Goal: Task Accomplishment & Management: Use online tool/utility

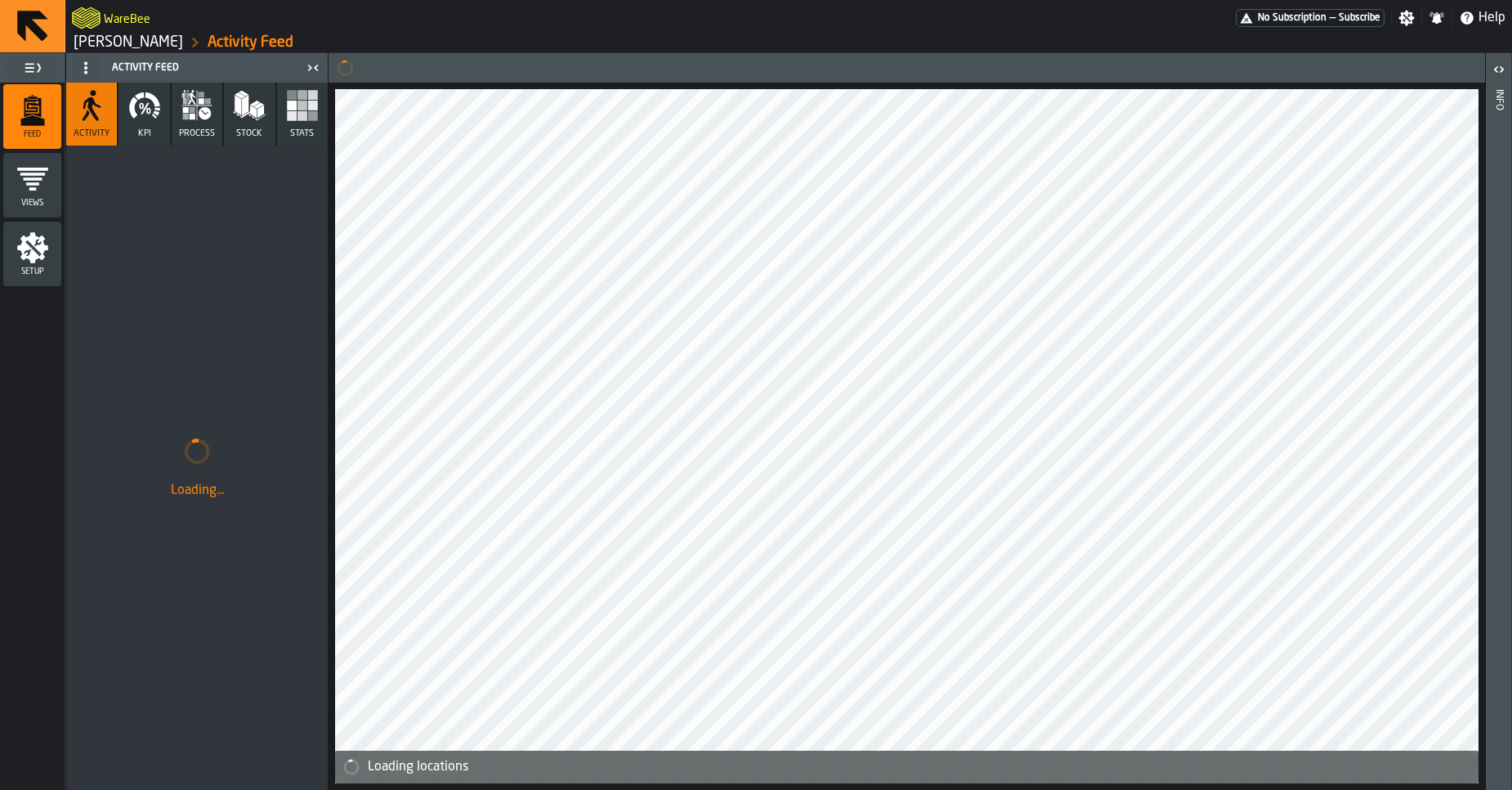
click at [133, 37] on link "[PERSON_NAME]" at bounding box center [128, 42] width 110 height 18
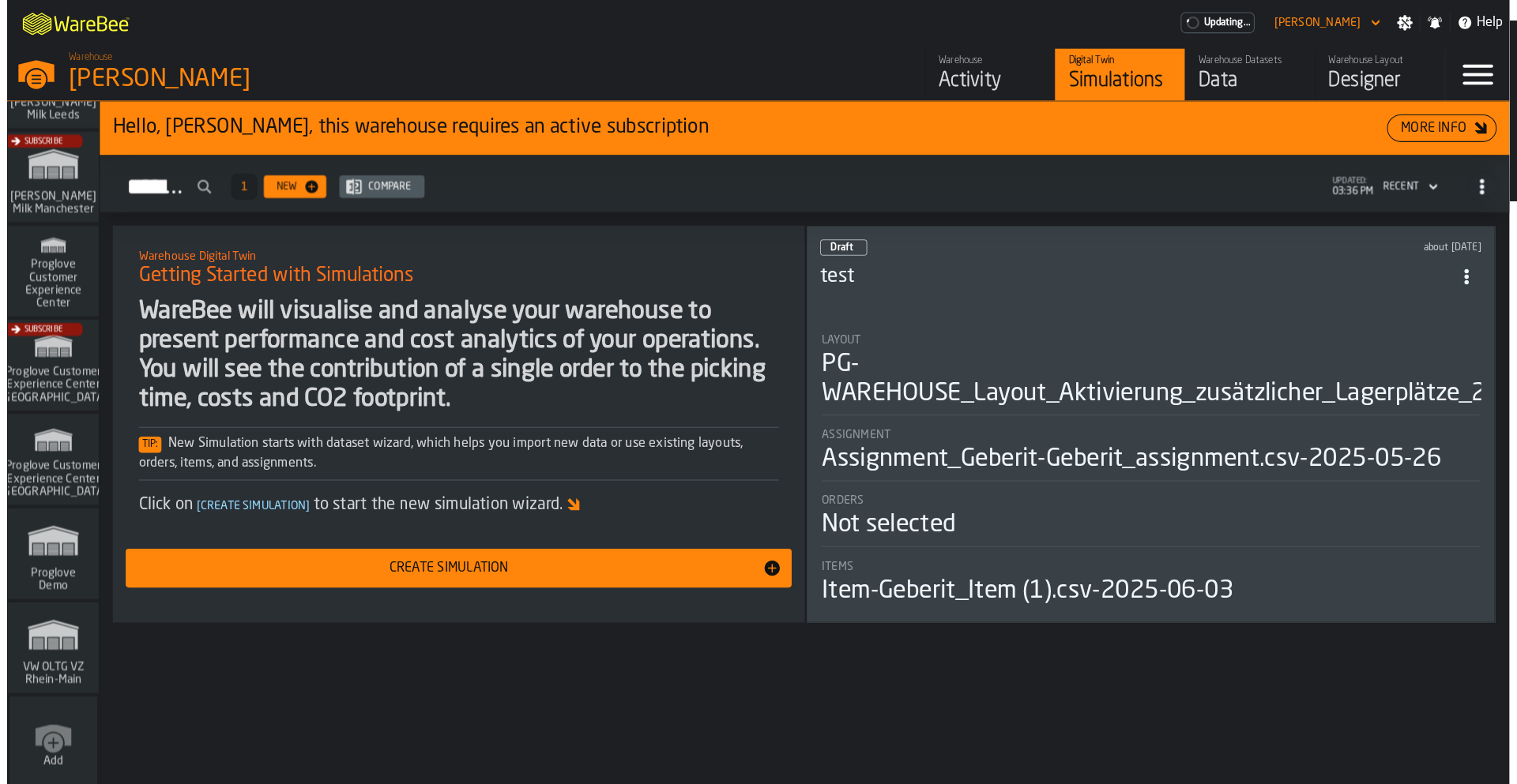
scroll to position [1263, 0]
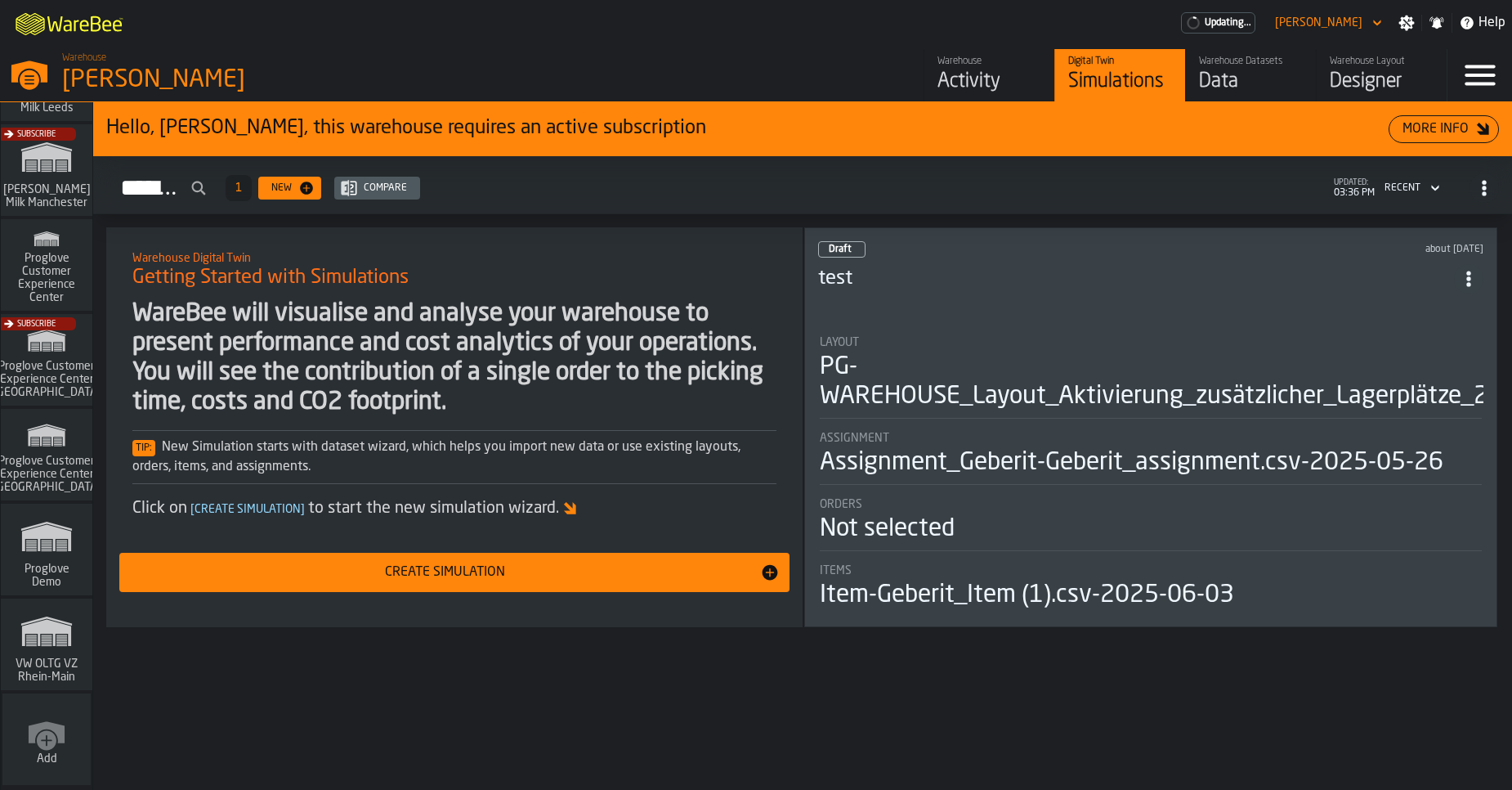
click at [47, 634] on icon "link-to-/wh/i/44979e6c-6f66-405e-9874-c1e29f02a54a/simulations" at bounding box center [47, 630] width 78 height 52
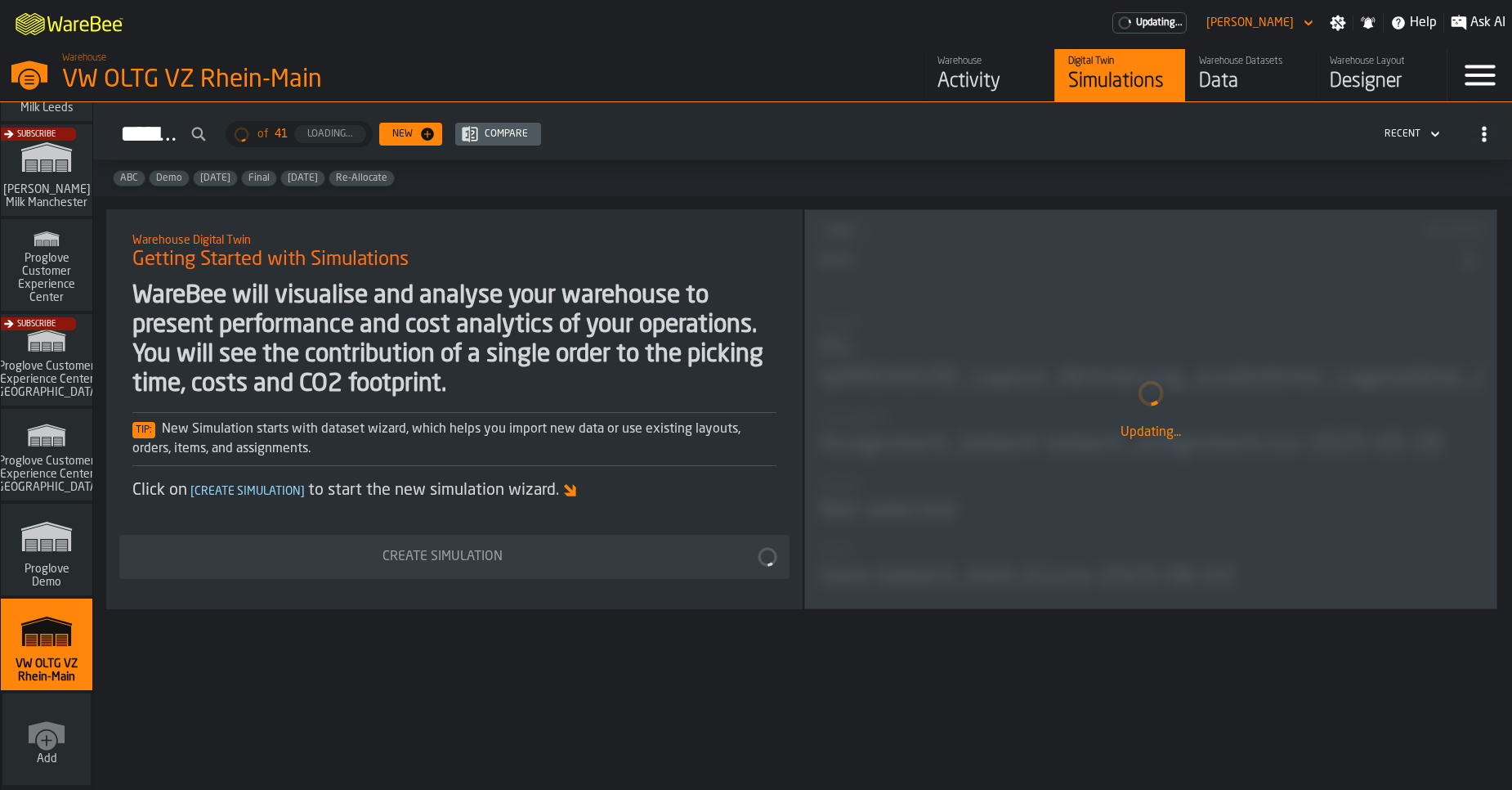
click at [1222, 82] on div "Data" at bounding box center [1251, 81] width 104 height 26
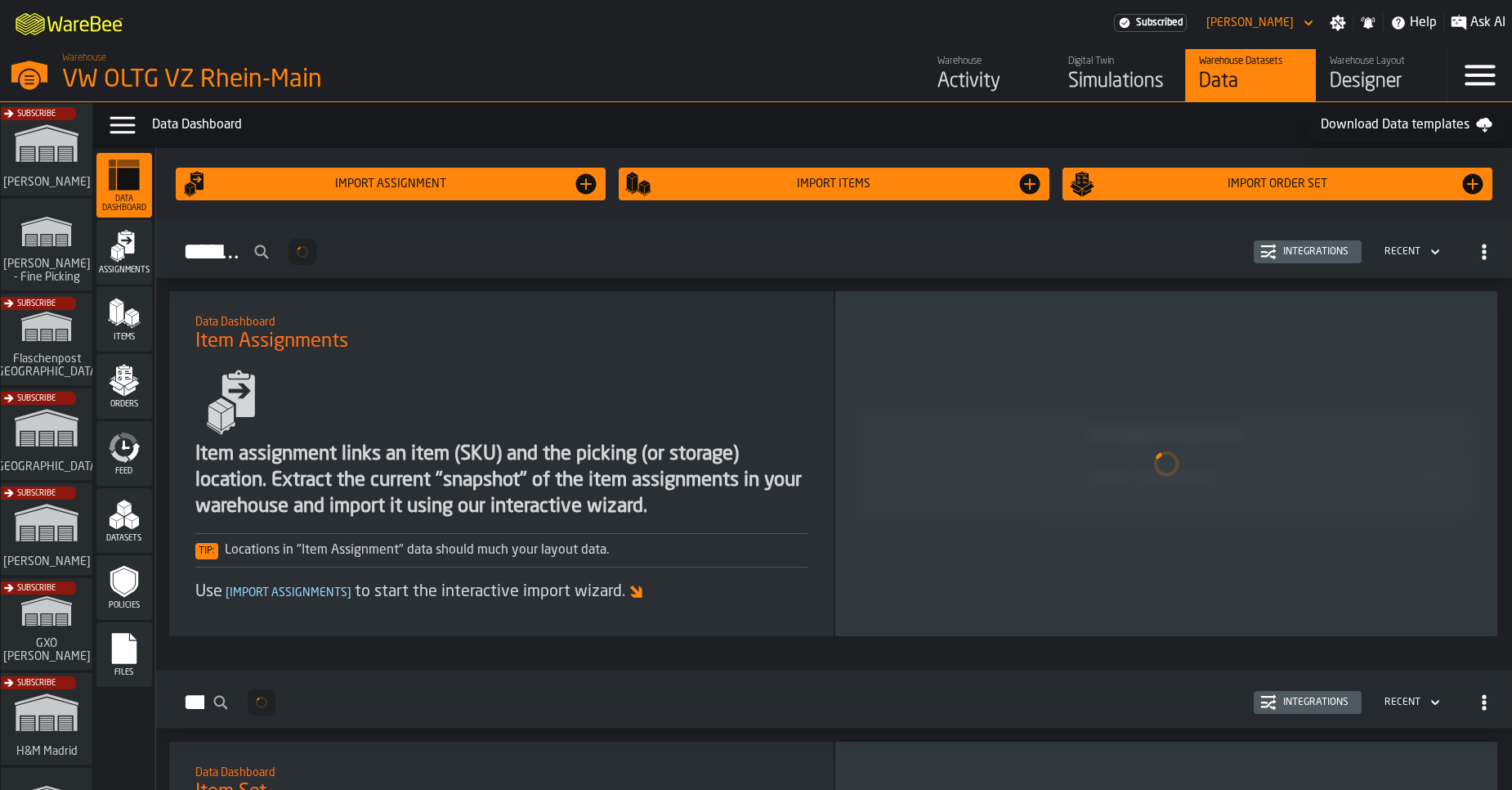
click at [119, 449] on icon "menu Feed" at bounding box center [123, 446] width 32 height 32
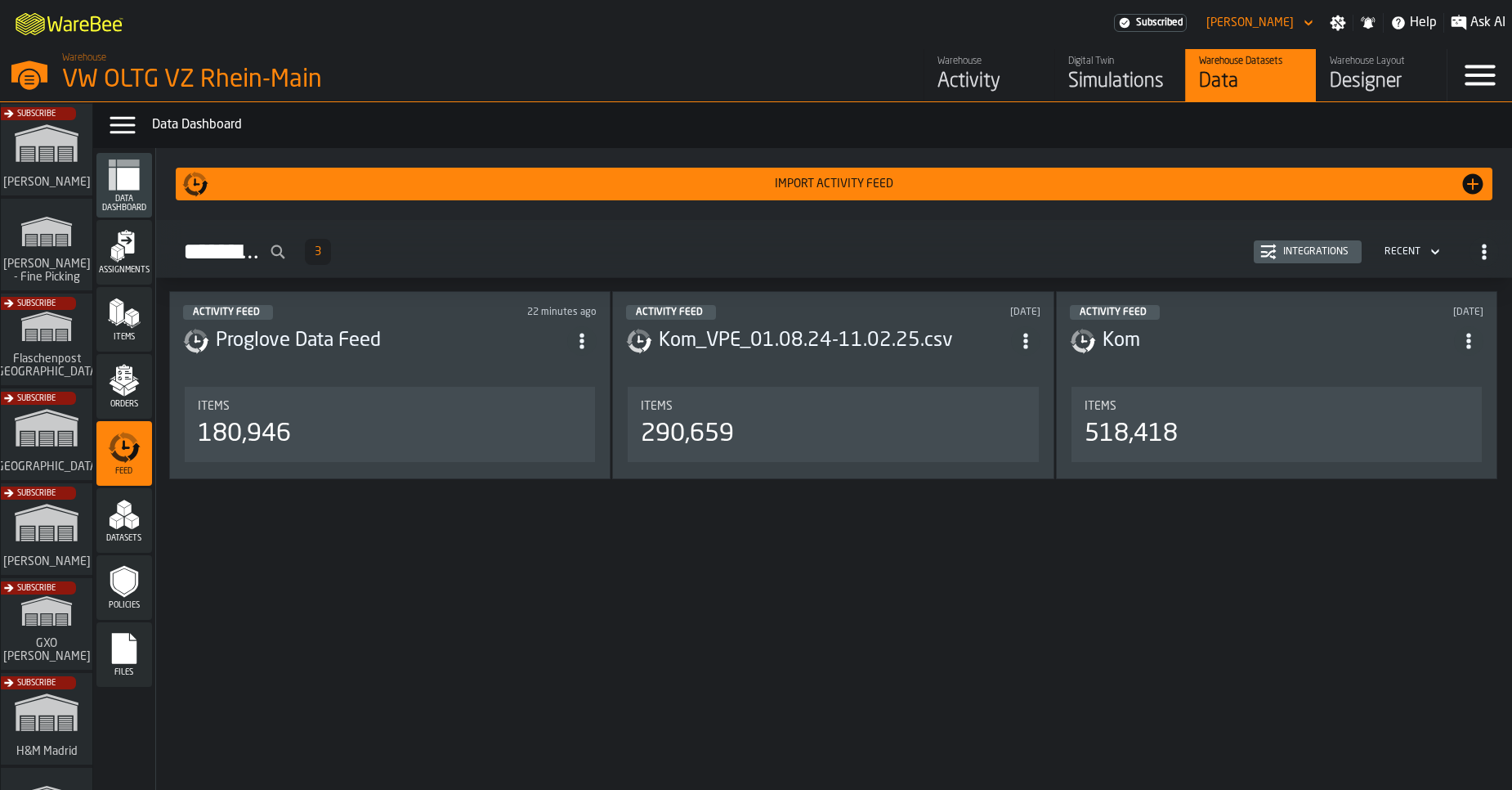
click at [1115, 71] on div "Simulations" at bounding box center [1121, 81] width 104 height 26
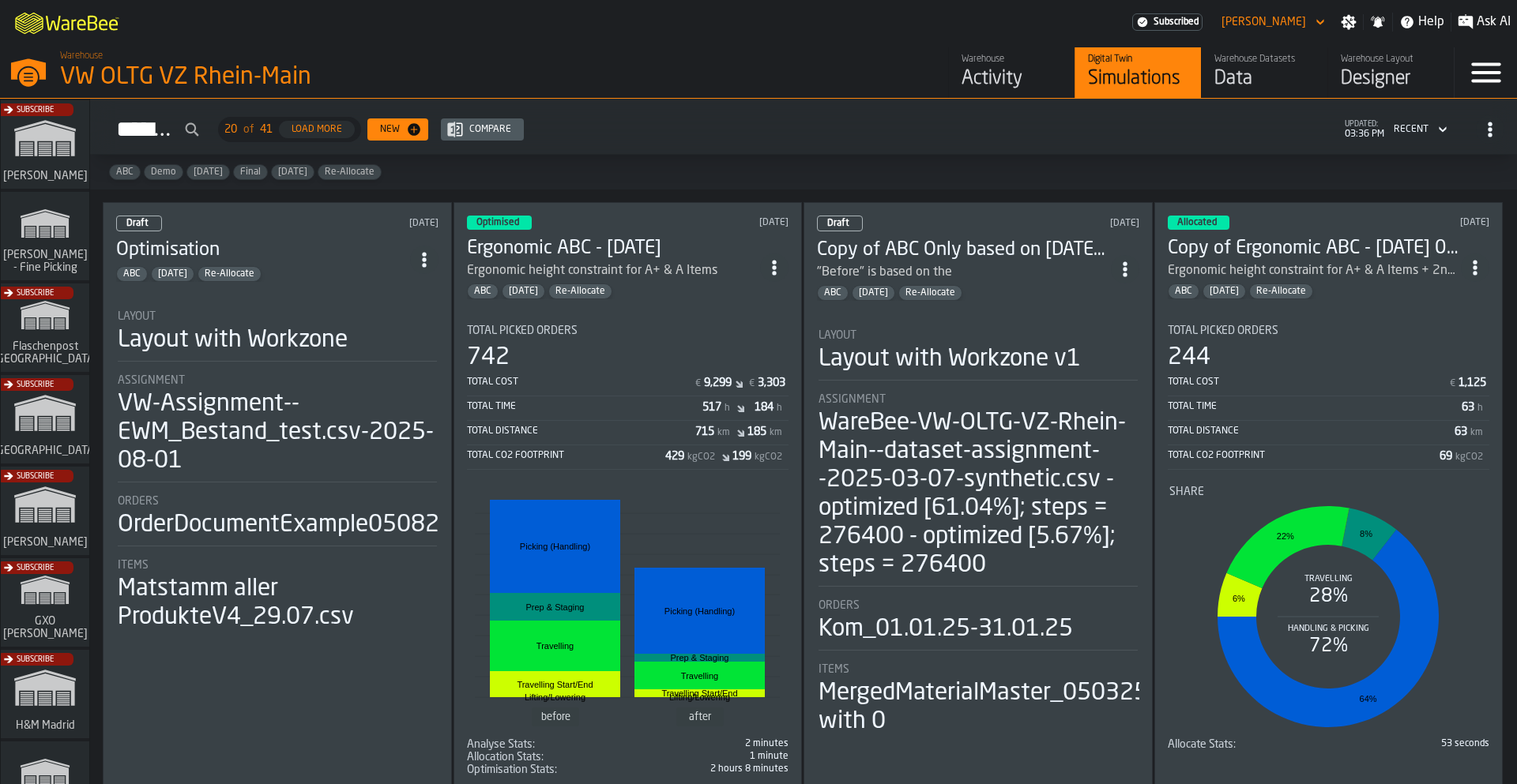
click at [1256, 79] on div "Data" at bounding box center [1264, 78] width 100 height 26
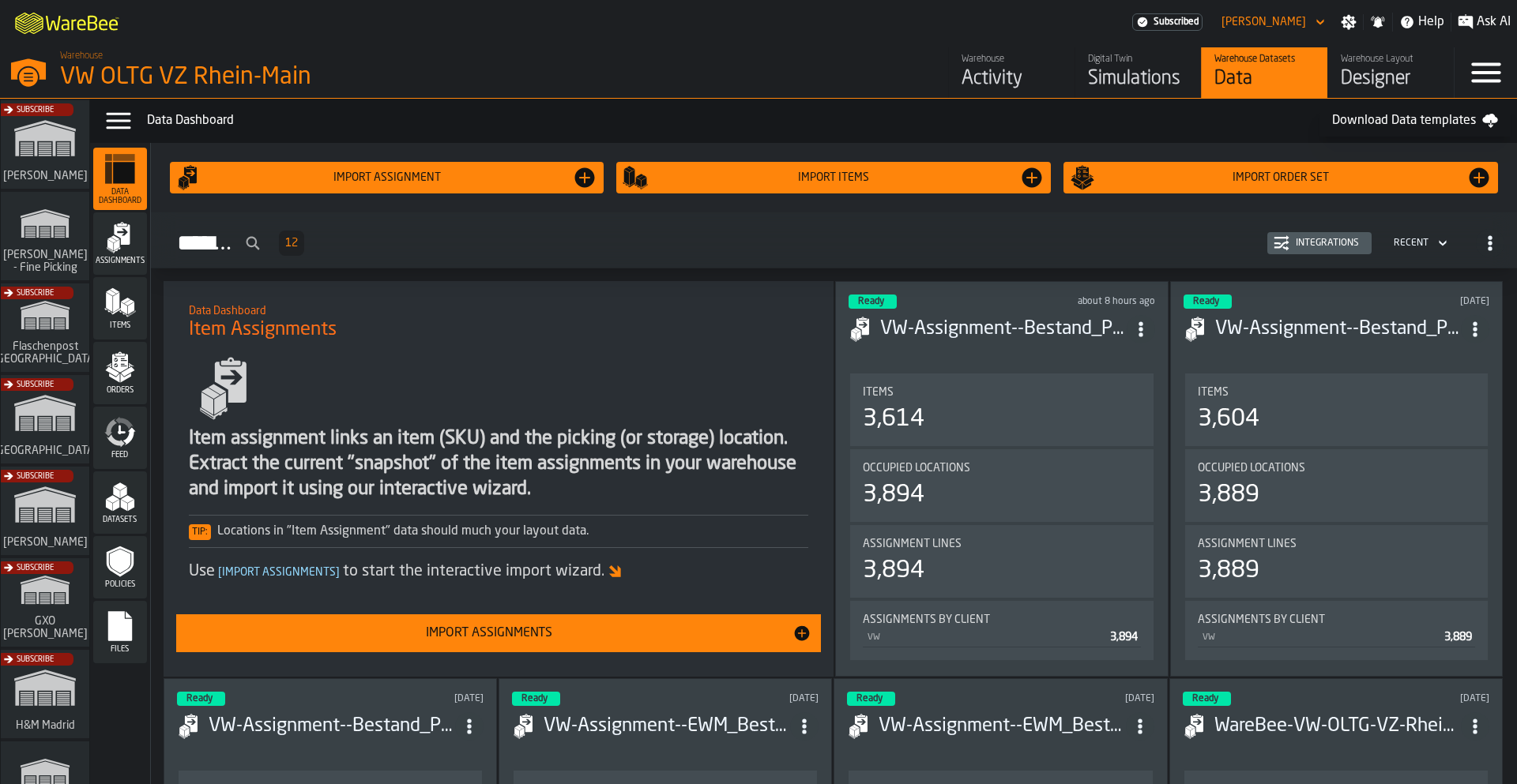
click at [1125, 84] on div "Simulations" at bounding box center [1138, 78] width 100 height 26
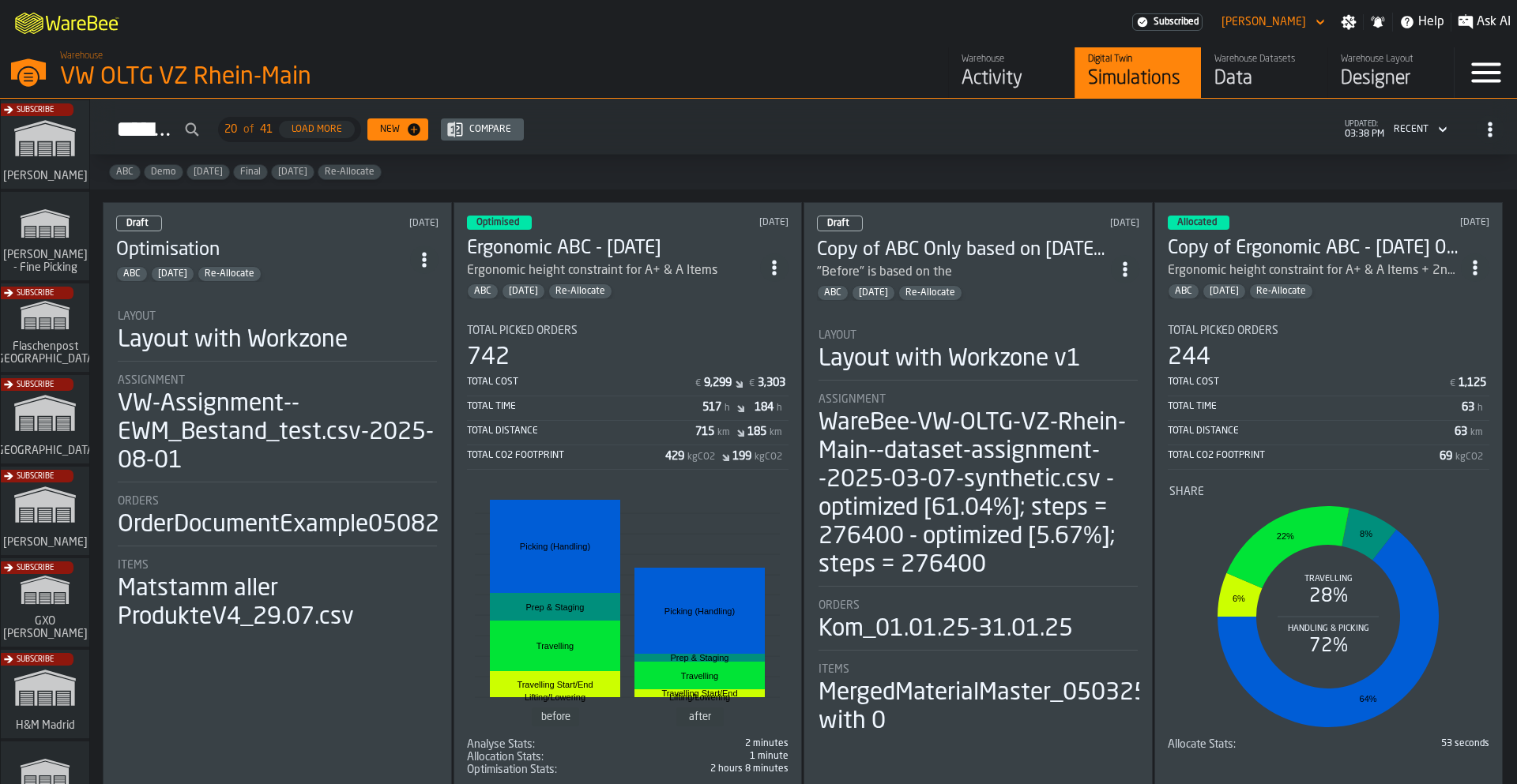
click at [370, 368] on li "Layout Layout with Workzone Assignment VW-Assignment--EWM_Bestand_test.csv-2025…" at bounding box center [277, 464] width 323 height 338
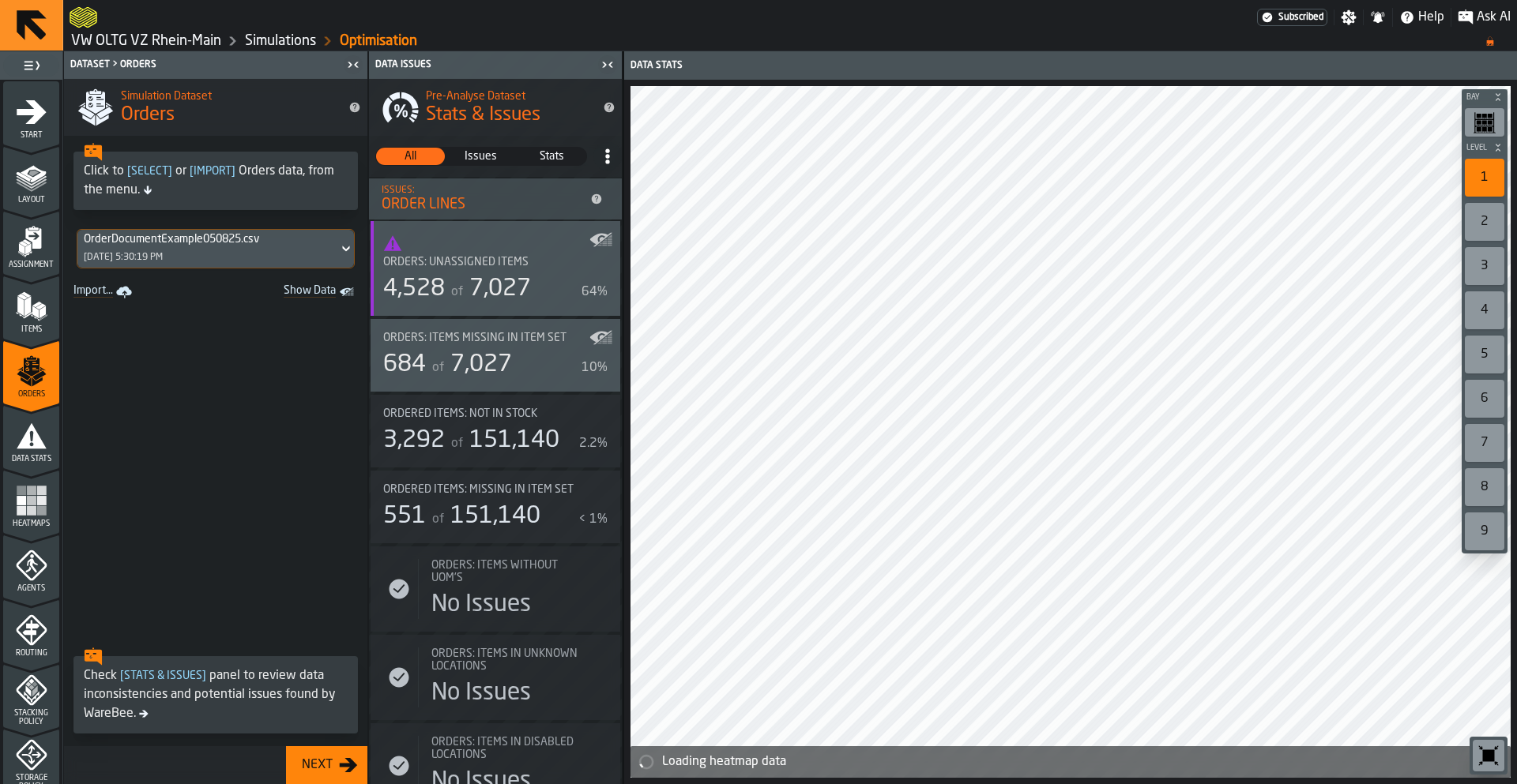
click at [163, 260] on div "8/7/2025, 5:30:19 PM" at bounding box center [124, 257] width 79 height 11
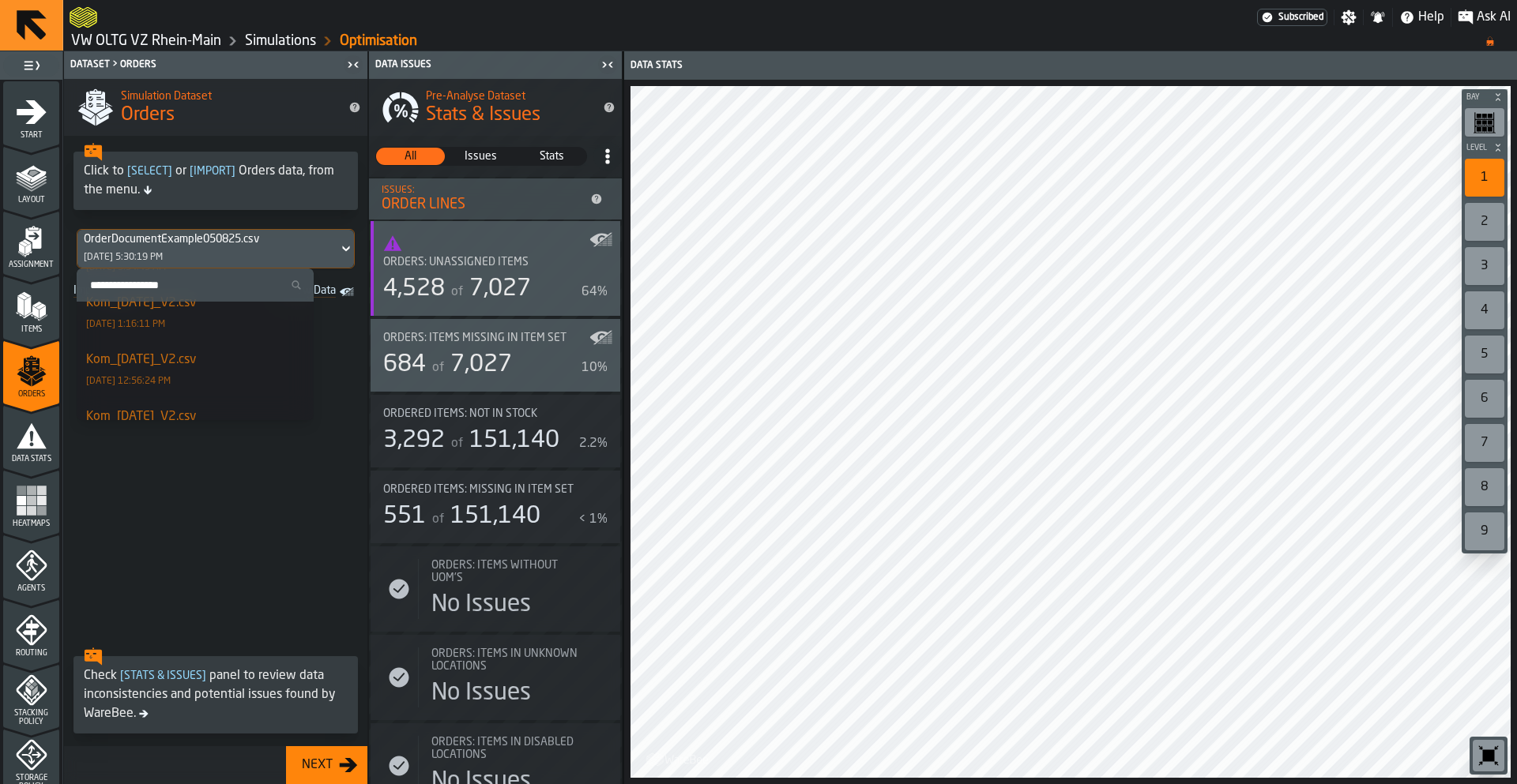
scroll to position [404, 0]
click at [159, 288] on input "Search Order Sets" at bounding box center [195, 286] width 224 height 21
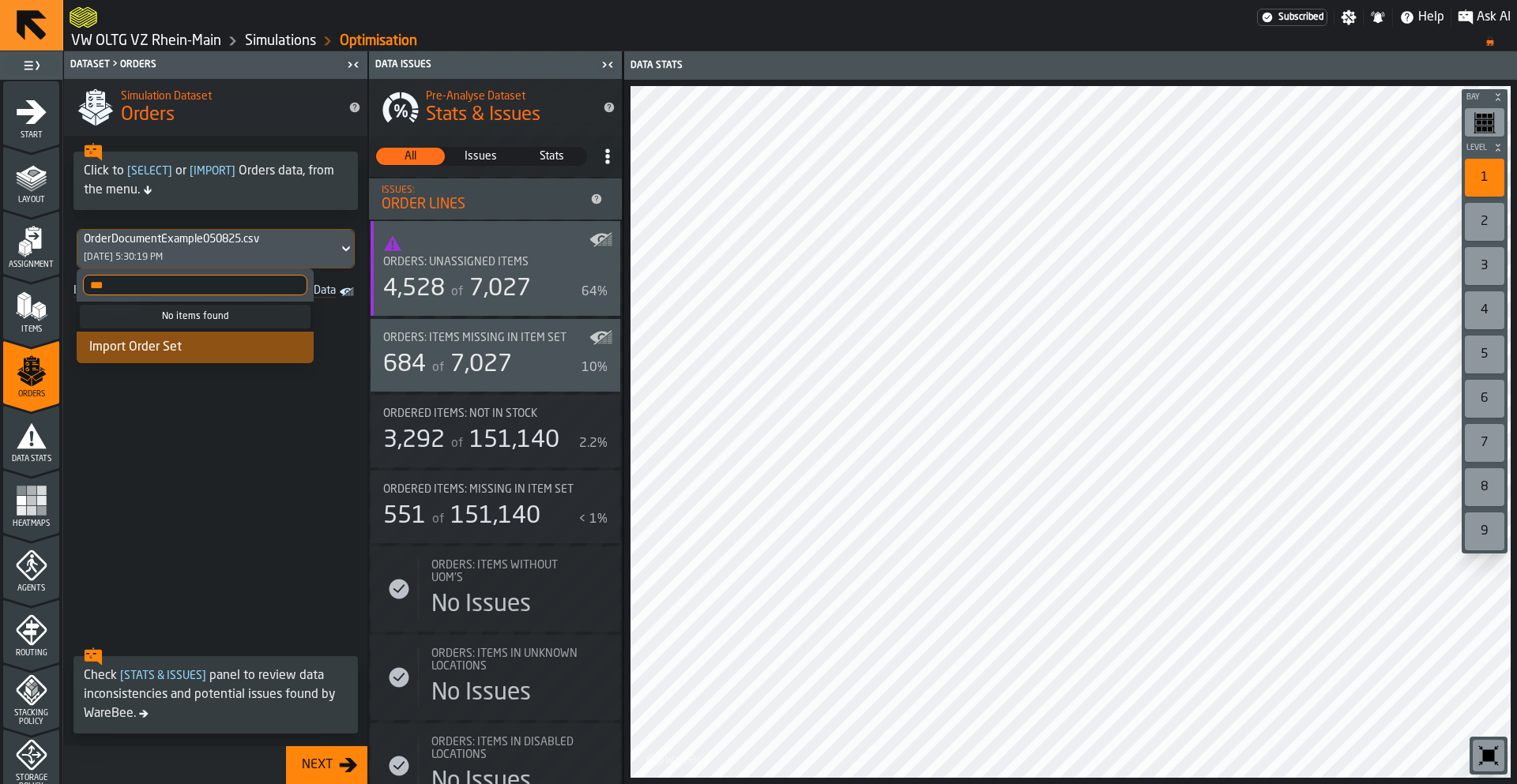
type input "***"
click at [127, 348] on div "Import Order Set" at bounding box center [195, 347] width 237 height 31
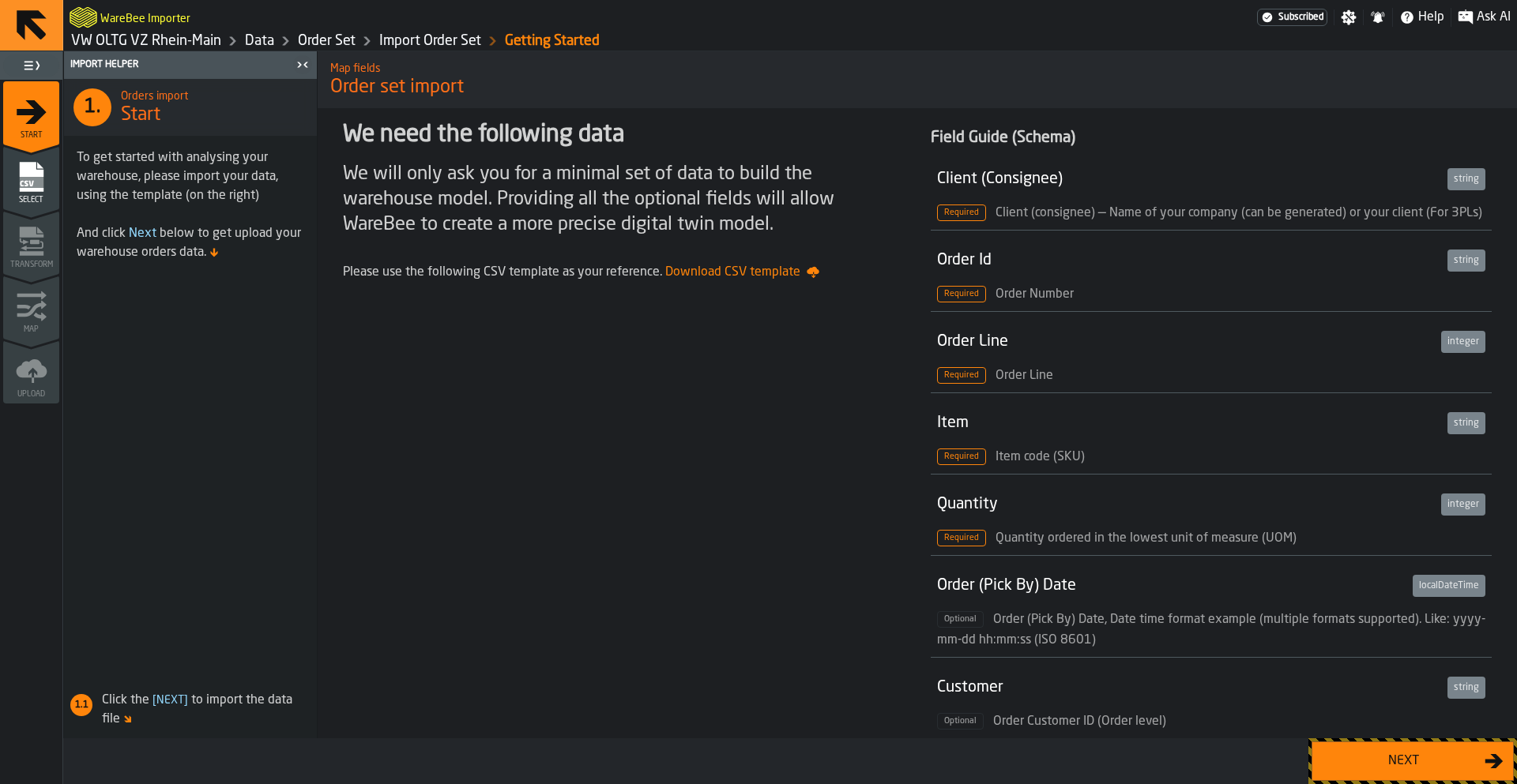
click at [1439, 756] on div "Next" at bounding box center [1403, 761] width 163 height 19
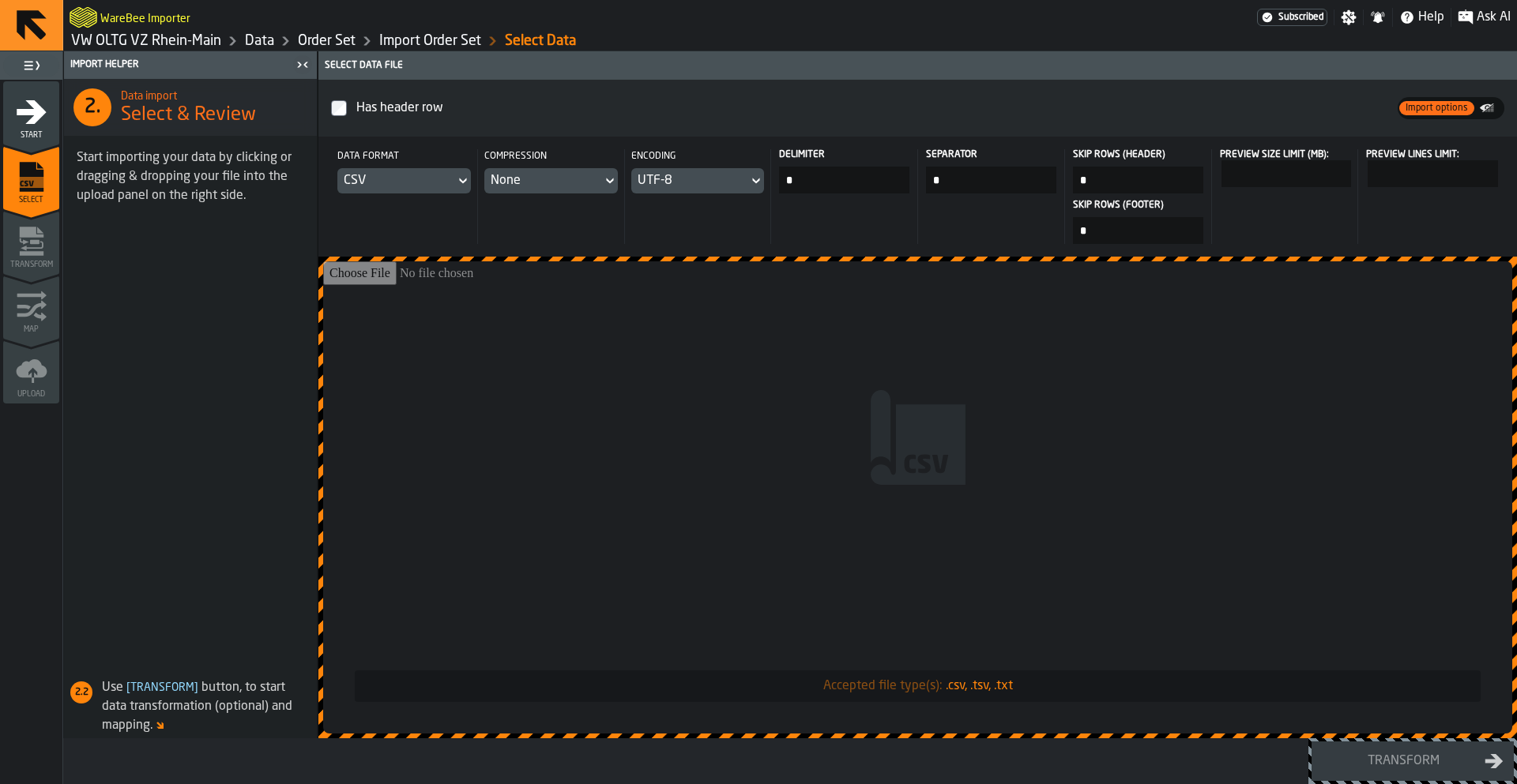
click at [640, 424] on input "Accepted file type(s): .csv, .tsv, .txt" at bounding box center [917, 497] width 1189 height 472
type input "**********"
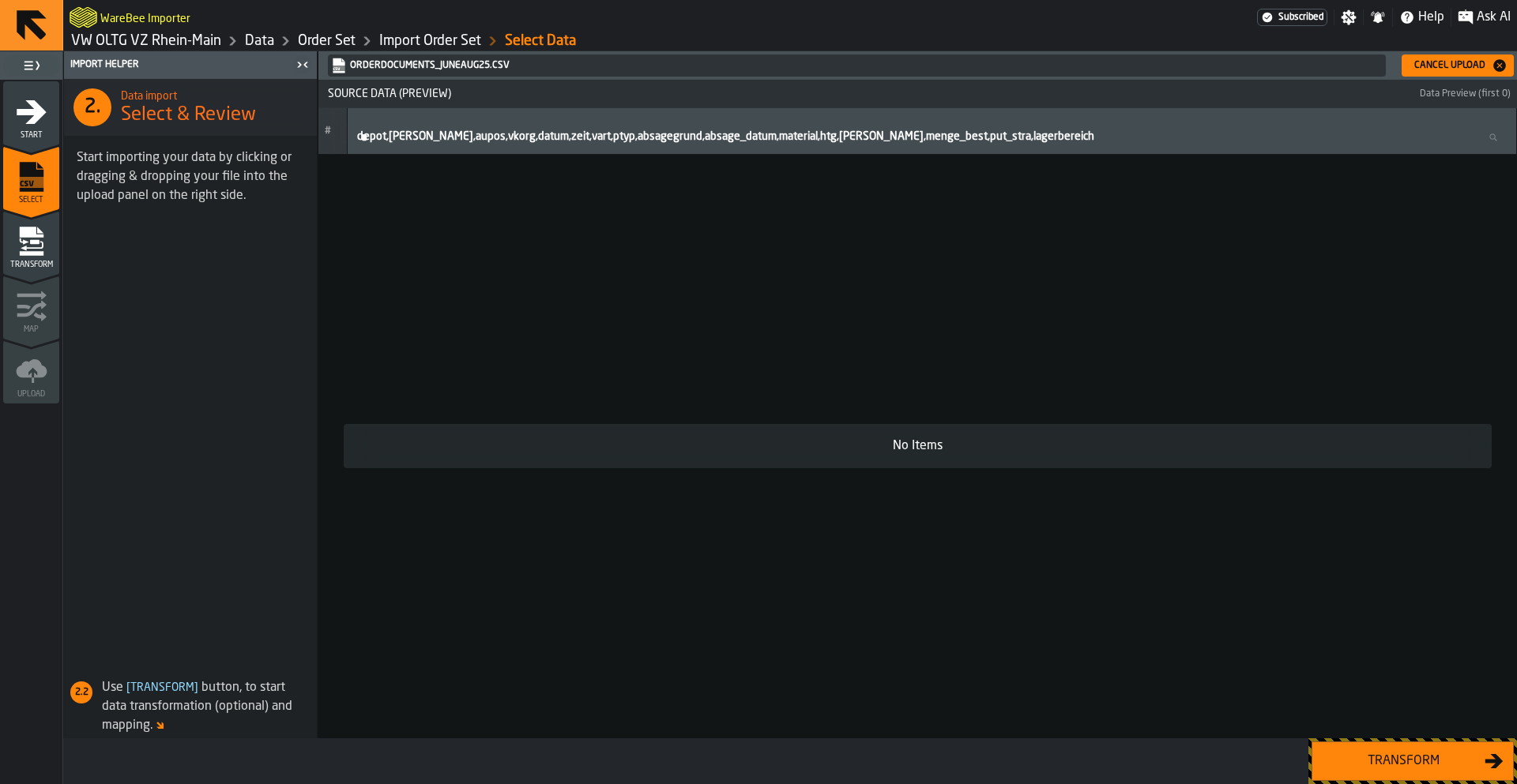
click at [23, 100] on icon "menu Start" at bounding box center [31, 112] width 31 height 31
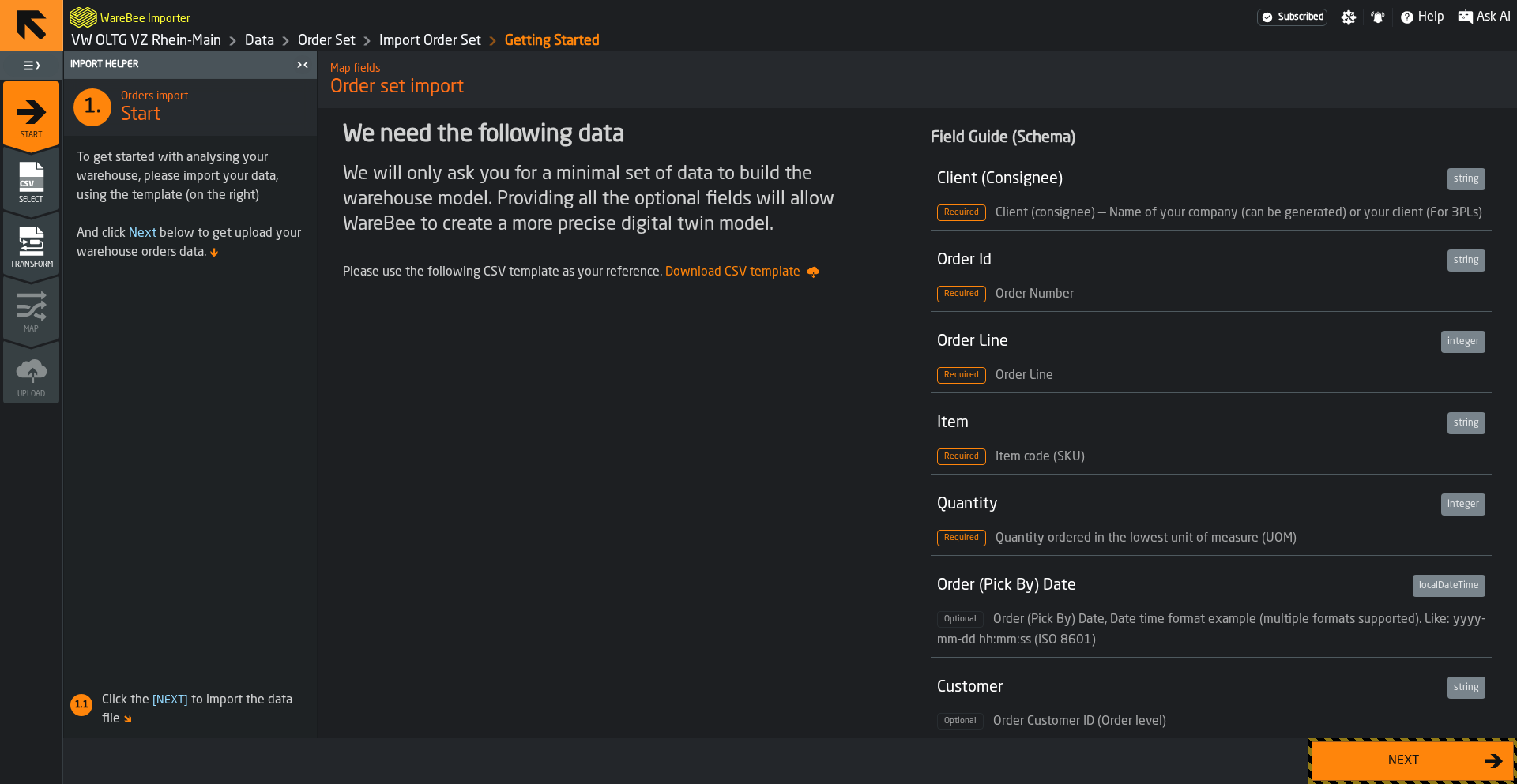
click at [1354, 753] on div "Next" at bounding box center [1403, 761] width 163 height 19
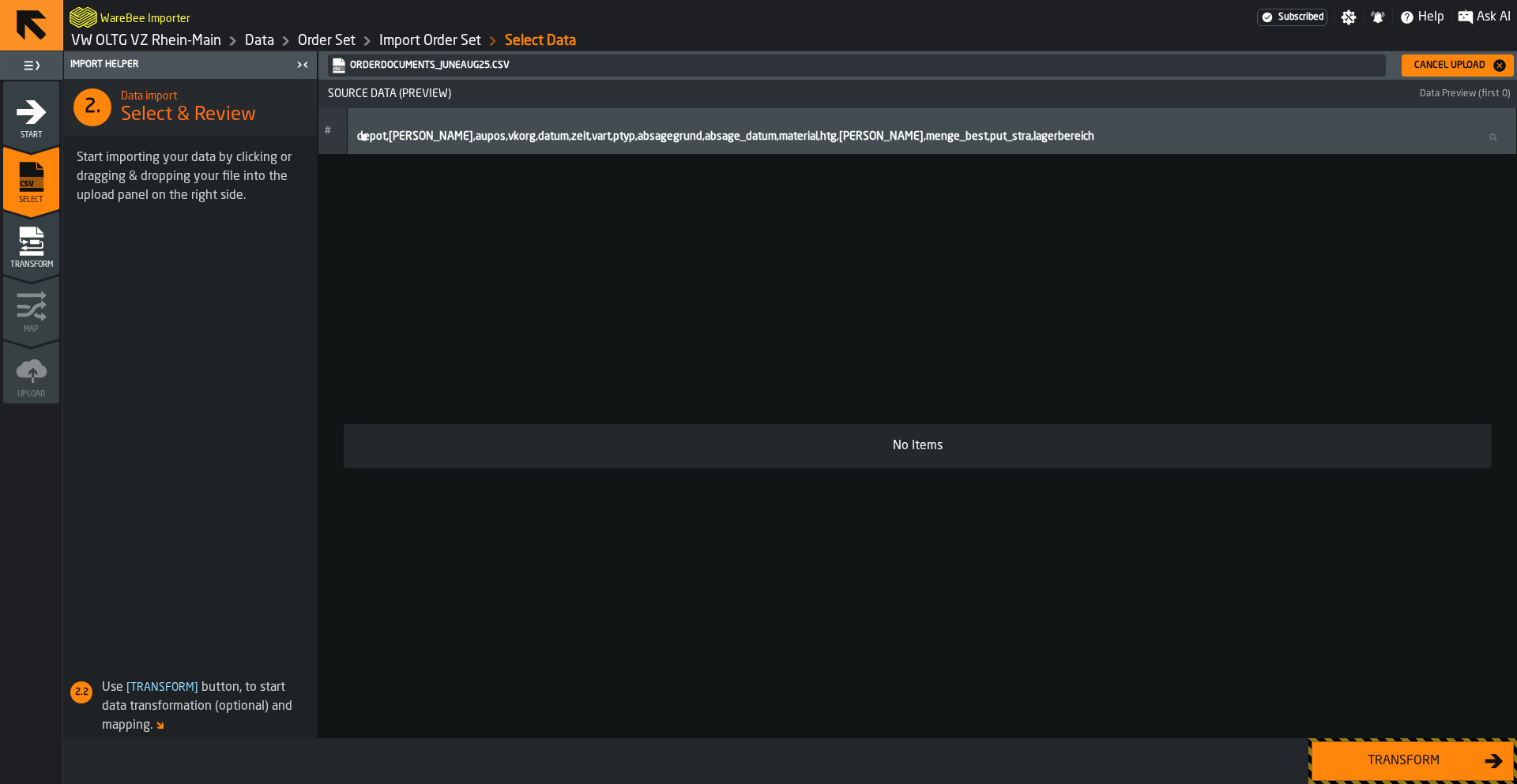
click at [1460, 71] on div "Cancel Upload" at bounding box center [1456, 65] width 99 height 16
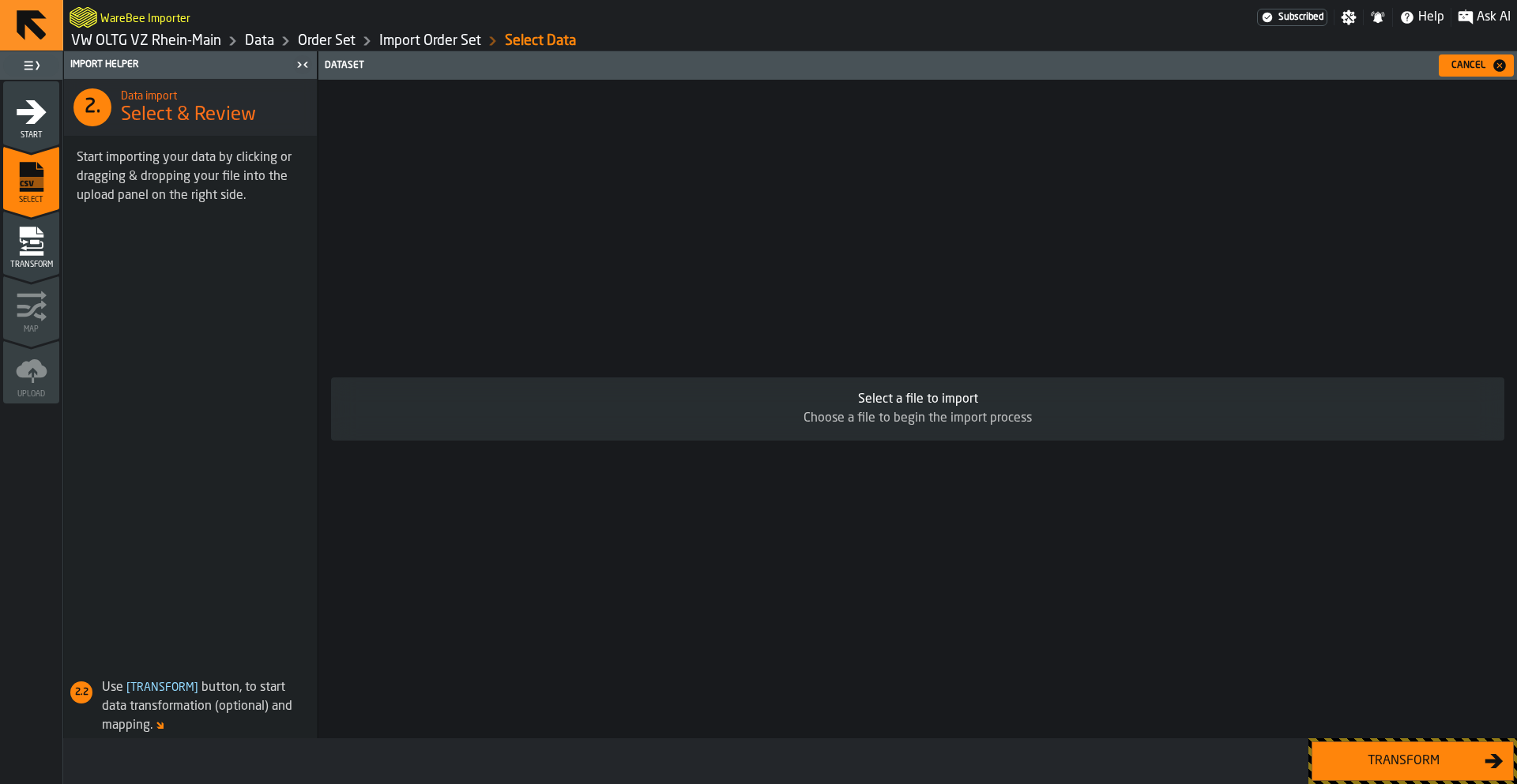
click at [952, 469] on div "Select a file to import Choose a file to begin the import process" at bounding box center [917, 409] width 1198 height 659
click at [909, 396] on div "Select a file to import" at bounding box center [917, 400] width 1148 height 19
click at [60, 151] on ul "1 Start 2 Select 2 Transform 3 Map 4 Upload" at bounding box center [31, 241] width 62 height 323
click at [36, 131] on span "Start" at bounding box center [30, 135] width 56 height 9
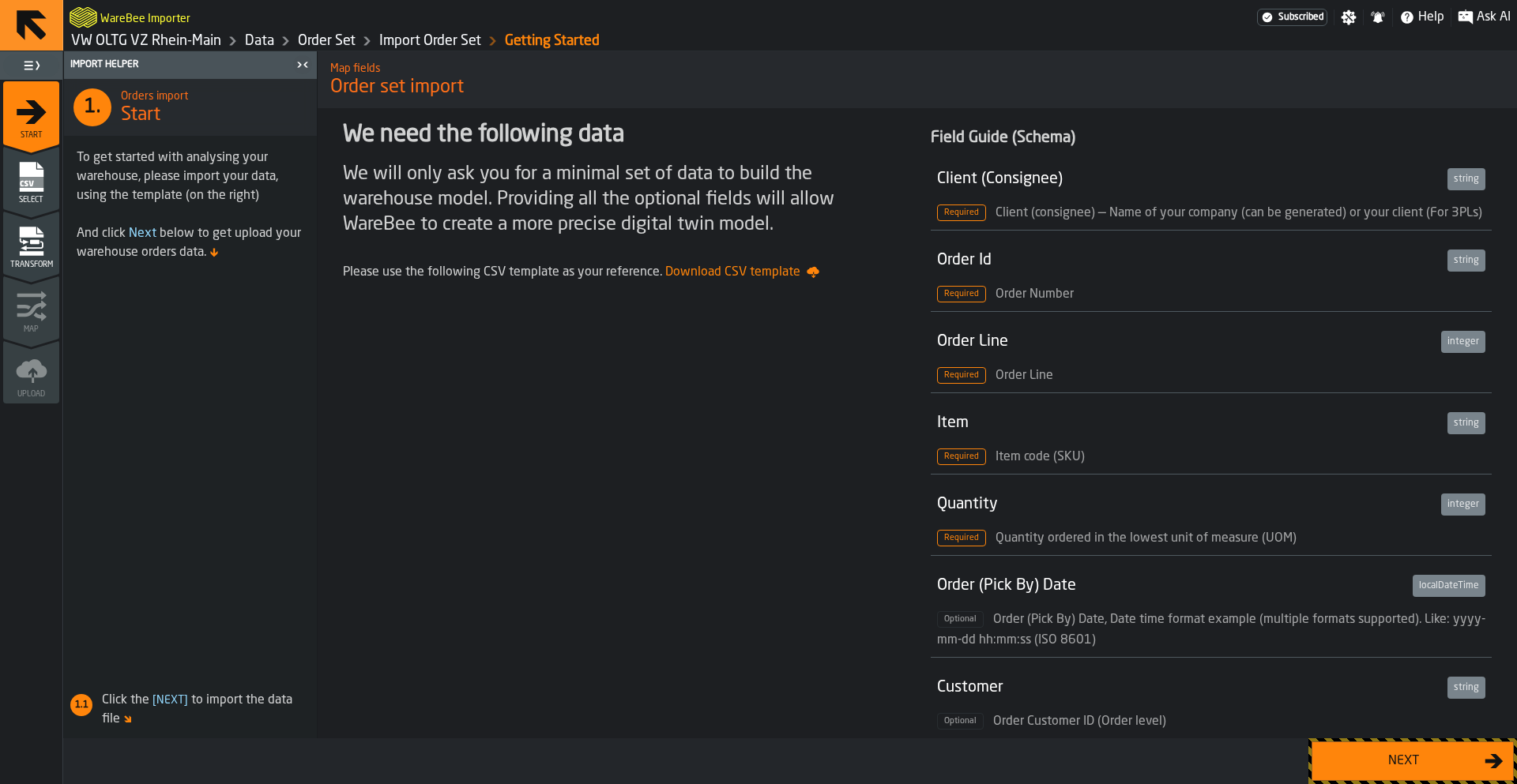
click at [1416, 755] on div "Next" at bounding box center [1403, 761] width 163 height 19
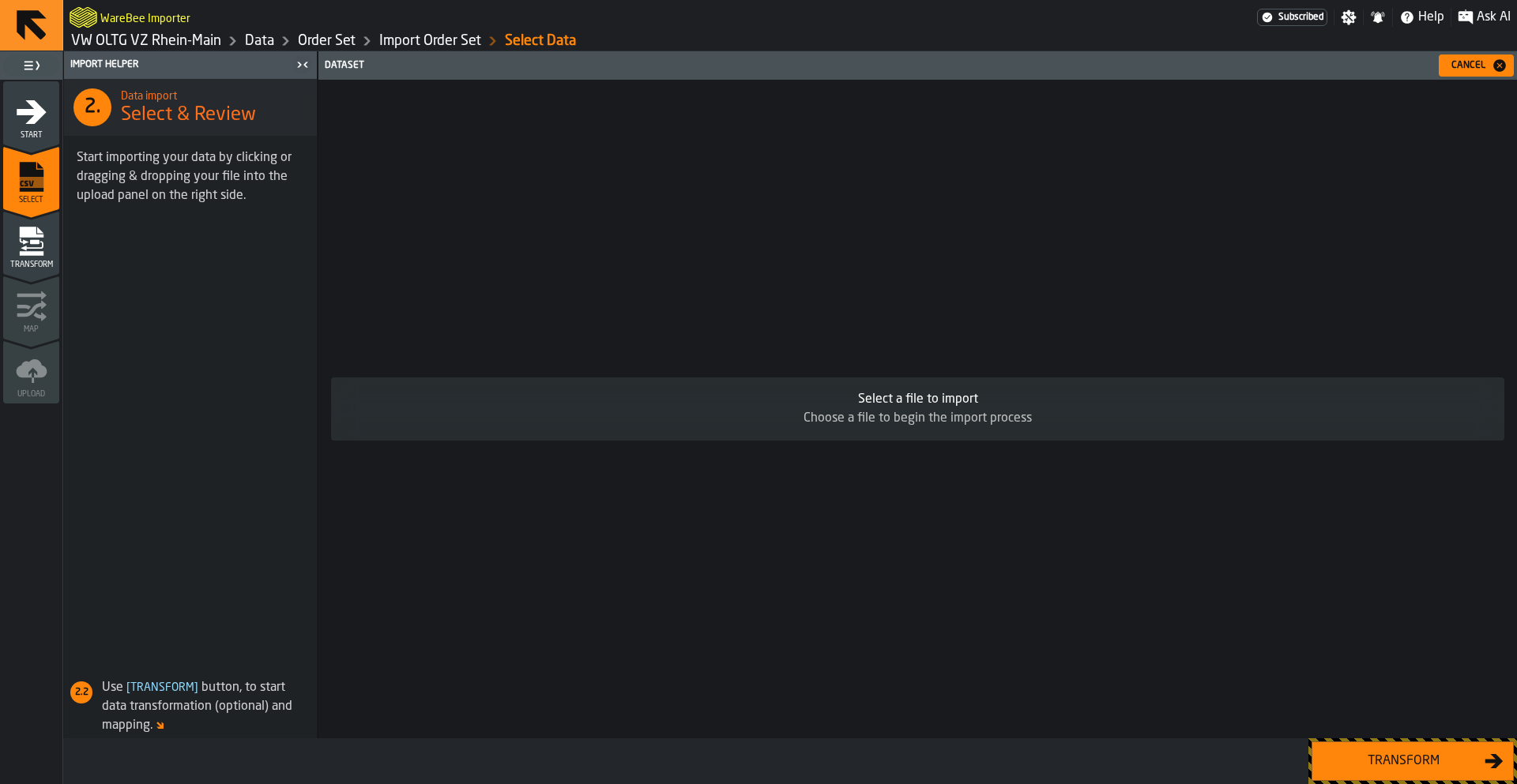
click at [863, 404] on div "Select a file to import" at bounding box center [917, 400] width 1148 height 19
click at [897, 431] on div "Select a file to import Choose a file to begin the import process" at bounding box center [917, 409] width 1173 height 63
click at [32, 185] on rect "menu Select" at bounding box center [30, 183] width 24 height 11
click at [1460, 67] on div "Cancel" at bounding box center [1468, 65] width 46 height 11
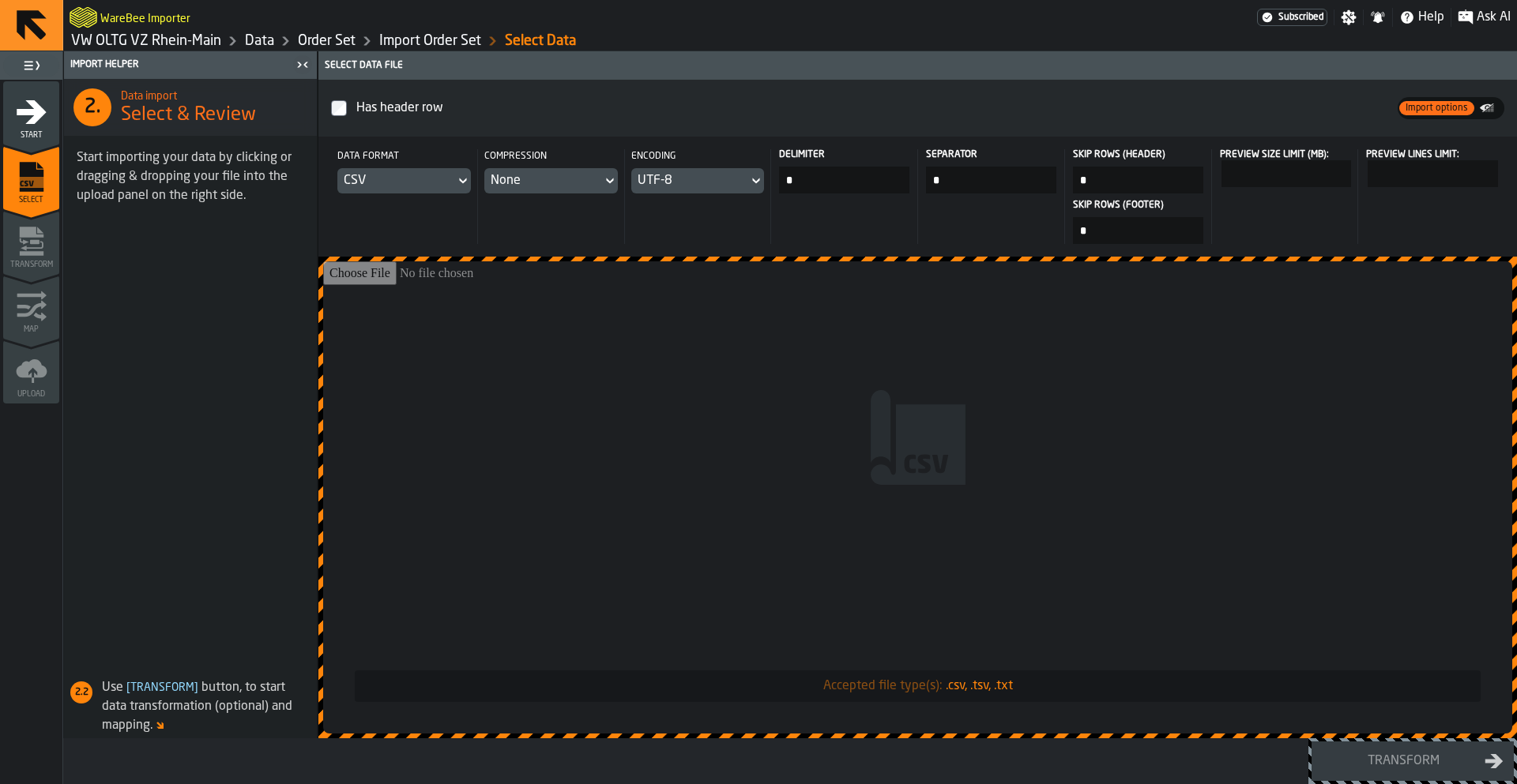
click at [838, 333] on input "Accepted file type(s): .csv, .tsv, .txt" at bounding box center [917, 497] width 1189 height 472
type input "**********"
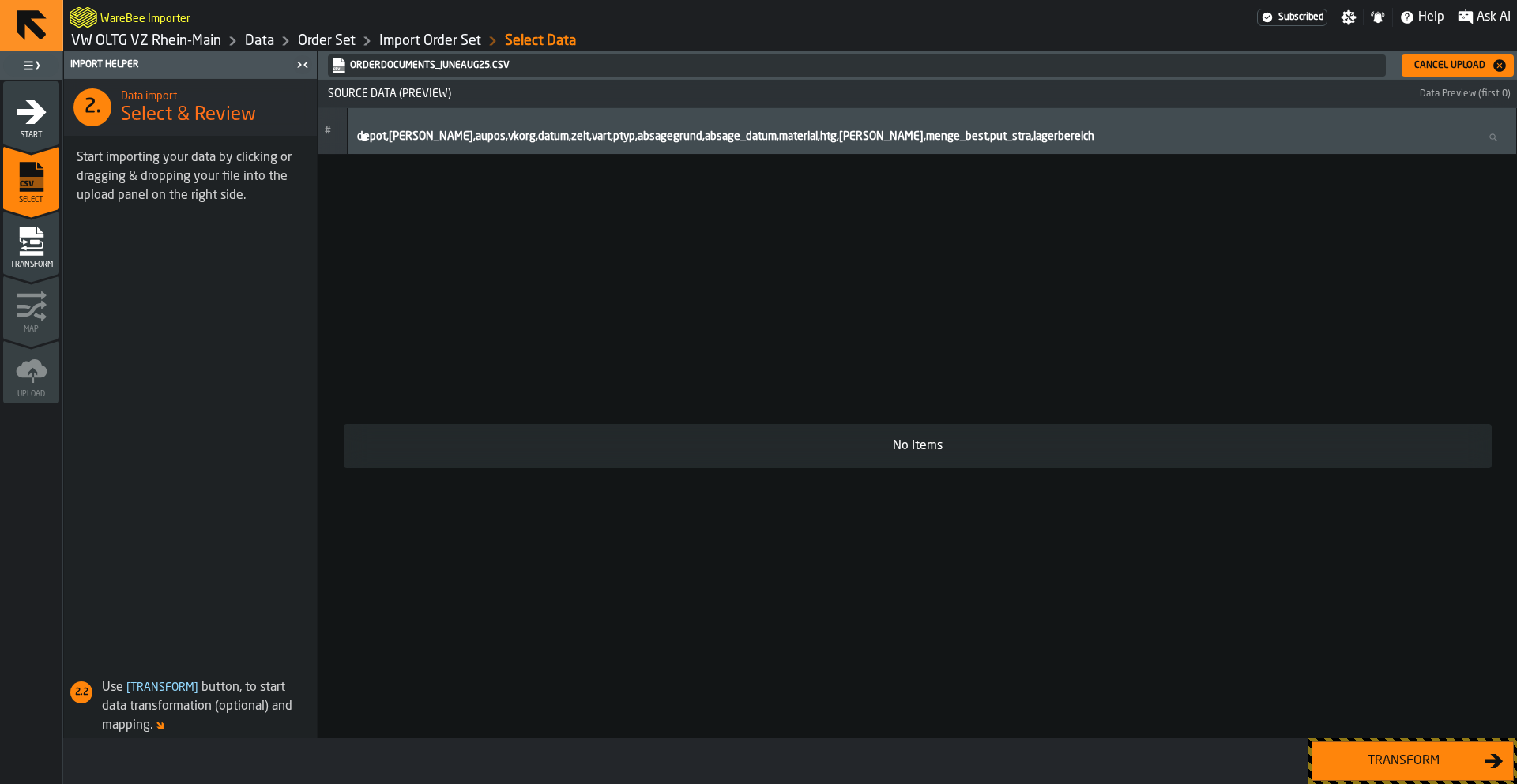
click at [1455, 69] on div "Cancel Upload" at bounding box center [1449, 65] width 84 height 11
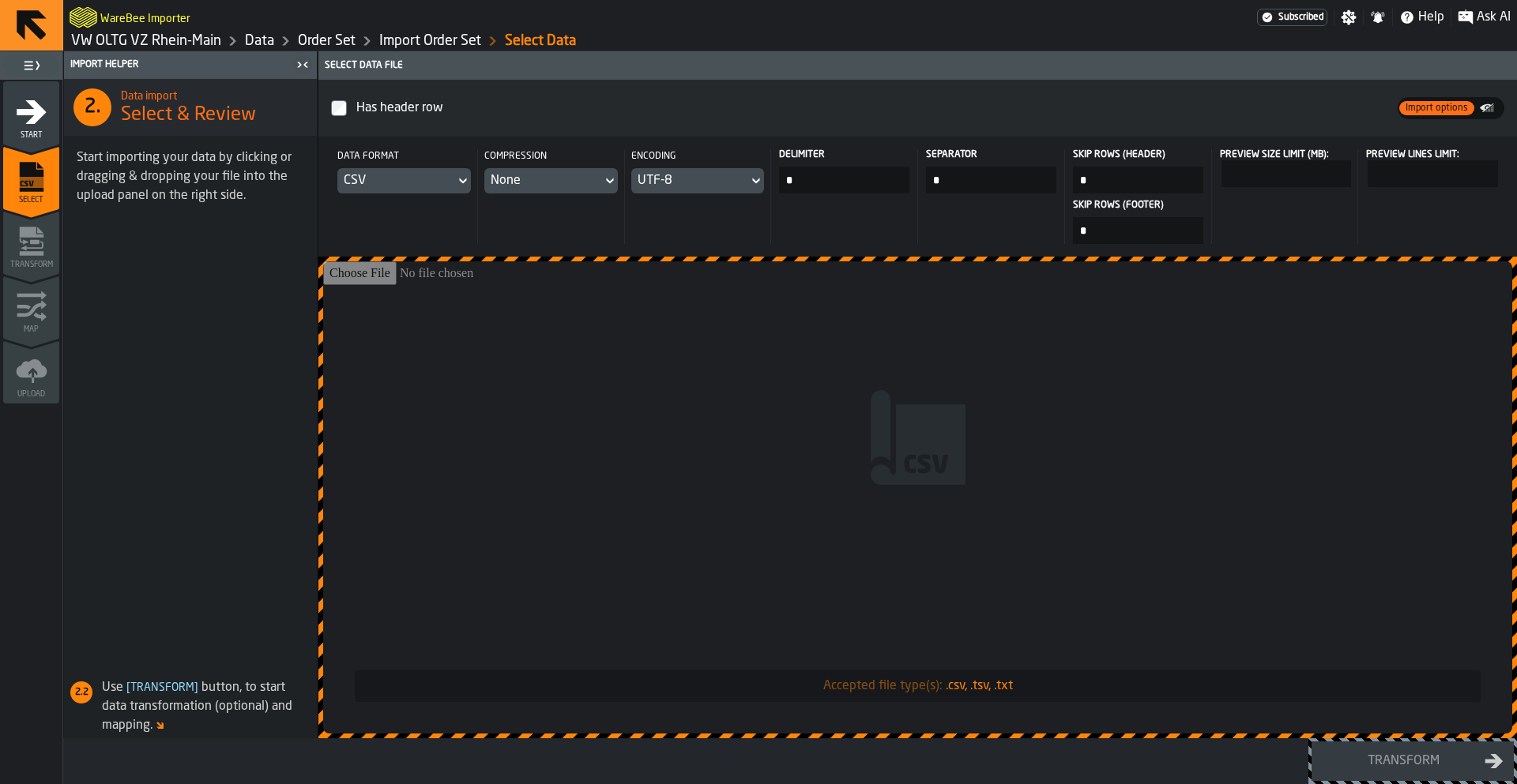
click at [856, 173] on input "*" at bounding box center [845, 180] width 131 height 26
type input "*"
click at [951, 495] on input "Accepted file type(s): .csv, .tsv, .txt" at bounding box center [917, 497] width 1189 height 472
type input "**********"
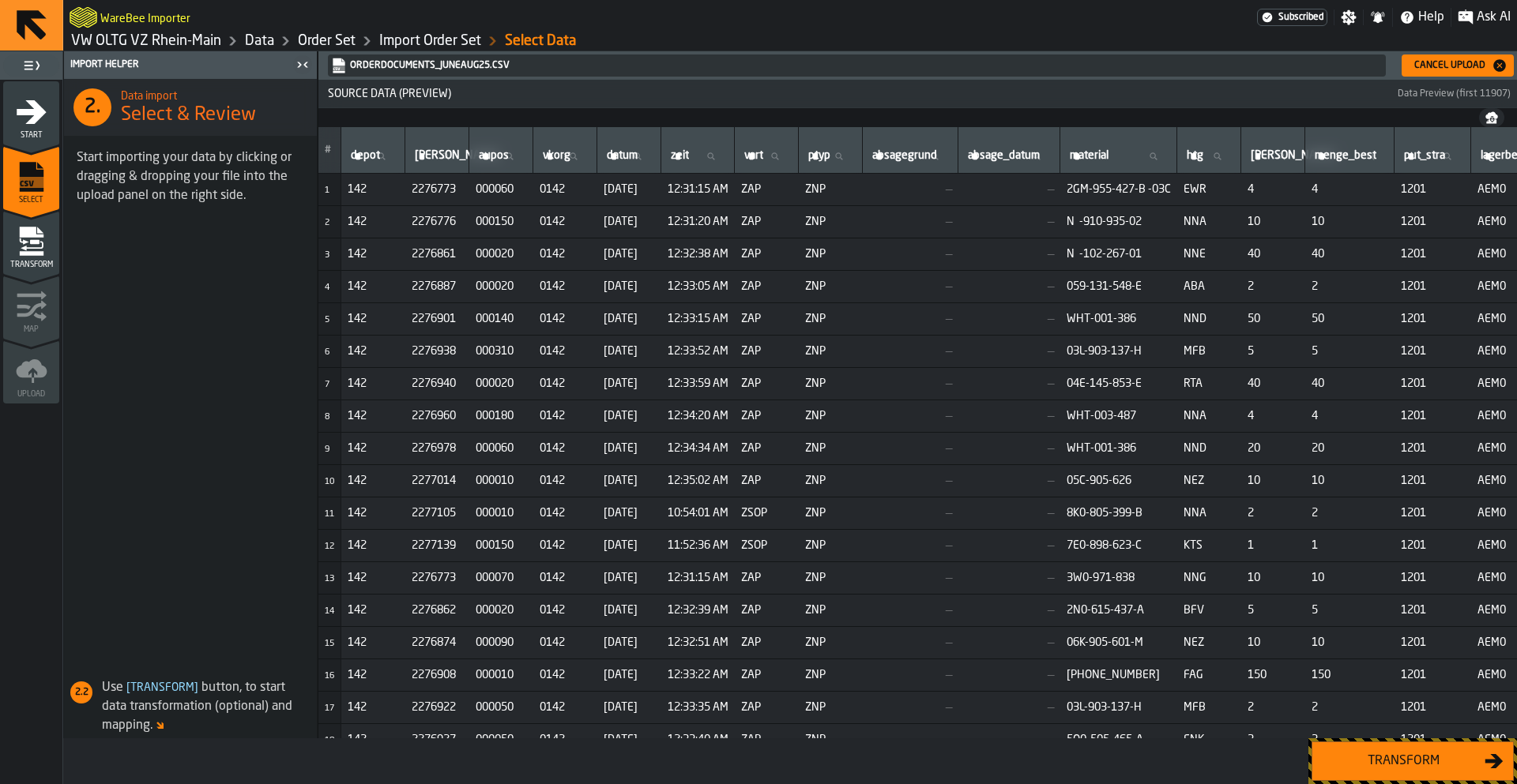
click at [1406, 762] on div "Transform" at bounding box center [1403, 761] width 163 height 19
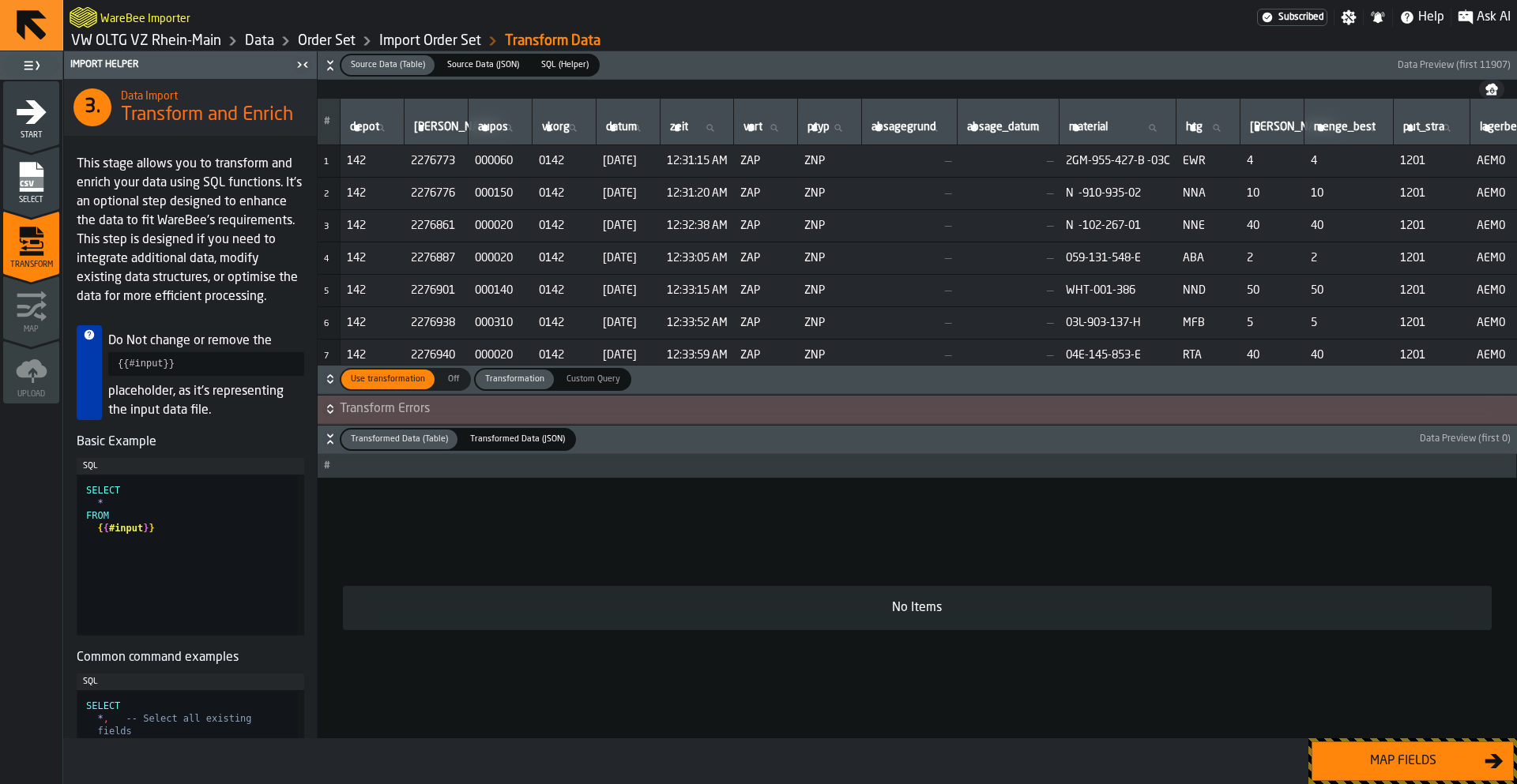
click at [500, 386] on div "Transformation" at bounding box center [514, 379] width 78 height 20
click at [500, 409] on span "Transform Errors" at bounding box center [926, 409] width 1174 height 19
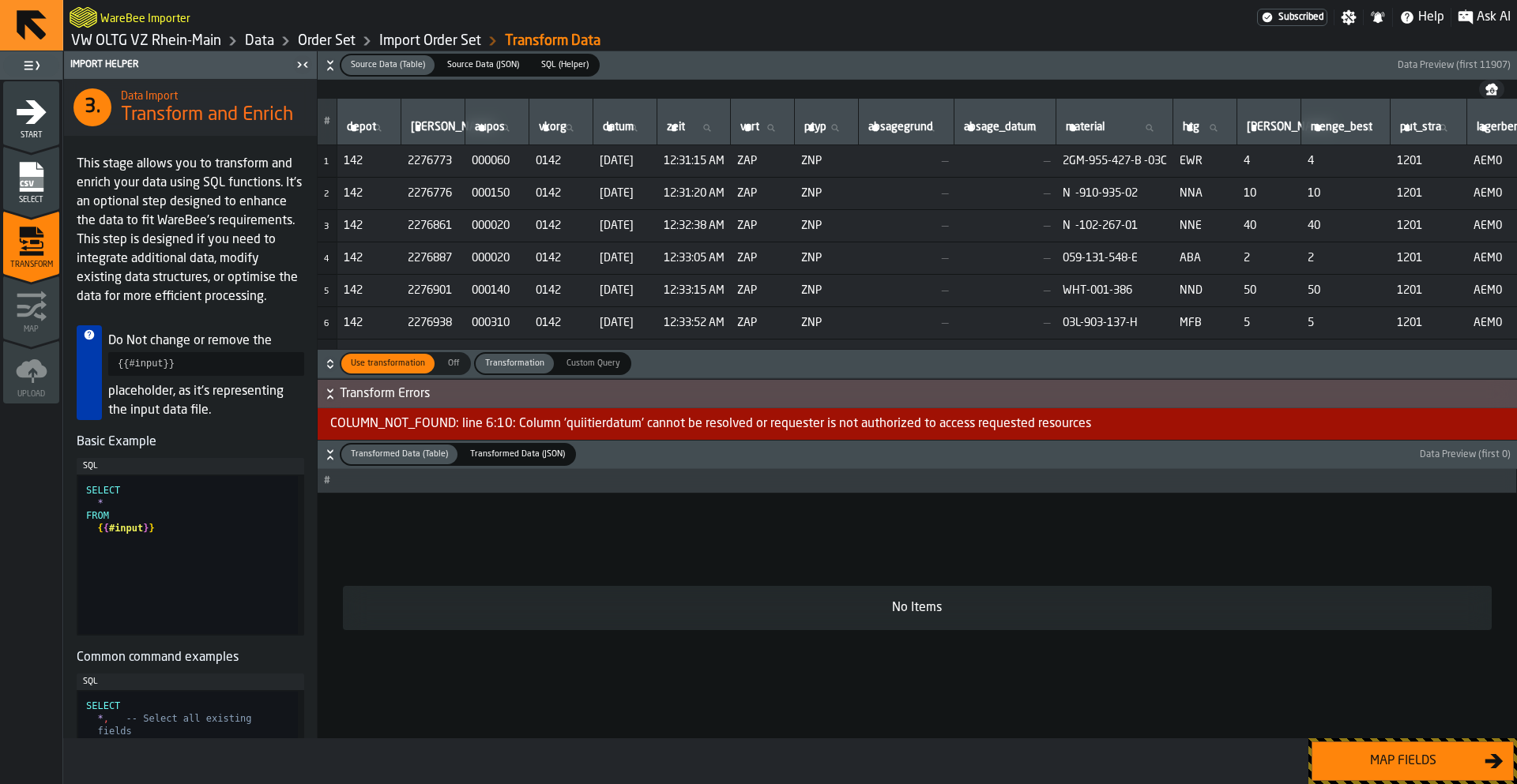
click at [333, 452] on icon "button-" at bounding box center [330, 455] width 16 height 16
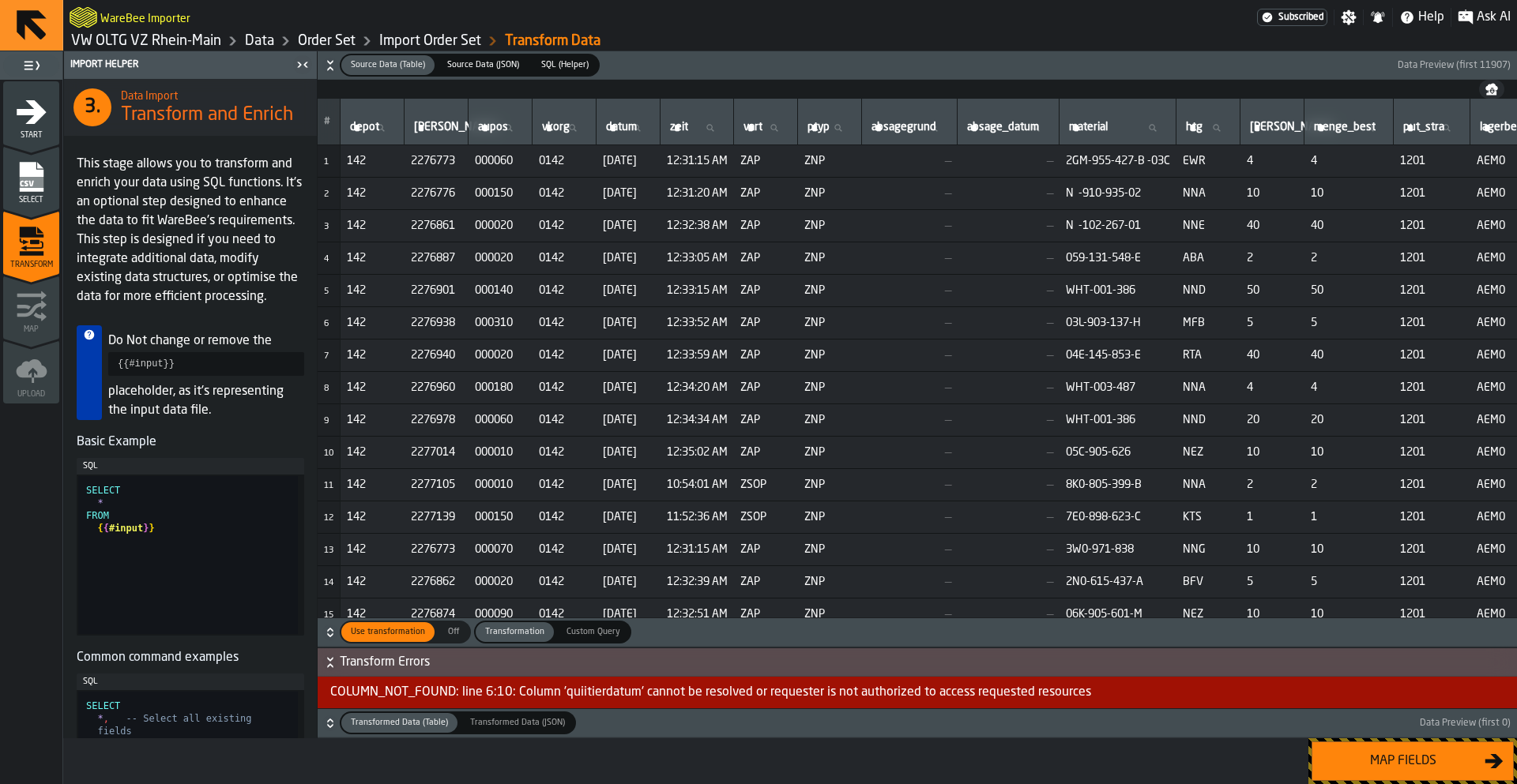
click at [335, 668] on icon "button-" at bounding box center [330, 662] width 16 height 16
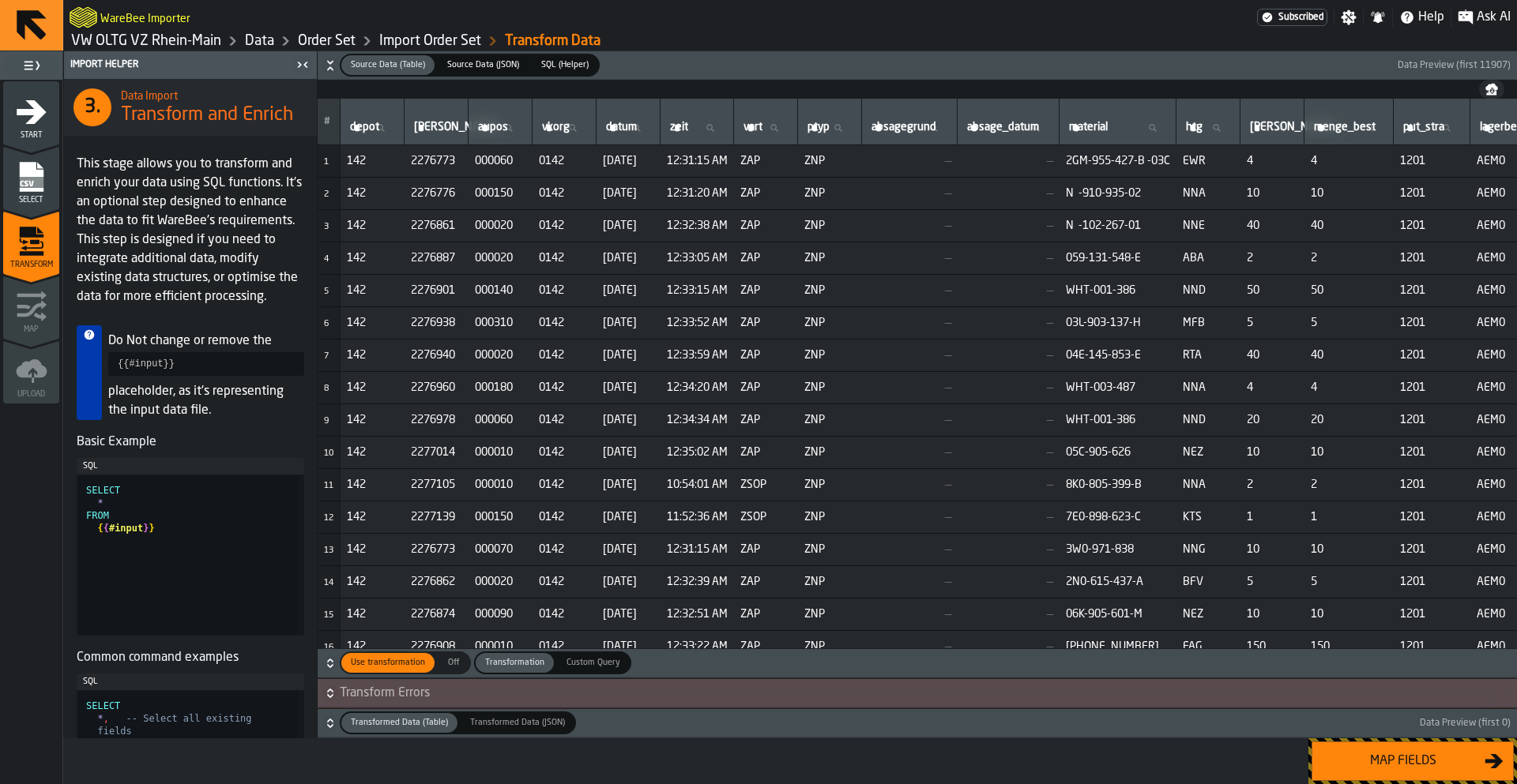
click at [335, 668] on icon "button-" at bounding box center [330, 663] width 16 height 16
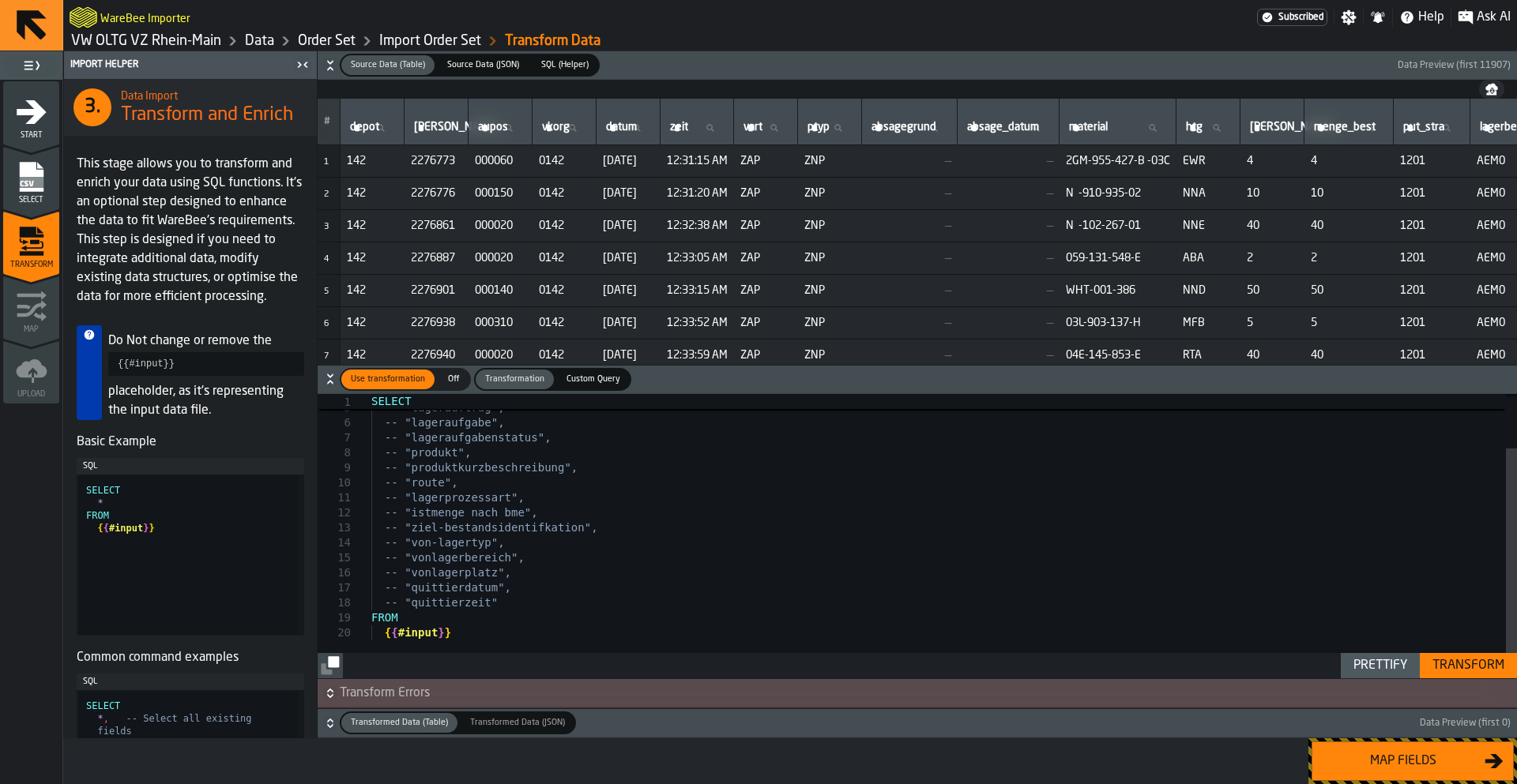
click at [1460, 665] on div "Transform" at bounding box center [1468, 666] width 84 height 19
click at [328, 689] on icon "button-" at bounding box center [330, 693] width 16 height 16
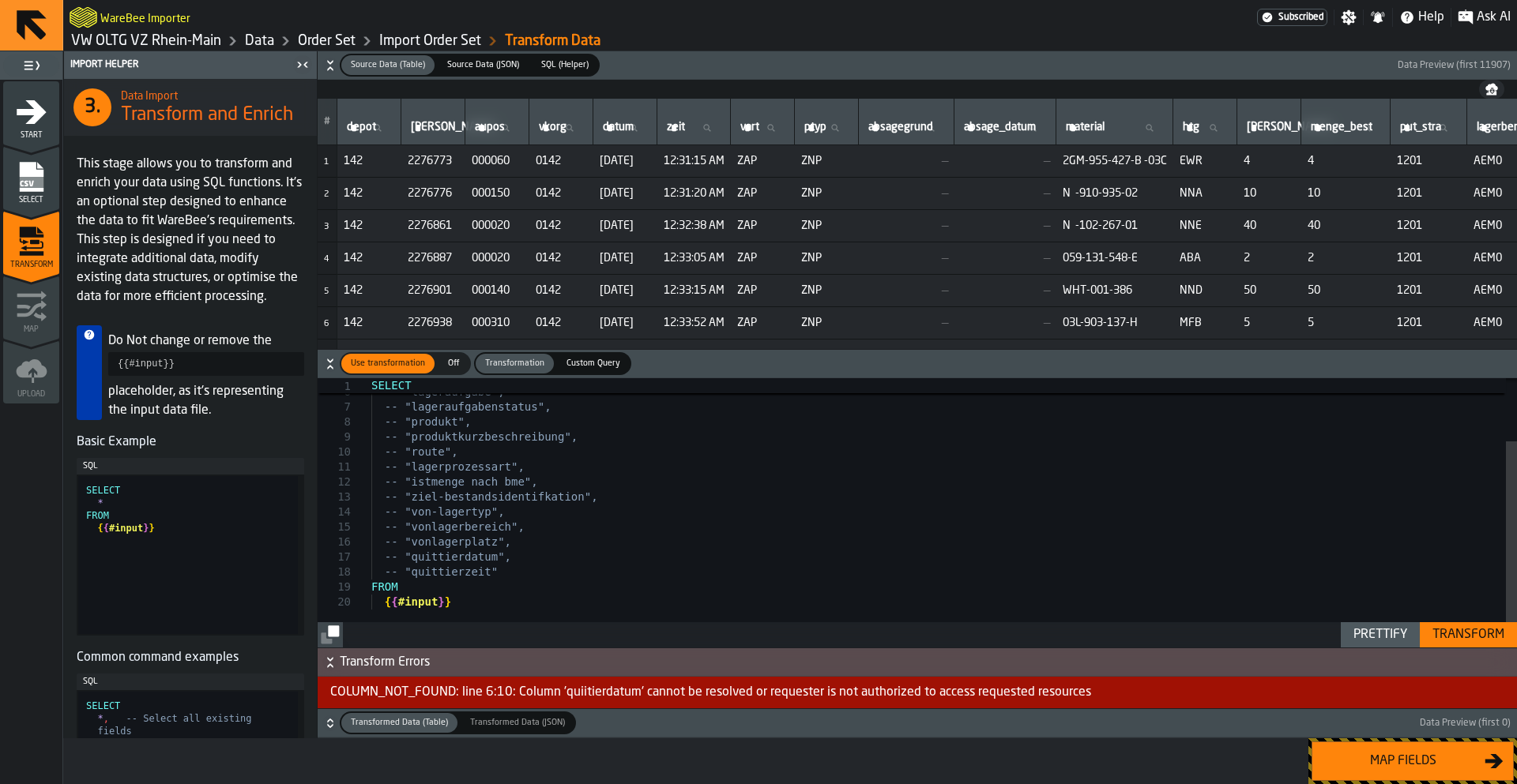
click at [335, 722] on icon "button-" at bounding box center [330, 723] width 16 height 16
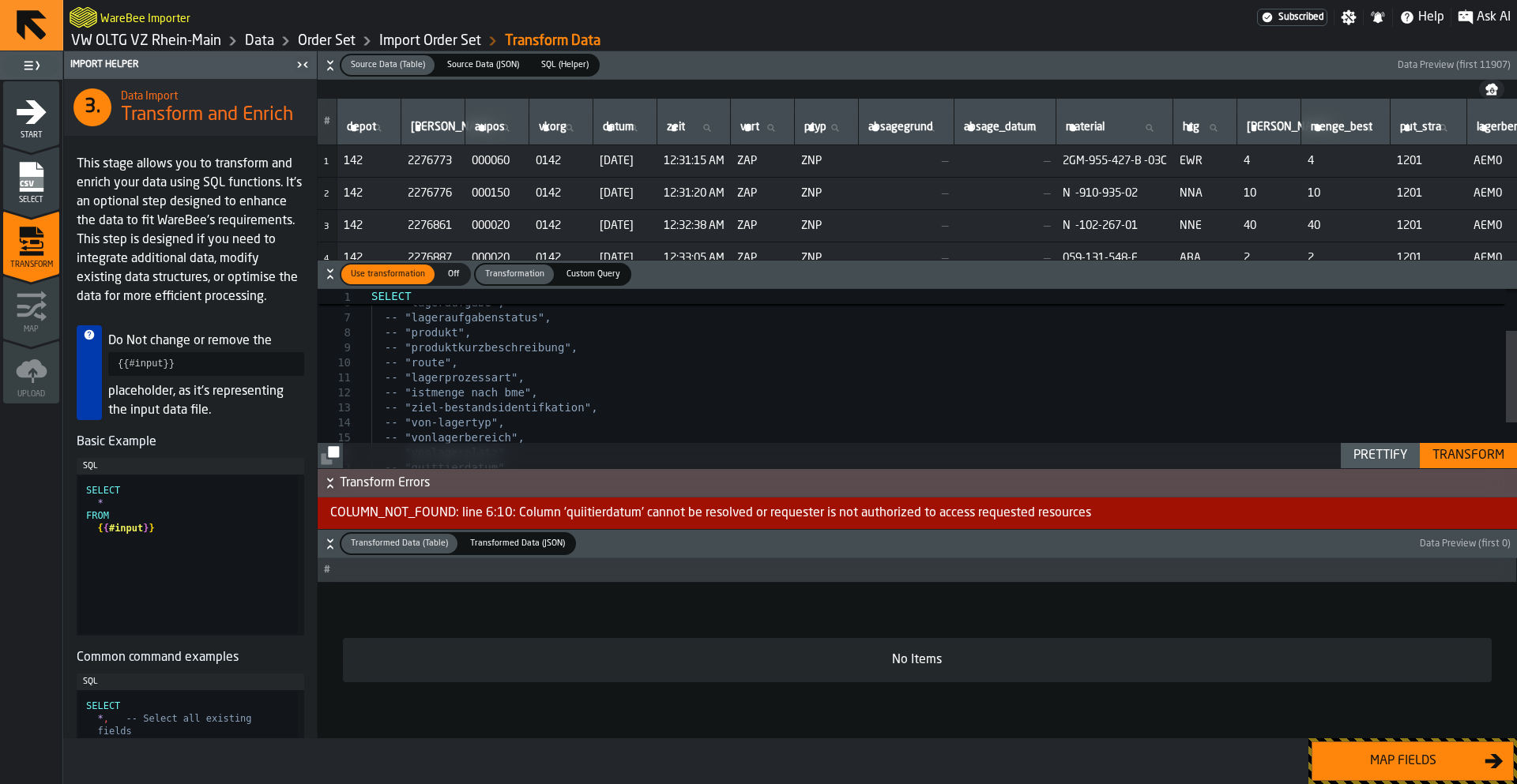
click at [602, 518] on div "COLUMN_NOT_FOUND: line 6:10: Column 'quiitierdatum' cannot be resolved or reque…" at bounding box center [917, 513] width 1199 height 31
click at [329, 553] on h6 "Transformed Data (Table) Transformed Data (Table) Transformed Data (JSON) Trans…" at bounding box center [916, 544] width 1193 height 23
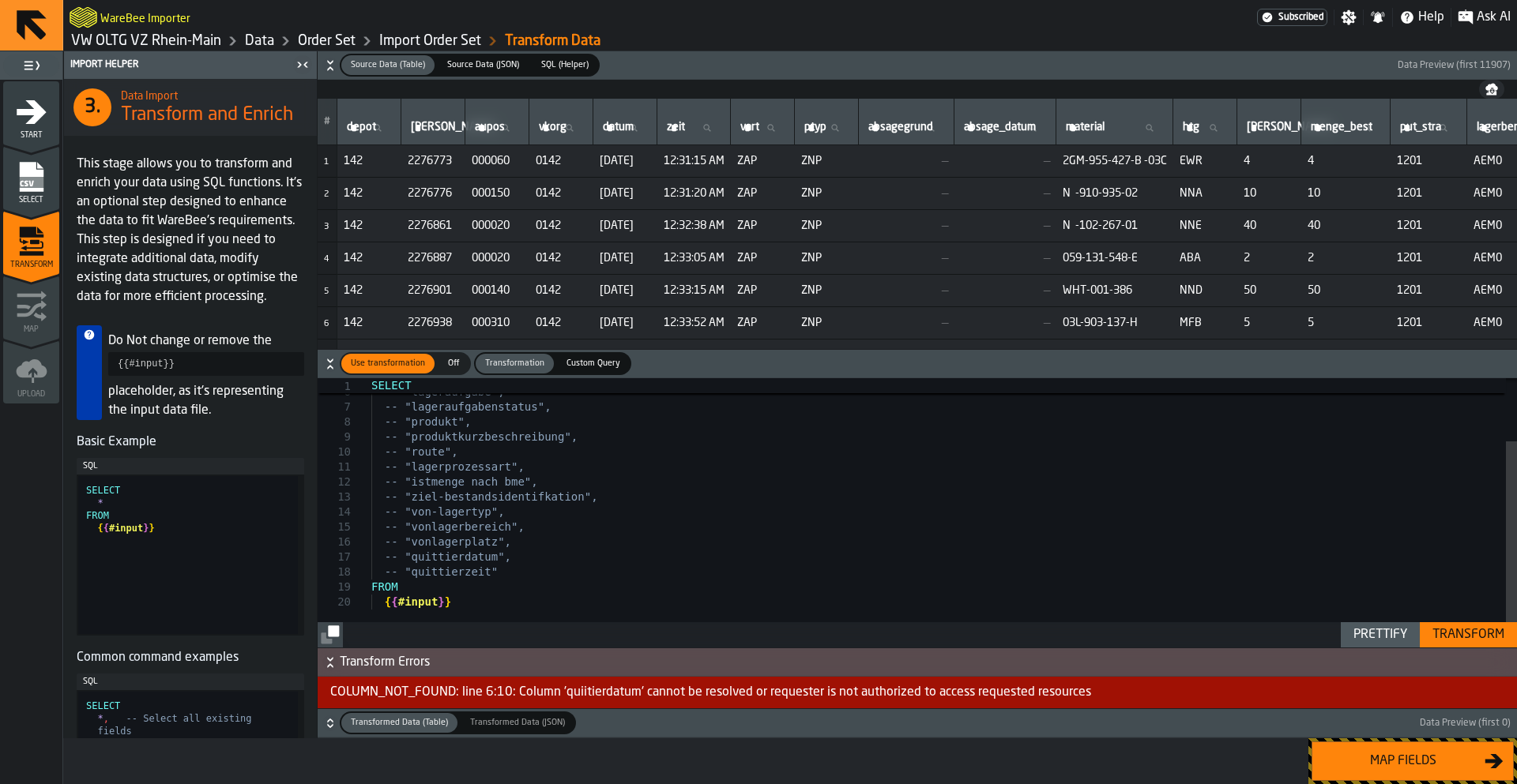
click at [338, 729] on h6 "Transformed Data (Table) Transformed Data (Table) Transformed Data (JSON) Trans…" at bounding box center [916, 723] width 1193 height 23
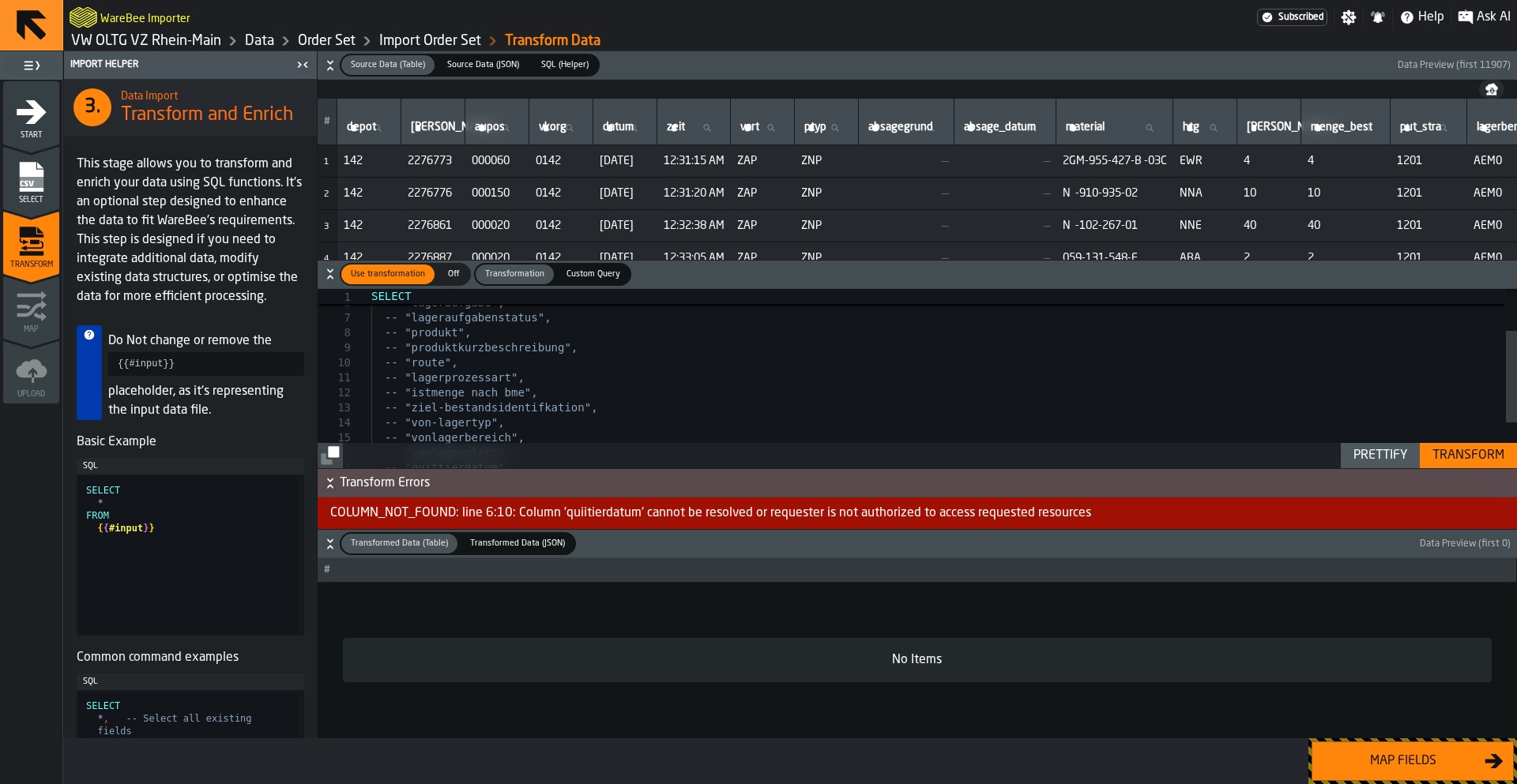
click at [1454, 457] on div "Transform" at bounding box center [1468, 456] width 84 height 19
click at [462, 343] on div "-- "lagerauftrag", -- "lageraufgabe", -- "lageraufgabenstatus", -- "produkt", -…" at bounding box center [944, 464] width 1145 height 351
click at [1450, 461] on div "Transform" at bounding box center [1468, 456] width 84 height 19
click at [1109, 372] on div "-- "lagerauftrag", -- "lageraufgabe", -- "lageraufgabenstatus", -- "produkt", -…" at bounding box center [944, 464] width 1145 height 351
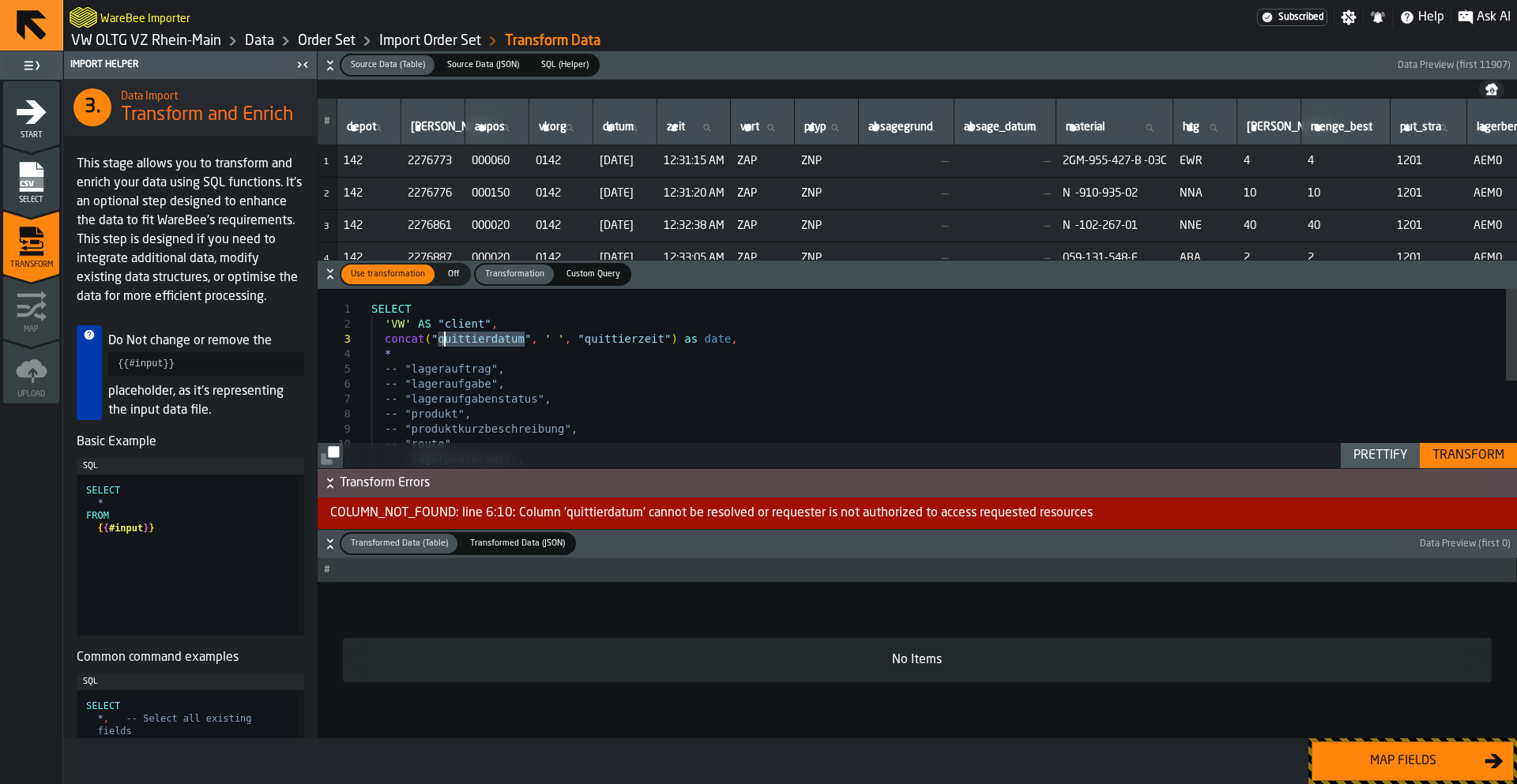
drag, startPoint x: 525, startPoint y: 337, endPoint x: 443, endPoint y: 339, distance: 82.0
click at [443, 339] on div "-- "lagerauftrag", -- "lageraufgabe", -- "lageraufgabenstatus", -- "produkt", -…" at bounding box center [944, 464] width 1145 height 351
type textarea "**********"
click at [1460, 473] on button "Transform Errors" at bounding box center [917, 483] width 1199 height 28
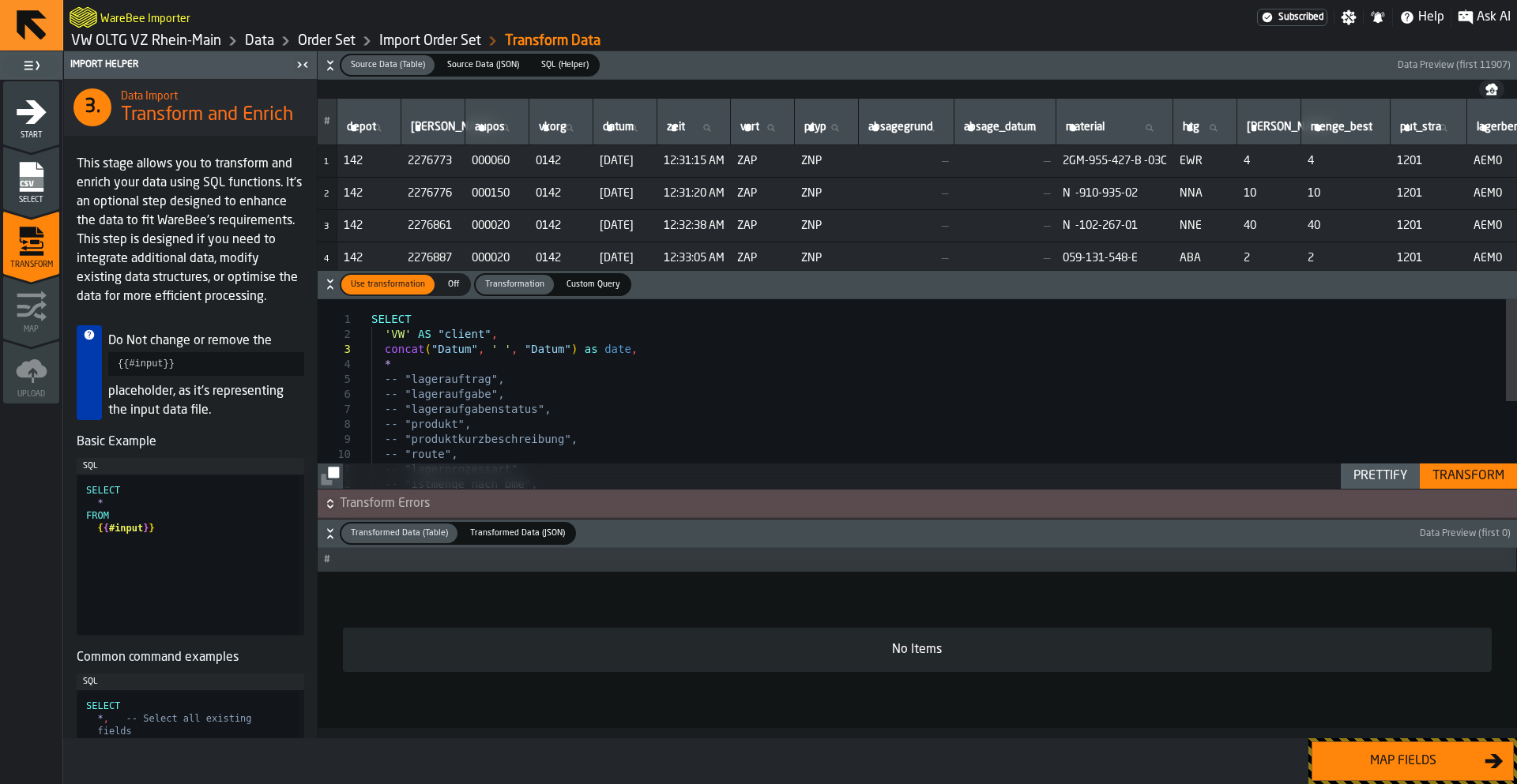
click at [1460, 473] on div "Transform" at bounding box center [1468, 477] width 84 height 19
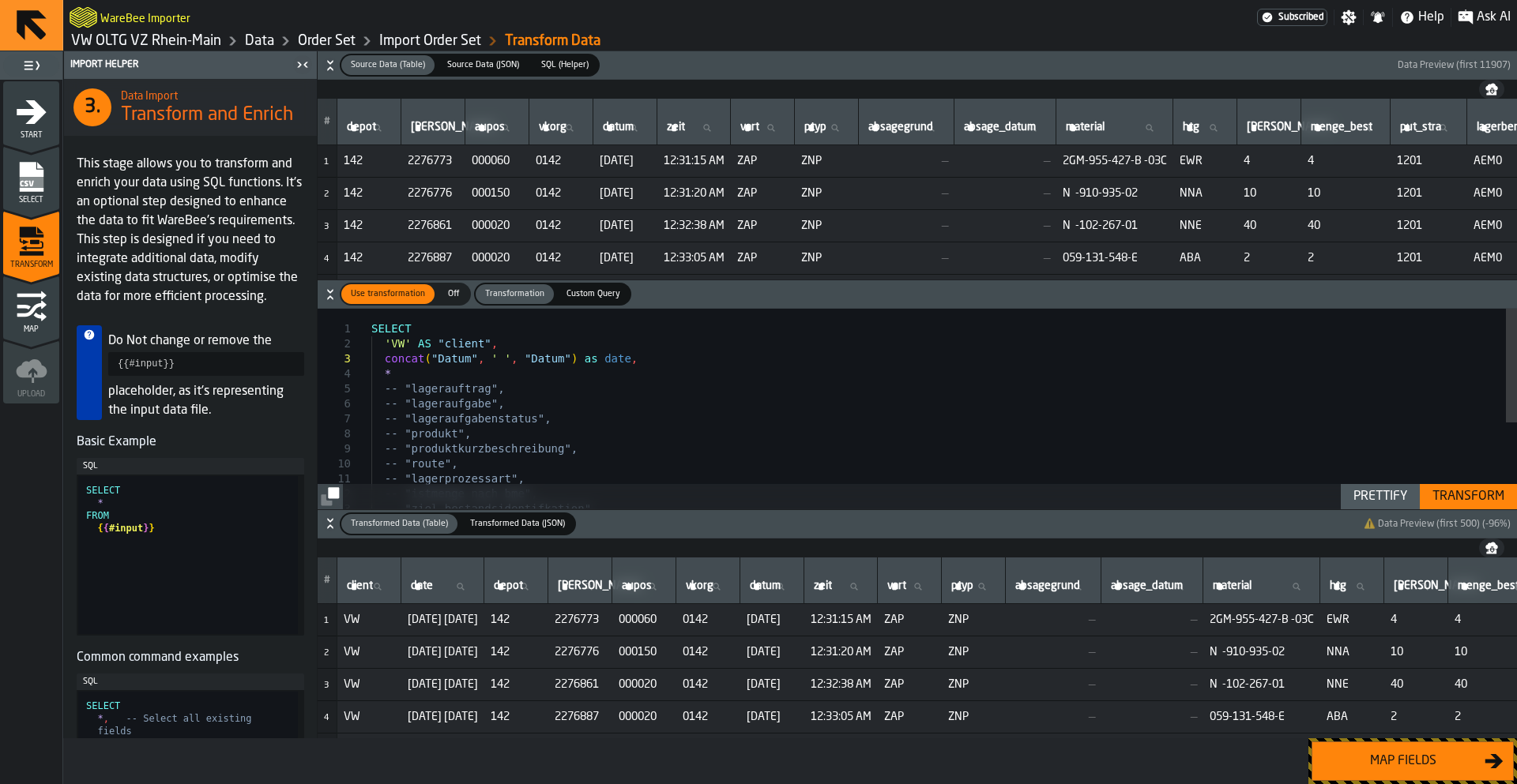
click at [1460, 497] on div "Transform" at bounding box center [1468, 497] width 84 height 19
click at [1441, 757] on div "Map fields" at bounding box center [1403, 761] width 163 height 19
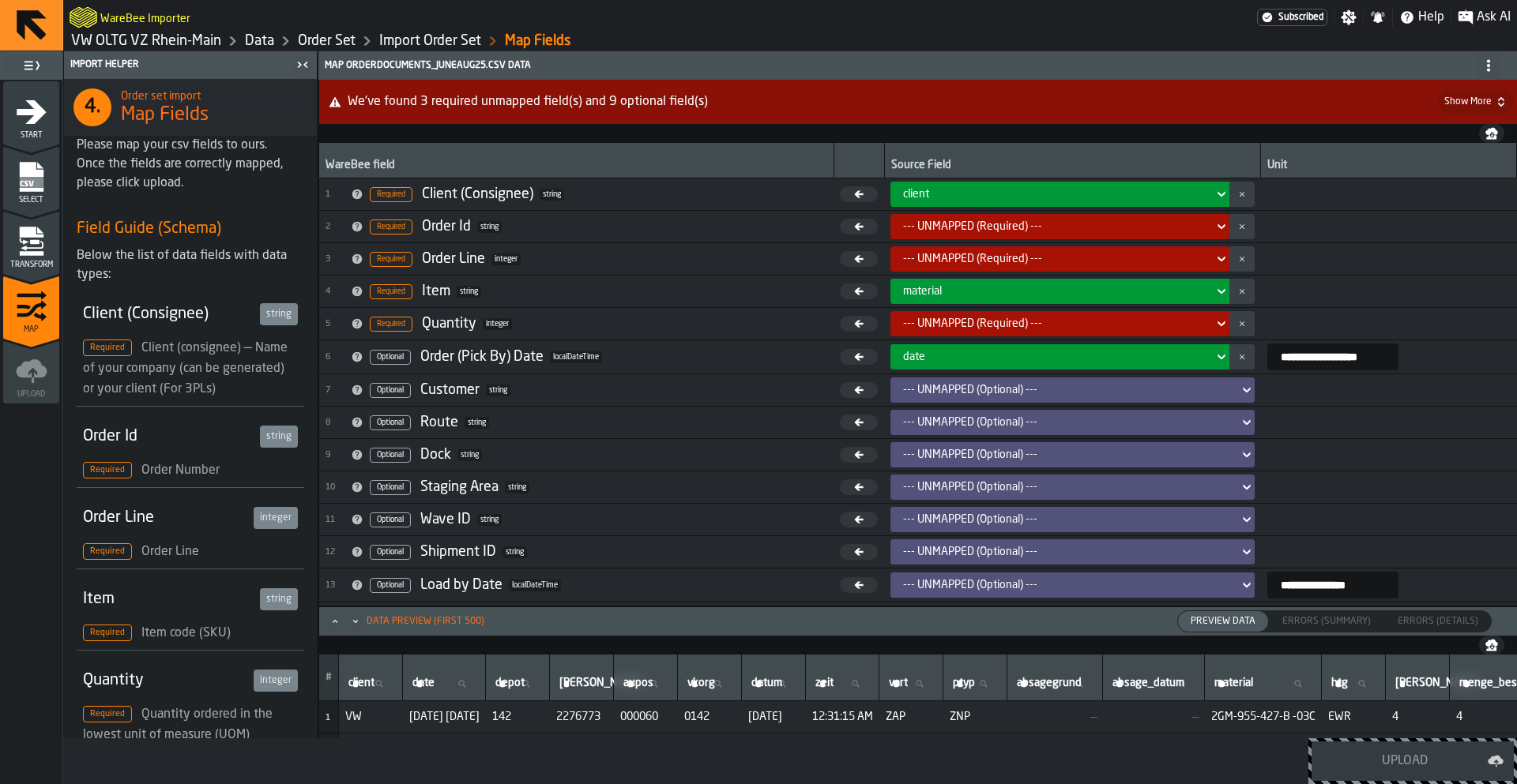
click at [927, 223] on div "--- UNMAPPED (Required) ---" at bounding box center [1055, 226] width 305 height 12
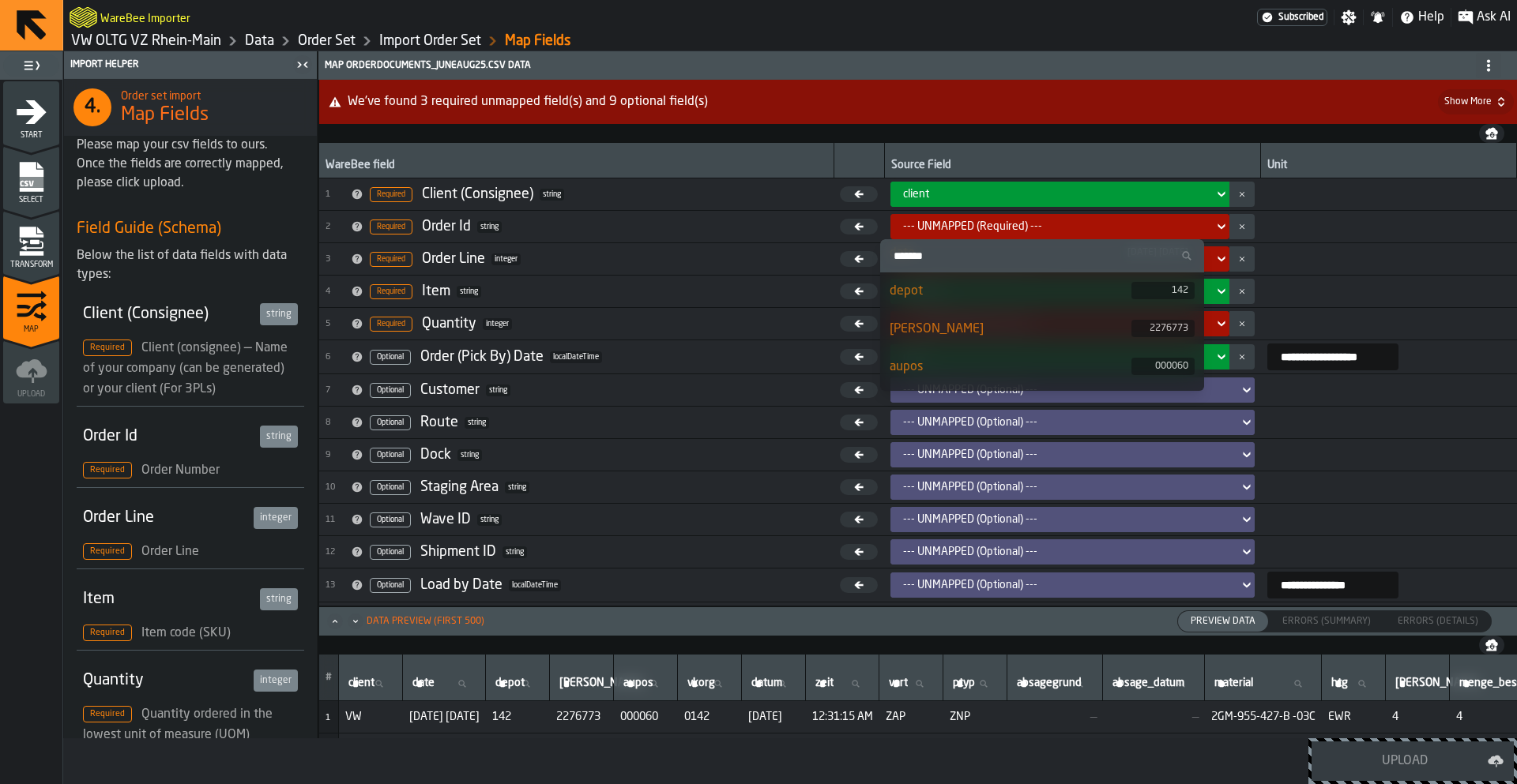
scroll to position [83, 0]
click at [961, 321] on div "aubel" at bounding box center [1010, 322] width 242 height 19
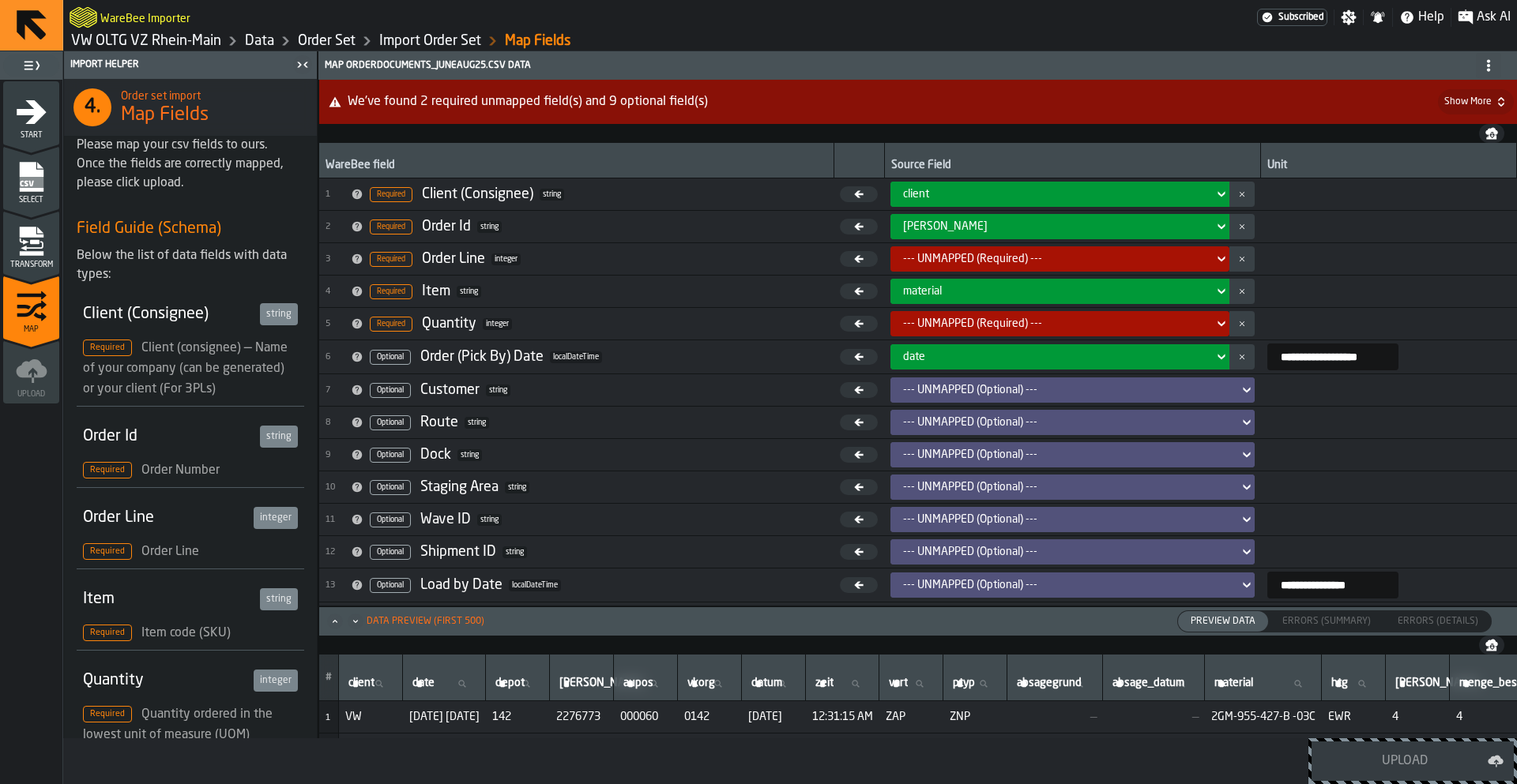
click at [946, 259] on div "--- UNMAPPED (Required) ---" at bounding box center [1055, 258] width 305 height 12
click at [933, 257] on div "--- UNMAPPED (Required) ---" at bounding box center [1055, 258] width 305 height 12
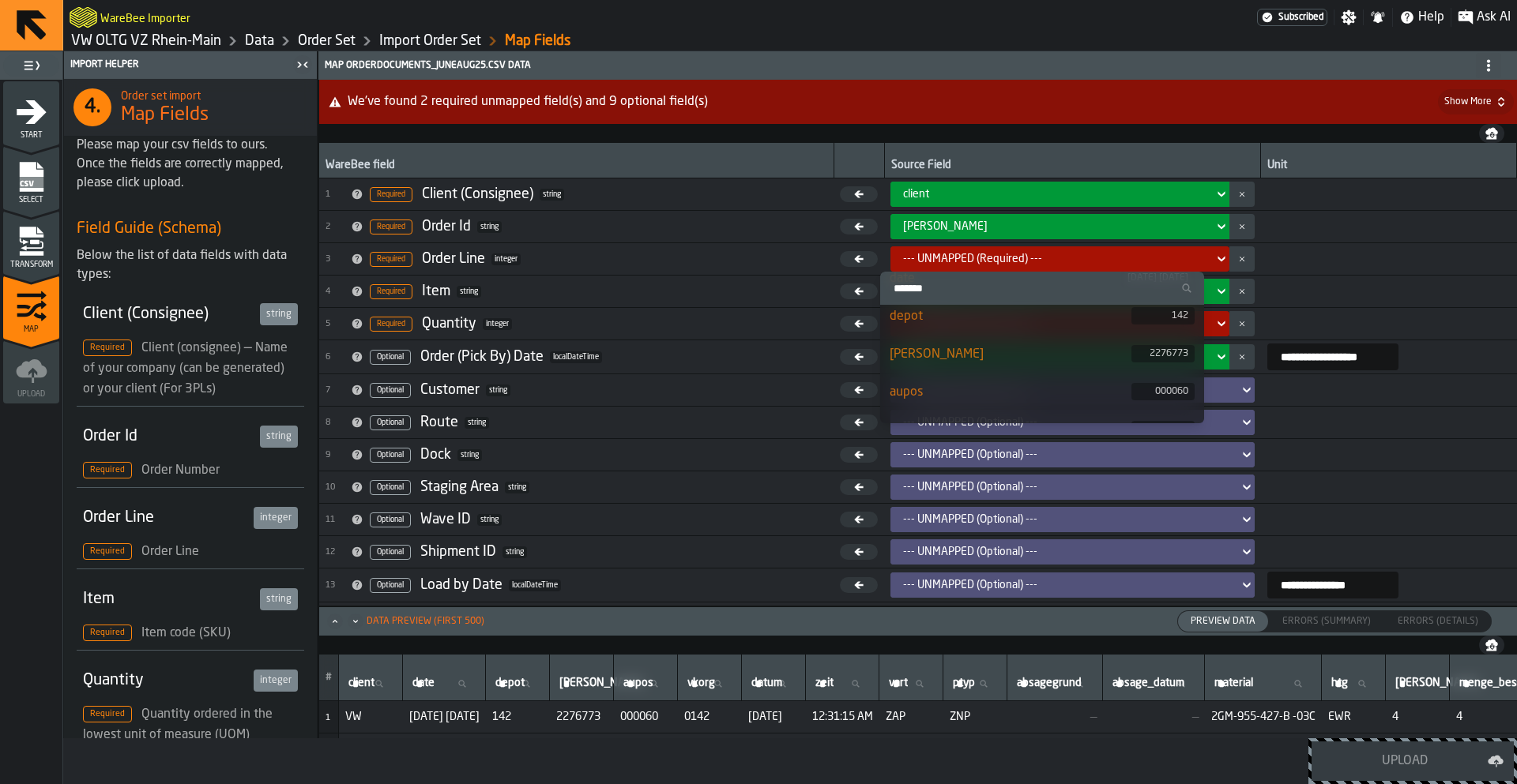
click at [940, 383] on div "aupos" at bounding box center [1010, 392] width 242 height 19
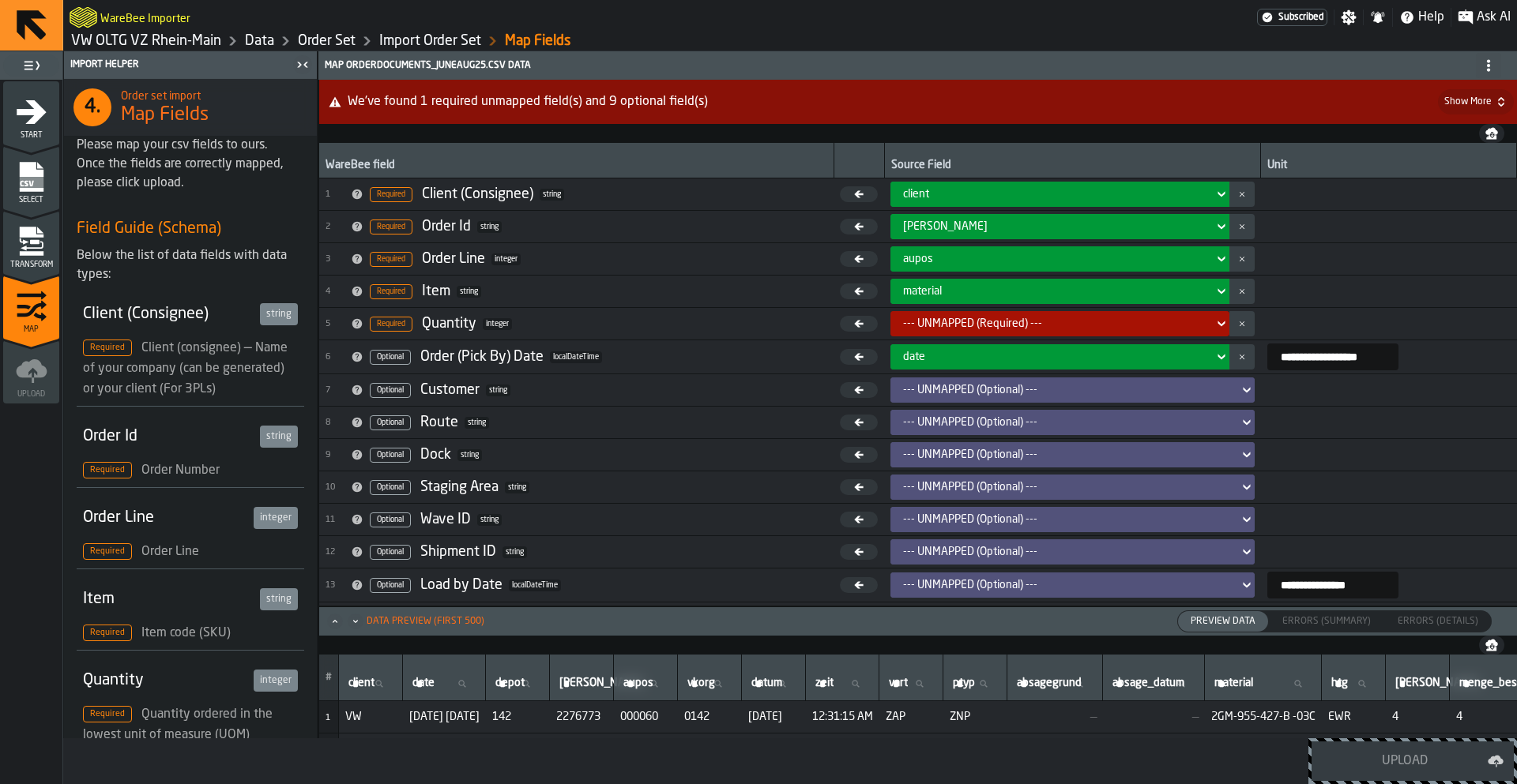
click at [929, 326] on div "--- UNMAPPED (Required) ---" at bounding box center [1055, 323] width 305 height 12
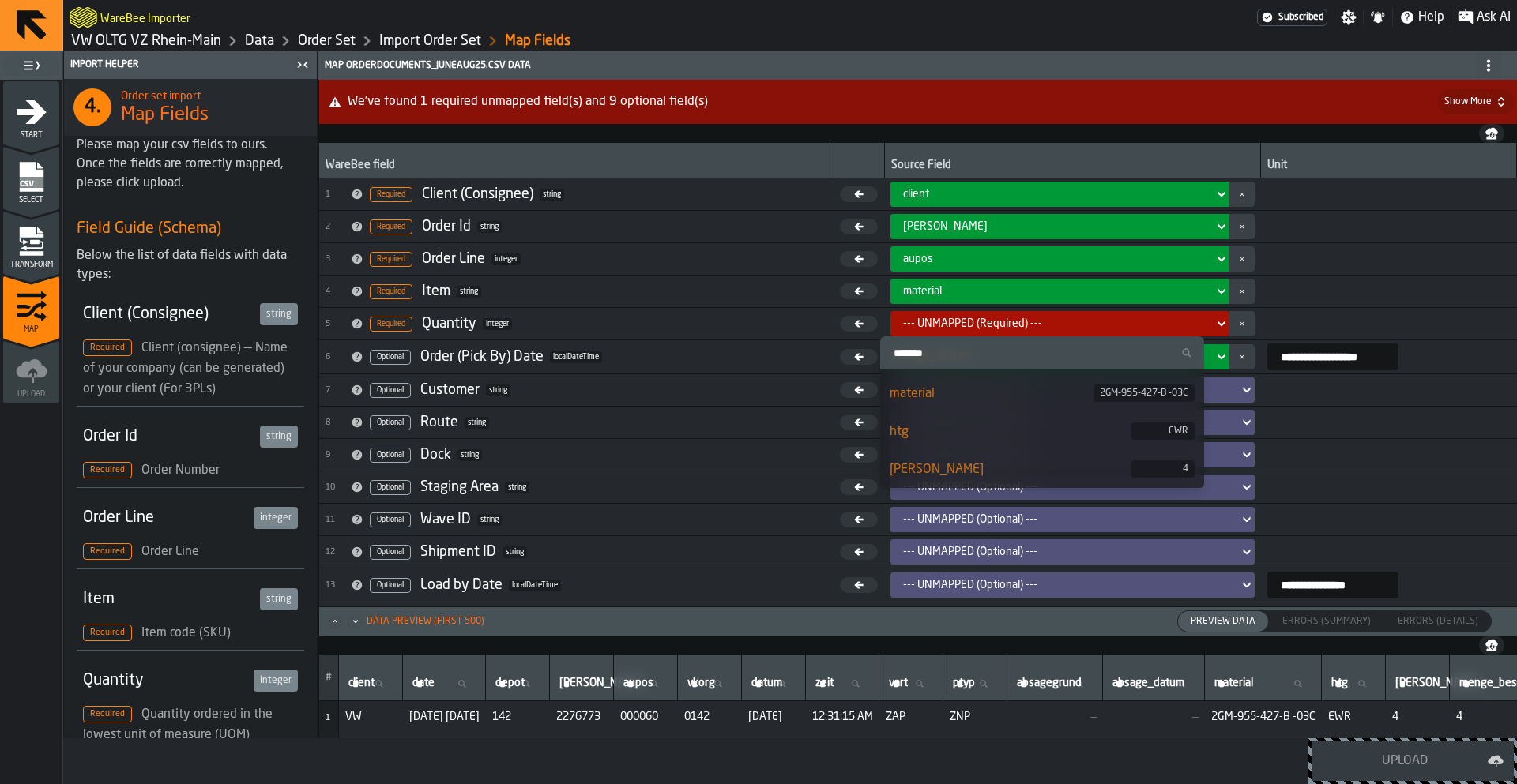
scroll to position [510, 0]
click at [940, 408] on div "menge" at bounding box center [1010, 409] width 242 height 19
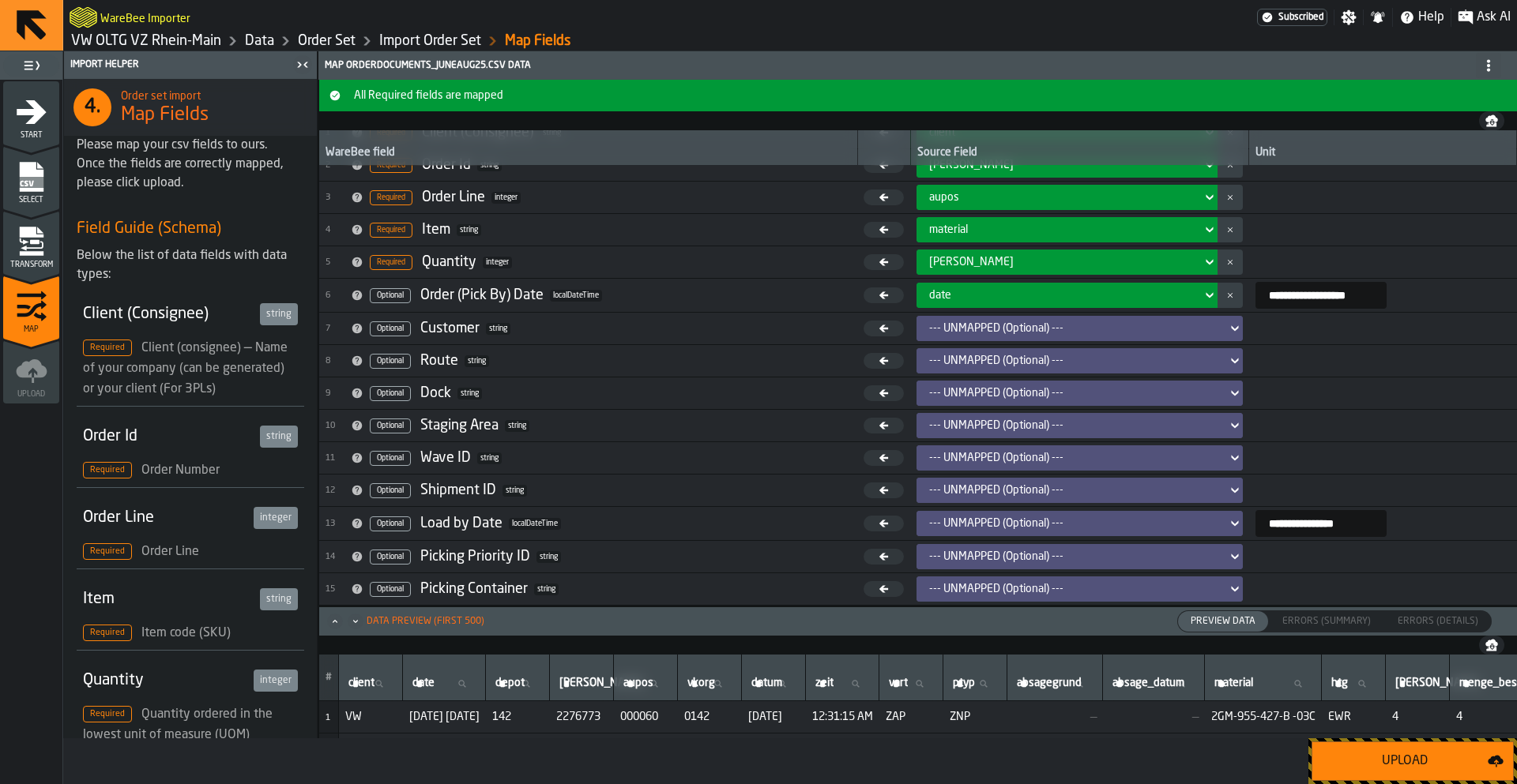
scroll to position [0, 0]
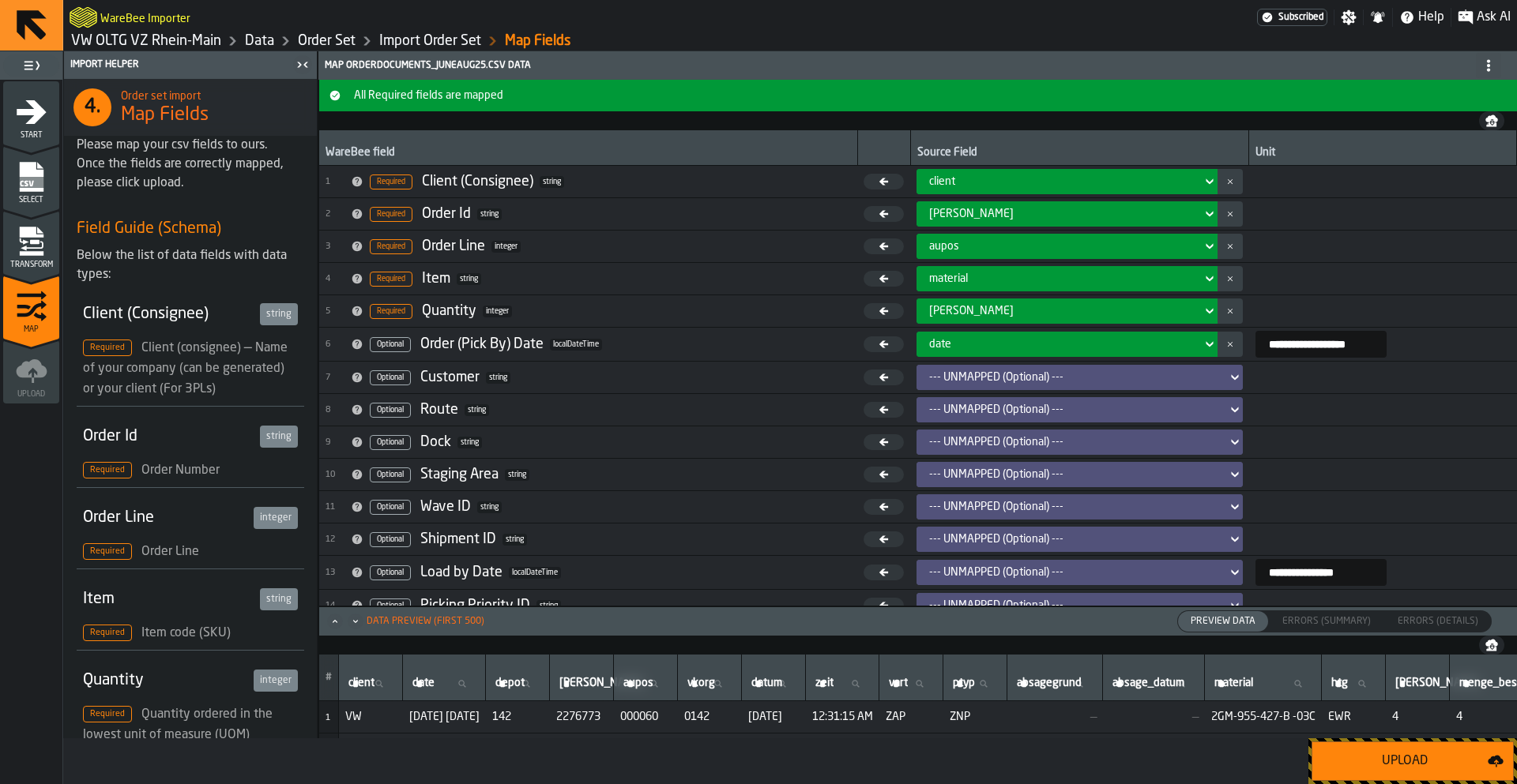
click at [1349, 759] on div "Upload" at bounding box center [1404, 761] width 166 height 19
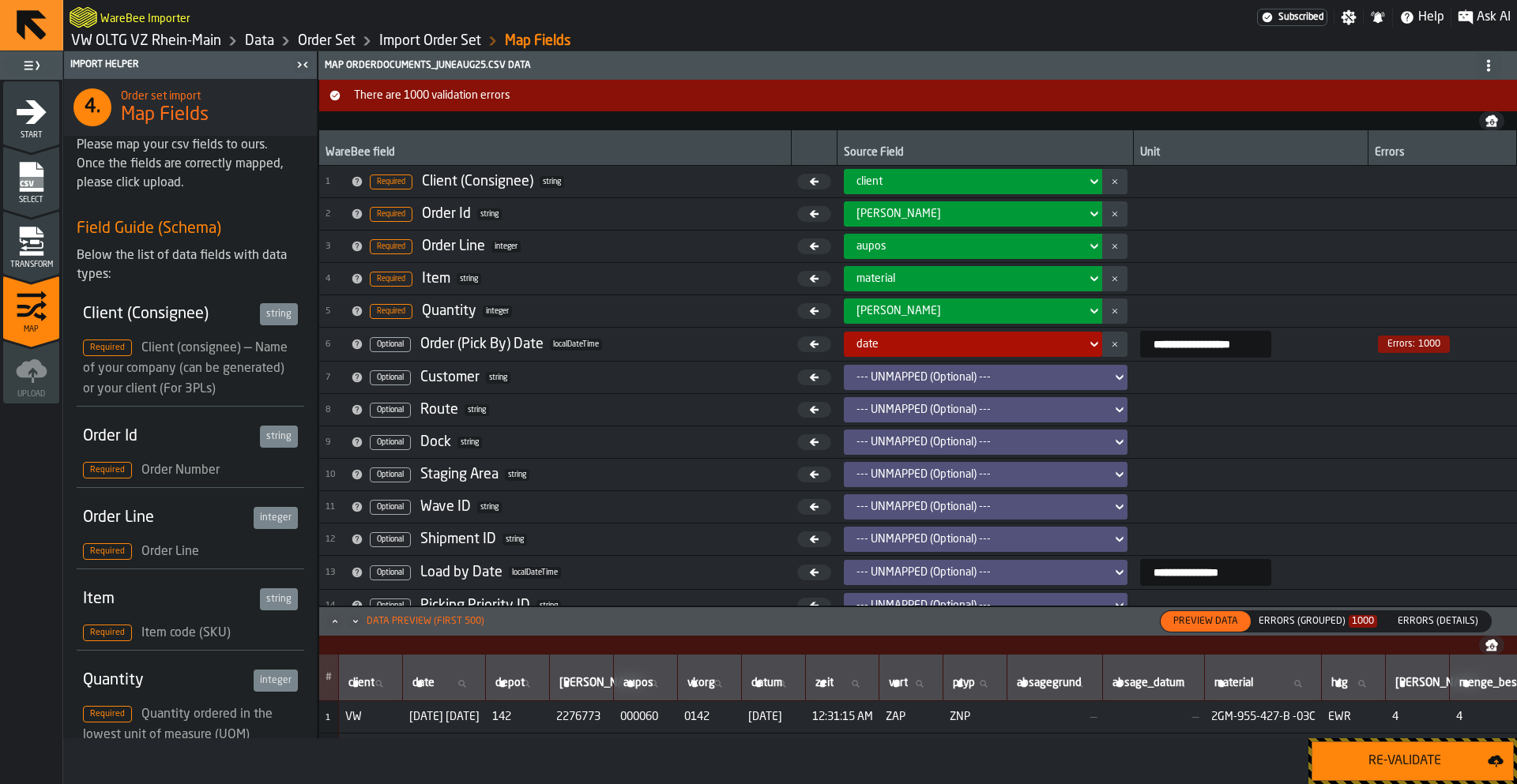
click at [1329, 616] on div "Errors (Grouped) 1000" at bounding box center [1316, 621] width 118 height 11
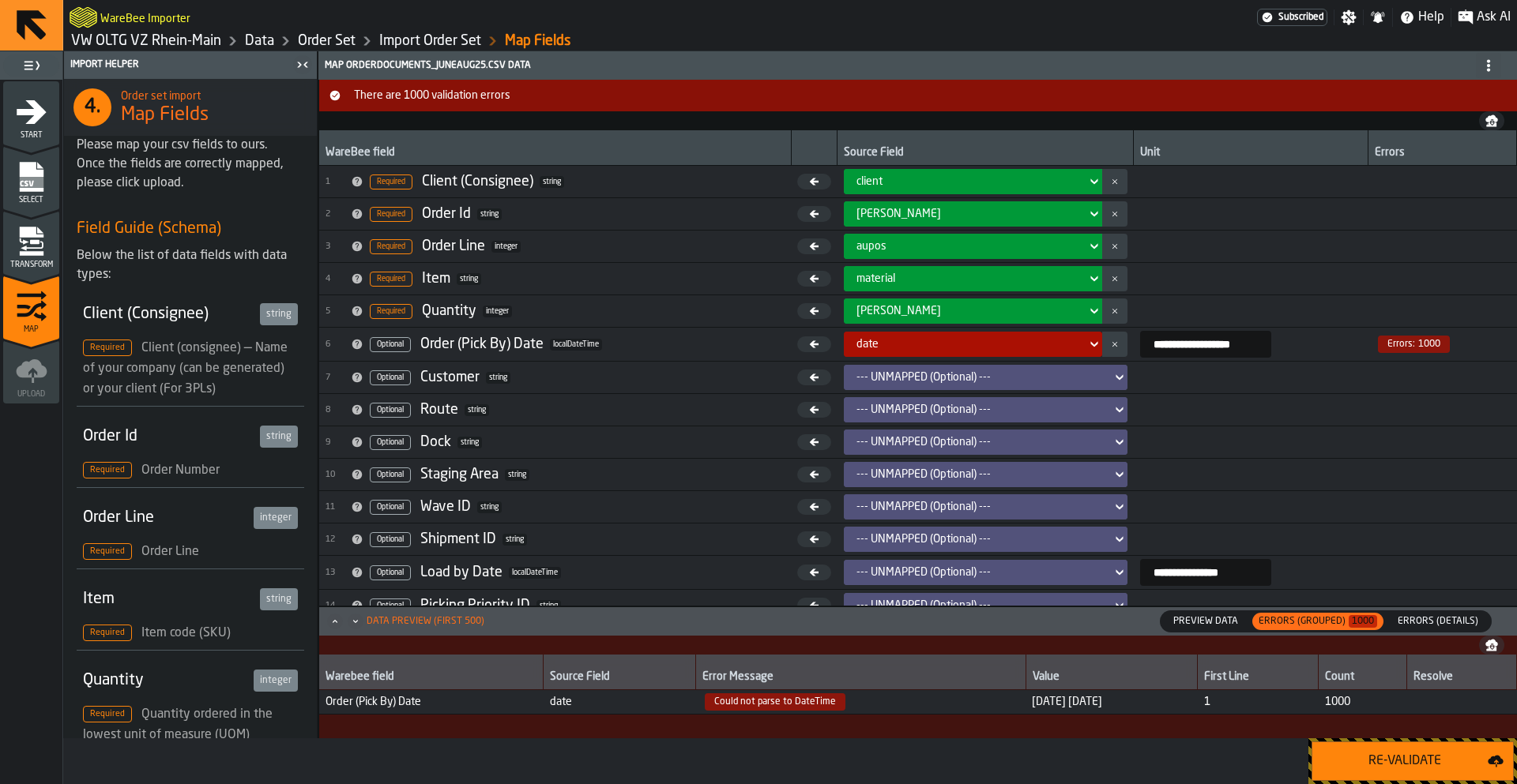
click at [889, 707] on span "Could not parse to DateTime" at bounding box center [861, 702] width 318 height 17
click at [1032, 707] on span "5/31/2025 5/31/2025" at bounding box center [1111, 702] width 159 height 12
click at [1416, 628] on span "Errors (Details)" at bounding box center [1438, 621] width 94 height 14
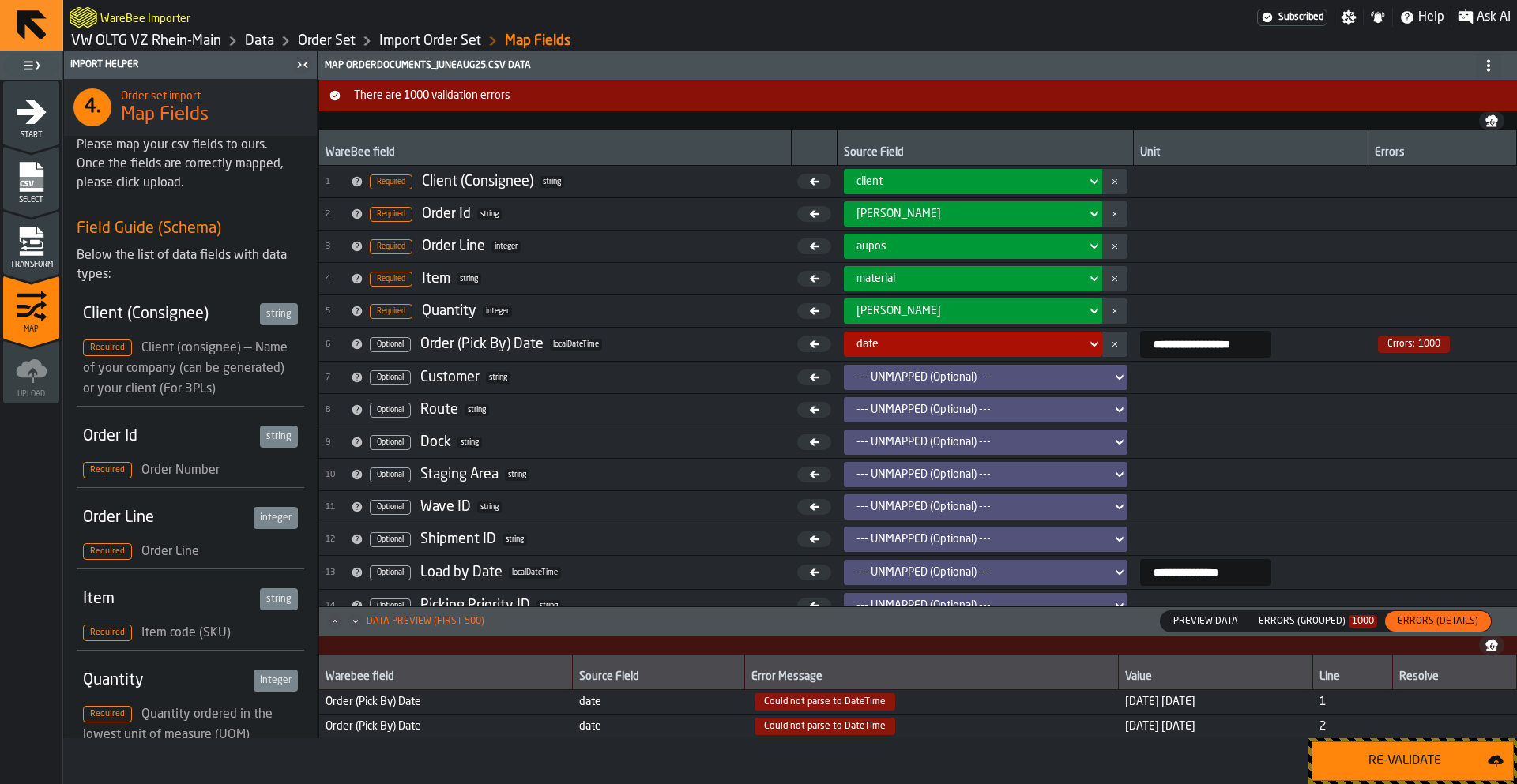
click at [977, 708] on span "Could not parse to DateTime" at bounding box center [932, 702] width 361 height 17
click at [964, 707] on span "Could not parse to DateTime" at bounding box center [932, 702] width 361 height 17
click at [539, 710] on td "Order (Pick By) Date" at bounding box center [445, 702] width 253 height 25
click at [856, 712] on td "Could not parse to DateTime" at bounding box center [932, 702] width 374 height 25
click at [1153, 705] on span "5/31/2025 5/31/2025" at bounding box center [1215, 702] width 182 height 12
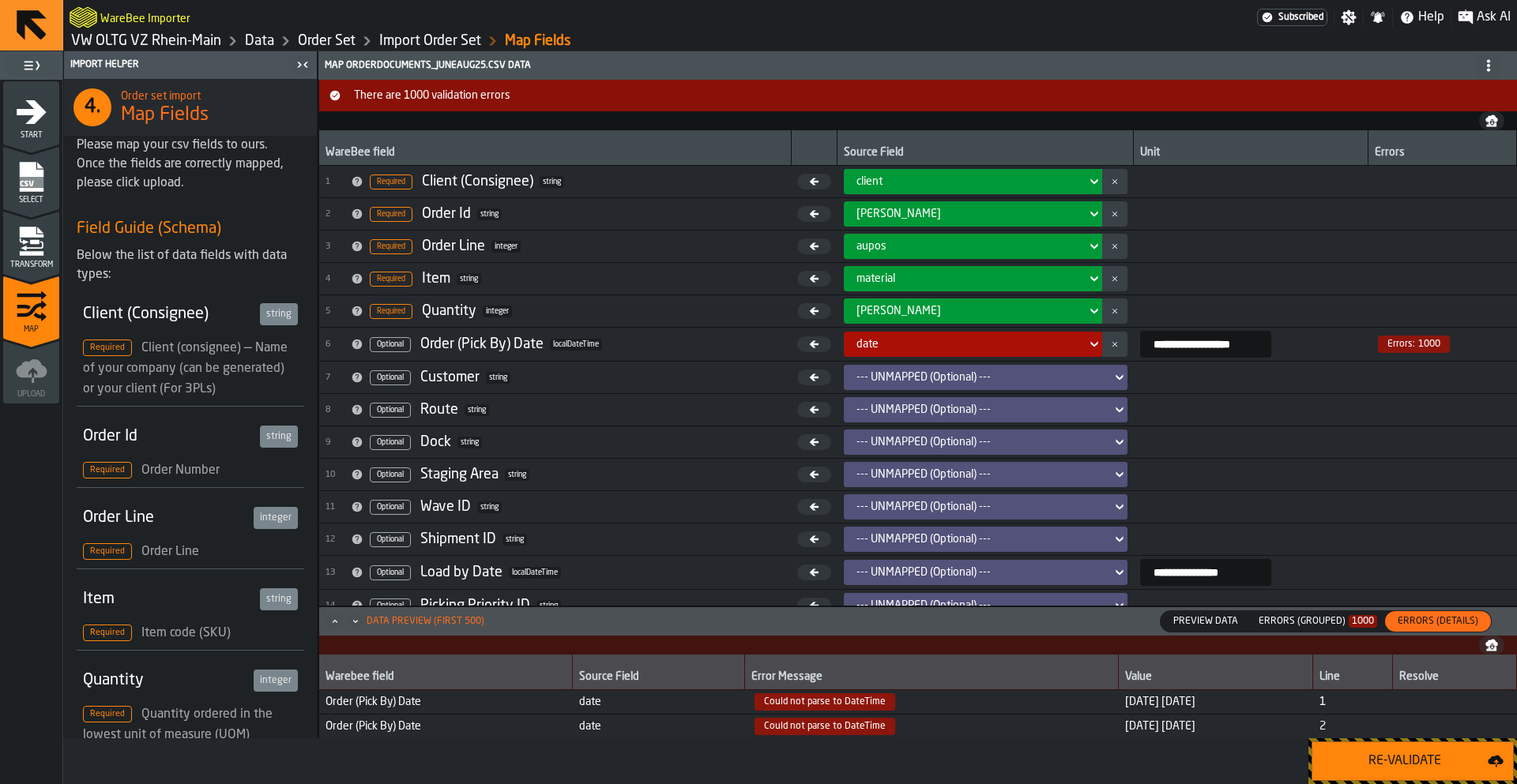
click at [1153, 705] on span "5/31/2025 5/31/2025" at bounding box center [1215, 702] width 182 height 12
click at [1172, 717] on td "5/31/2025 5/31/2025" at bounding box center [1215, 726] width 194 height 25
click at [1296, 629] on div "Errors (Grouped) 1000" at bounding box center [1317, 621] width 131 height 17
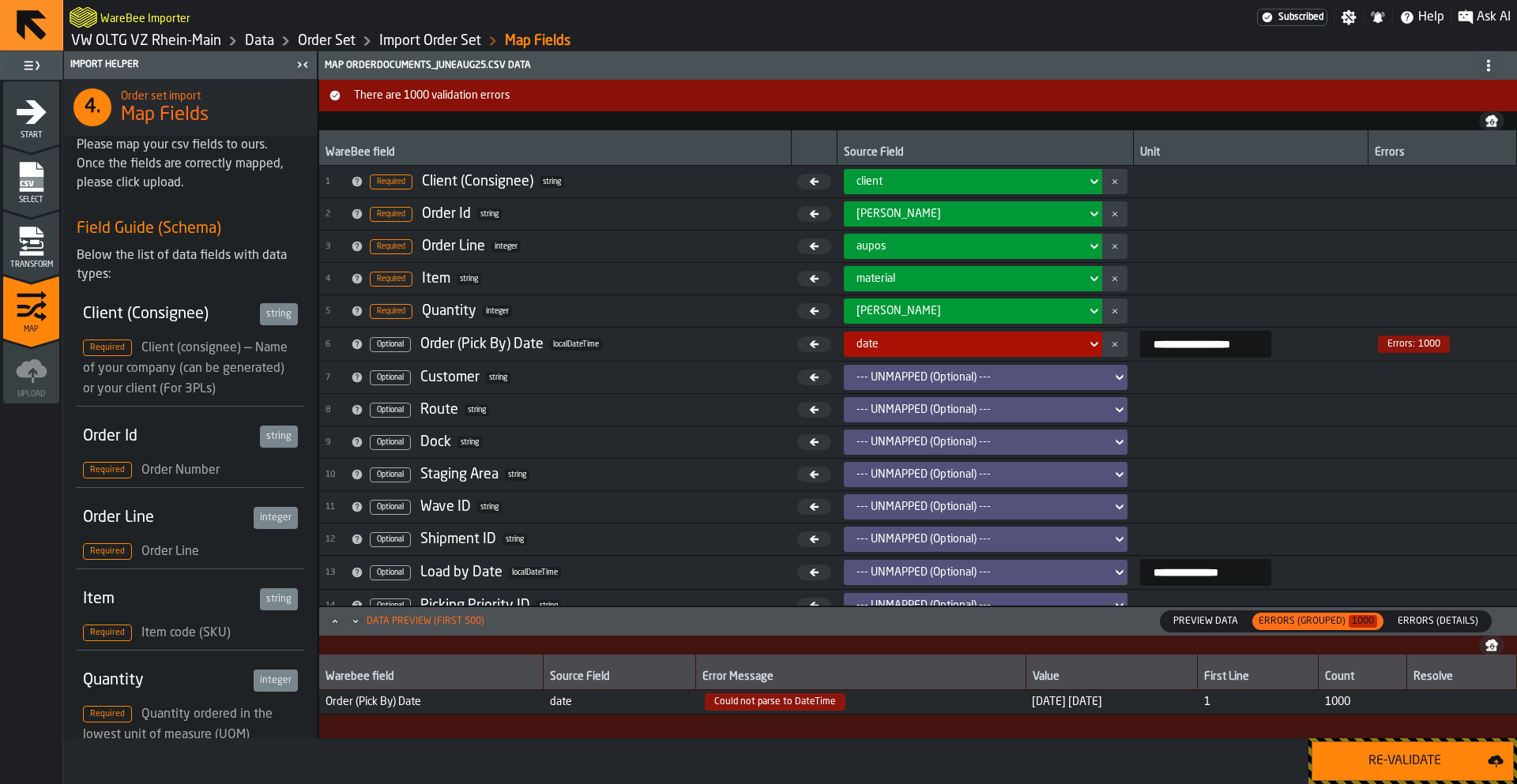
click at [1032, 706] on span "5/31/2025 5/31/2025" at bounding box center [1111, 702] width 159 height 12
click at [1033, 707] on span "5/31/2025 5/31/2025" at bounding box center [1111, 702] width 159 height 12
click at [25, 247] on icon "menu Transform" at bounding box center [32, 246] width 23 height 9
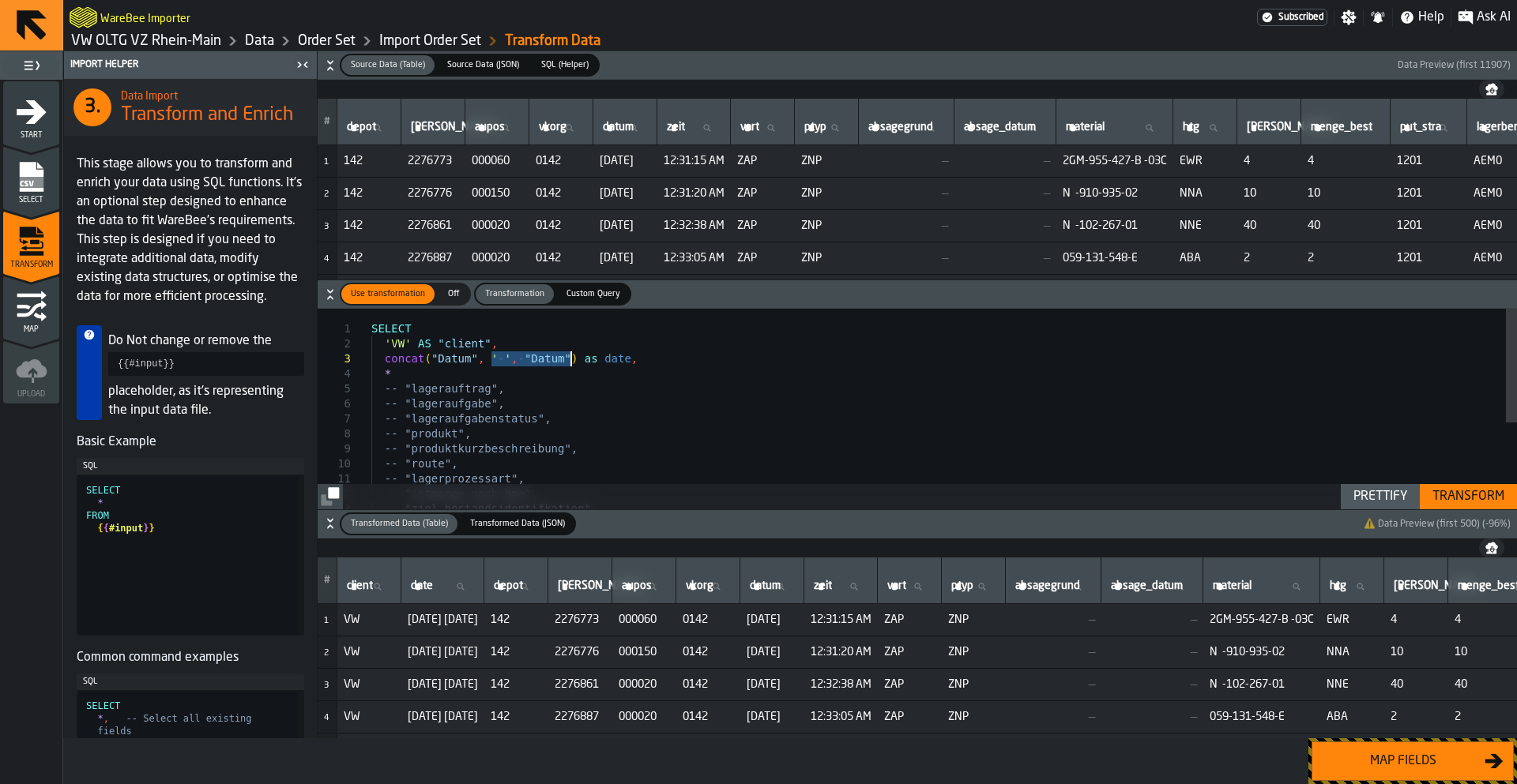
drag, startPoint x: 491, startPoint y: 359, endPoint x: 569, endPoint y: 357, distance: 78.0
click at [569, 357] on div "SELECT 'VW' AS "client" , concat ( "Datum" , ' ' , "Datum" ) as date , * -- "la…" at bounding box center [944, 484] width 1145 height 351
click at [1448, 487] on div "Transform" at bounding box center [1468, 497] width 84 height 19
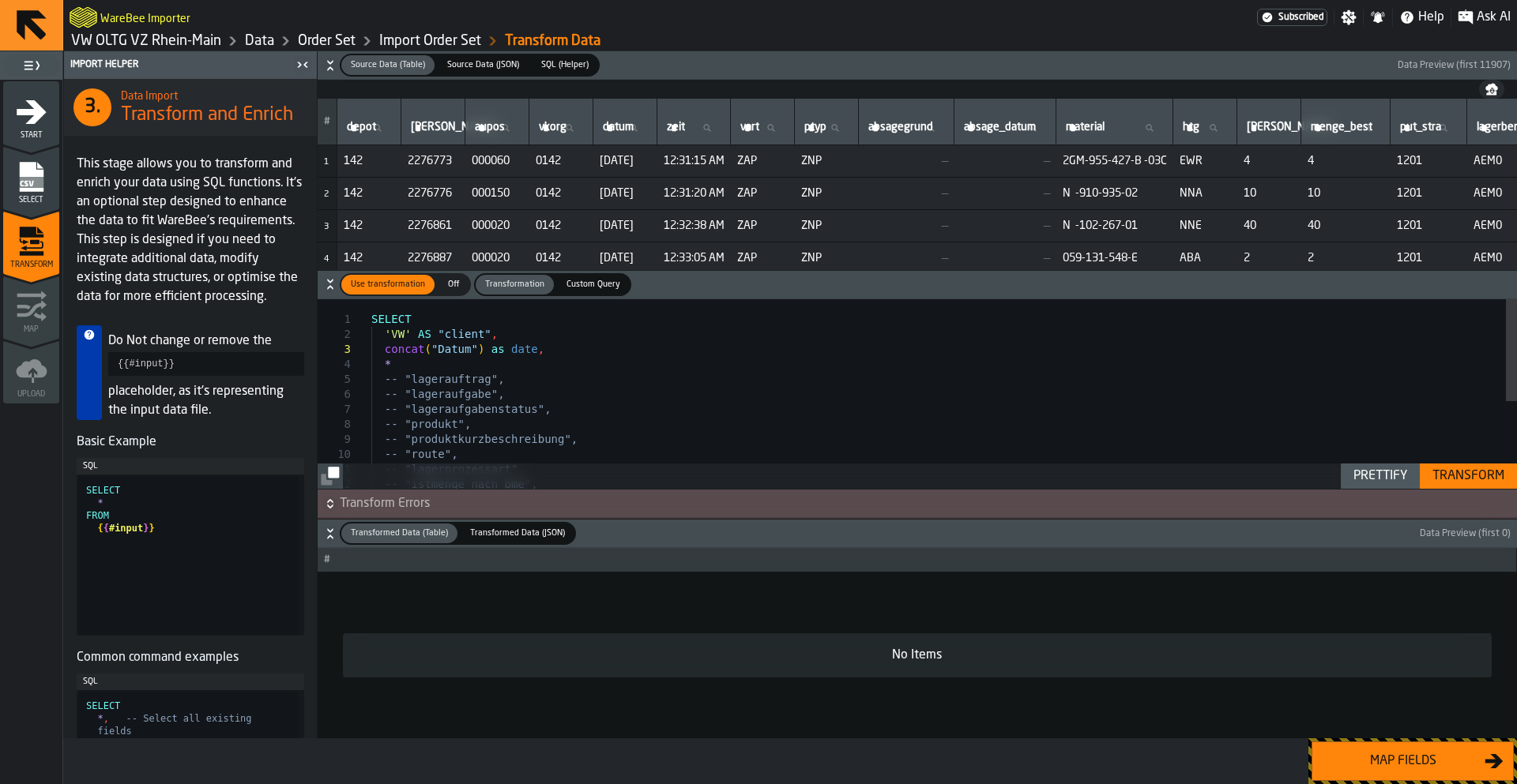
click at [1448, 486] on div "Transform" at bounding box center [1468, 477] width 84 height 19
click at [409, 509] on span "Transform Errors" at bounding box center [926, 504] width 1174 height 19
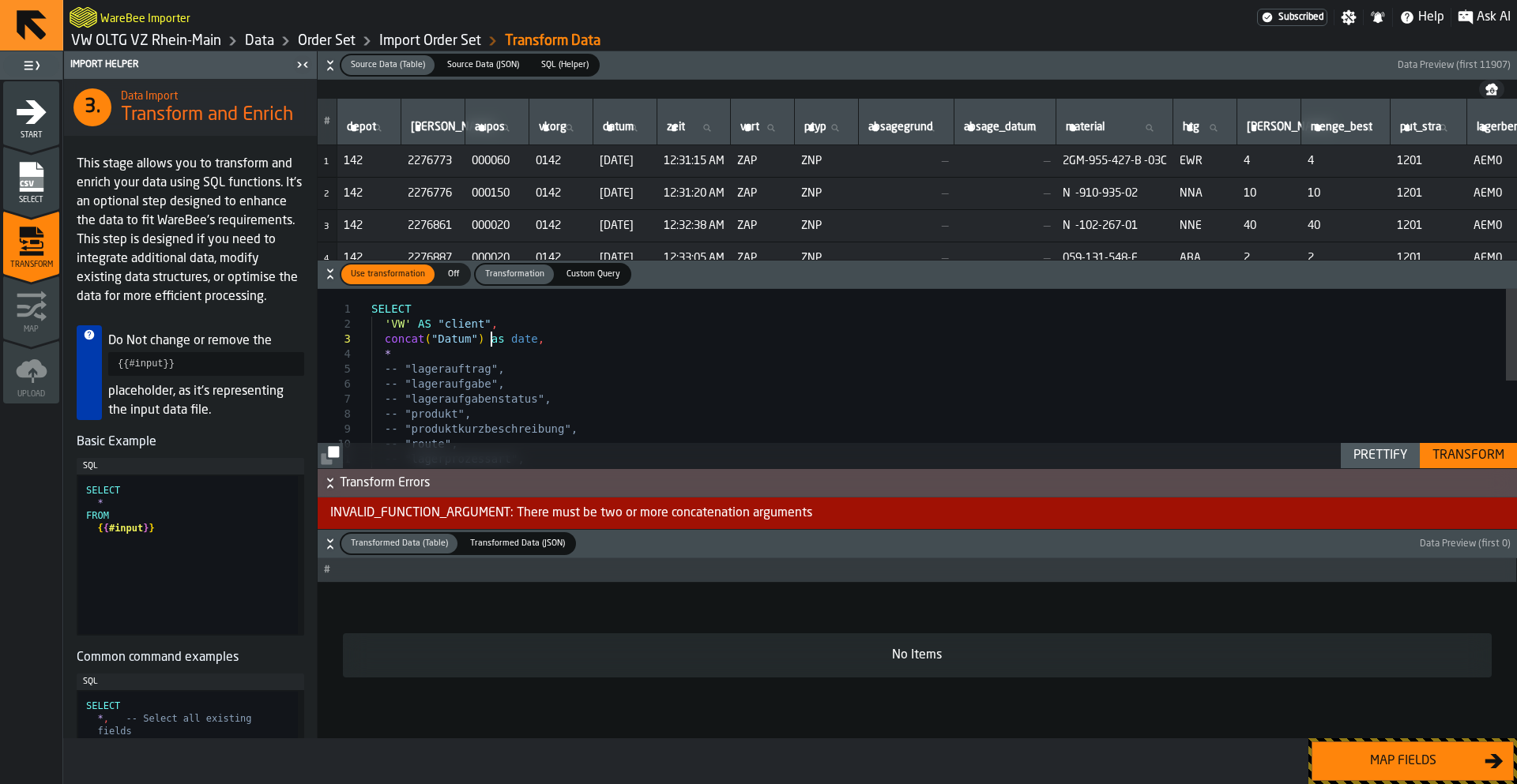
click at [488, 341] on div "SELECT 'VW' AS "client" , concat ( "Datum" ) as date , * -- "lagerauftrag", -- …" at bounding box center [944, 464] width 1145 height 351
click at [487, 340] on div "SELECT 'VW' AS "client" , concat ( "Datum" ) as date , * -- "lagerauftrag", -- …" at bounding box center [944, 464] width 1145 height 351
click at [431, 342] on div "SELECT 'VW' AS "client" , concat ( "Datum" as date , * -- "lagerauftrag", -- "l…" at bounding box center [944, 464] width 1145 height 351
type textarea "**********"
click at [1460, 454] on div "Transform" at bounding box center [1468, 456] width 84 height 19
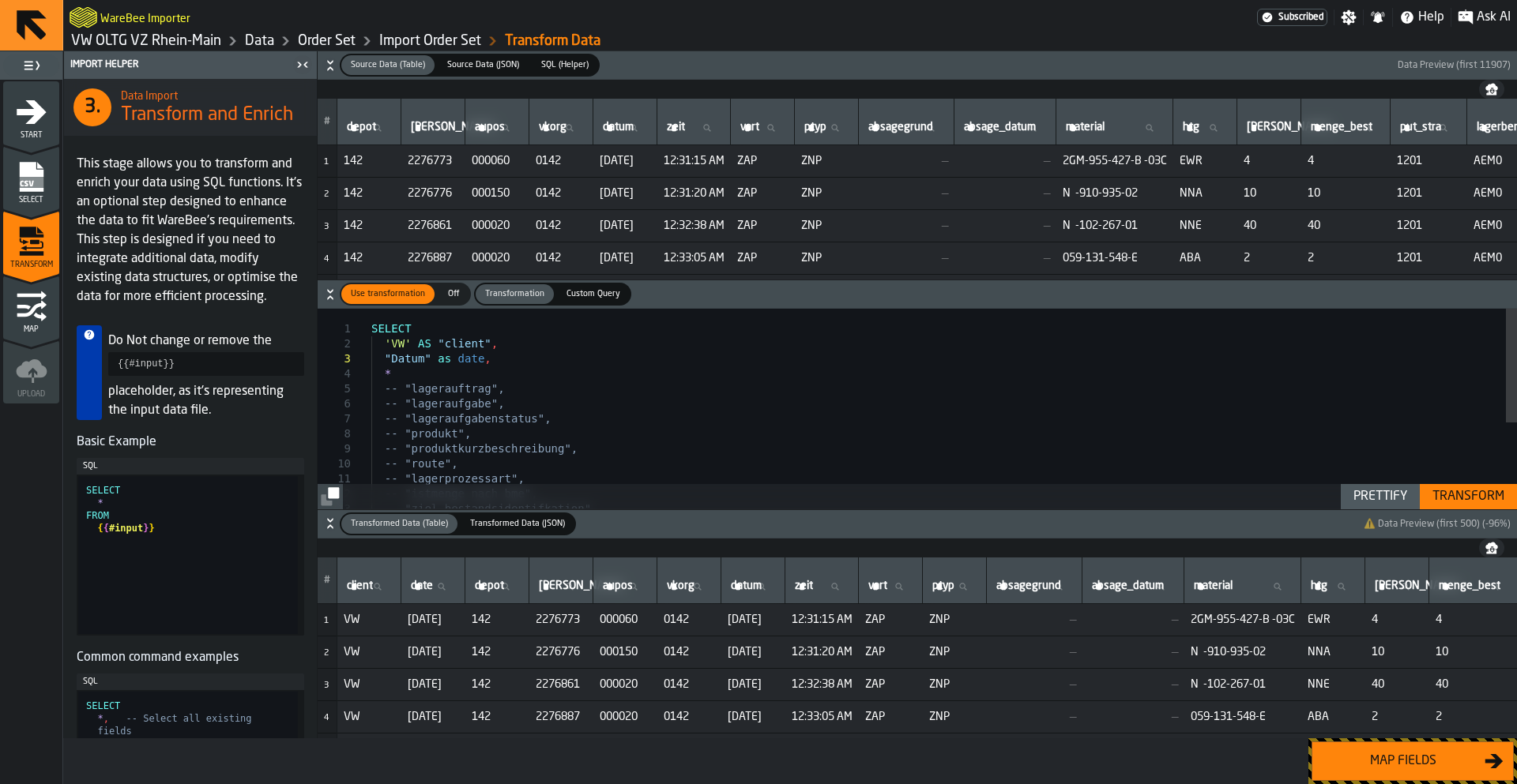
click at [1380, 758] on div "Map fields" at bounding box center [1403, 761] width 163 height 19
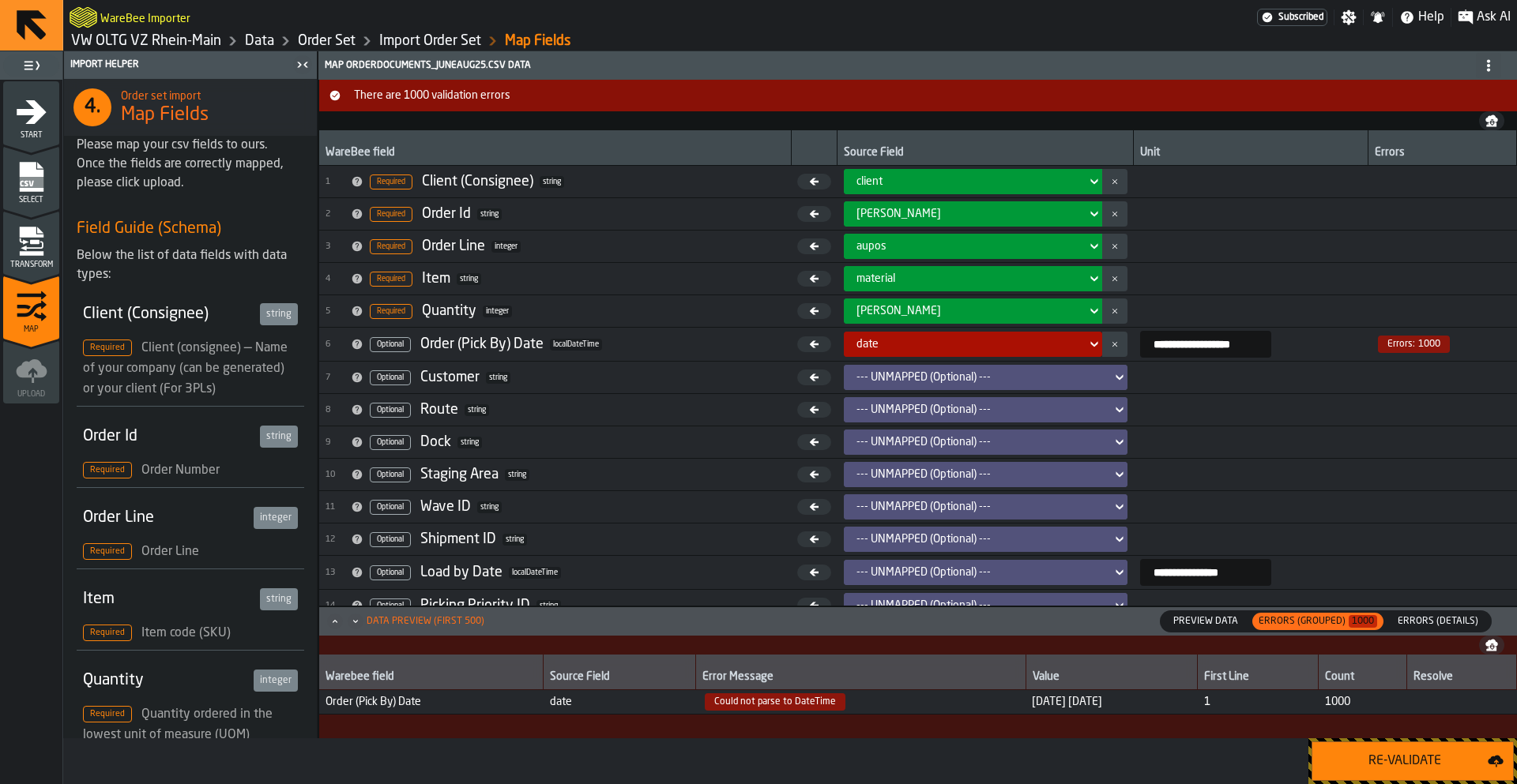
click at [25, 247] on icon "menu Transform" at bounding box center [32, 246] width 23 height 9
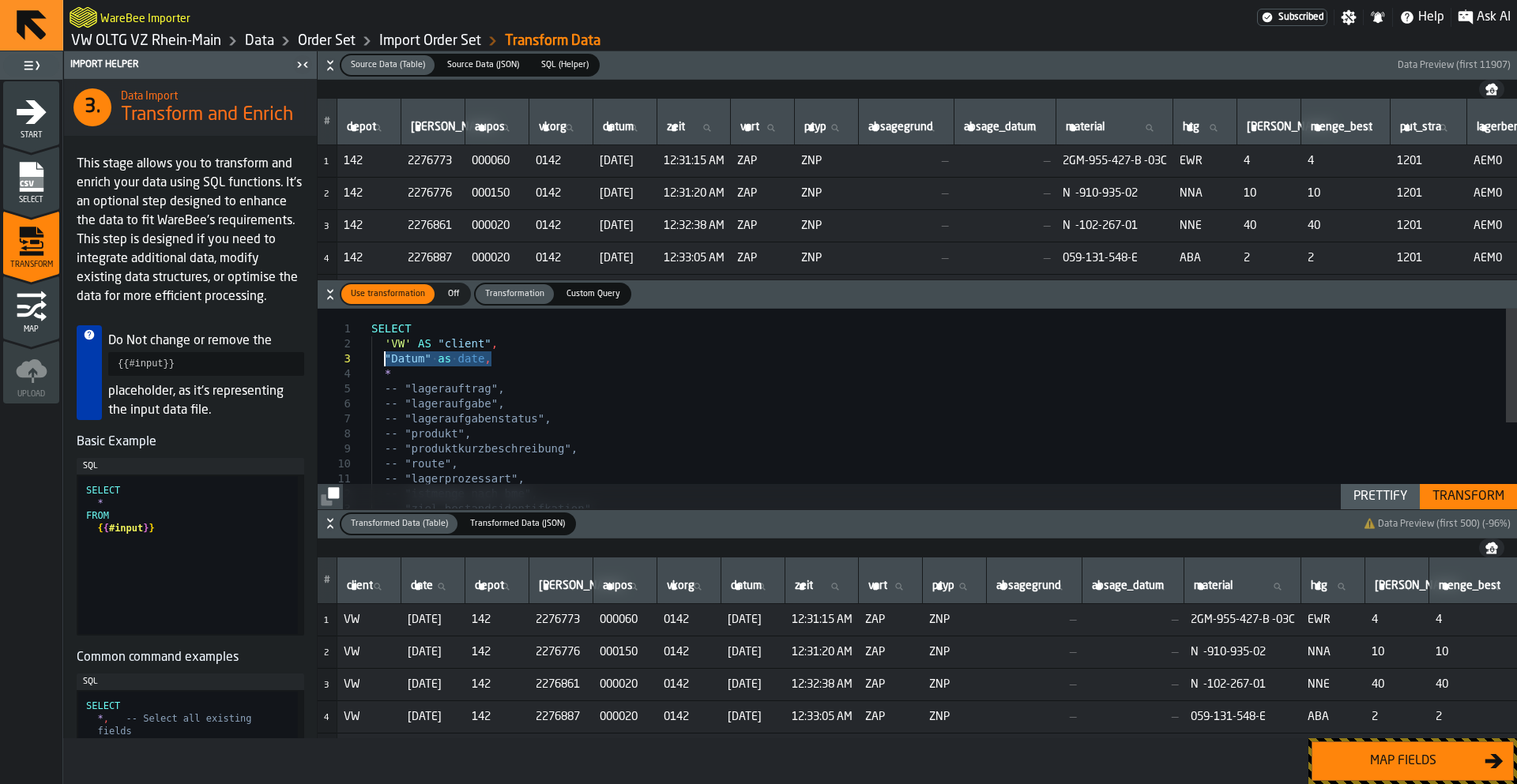
drag, startPoint x: 502, startPoint y: 362, endPoint x: 387, endPoint y: 362, distance: 115.0
click at [387, 362] on div "-- "route", -- "lagerprozessart", -- "istmenge nach bme", -- "ziel-bestandsiden…" at bounding box center [944, 484] width 1145 height 351
click at [514, 358] on div "-- "route", -- "lagerprozessart", -- "istmenge nach bme", -- "ziel-bestandsiden…" at bounding box center [944, 484] width 1145 height 351
drag, startPoint x: 508, startPoint y: 362, endPoint x: 387, endPoint y: 360, distance: 121.0
click at [387, 360] on div "-- "route", -- "lagerprozessart", -- "istmenge nach bme", -- "ziel-bestandsiden…" at bounding box center [944, 484] width 1145 height 351
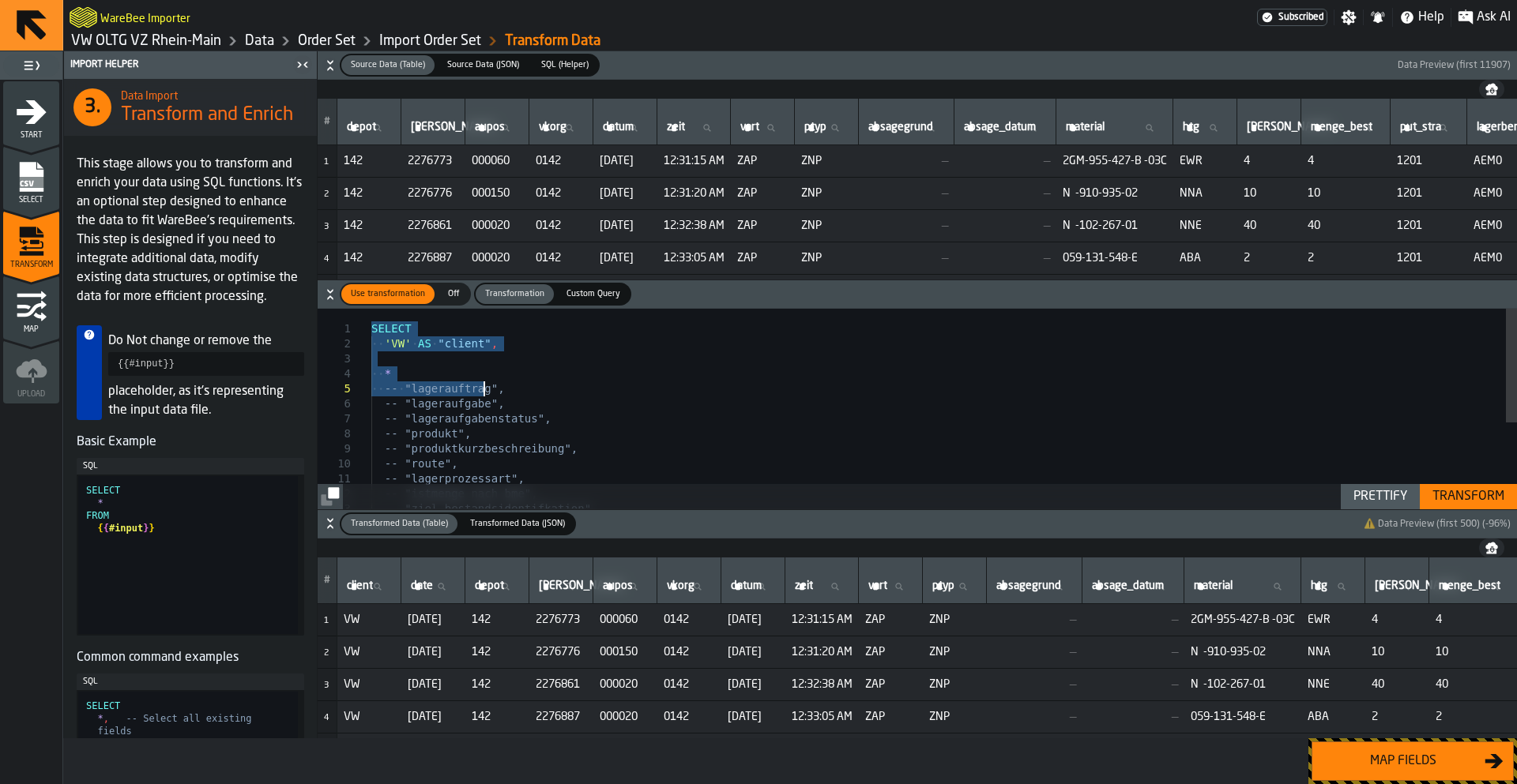
type textarea "**********"
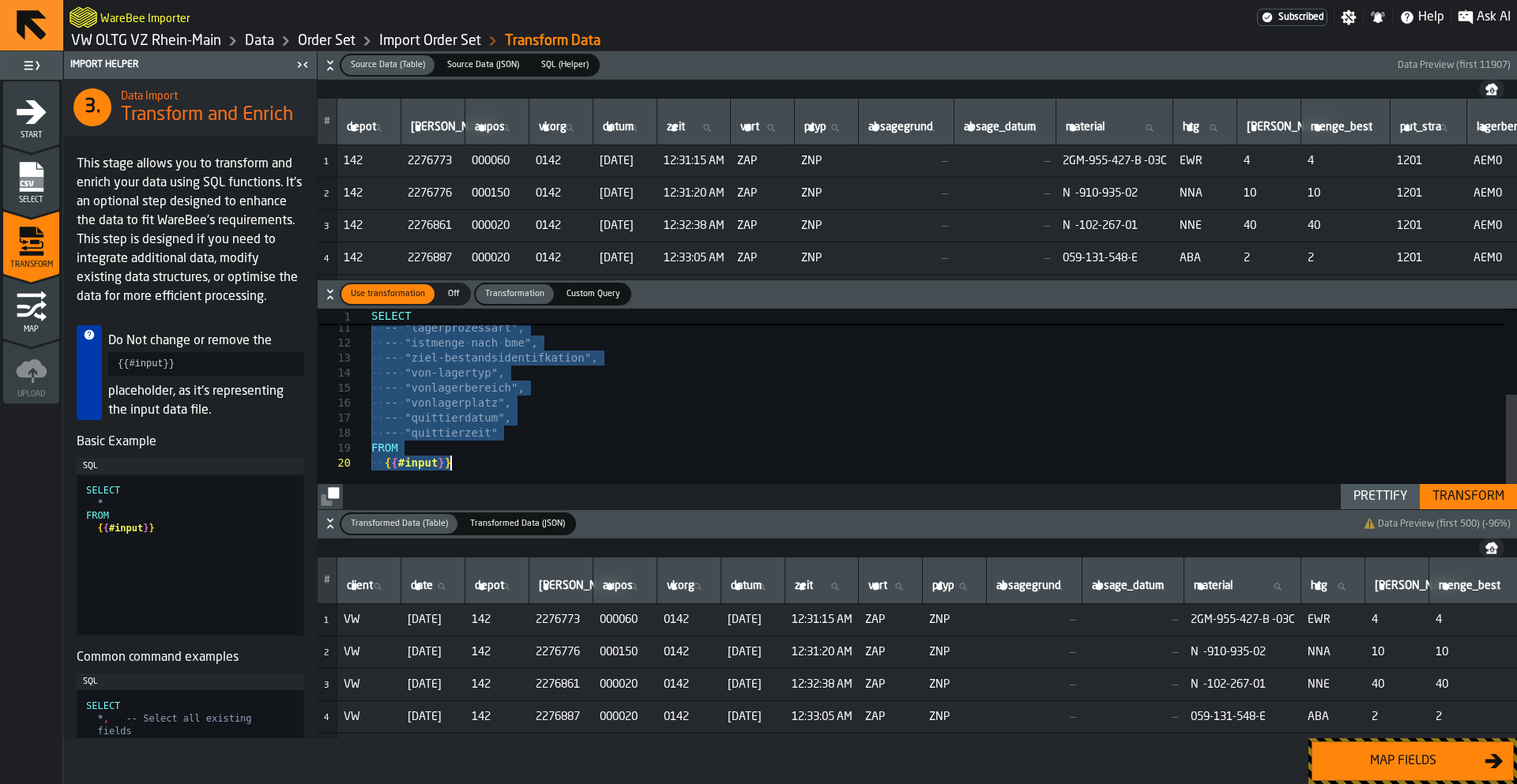
drag, startPoint x: 372, startPoint y: 333, endPoint x: 553, endPoint y: 492, distance: 240.9
click at [1411, 760] on div "Map fields" at bounding box center [1403, 761] width 163 height 19
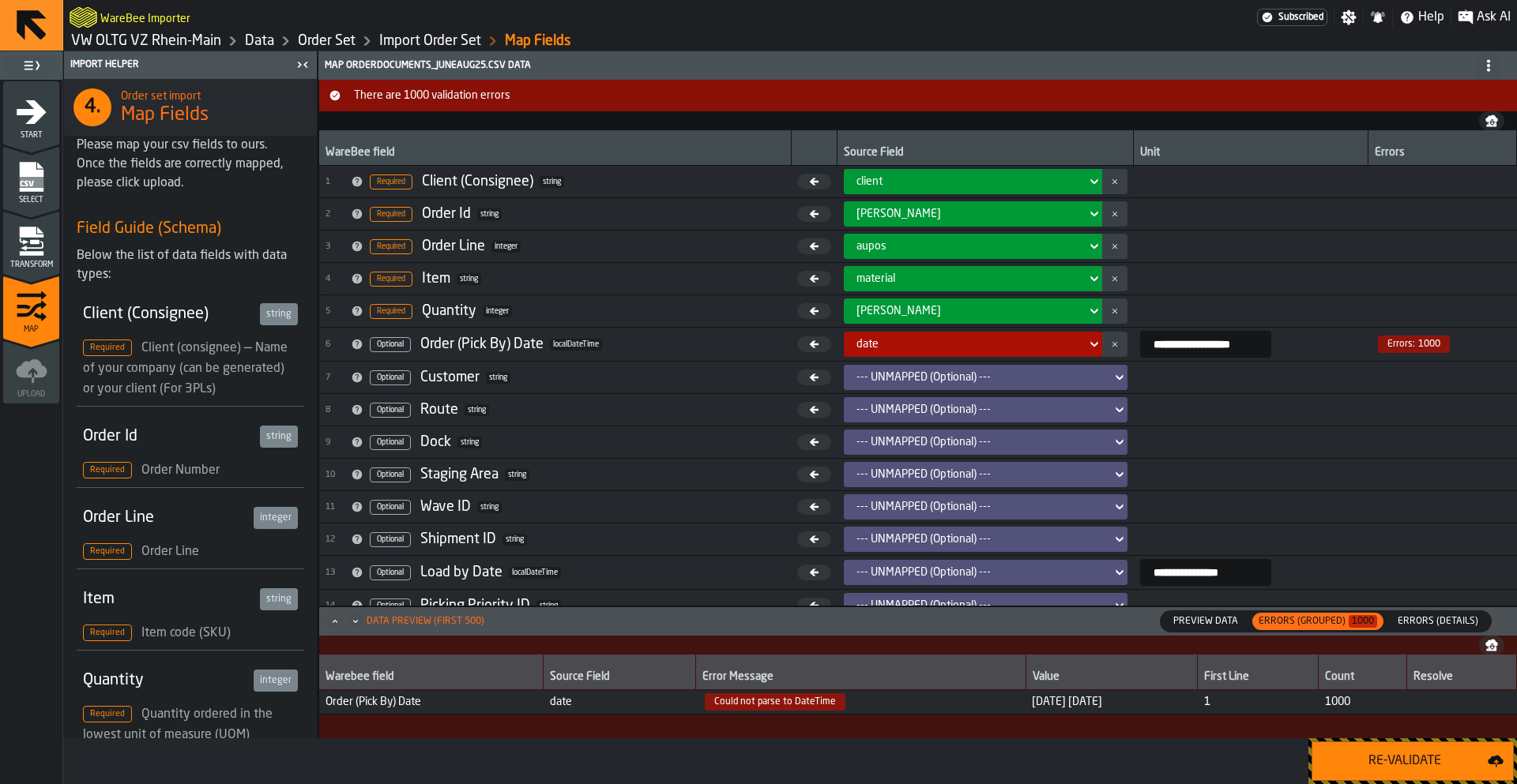
click at [1190, 343] on input "**********" at bounding box center [1205, 344] width 131 height 26
click at [1189, 342] on input "**********" at bounding box center [1205, 344] width 131 height 26
click at [28, 266] on span "Transform" at bounding box center [30, 265] width 56 height 9
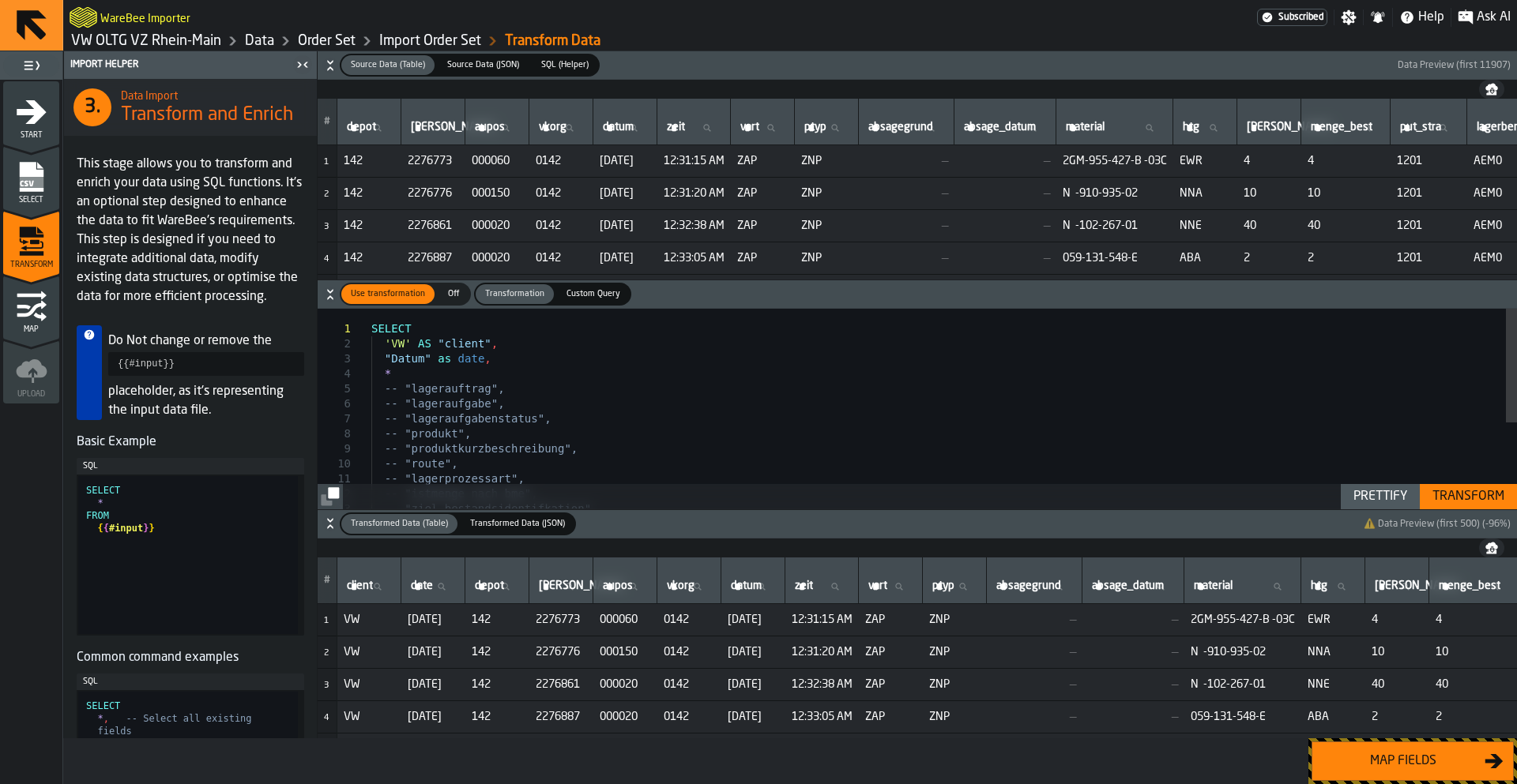
click at [371, 332] on div at bounding box center [363, 329] width 21 height 15
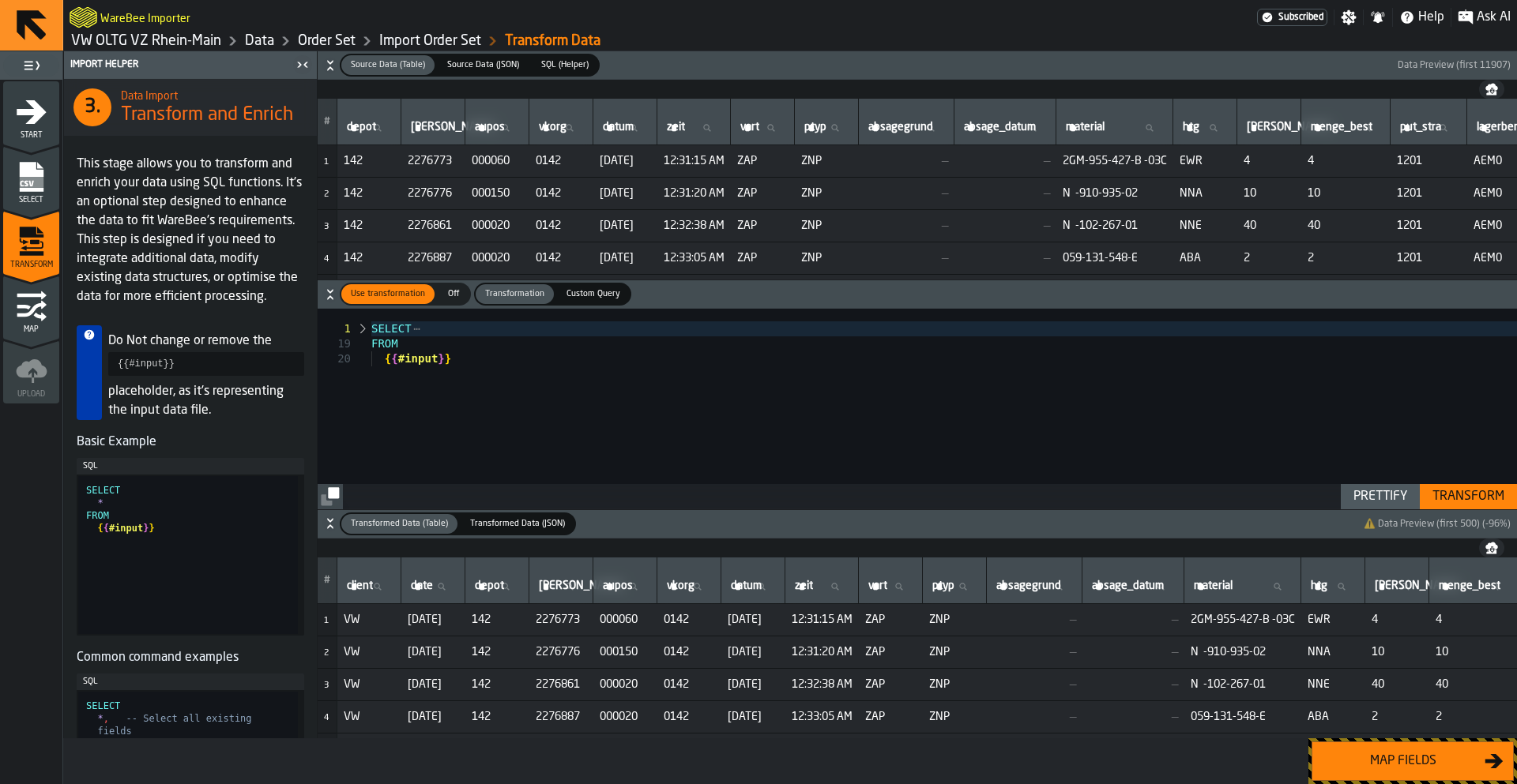
click at [371, 332] on div at bounding box center [363, 329] width 21 height 15
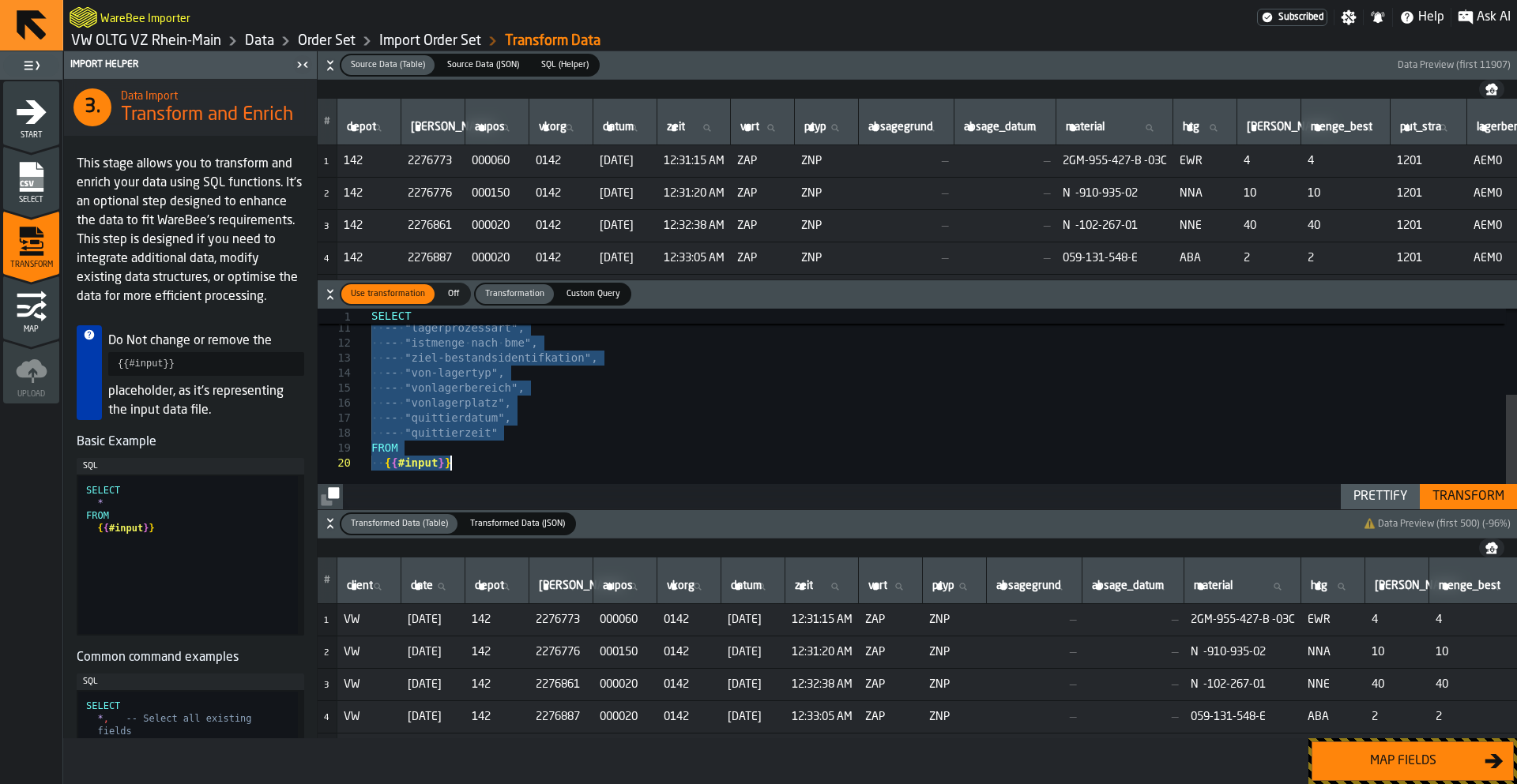
drag, startPoint x: 375, startPoint y: 332, endPoint x: 559, endPoint y: 531, distance: 271.0
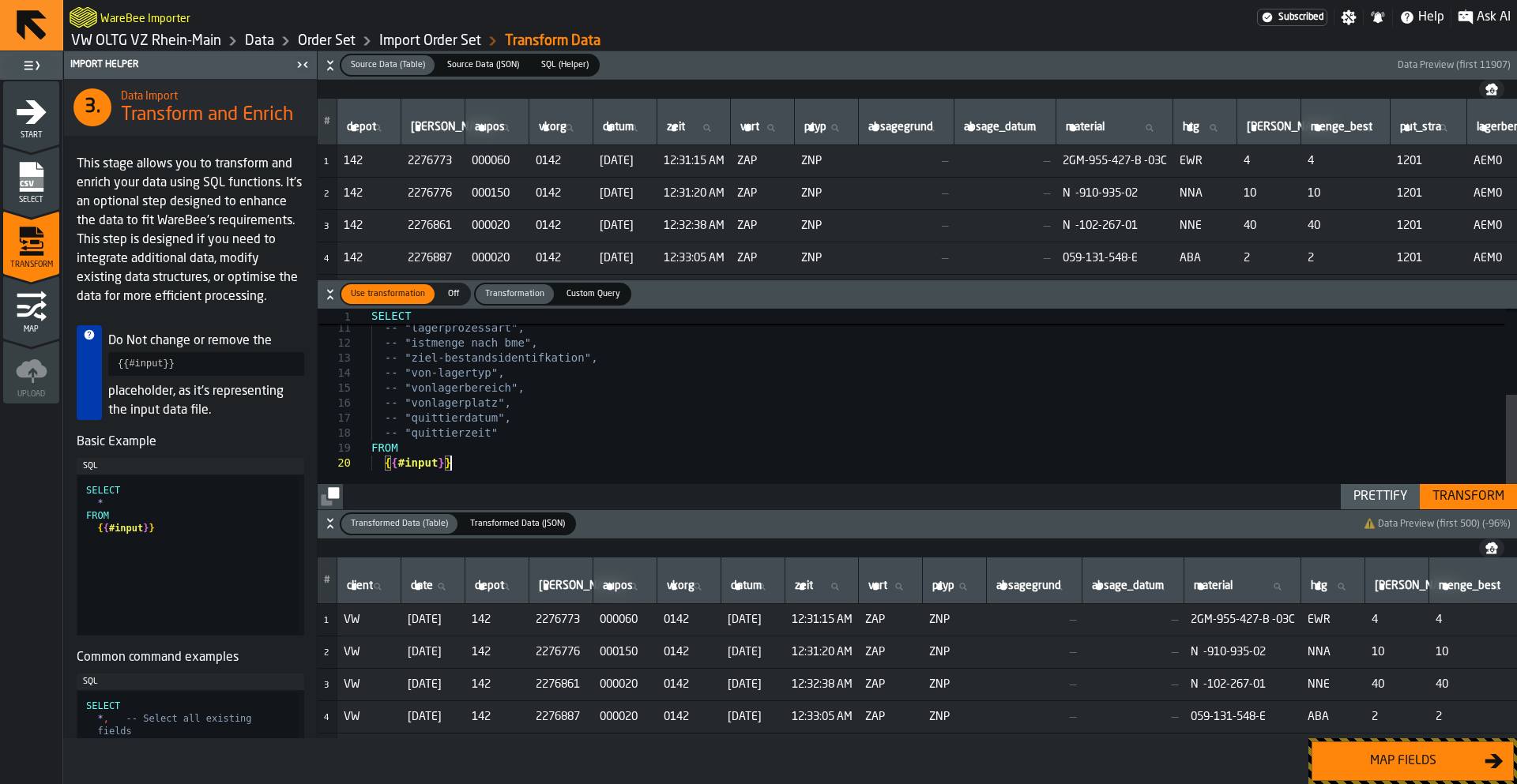
click at [486, 467] on div "-- "route", -- "lagerprozessart", -- "istmenge nach bme", -- "ziel-bestandsiden…" at bounding box center [944, 333] width 1145 height 351
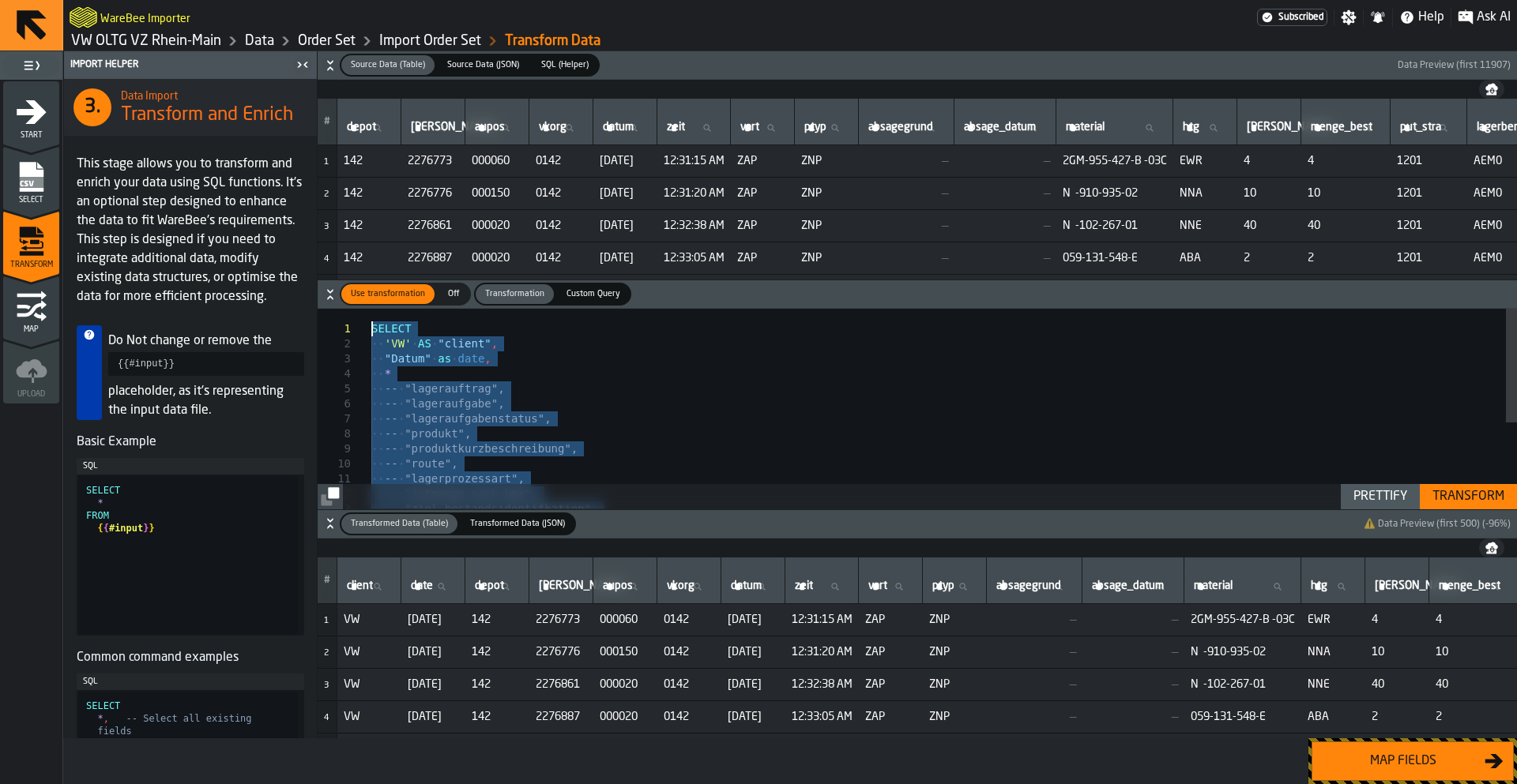
drag, startPoint x: 486, startPoint y: 467, endPoint x: 319, endPoint y: 280, distance: 250.7
type textarea "**********"
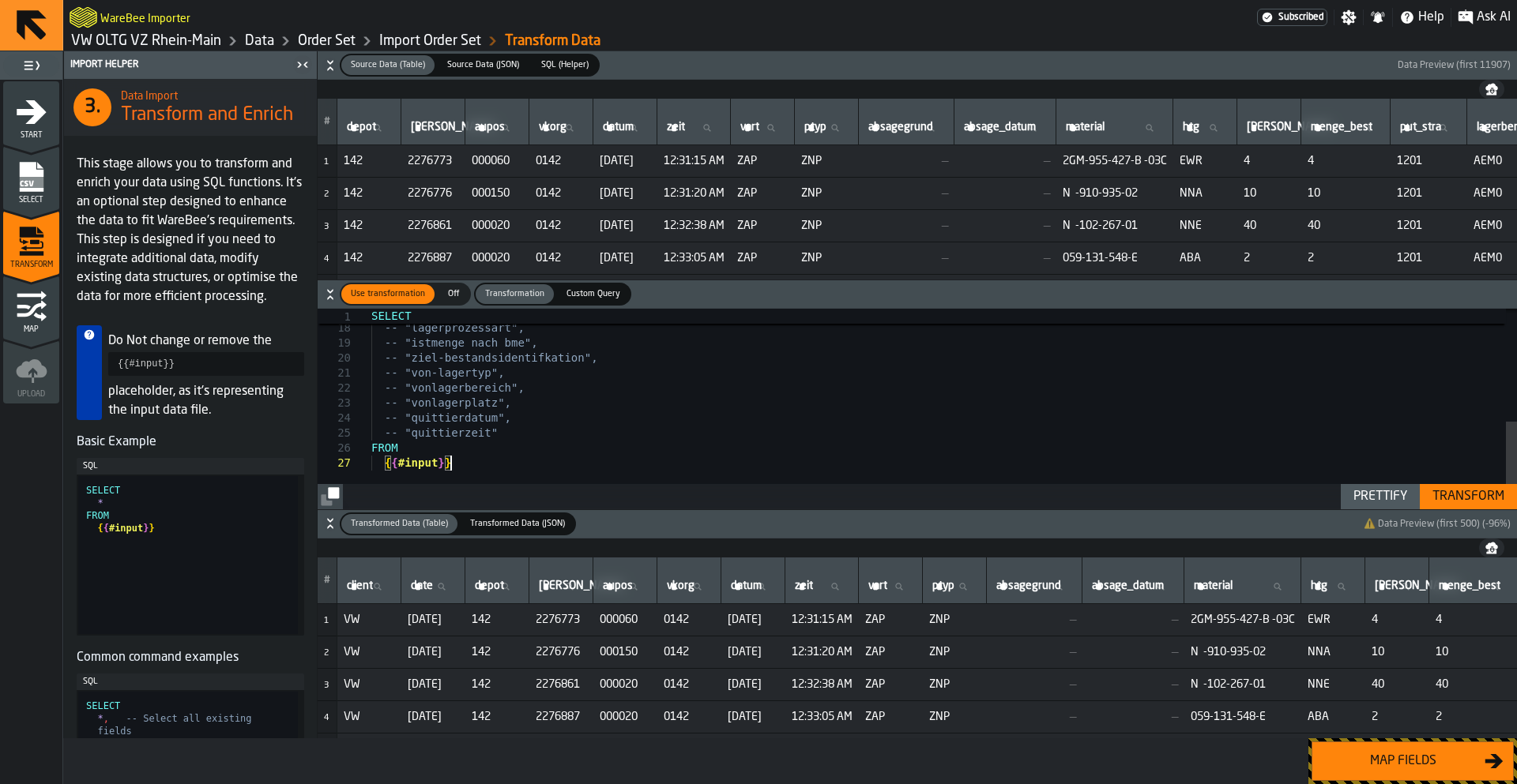
click at [1460, 495] on div "Transform" at bounding box center [1468, 497] width 84 height 19
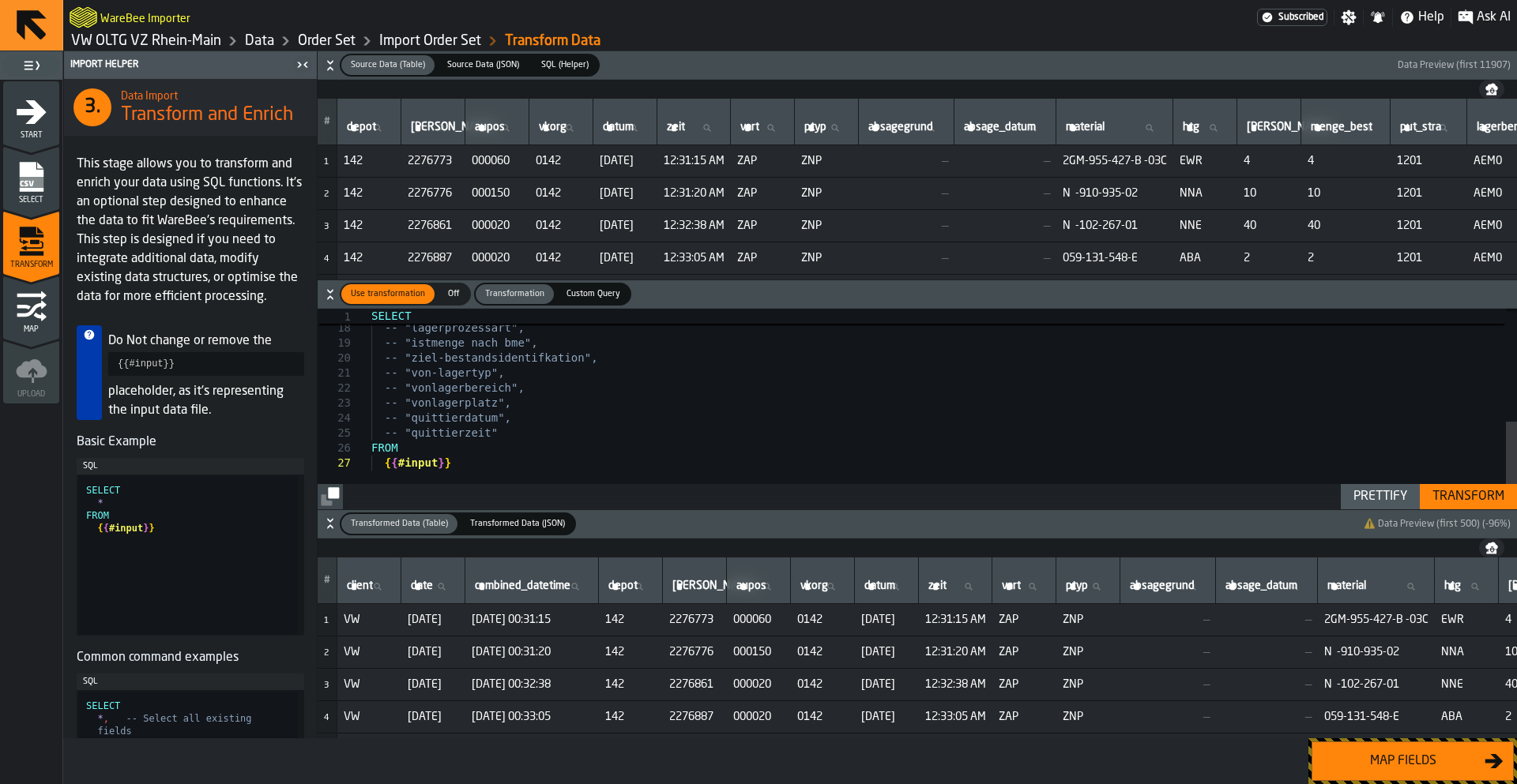
click at [1375, 750] on button "Map fields" at bounding box center [1412, 761] width 202 height 40
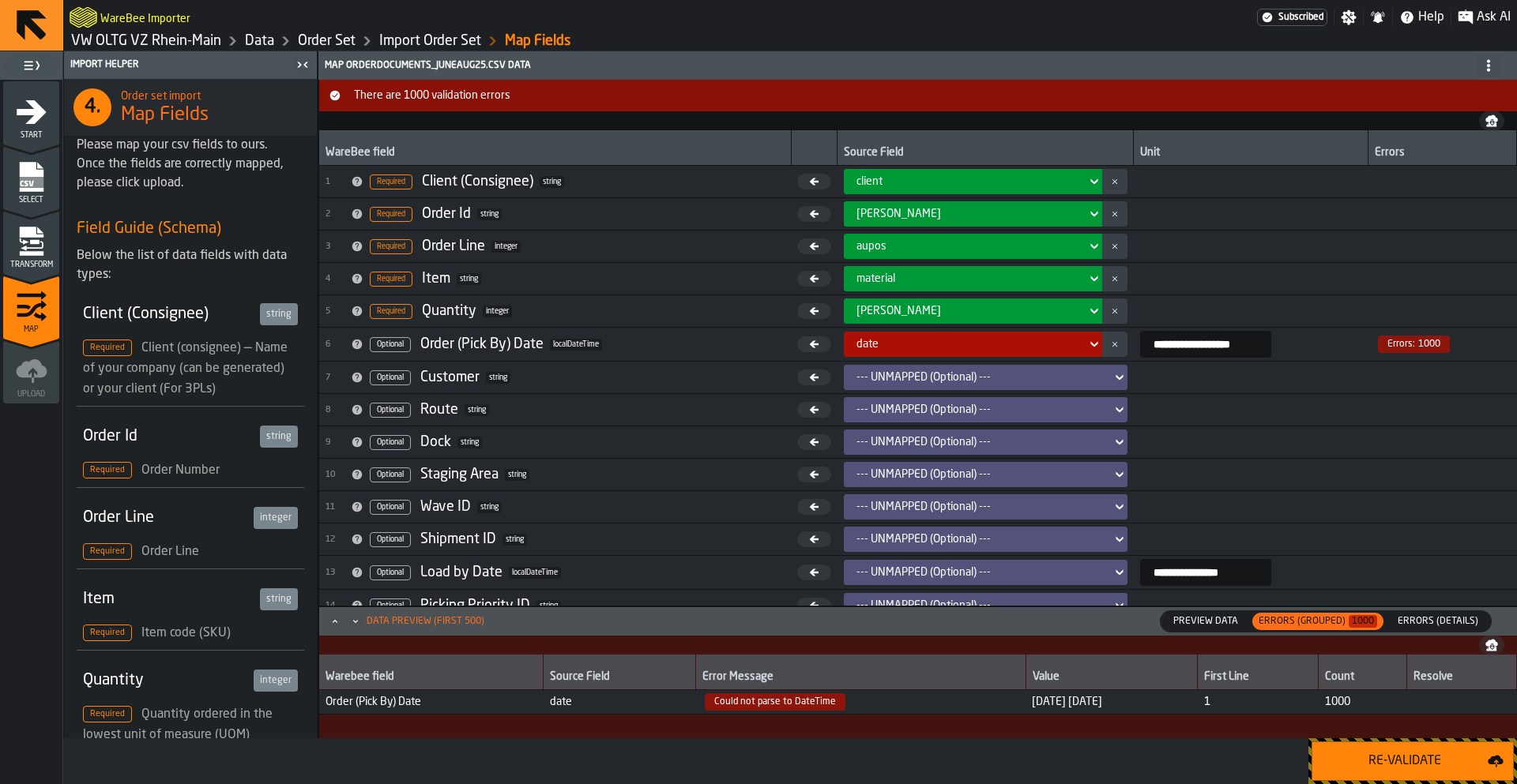
click at [894, 353] on div "date" at bounding box center [968, 344] width 236 height 19
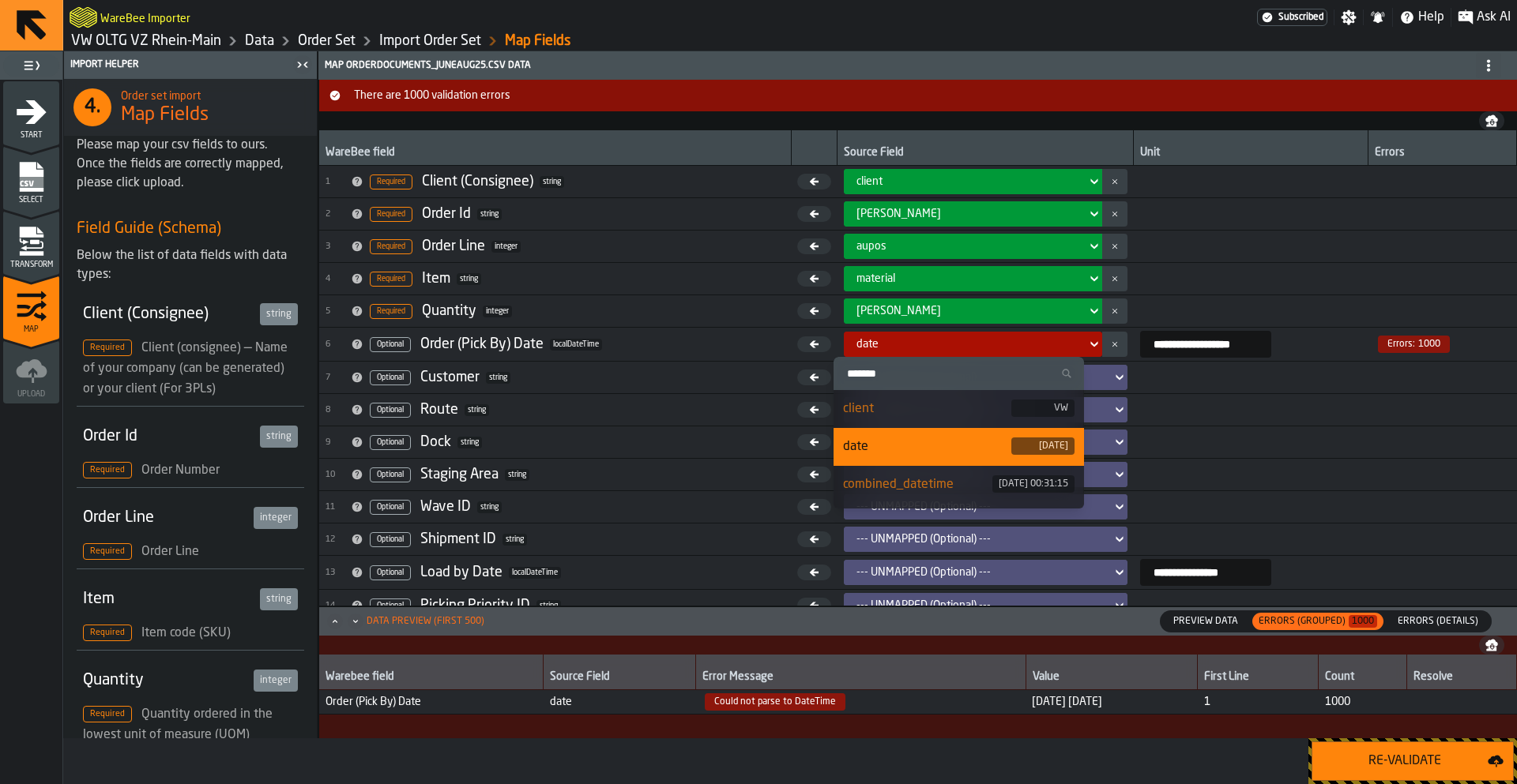
click at [911, 490] on div "combined_datetime" at bounding box center [916, 485] width 148 height 19
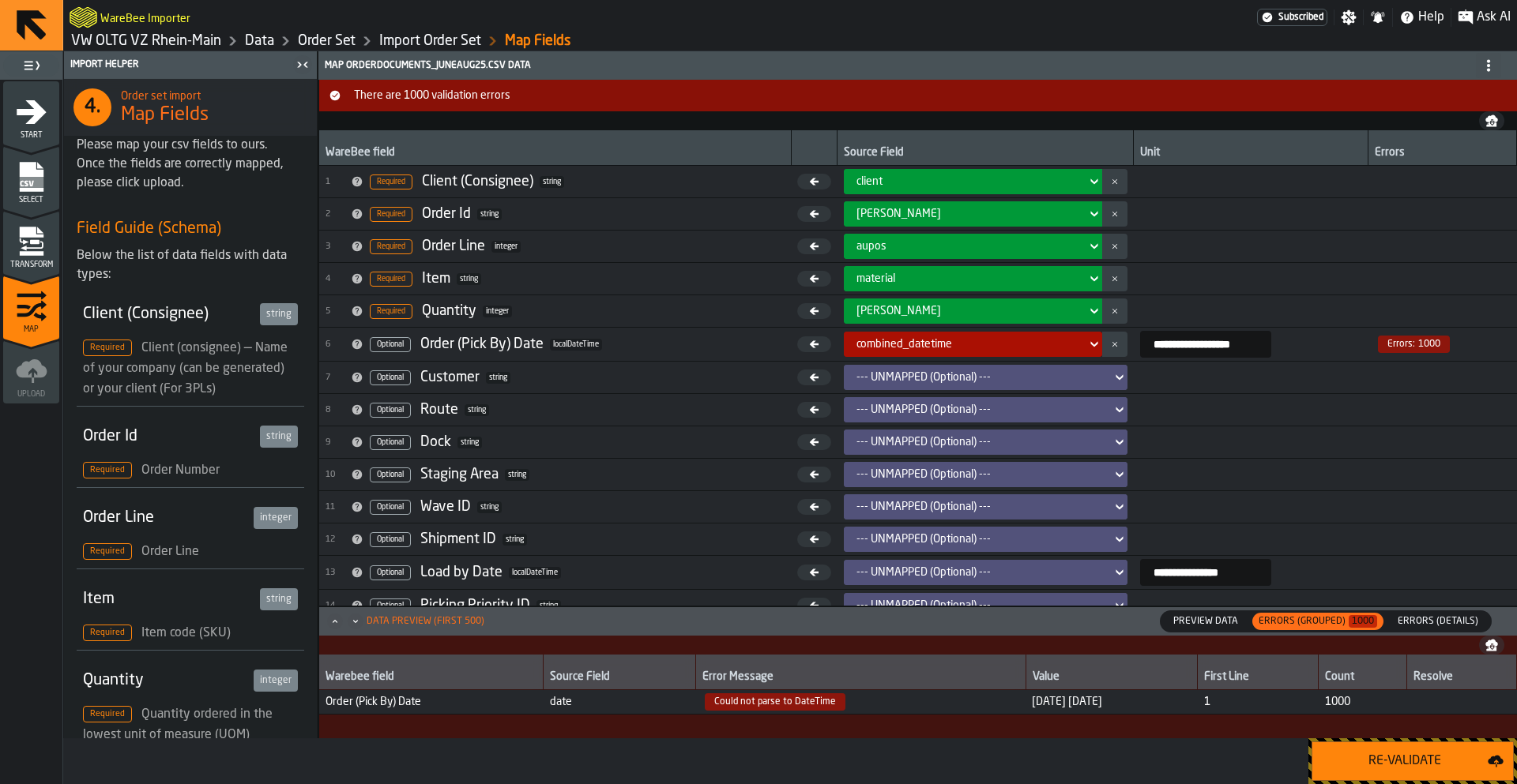
click at [1390, 761] on div "Re-Validate" at bounding box center [1404, 761] width 166 height 19
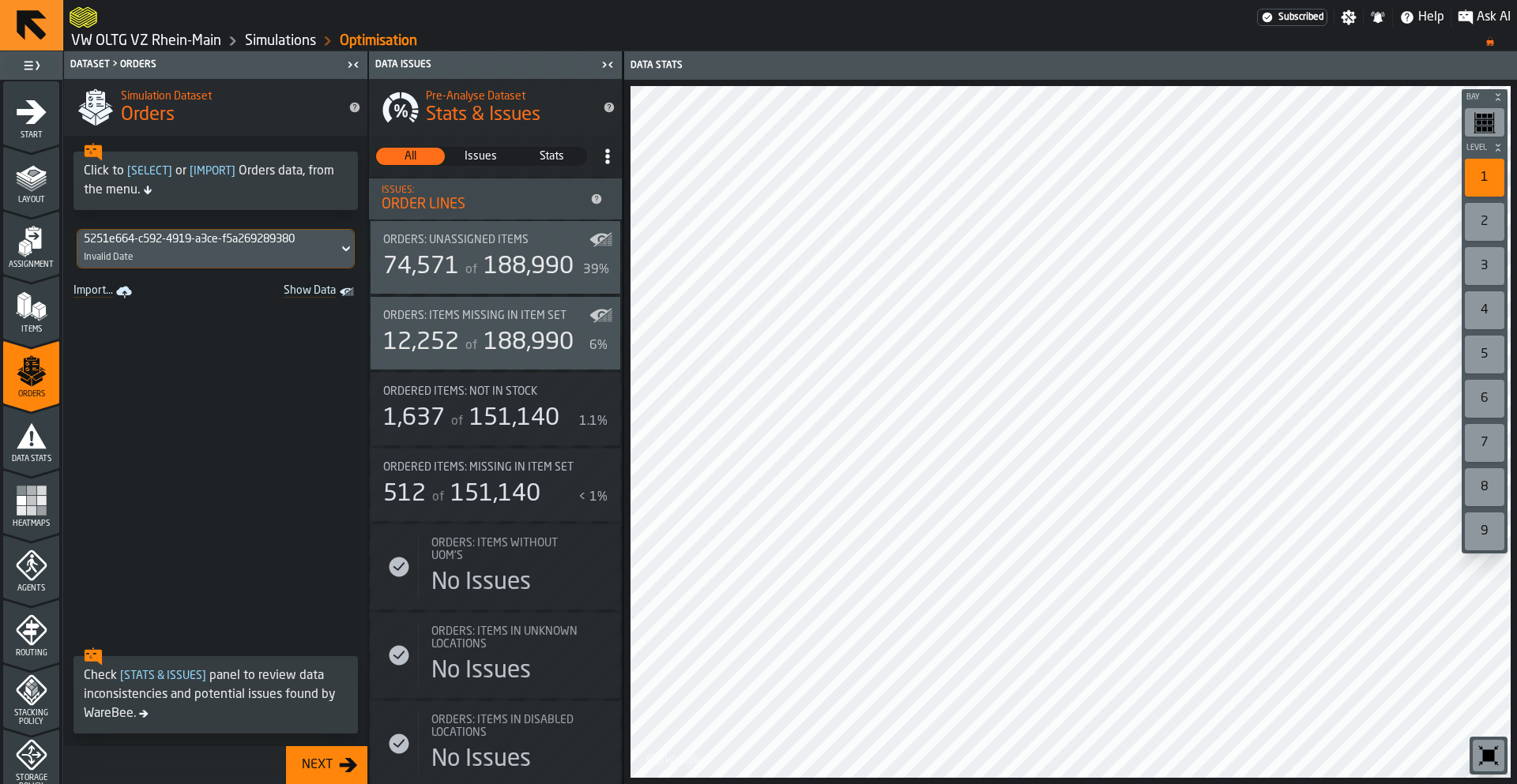
click at [501, 347] on span "188,990" at bounding box center [528, 342] width 90 height 24
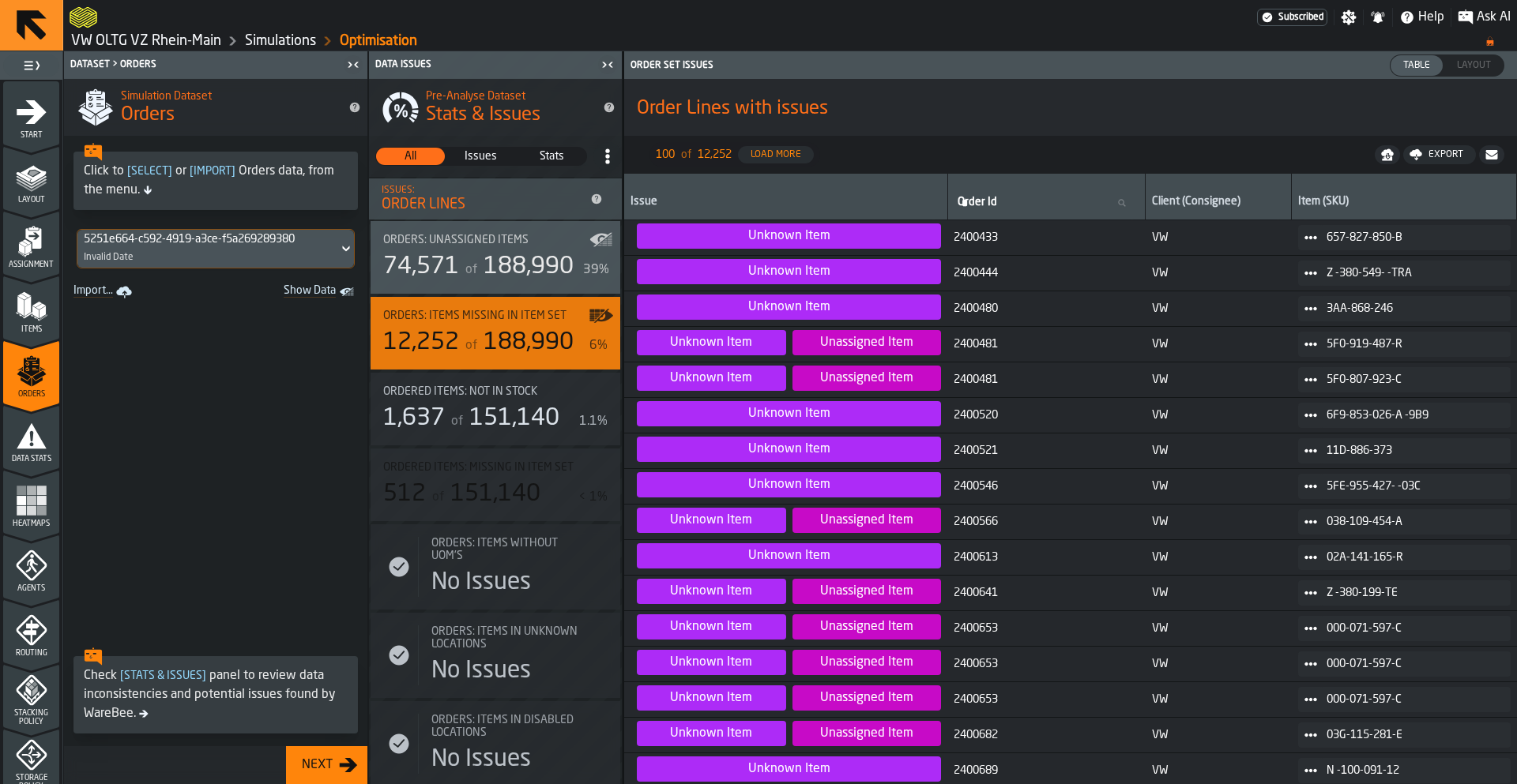
click at [1431, 157] on div "Export" at bounding box center [1445, 155] width 47 height 11
click at [999, 97] on h1 "Order Lines with issues" at bounding box center [1070, 109] width 867 height 26
click at [127, 36] on link "VW OLTG VZ Rhein-Main" at bounding box center [146, 41] width 150 height 17
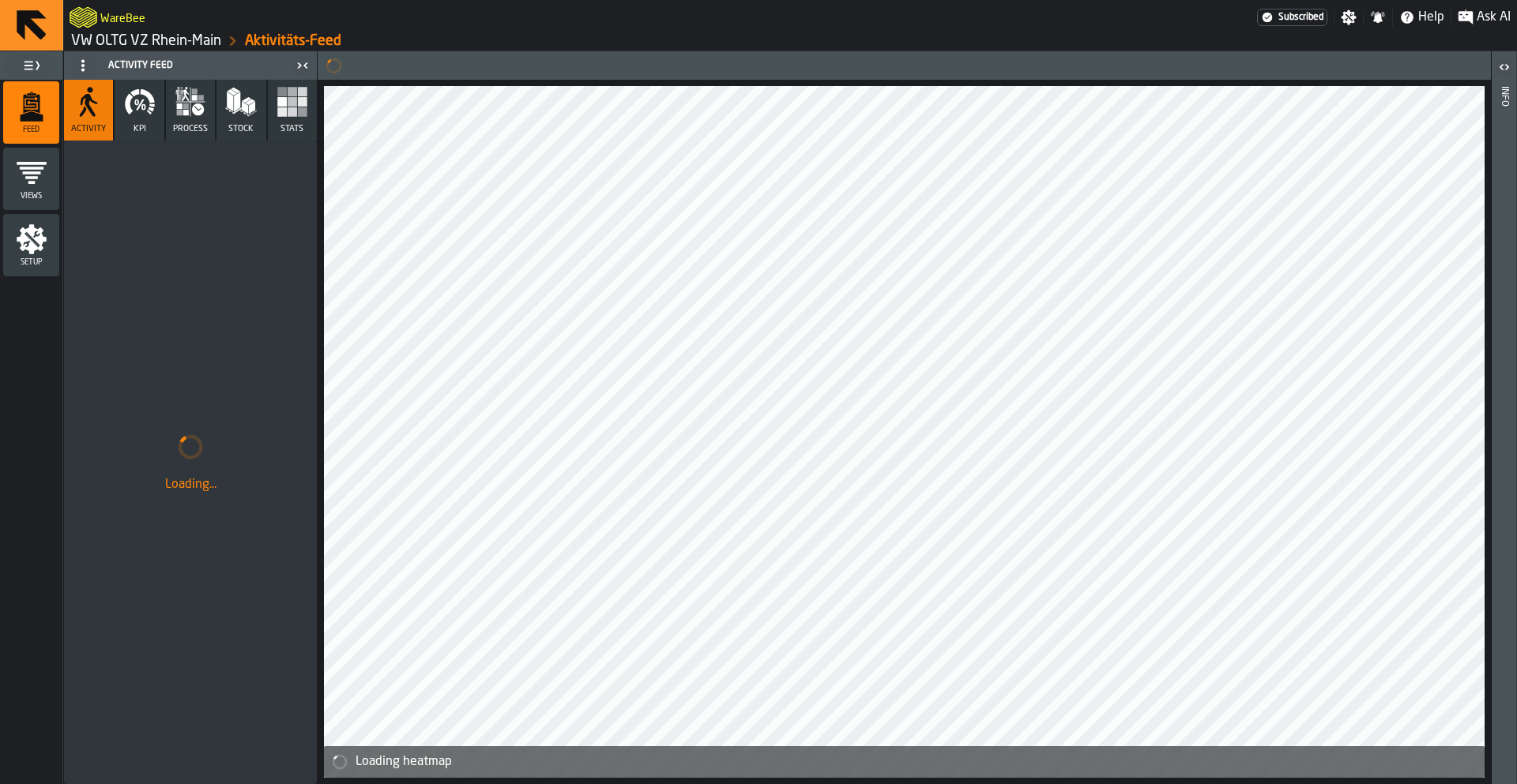
click at [148, 44] on link "VW OLTG VZ Rhein-Main" at bounding box center [146, 41] width 150 height 17
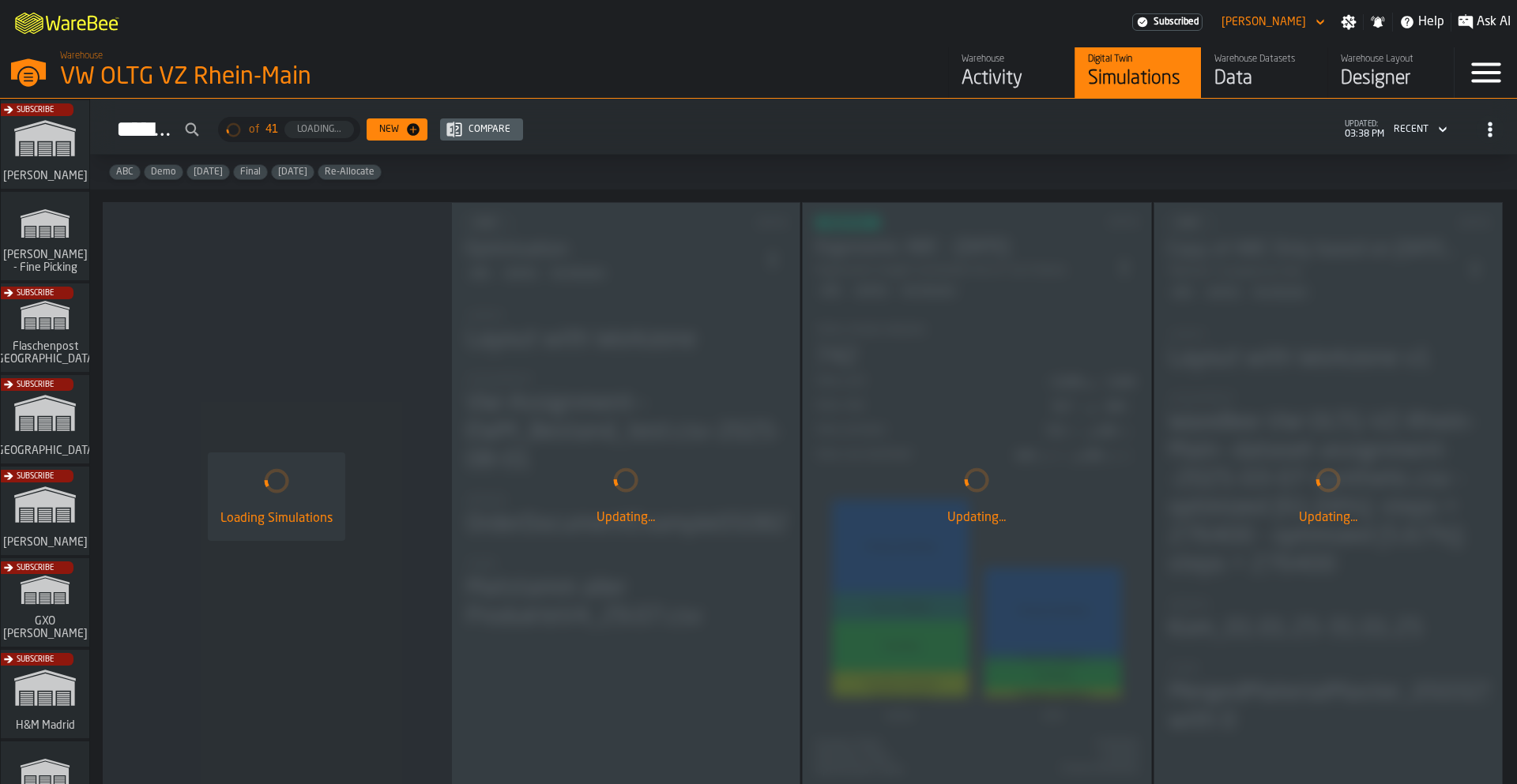
click at [1260, 88] on div "Data" at bounding box center [1264, 78] width 100 height 26
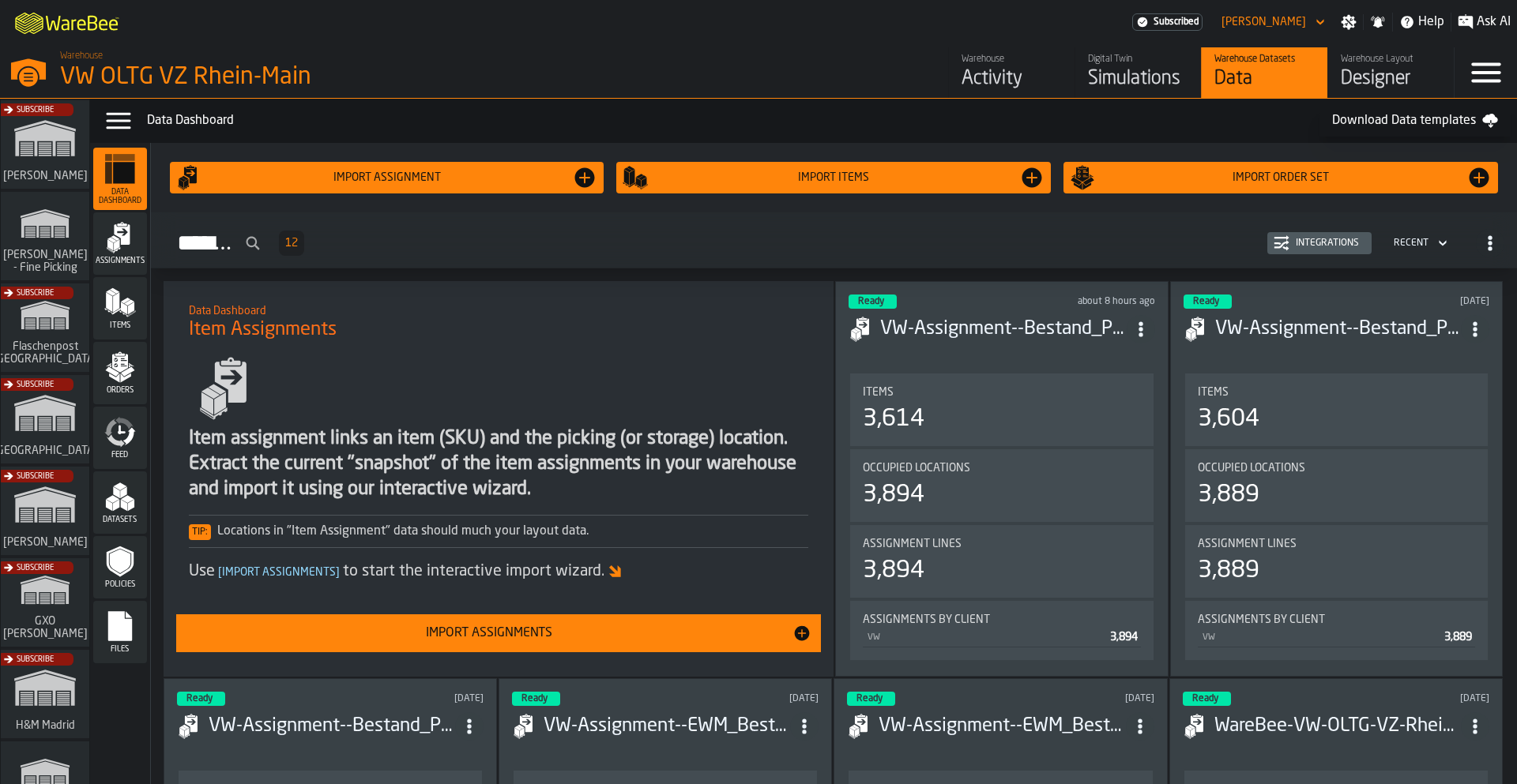
click at [112, 330] on div "Items" at bounding box center [120, 308] width 54 height 62
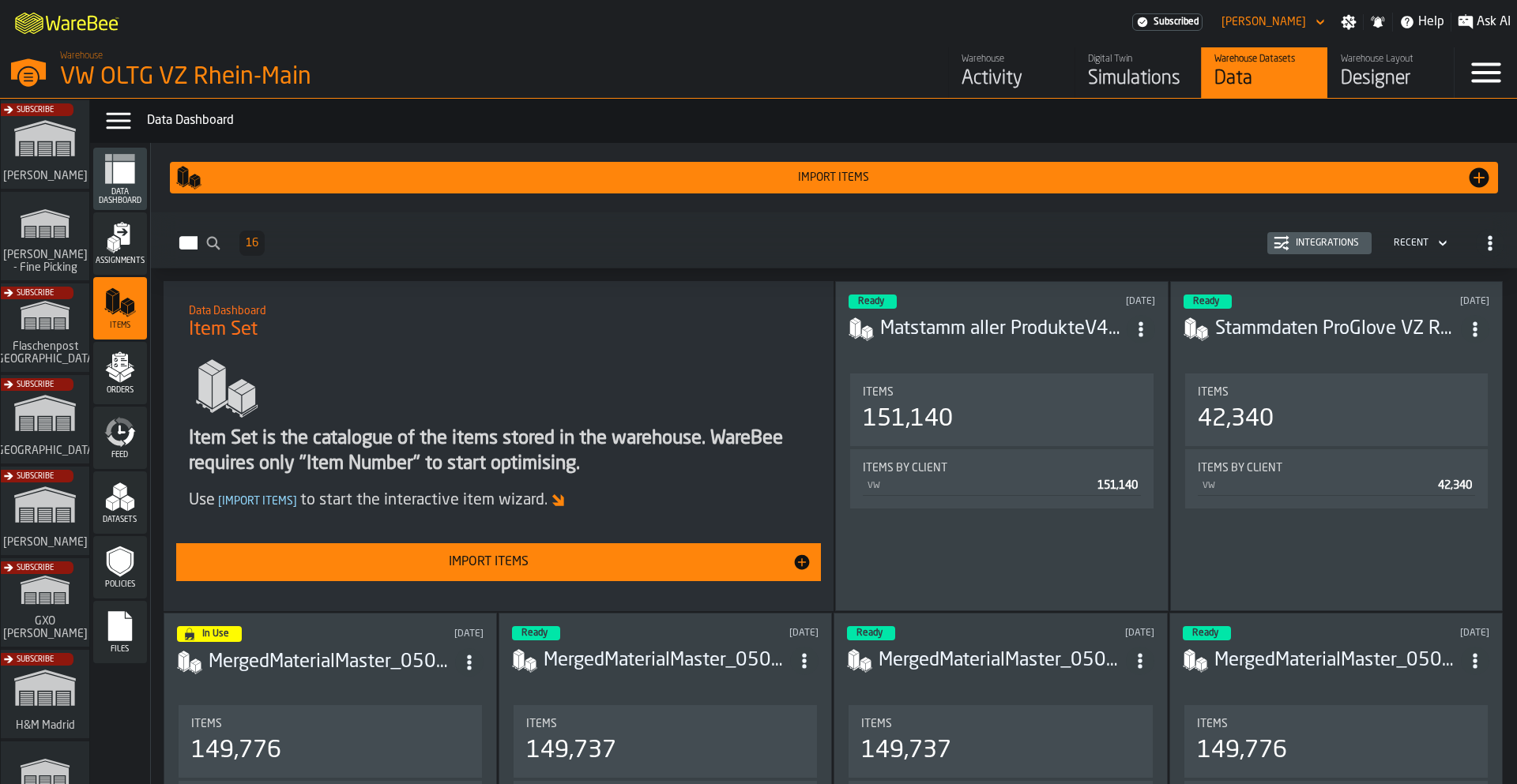
click at [1109, 93] on link "Digital Twin Simulations" at bounding box center [1138, 72] width 127 height 50
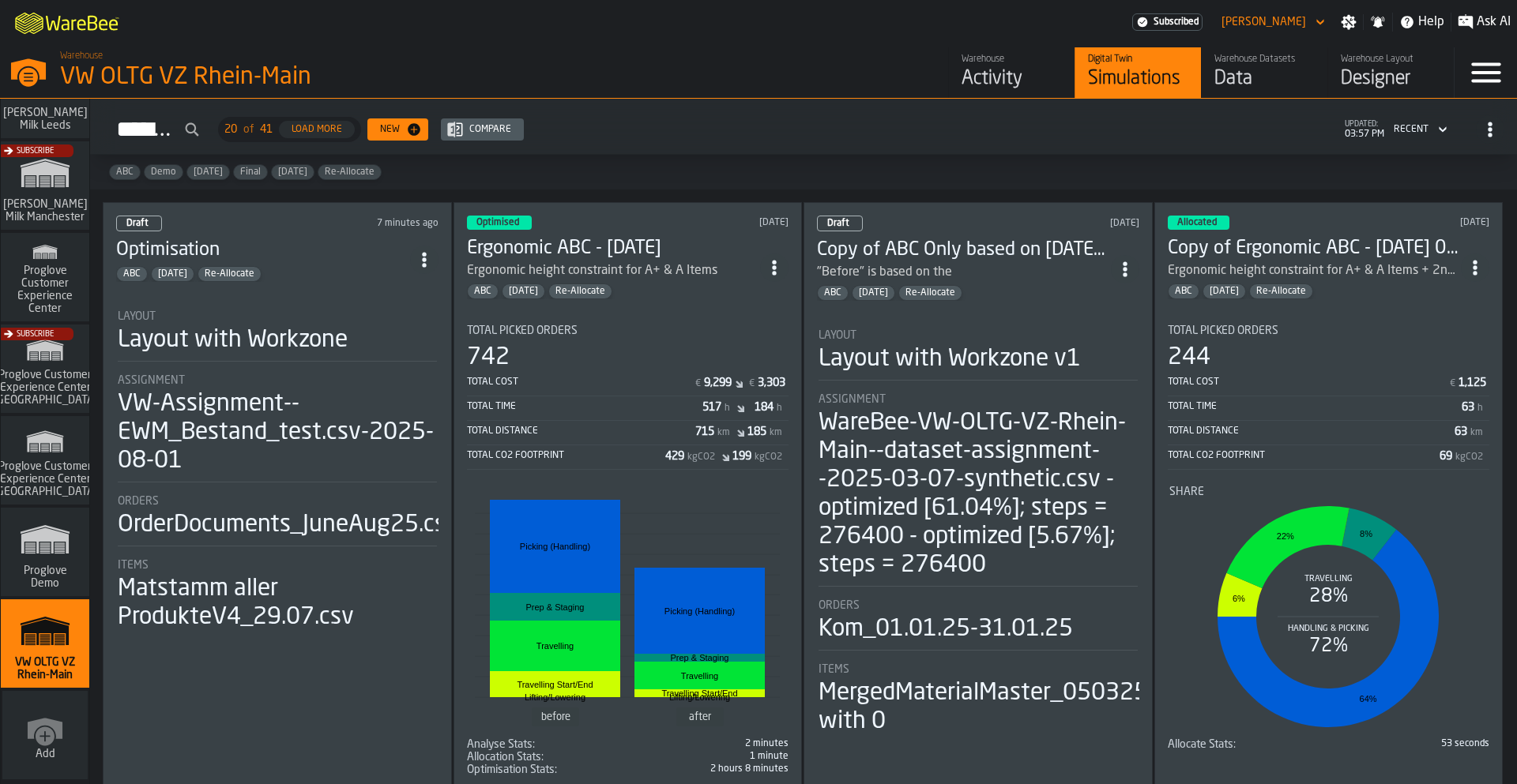
click at [429, 252] on icon "ItemListCard-DashboardItemContainer" at bounding box center [424, 259] width 16 height 16
click at [408, 289] on div "Open" at bounding box center [391, 287] width 82 height 19
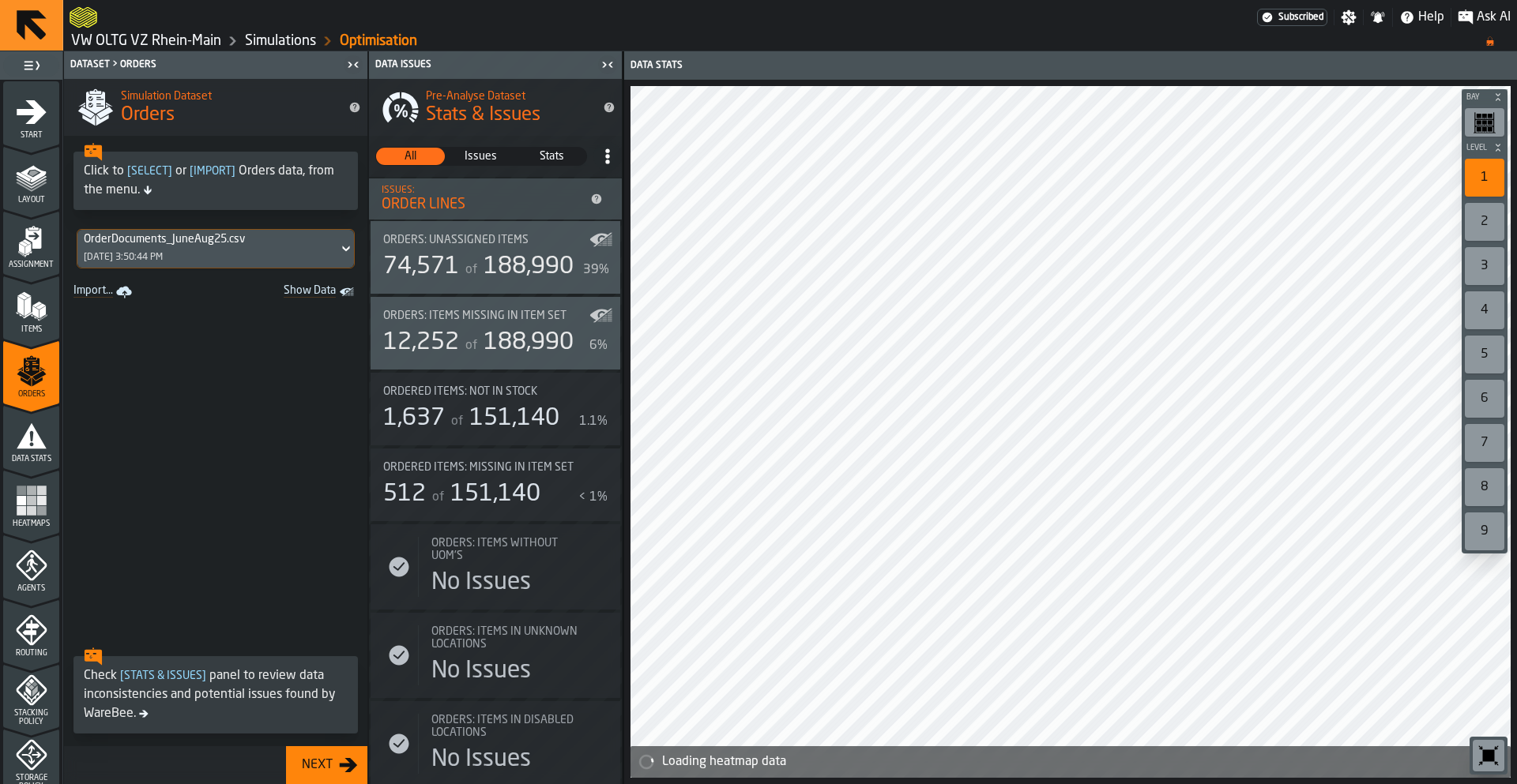
click at [33, 314] on polygon "menu Items" at bounding box center [34, 311] width 7 height 12
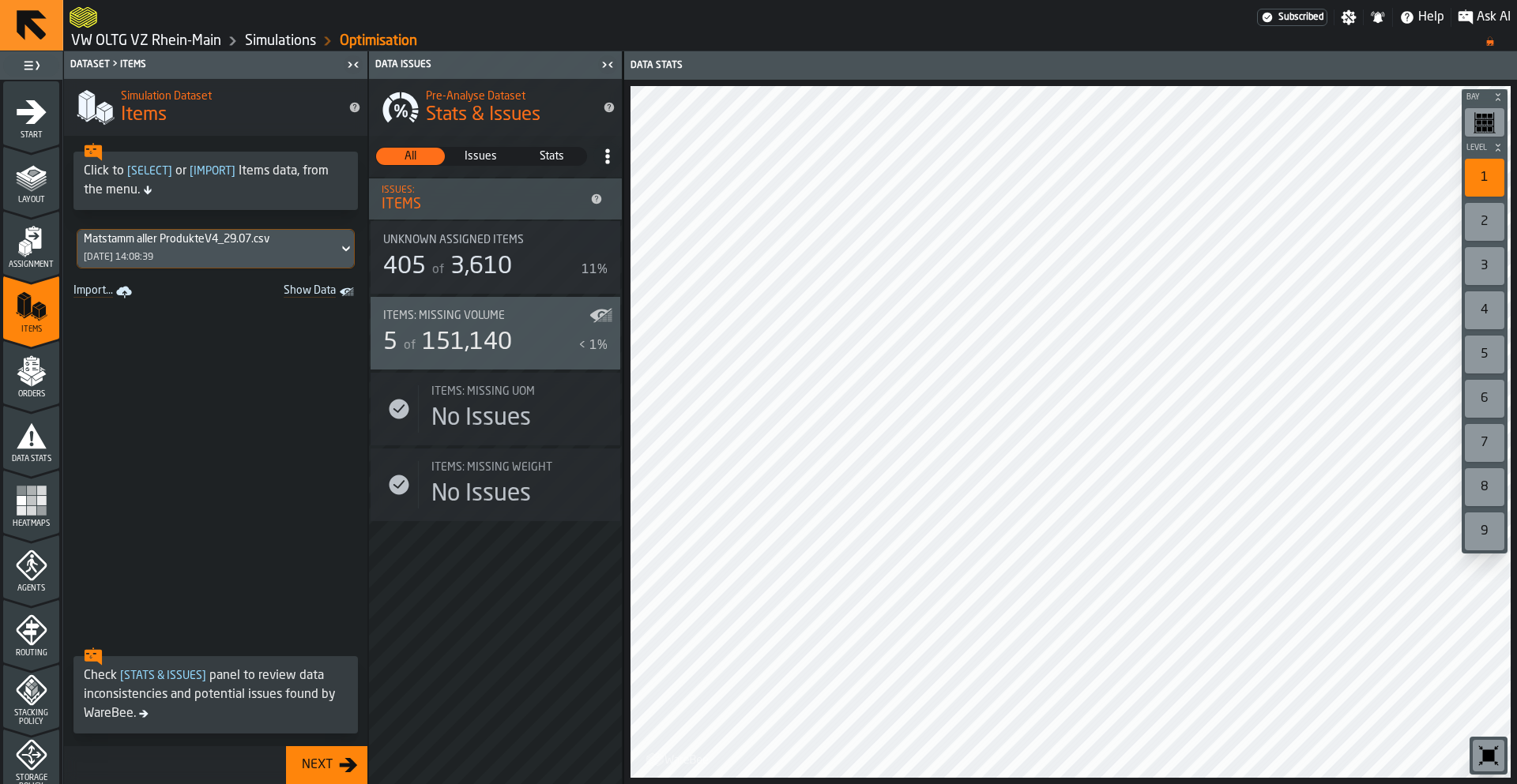
click at [23, 364] on icon "menu Orders" at bounding box center [31, 371] width 31 height 31
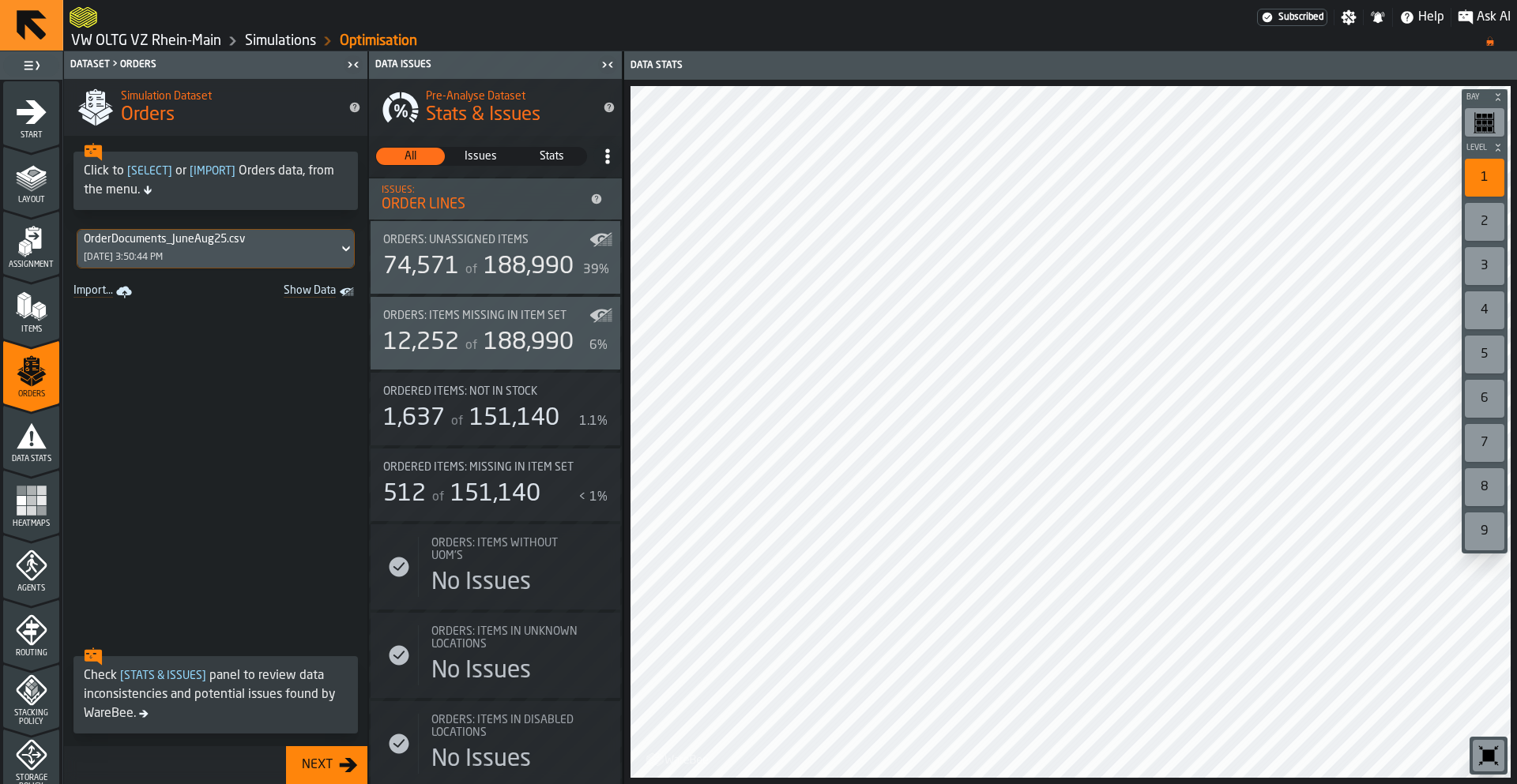
click at [467, 349] on span "of" at bounding box center [471, 345] width 12 height 12
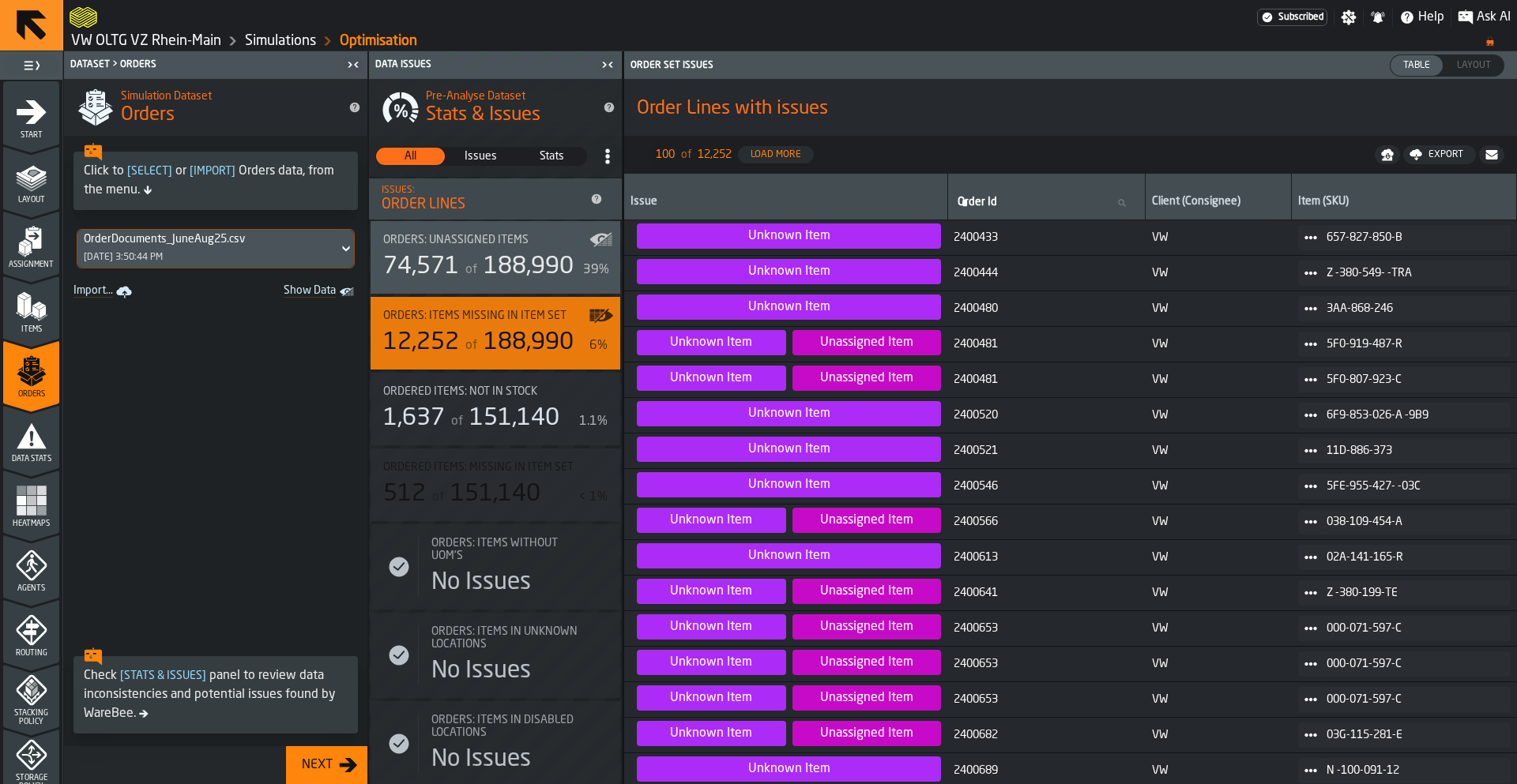
click at [26, 462] on span "Data Stats" at bounding box center [30, 459] width 56 height 9
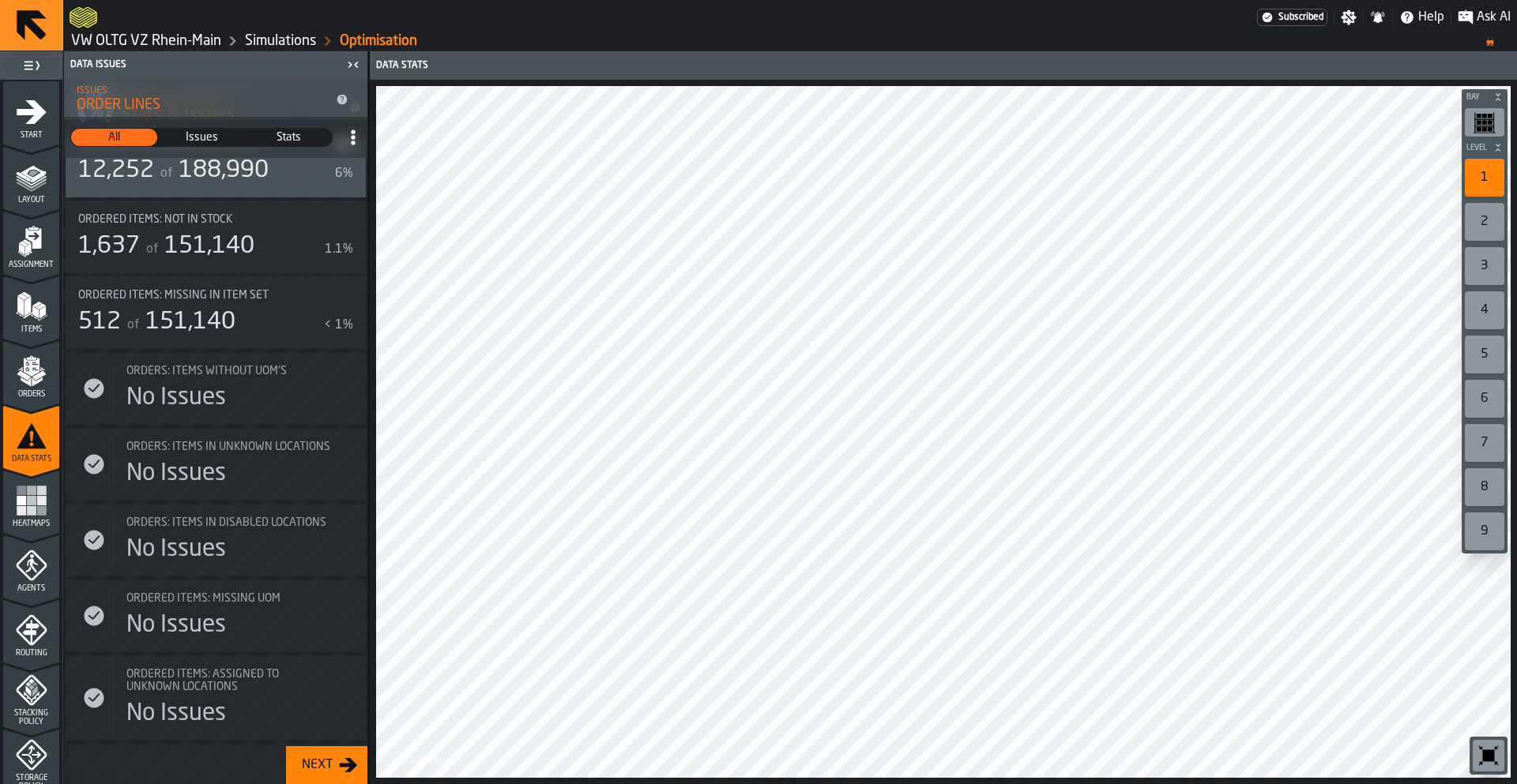
scroll to position [953, 0]
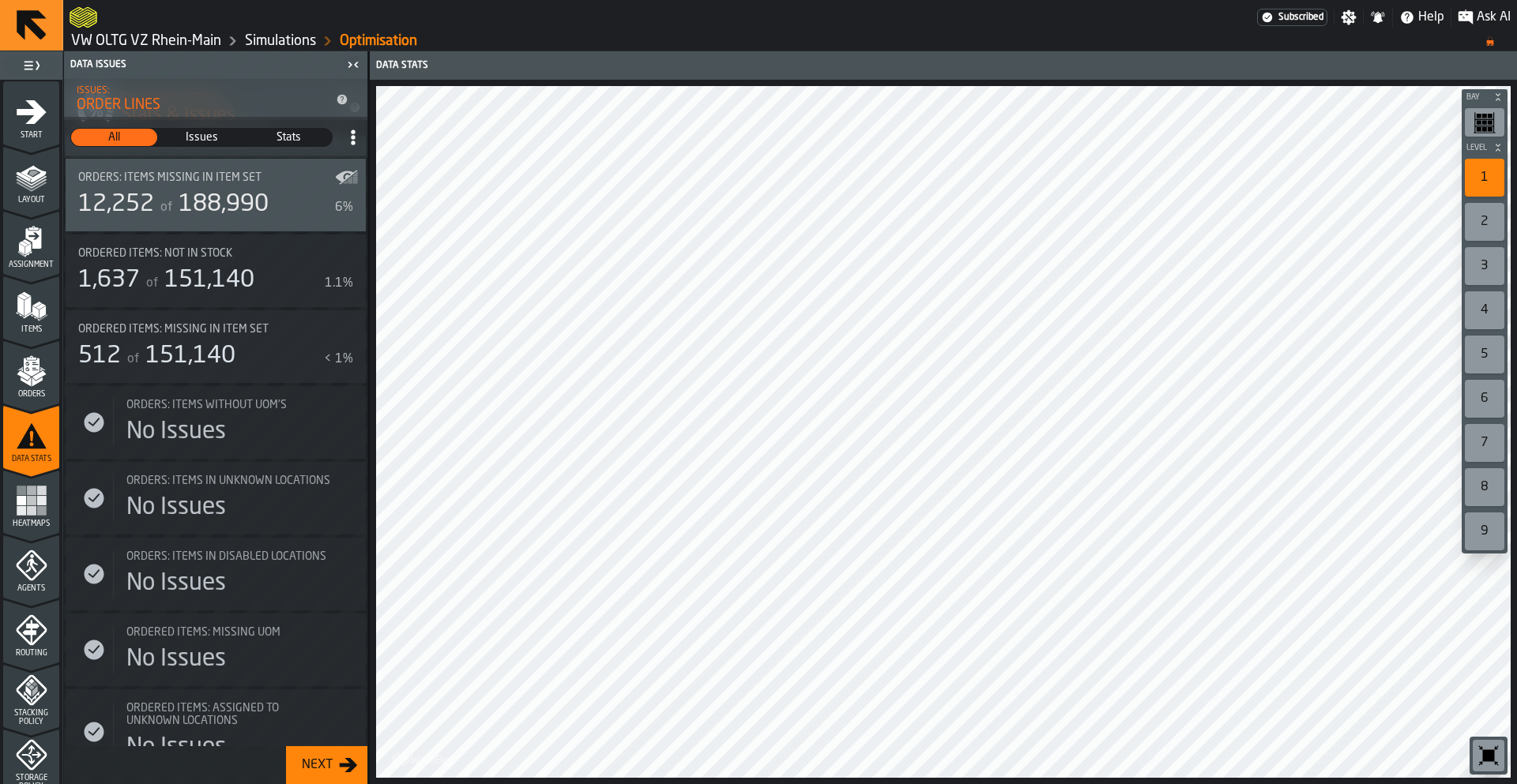
click at [198, 292] on div "of 151,140" at bounding box center [199, 280] width 112 height 28
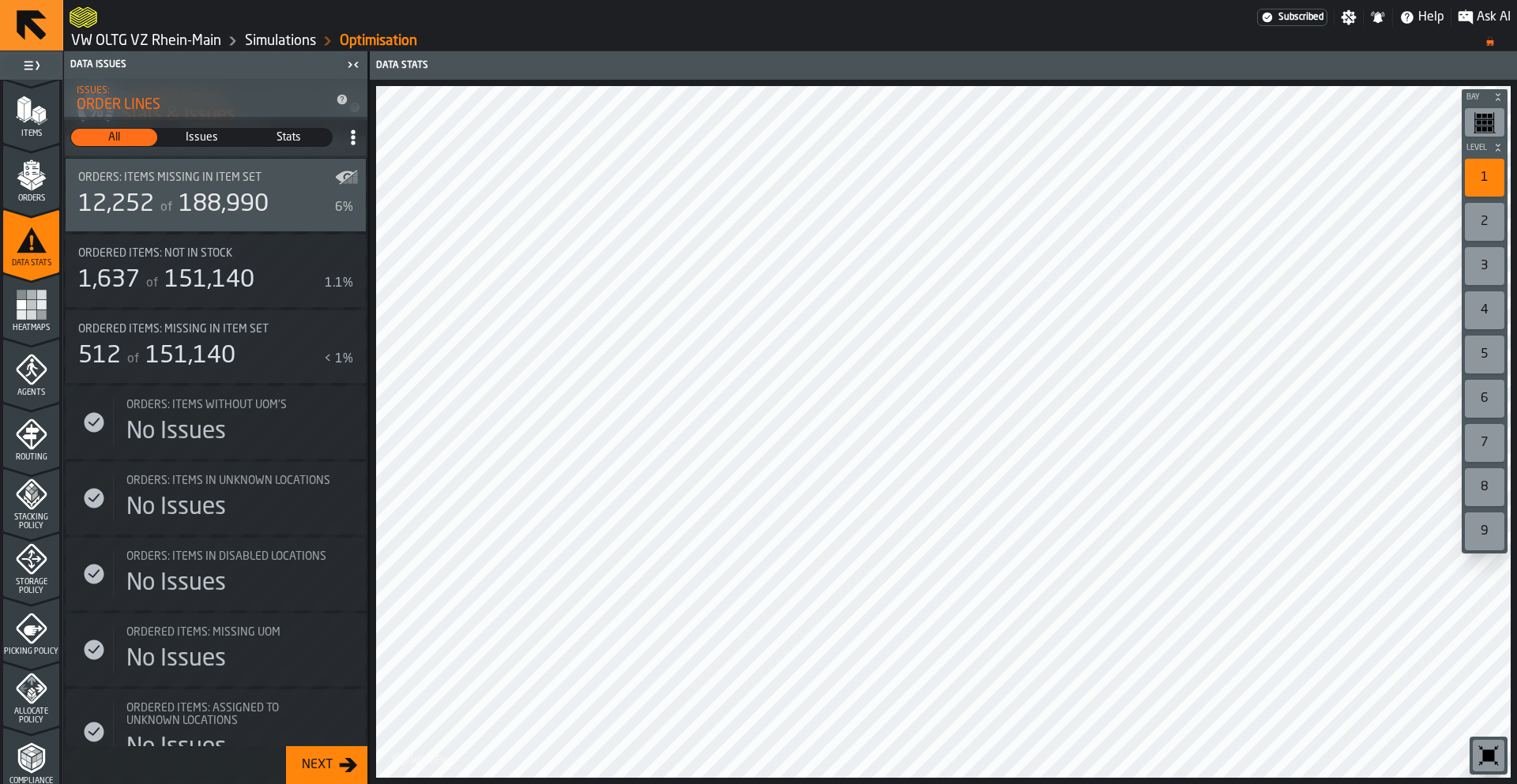
scroll to position [225, 0]
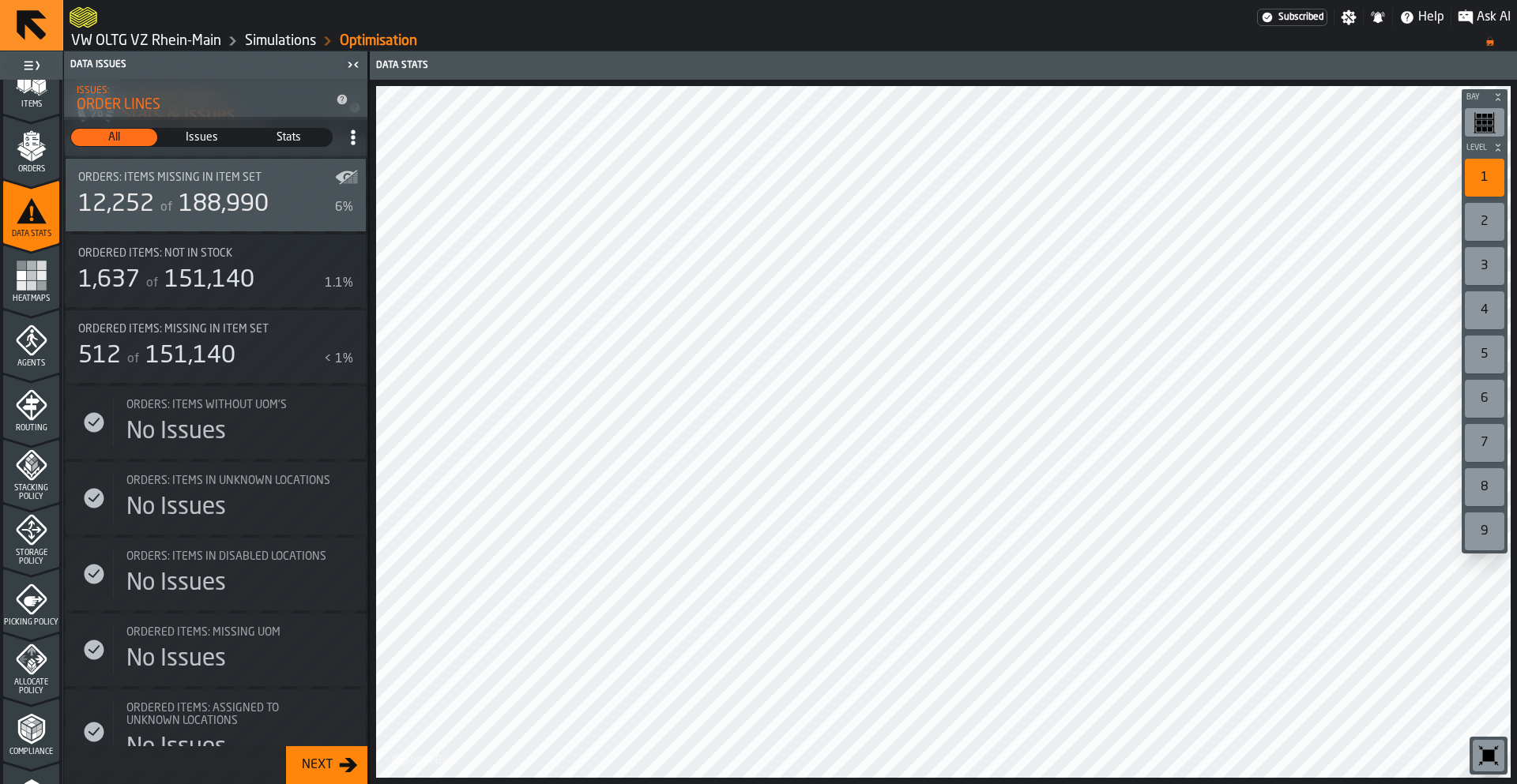
click at [163, 43] on link "VW OLTG VZ Rhein-Main" at bounding box center [146, 41] width 150 height 17
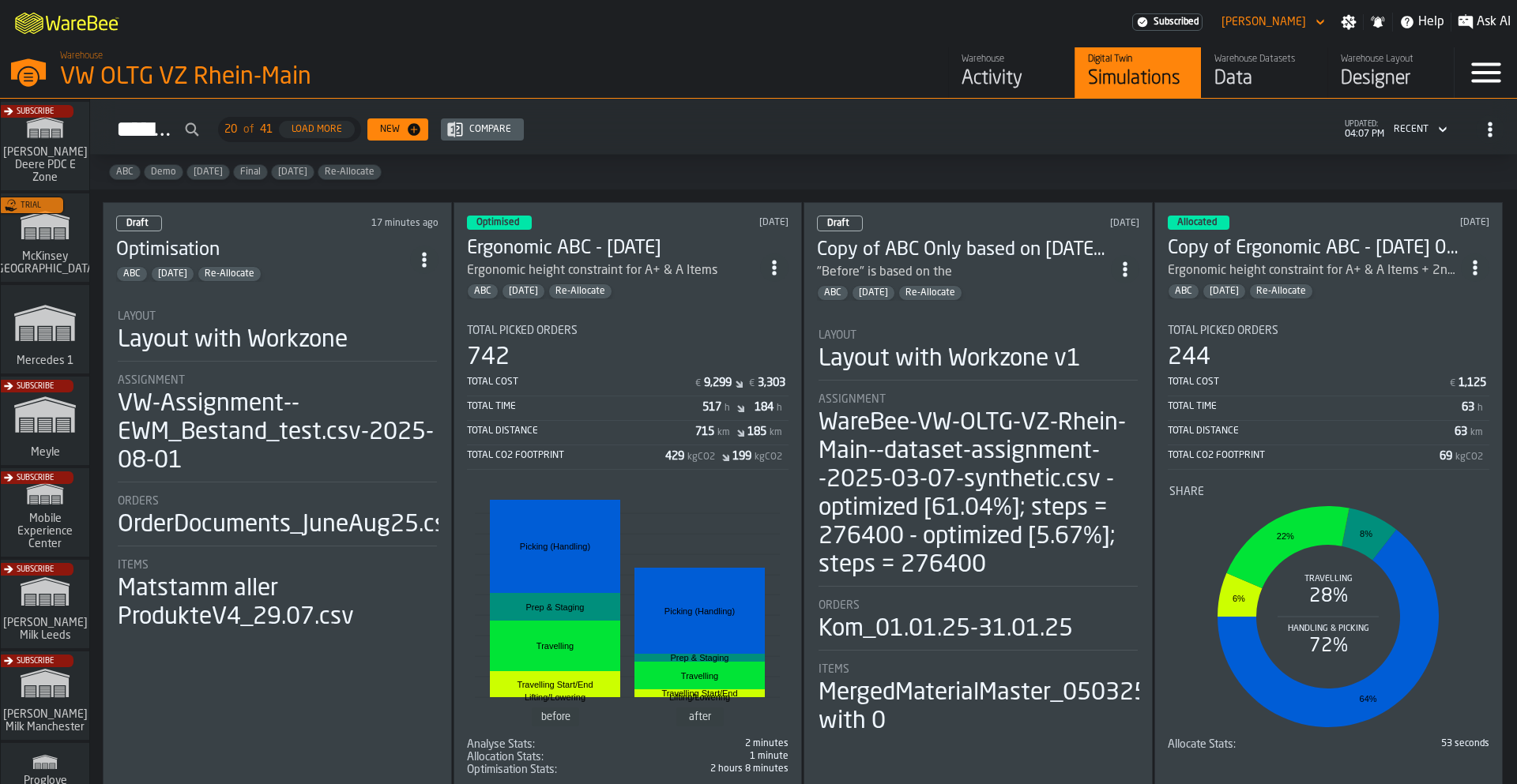
scroll to position [735, 0]
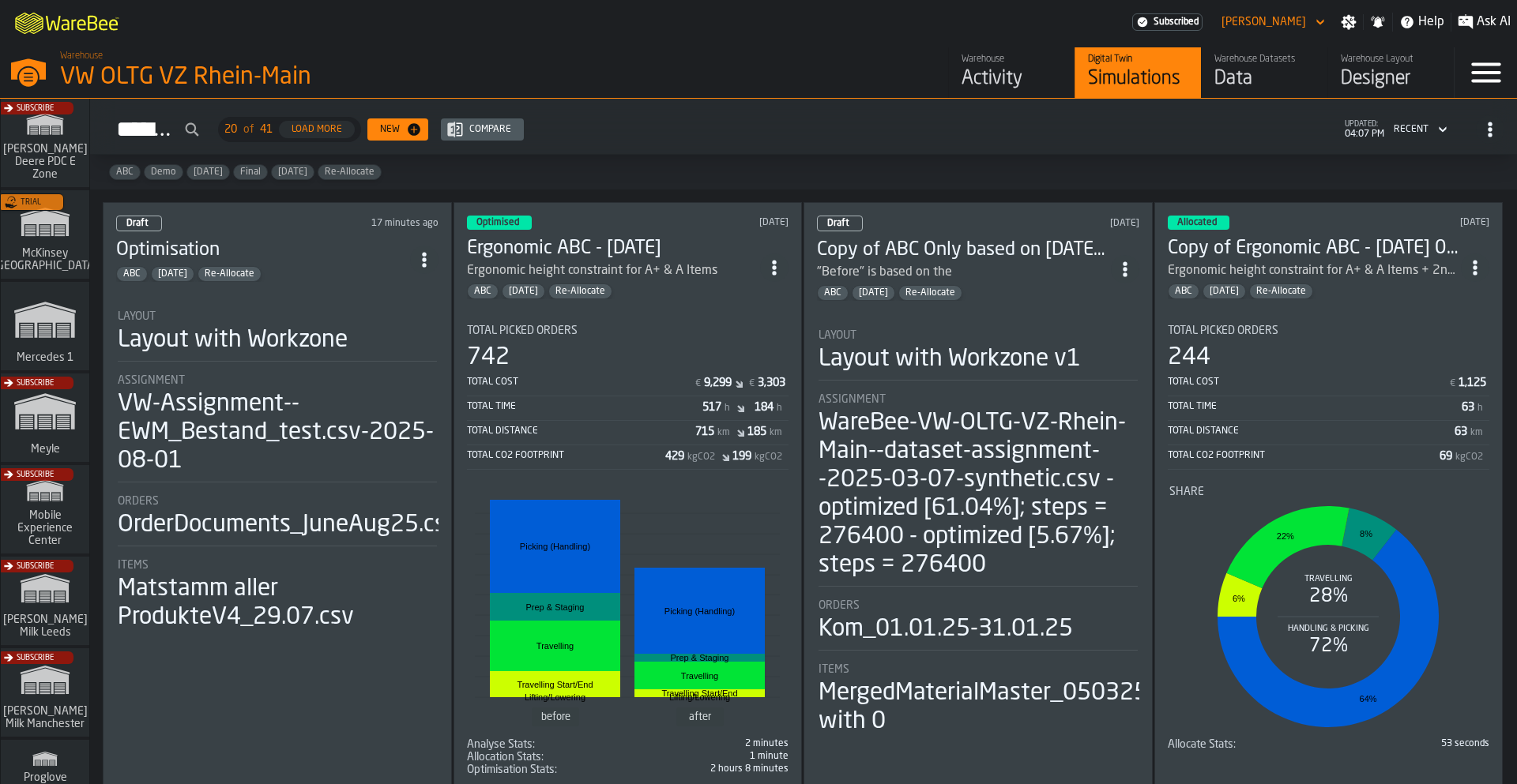
click at [48, 255] on div "Trial" at bounding box center [42, 239] width 89 height 92
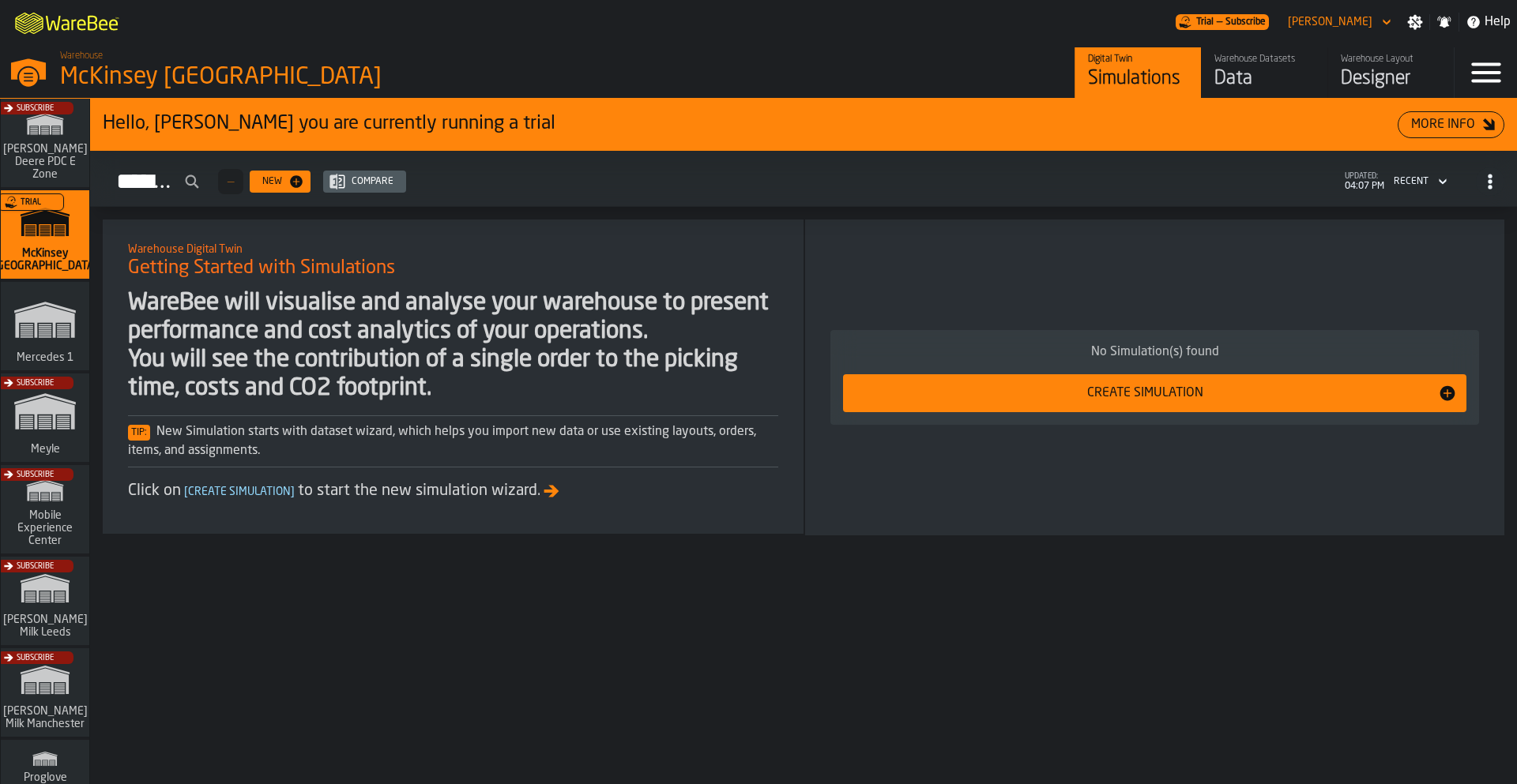
click at [1388, 44] on div "M A K I N G W A R E H O U S E S M O R E EF F I C I E N T Trial — Subscribe Seba…" at bounding box center [758, 22] width 1517 height 44
click at [1391, 67] on div "Designer" at bounding box center [1390, 78] width 100 height 26
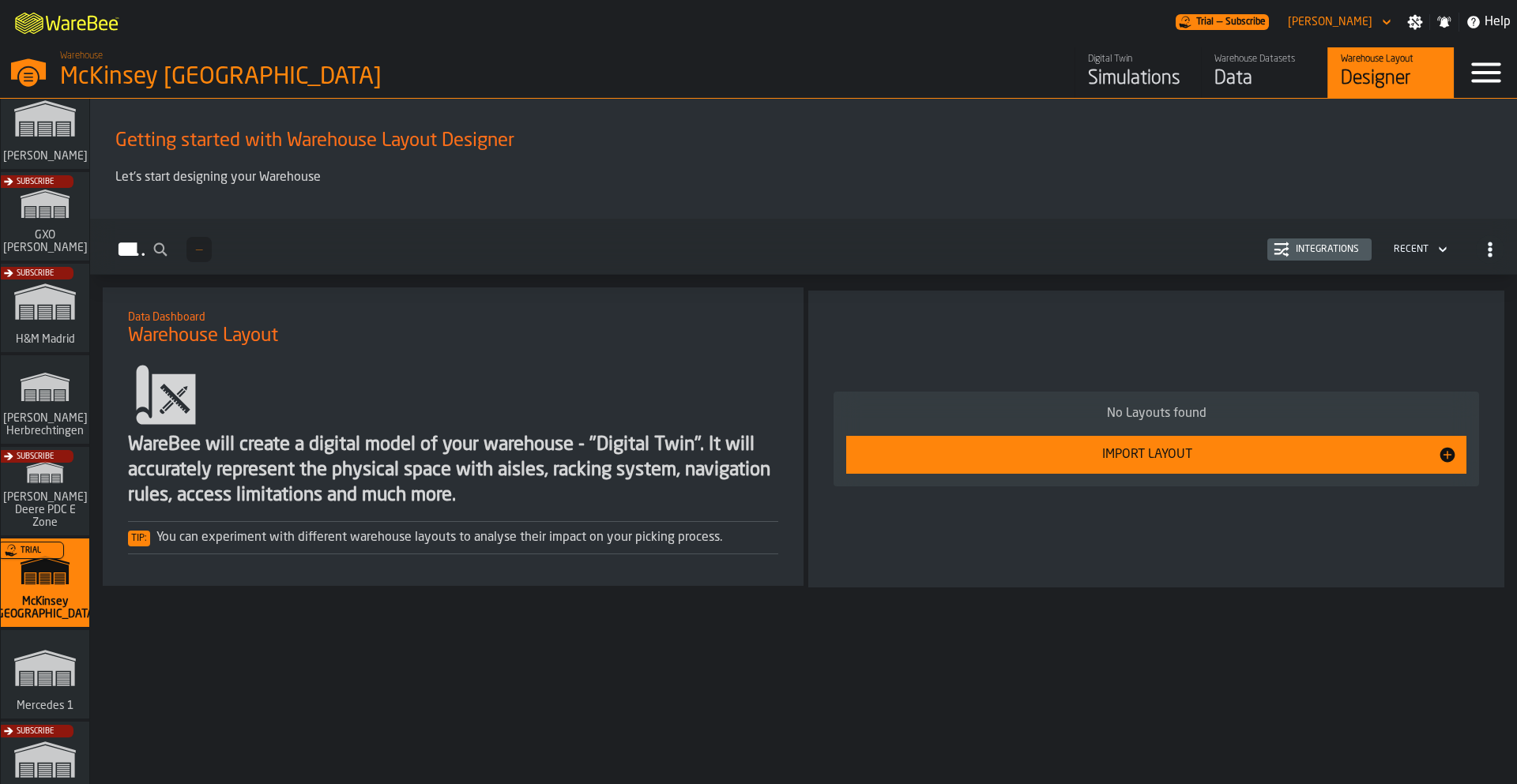
scroll to position [414, 0]
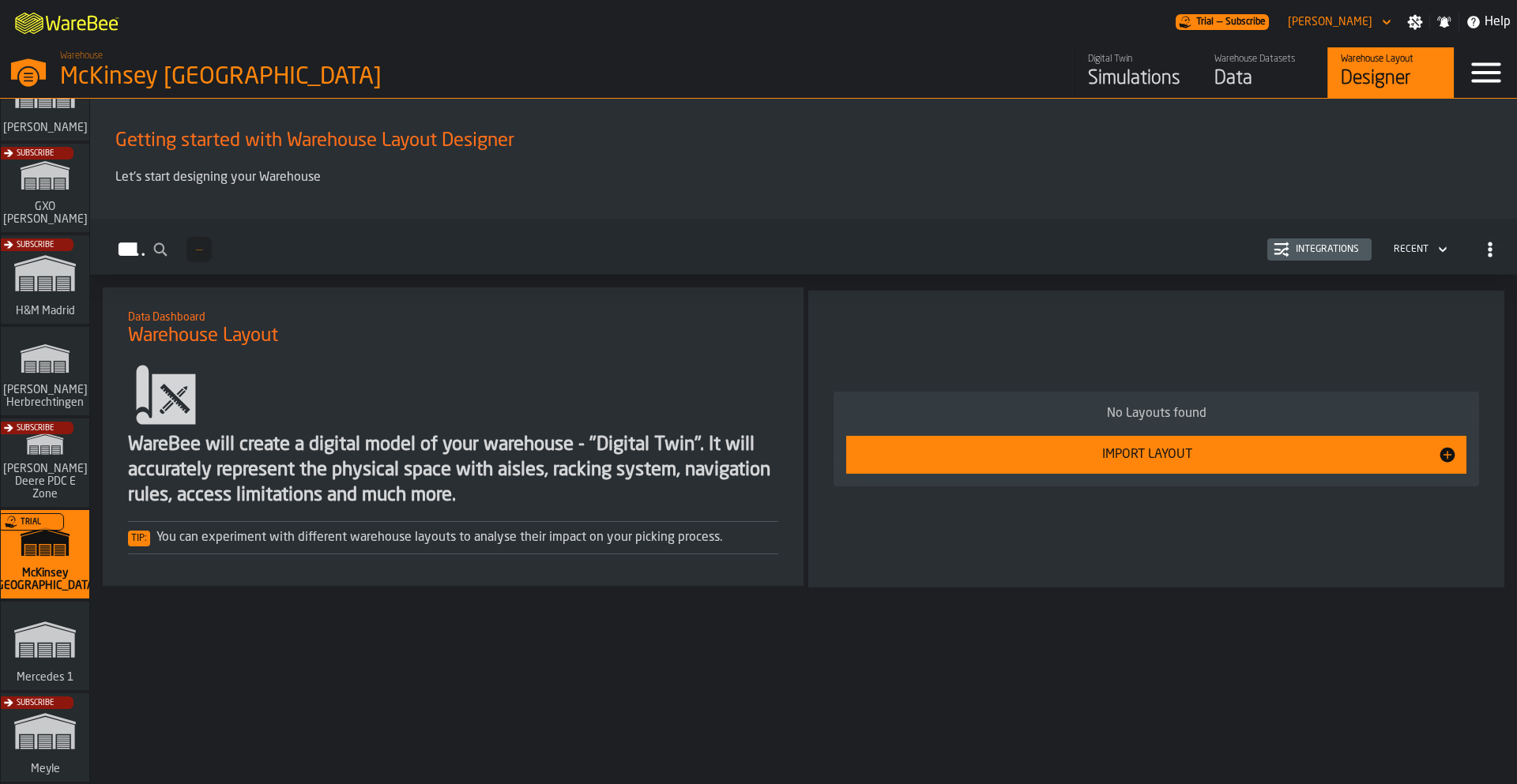
click at [47, 477] on div "Subscribe" at bounding box center [42, 467] width 89 height 92
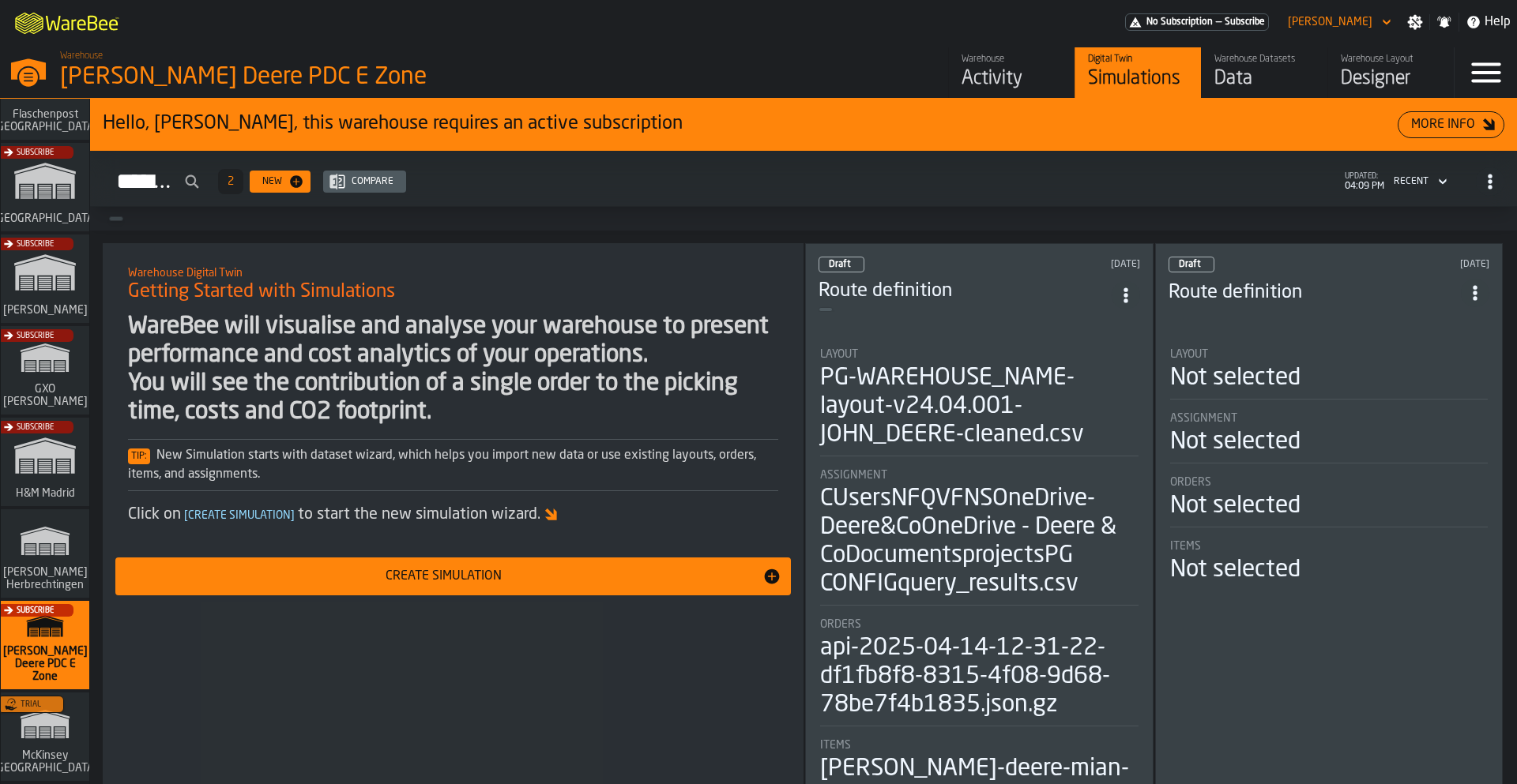
scroll to position [237, 0]
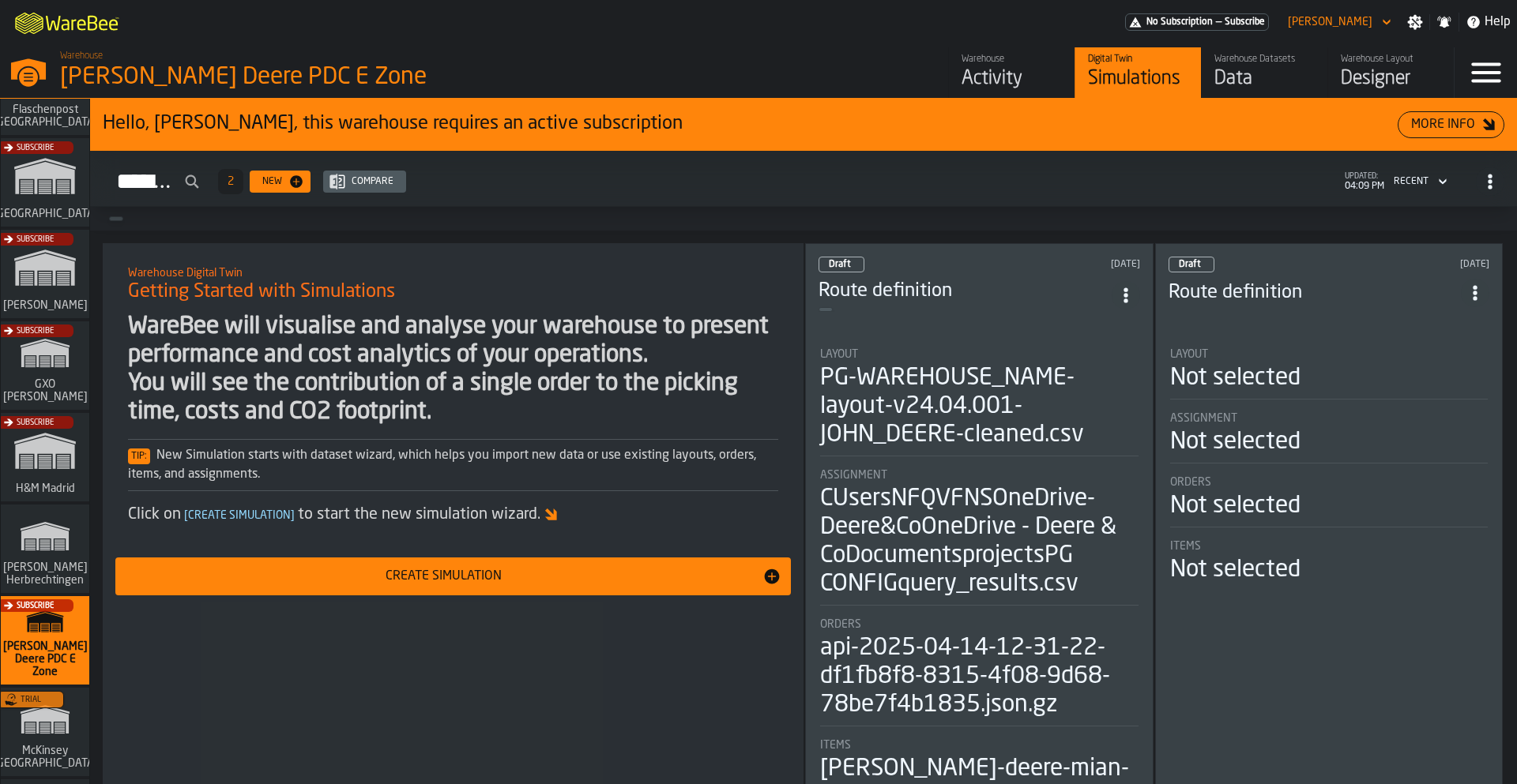
click at [37, 554] on icon "link-to-/wh/i/f0a6b354-7883-413a-84ff-a65eb9c31f03/simulations" at bounding box center [45, 535] width 76 height 50
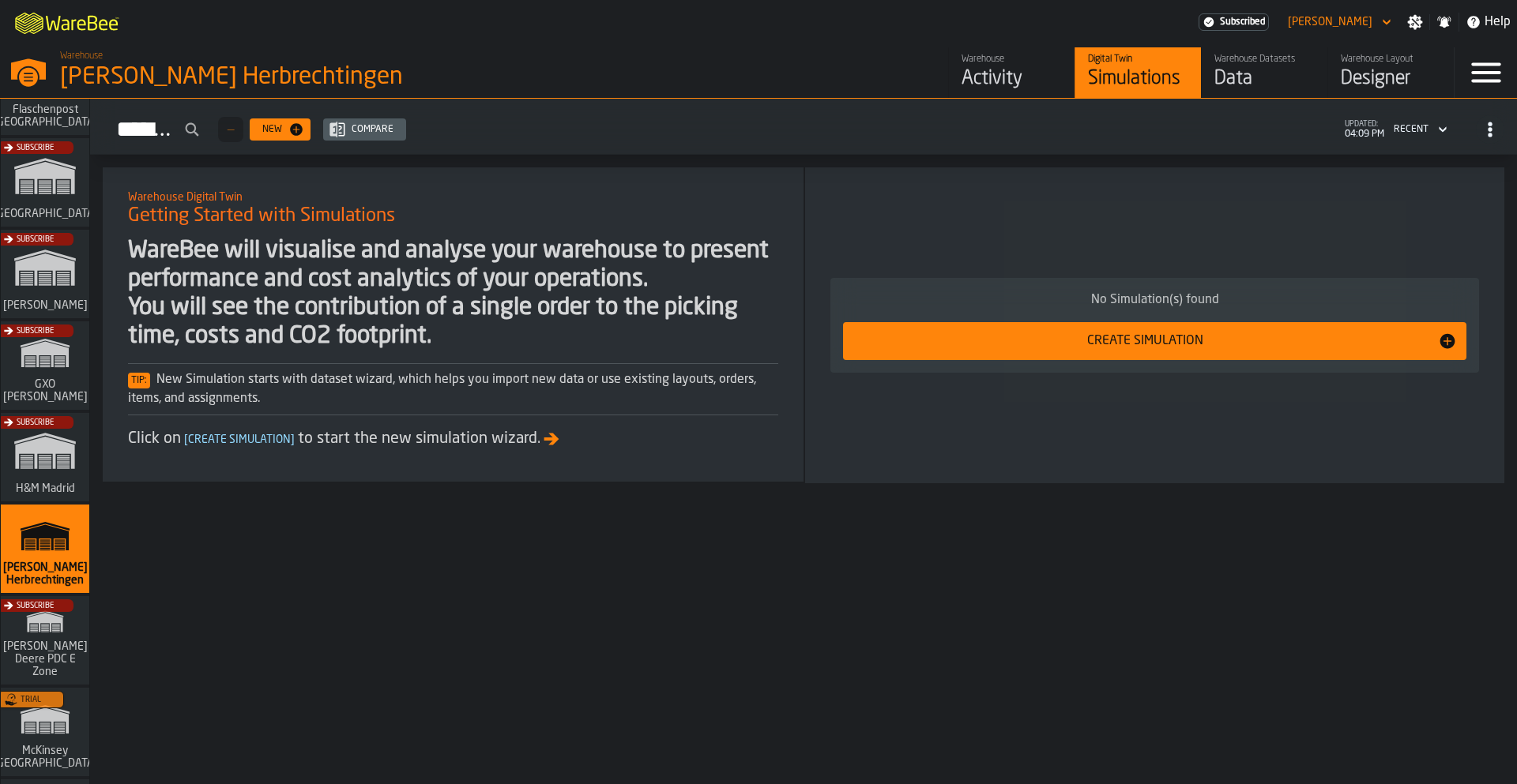
click at [1351, 68] on div "Designer" at bounding box center [1390, 78] width 100 height 26
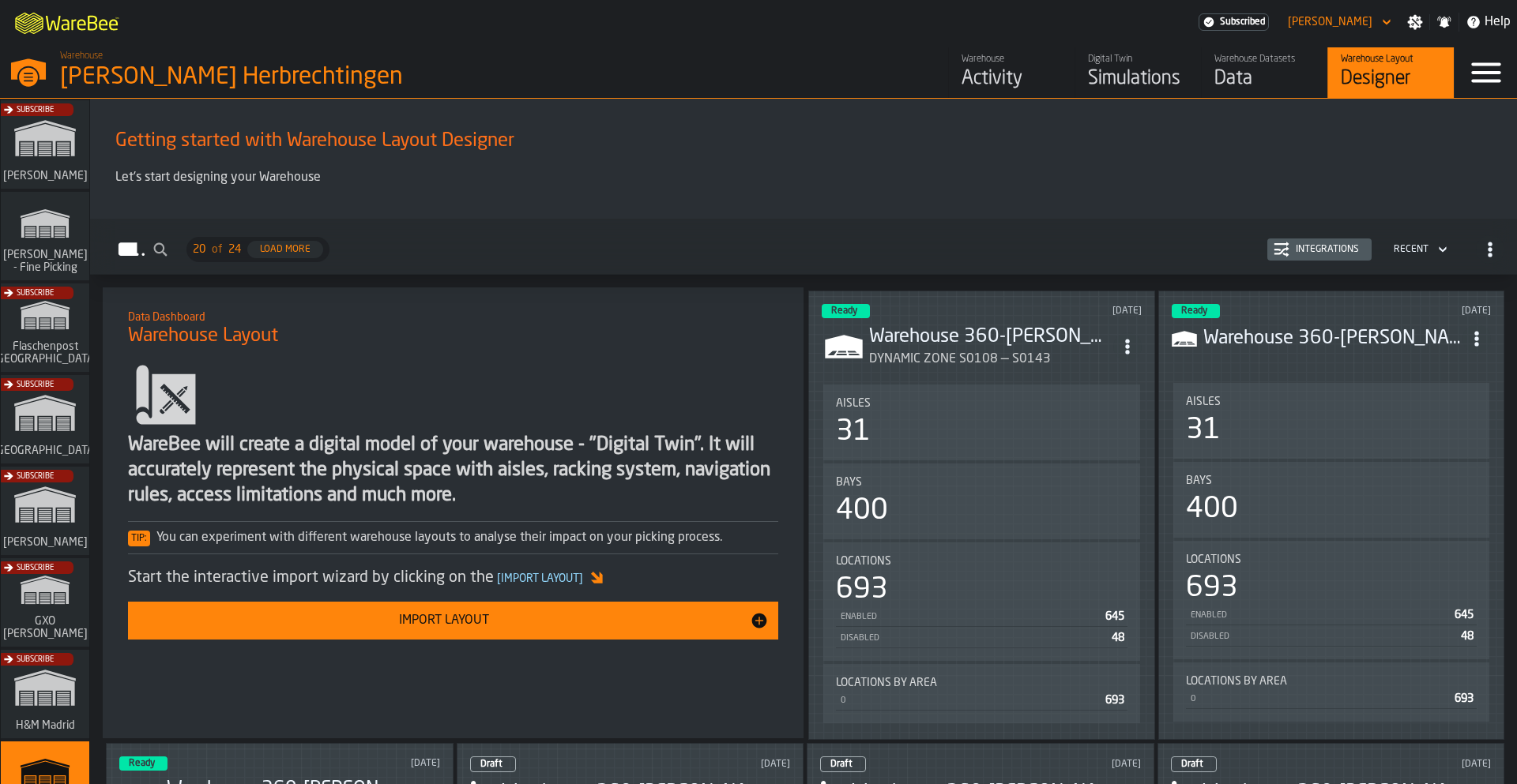
click at [1294, 253] on div "Integrations" at bounding box center [1318, 250] width 92 height 16
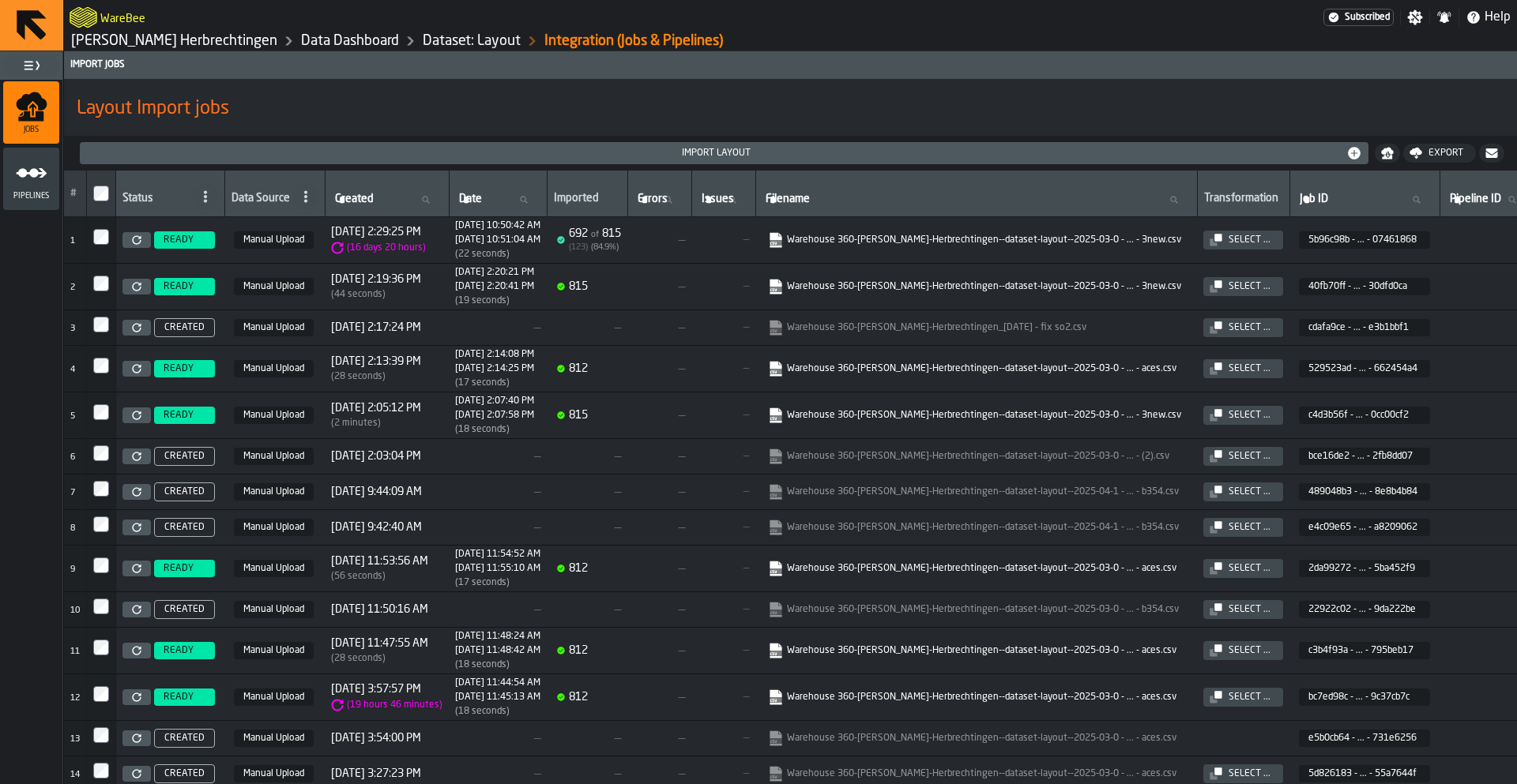
click at [1021, 247] on link "Warehouse 360-Hartmann-Herbrechtingen--dataset-layout--2025-03-0 - ... - 3new.c…" at bounding box center [974, 240] width 413 height 16
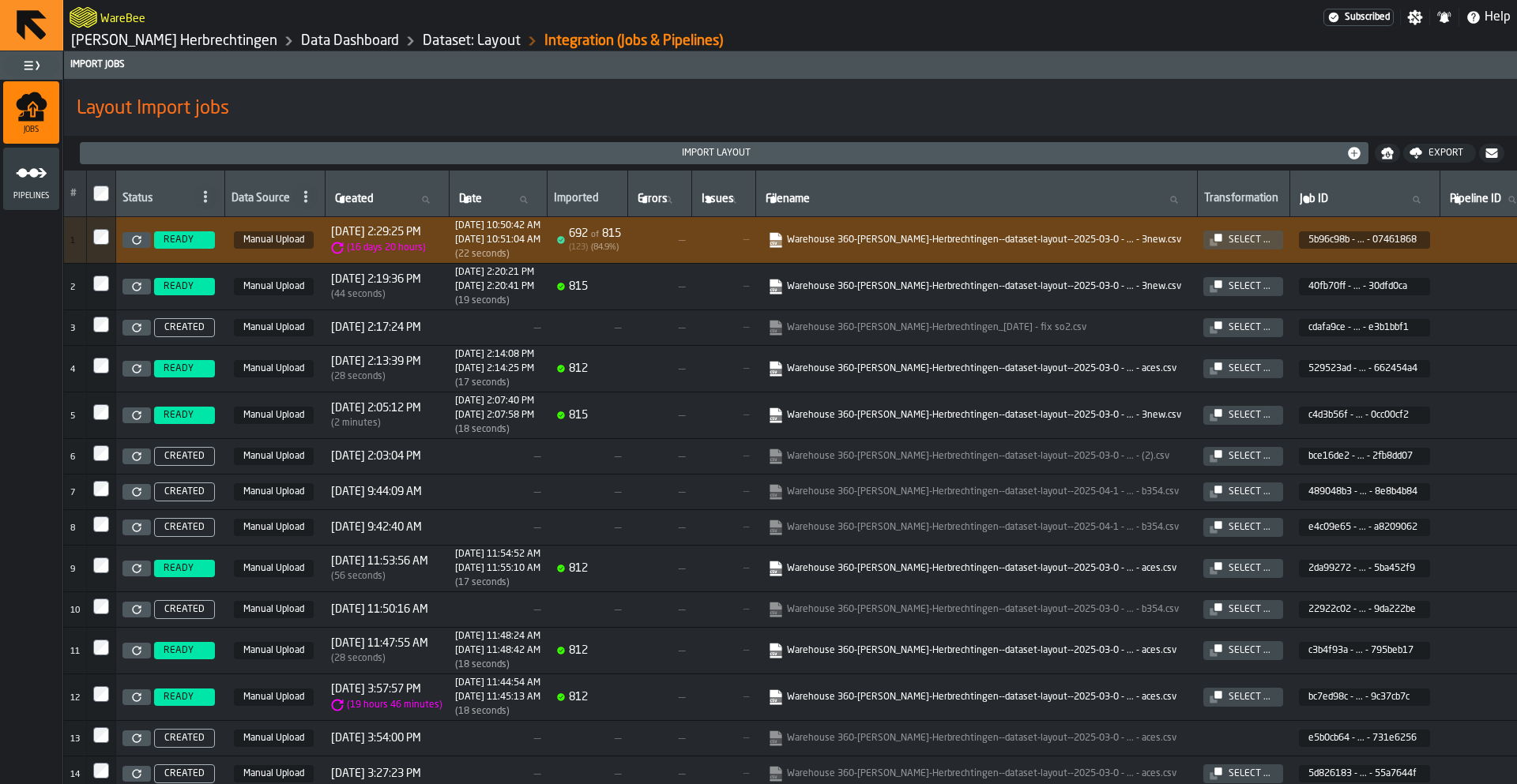
click at [194, 47] on link "[PERSON_NAME] Herbrechtingen" at bounding box center [174, 41] width 206 height 17
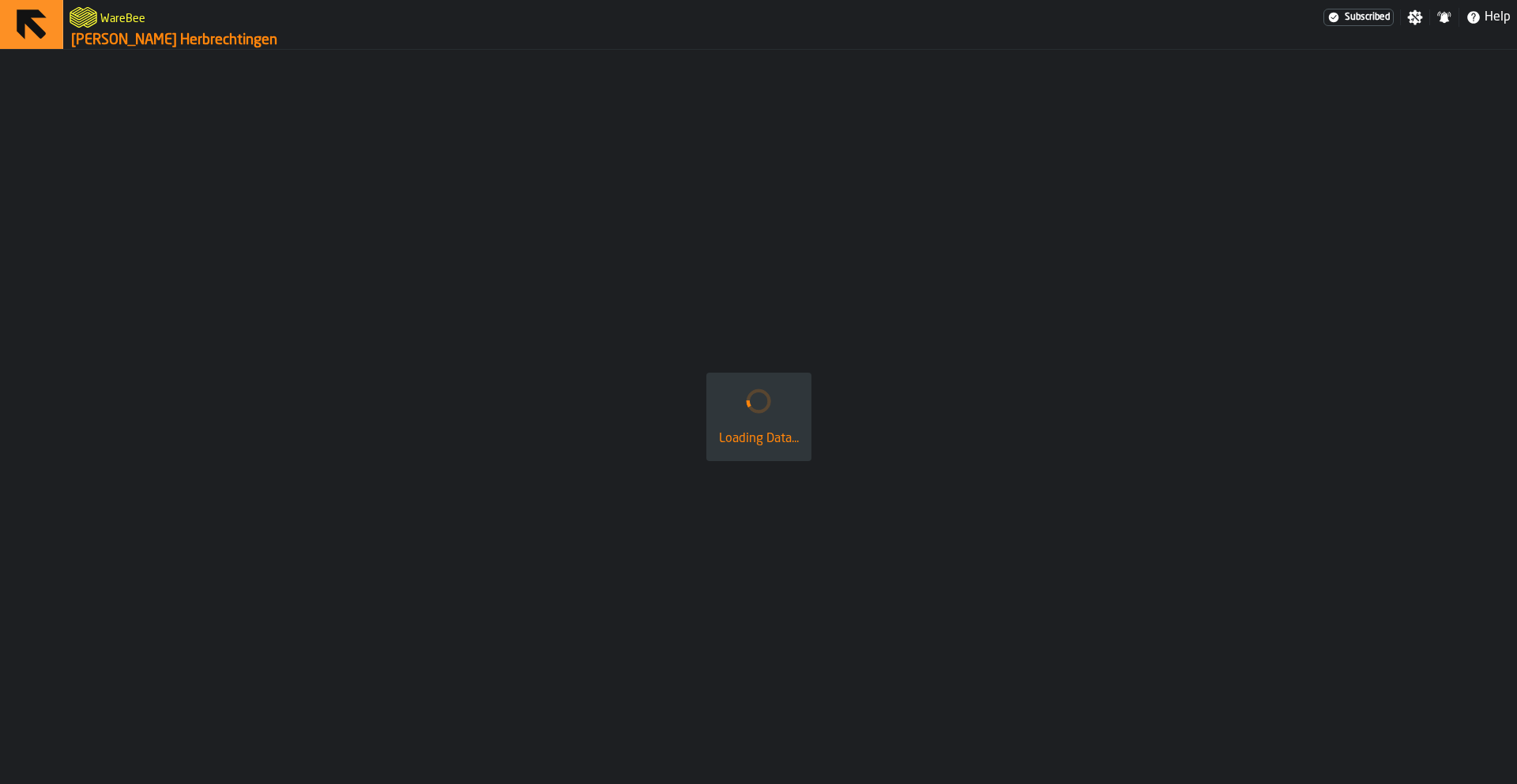
click at [194, 47] on link "[PERSON_NAME] Herbrechtingen" at bounding box center [174, 40] width 206 height 17
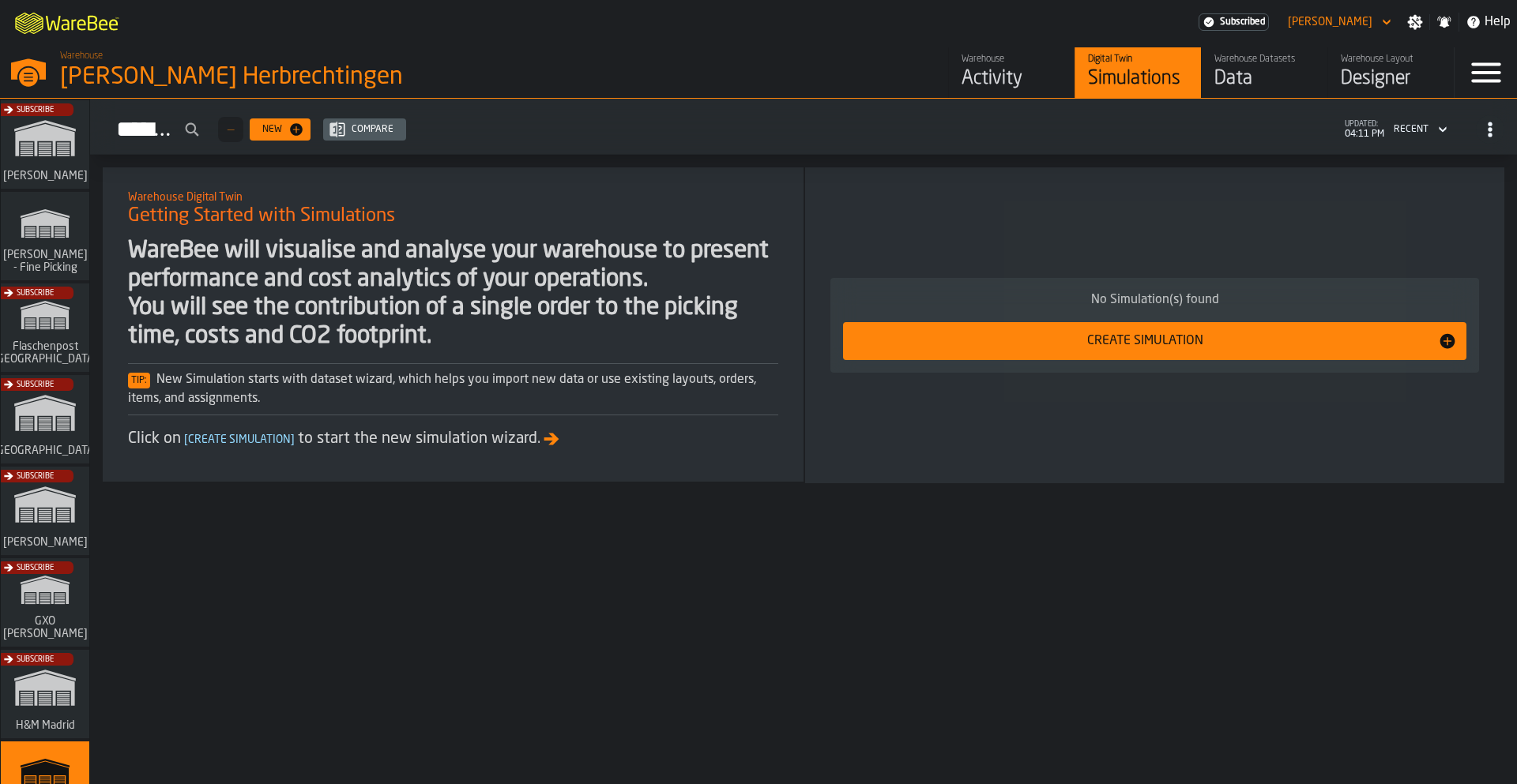
click at [978, 75] on div "Activity" at bounding box center [1011, 78] width 100 height 26
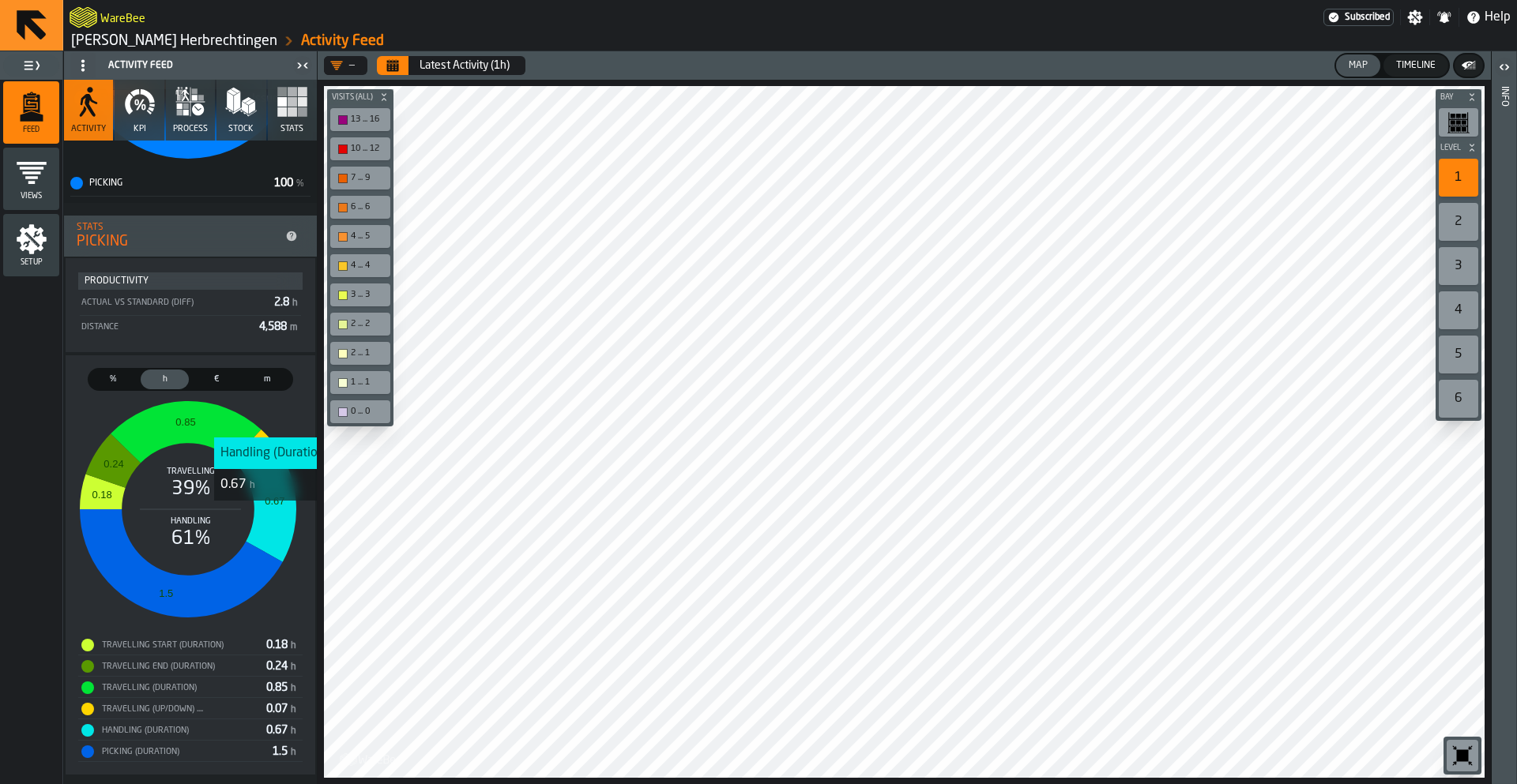
scroll to position [308, 0]
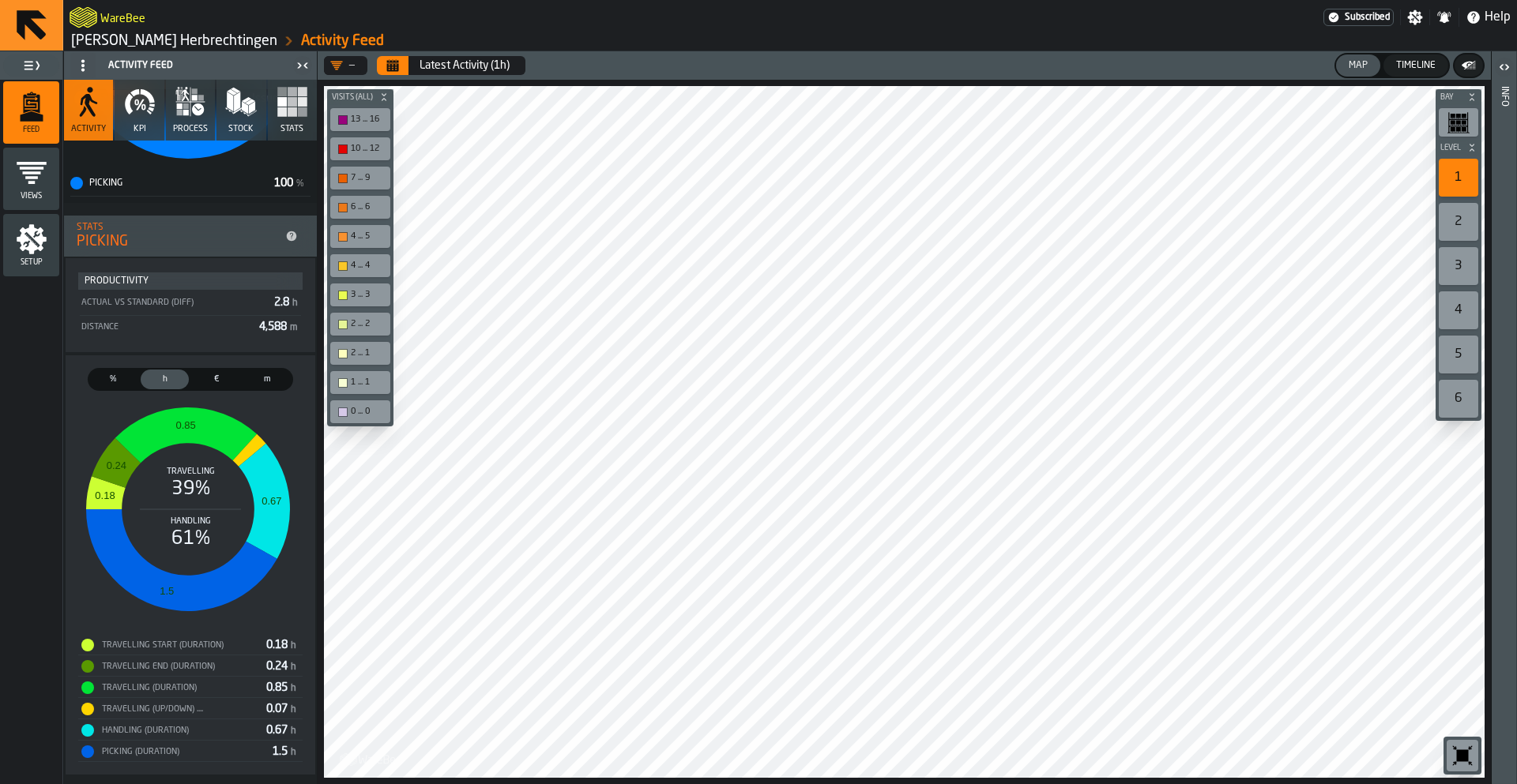
click at [126, 118] on button "KPI" at bounding box center [139, 110] width 49 height 61
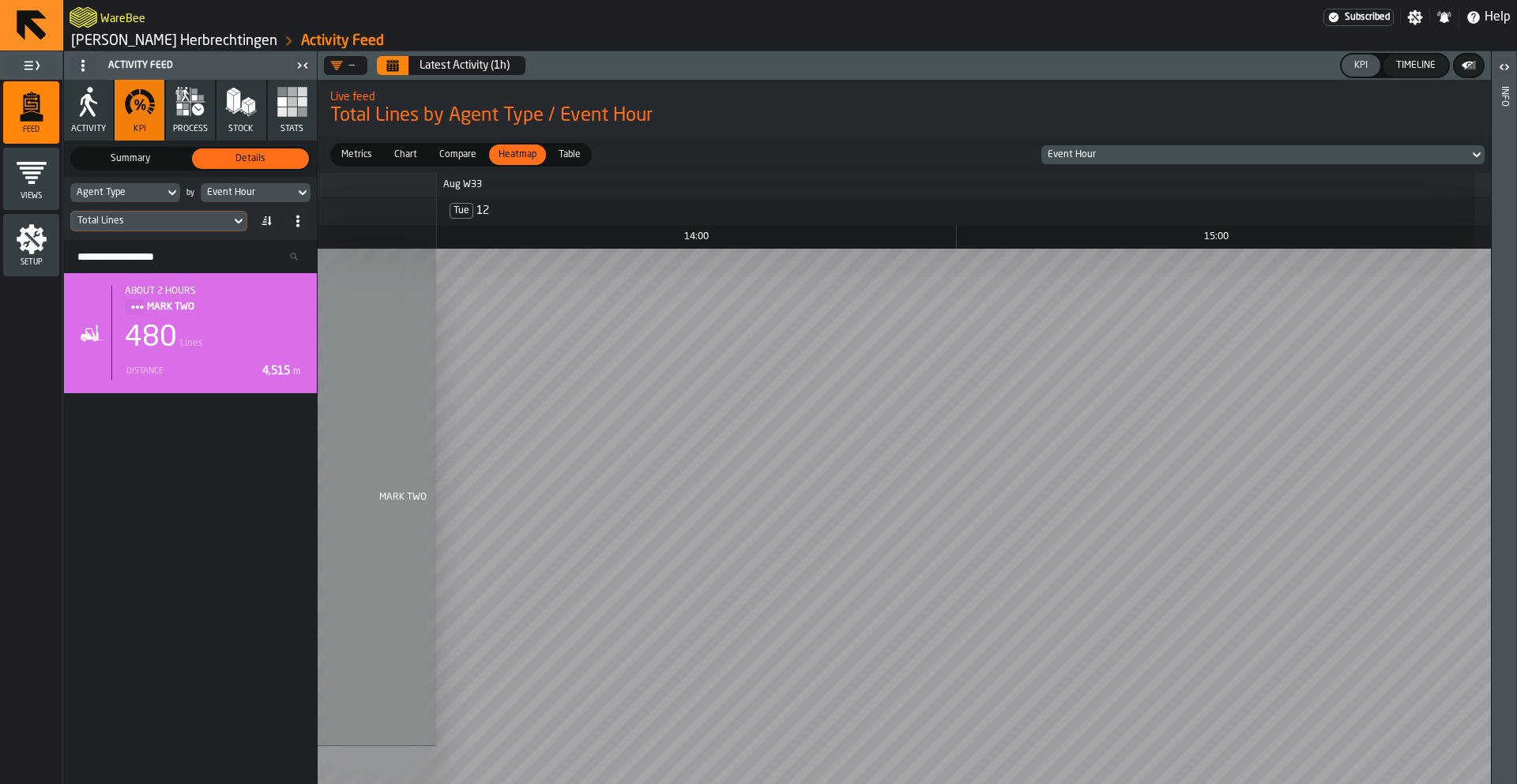
click at [114, 41] on link "[PERSON_NAME] Herbrechtingen" at bounding box center [174, 41] width 206 height 17
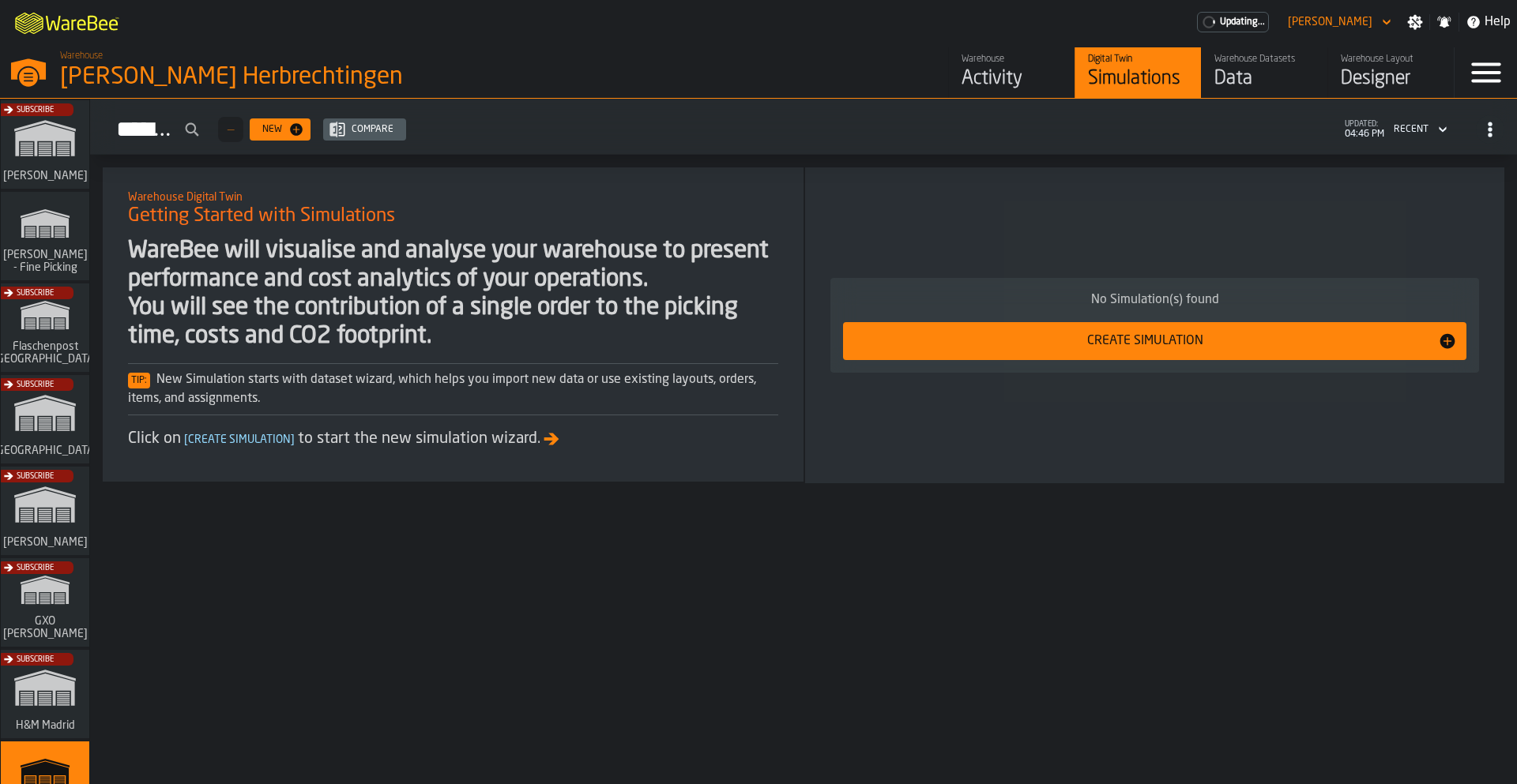
click at [972, 78] on div "Activity" at bounding box center [1011, 78] width 100 height 26
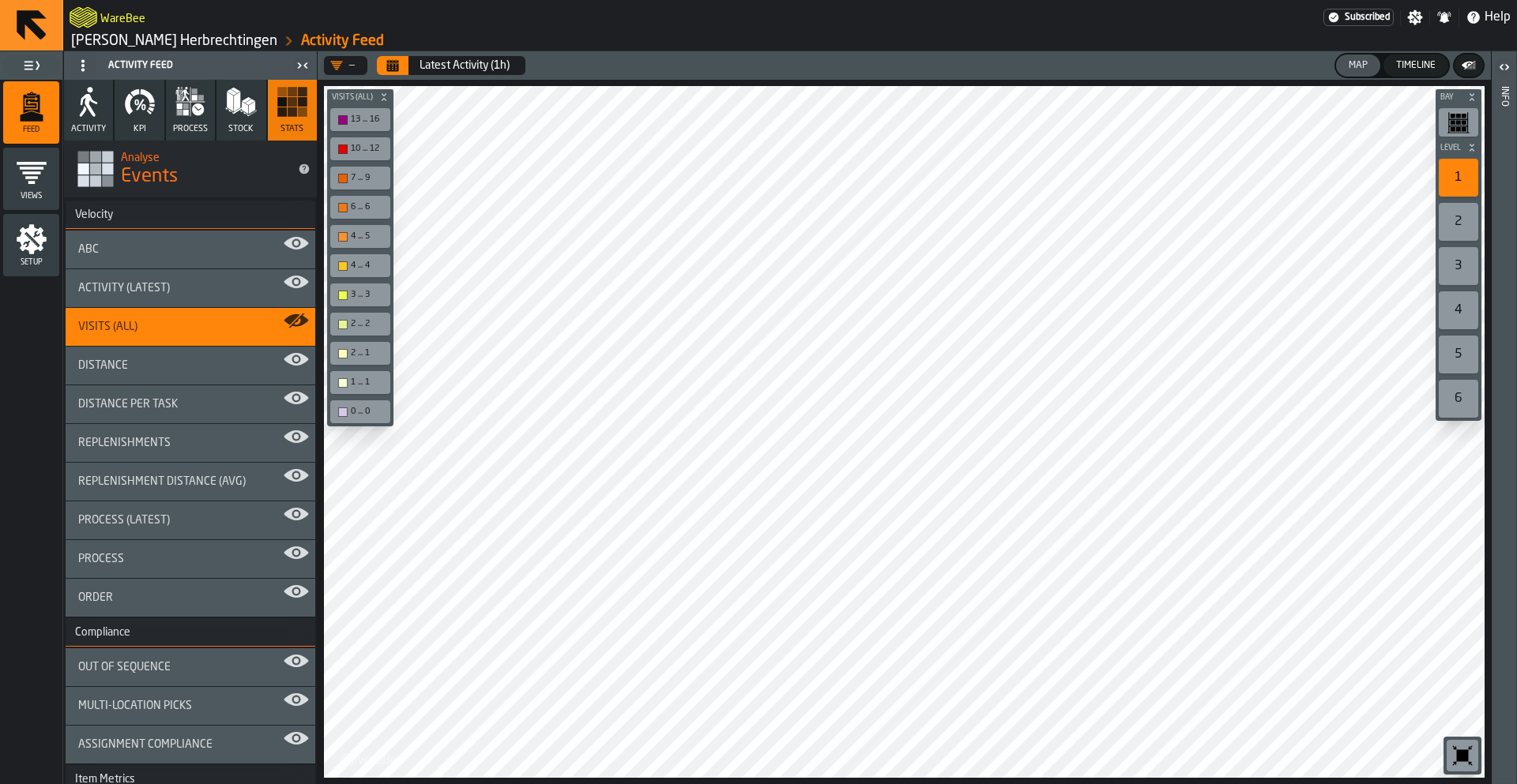
click at [158, 44] on link "[PERSON_NAME] Herbrechtingen" at bounding box center [174, 41] width 206 height 17
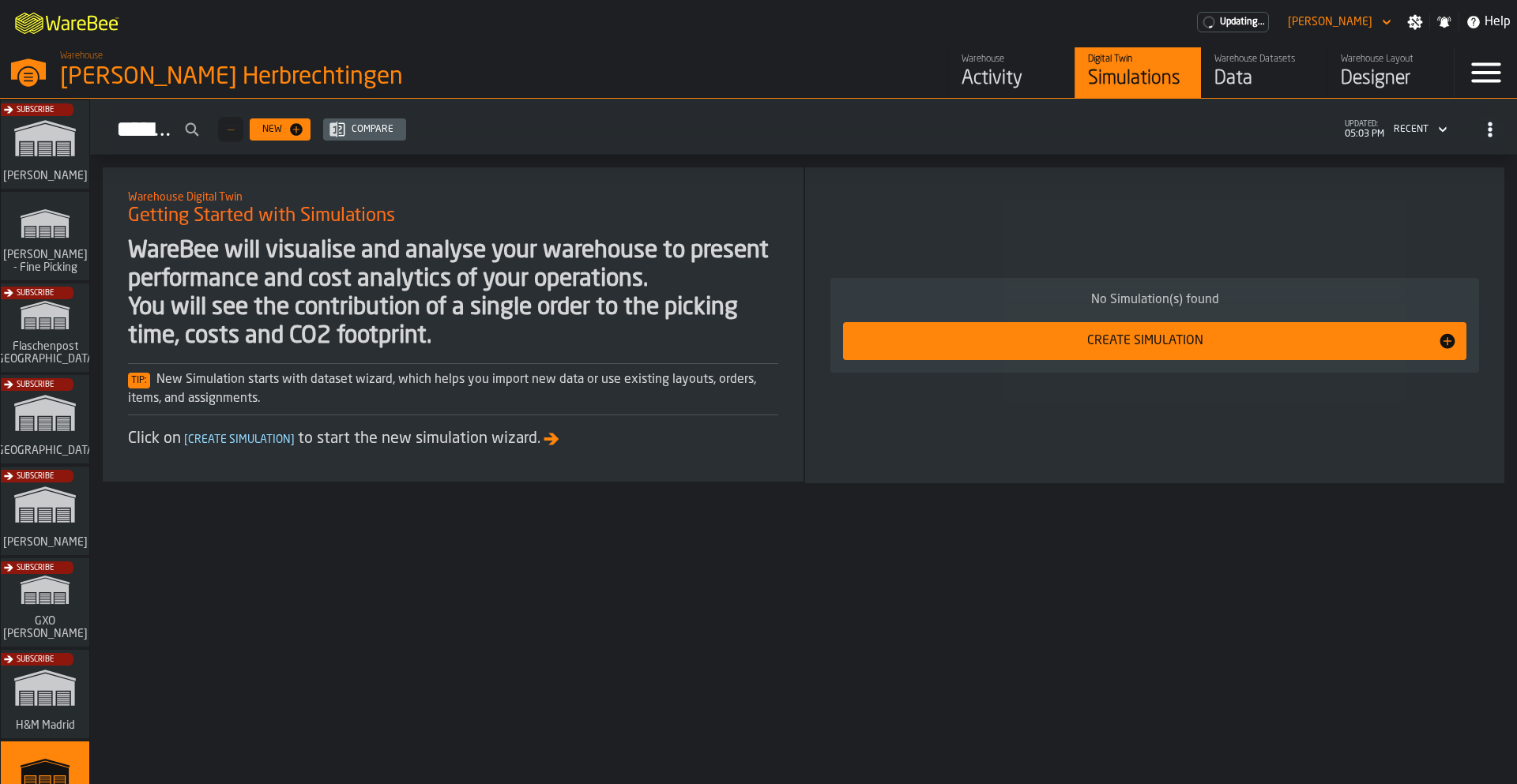
click at [968, 68] on div "Activity" at bounding box center [1011, 78] width 100 height 26
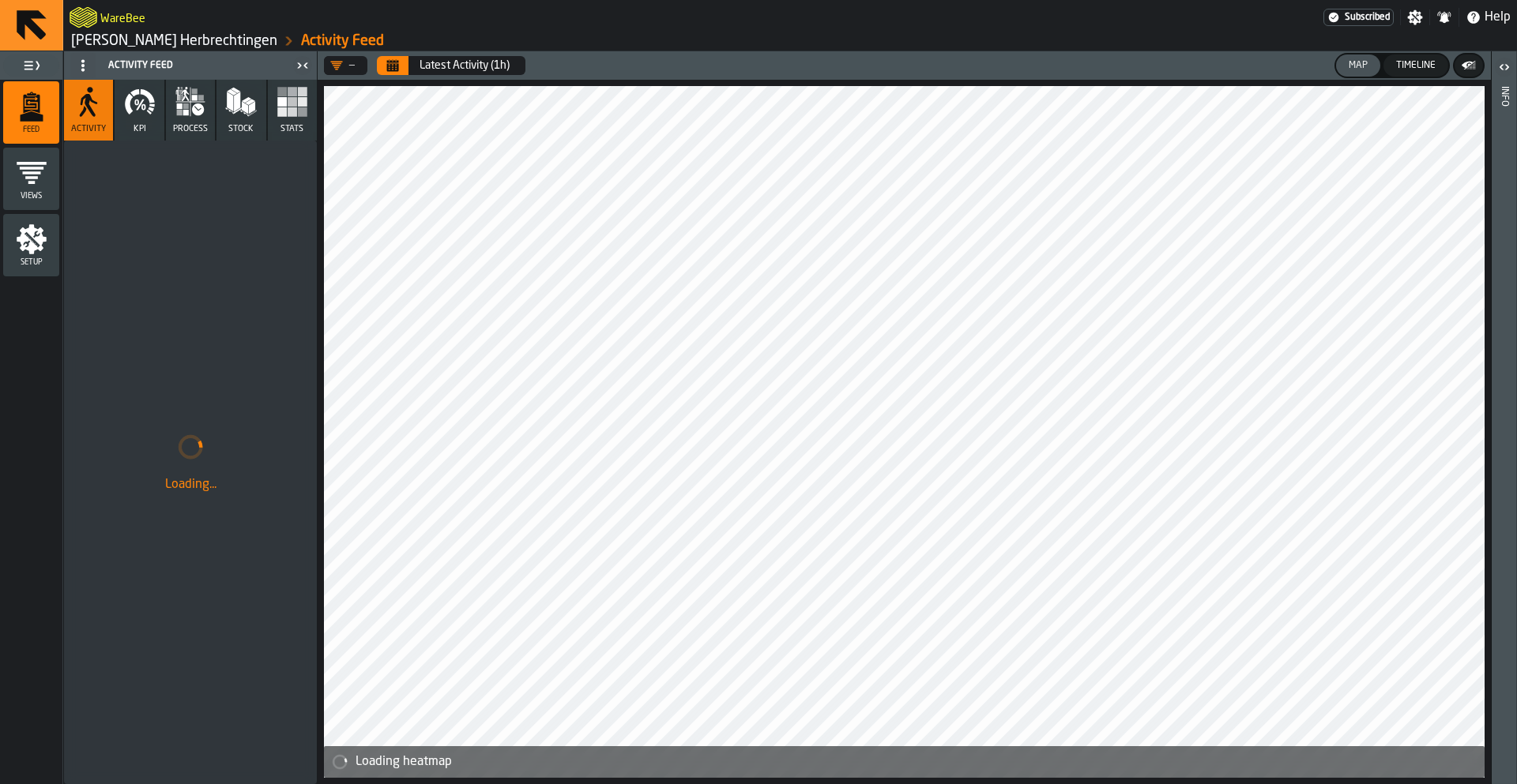
click at [288, 128] on span "Stats" at bounding box center [291, 129] width 23 height 10
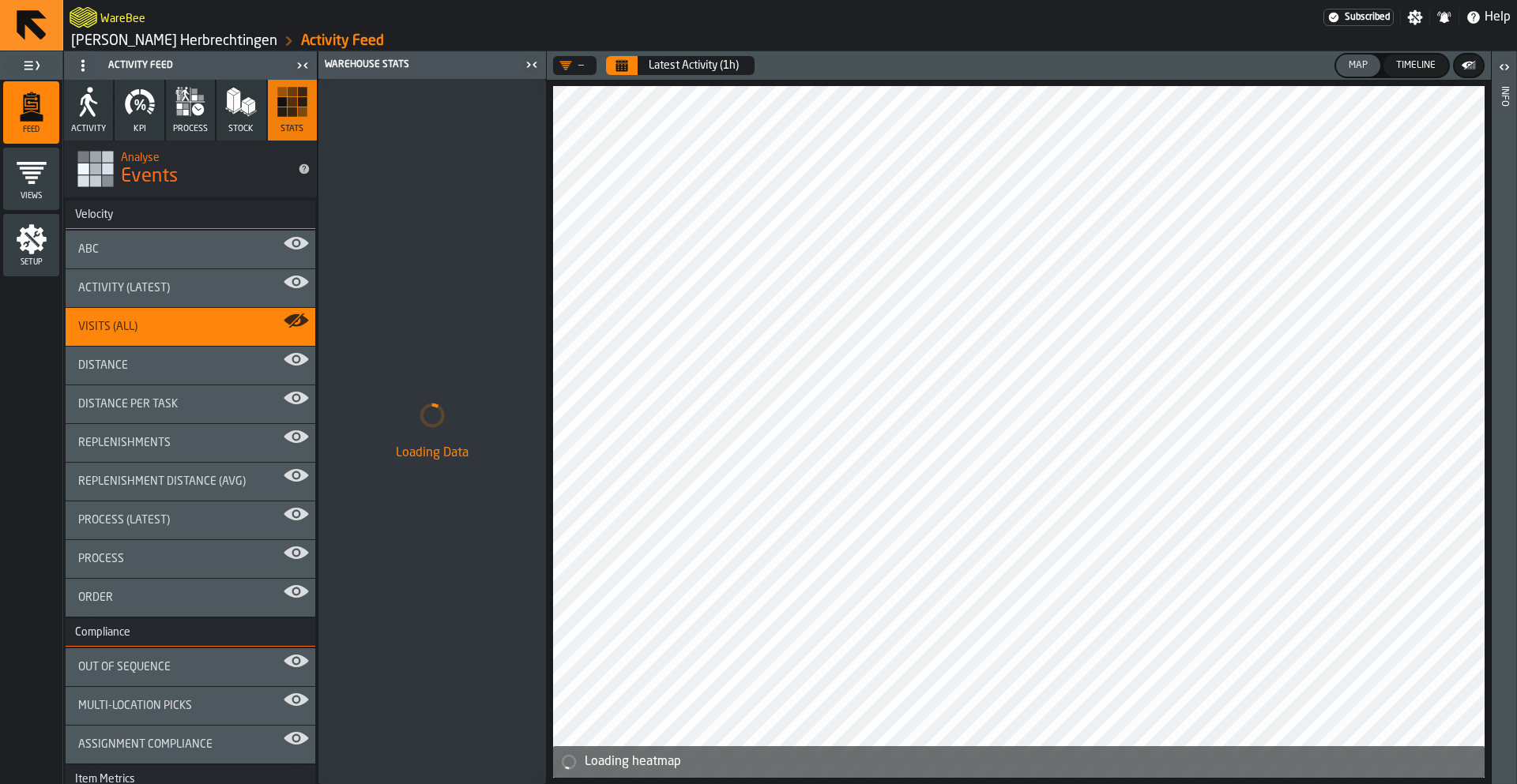
click at [239, 135] on button "Stock" at bounding box center [241, 110] width 49 height 61
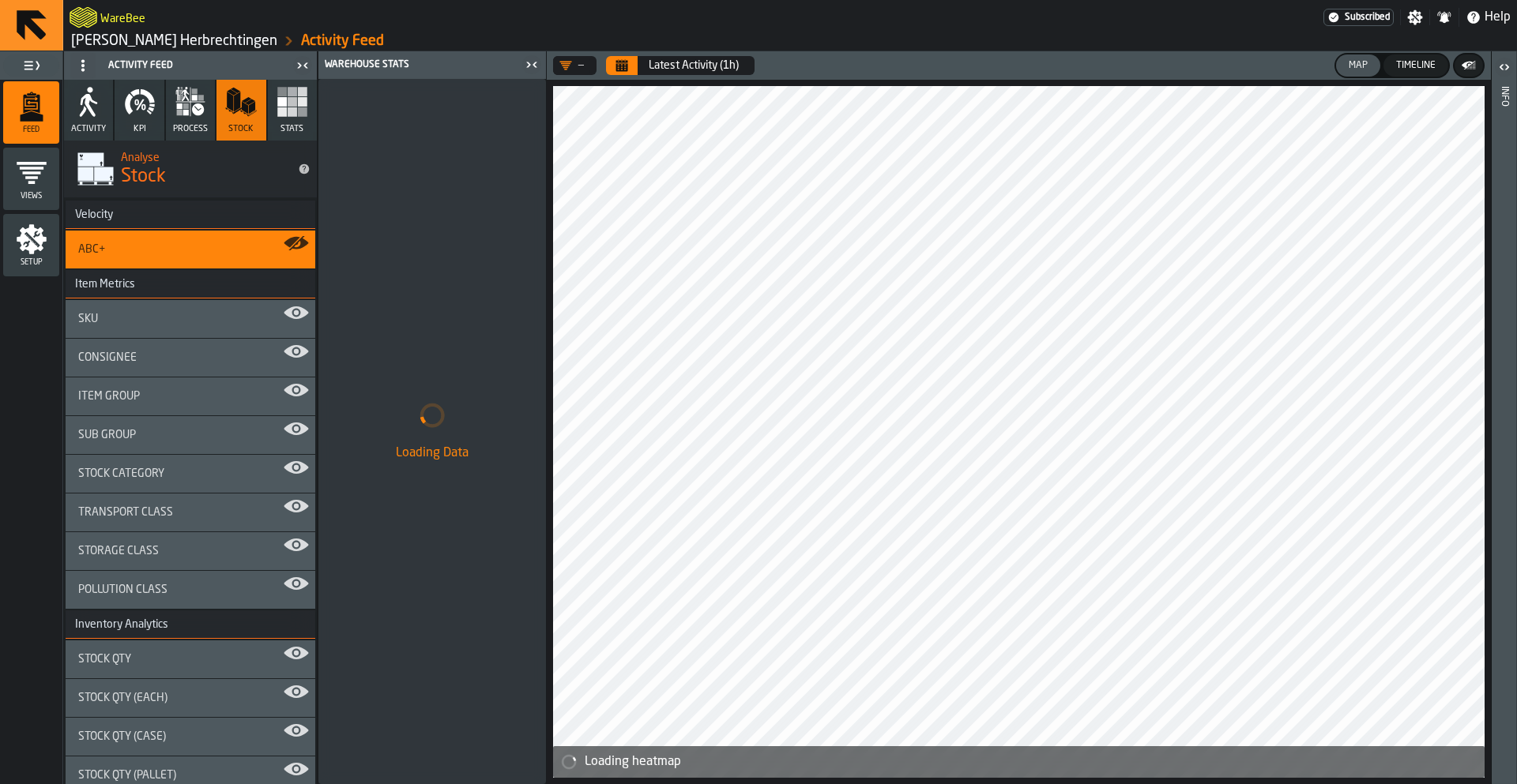
click at [288, 115] on rect "button" at bounding box center [292, 113] width 9 height 9
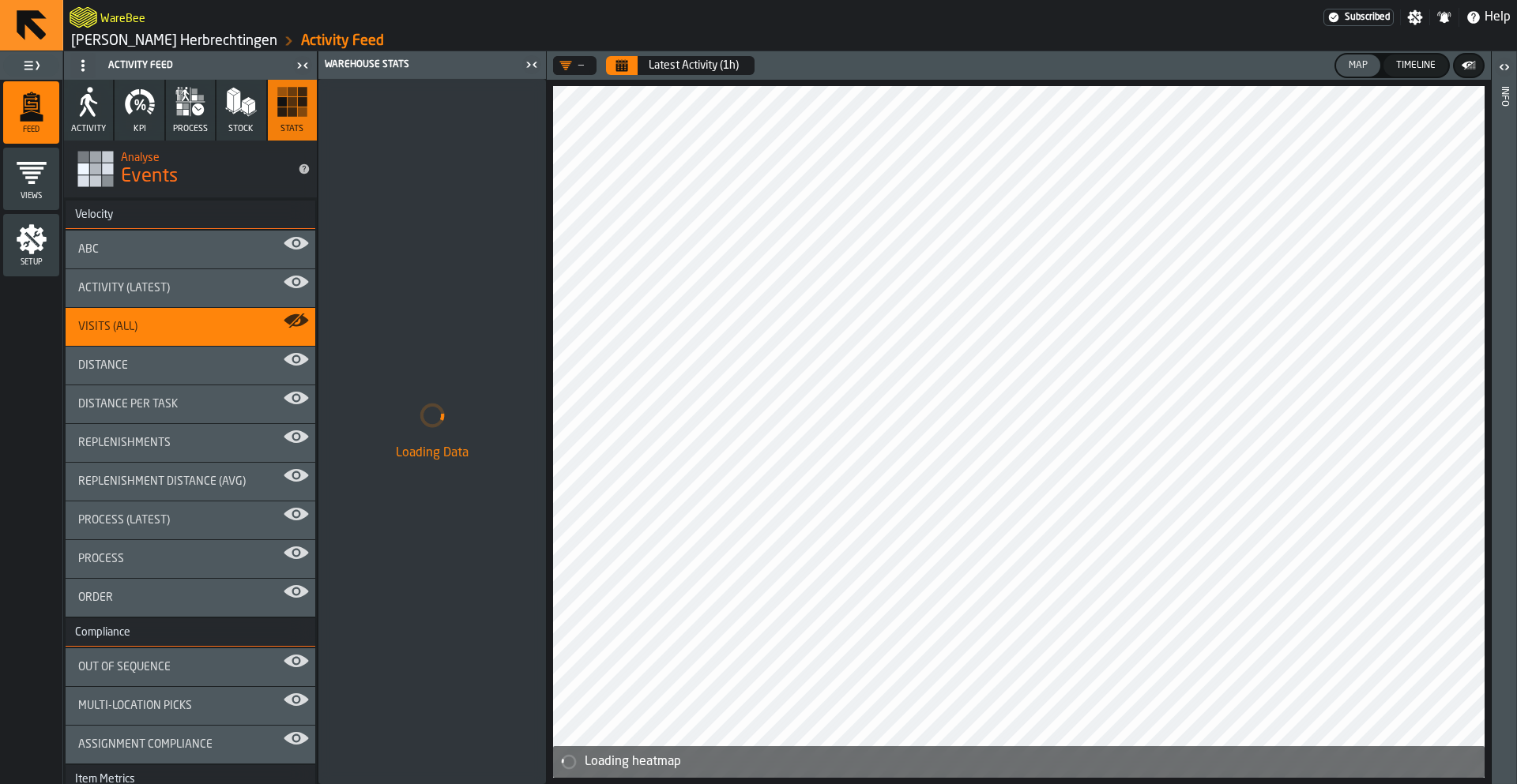
click at [117, 366] on span "Distance" at bounding box center [103, 365] width 50 height 12
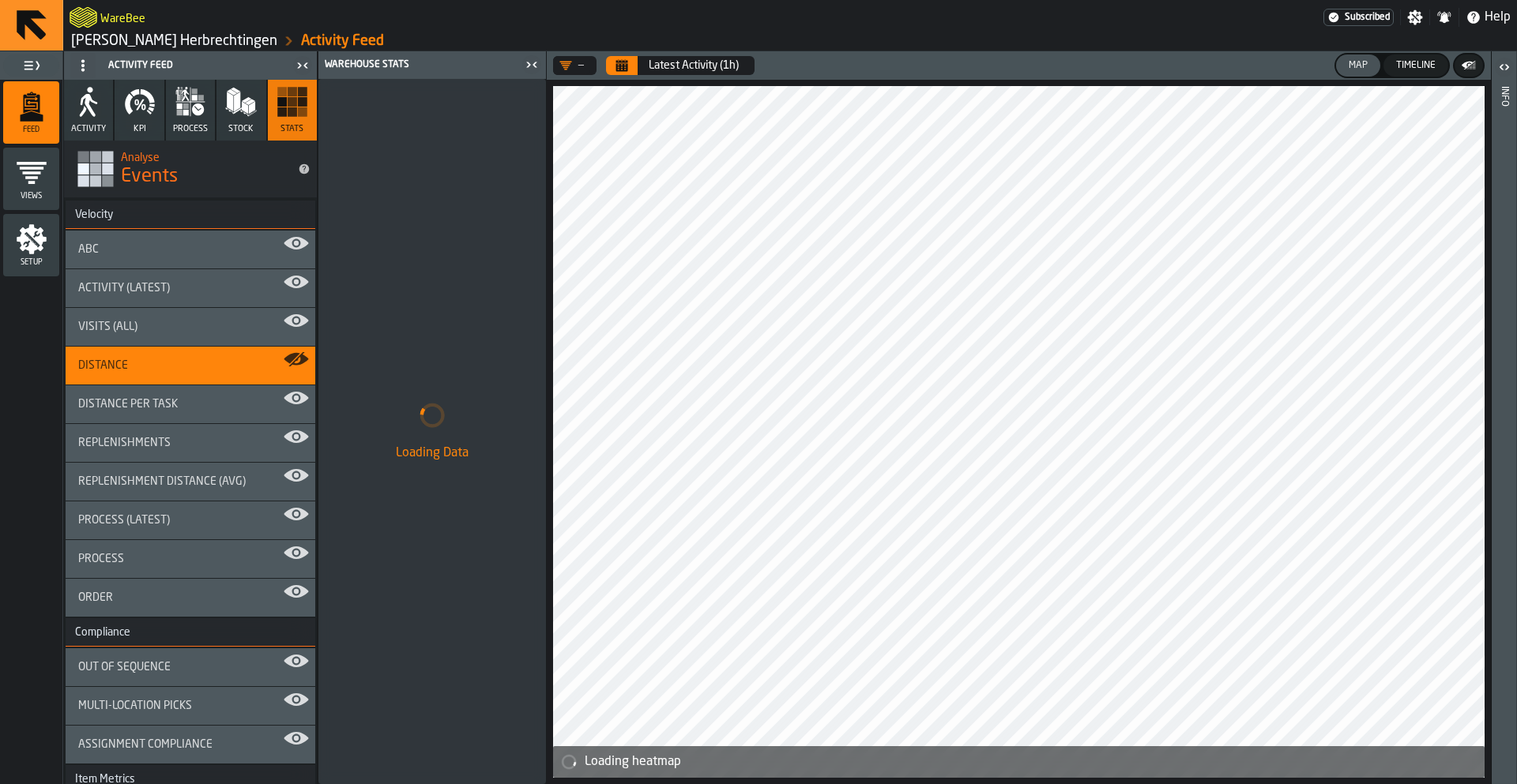
click at [127, 333] on span "Visits (All)" at bounding box center [108, 326] width 60 height 12
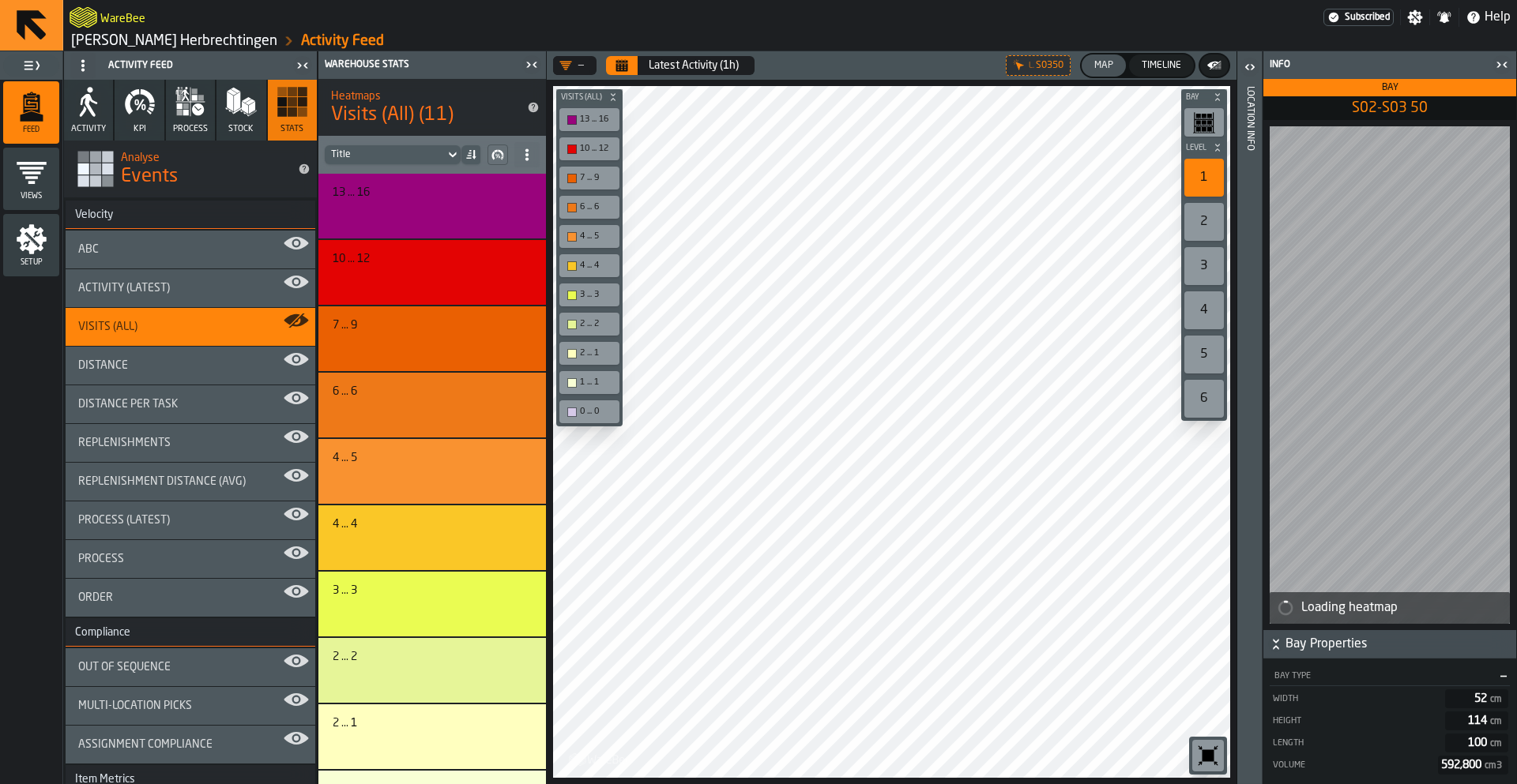
click at [626, 58] on button "Calendar" at bounding box center [621, 65] width 31 height 19
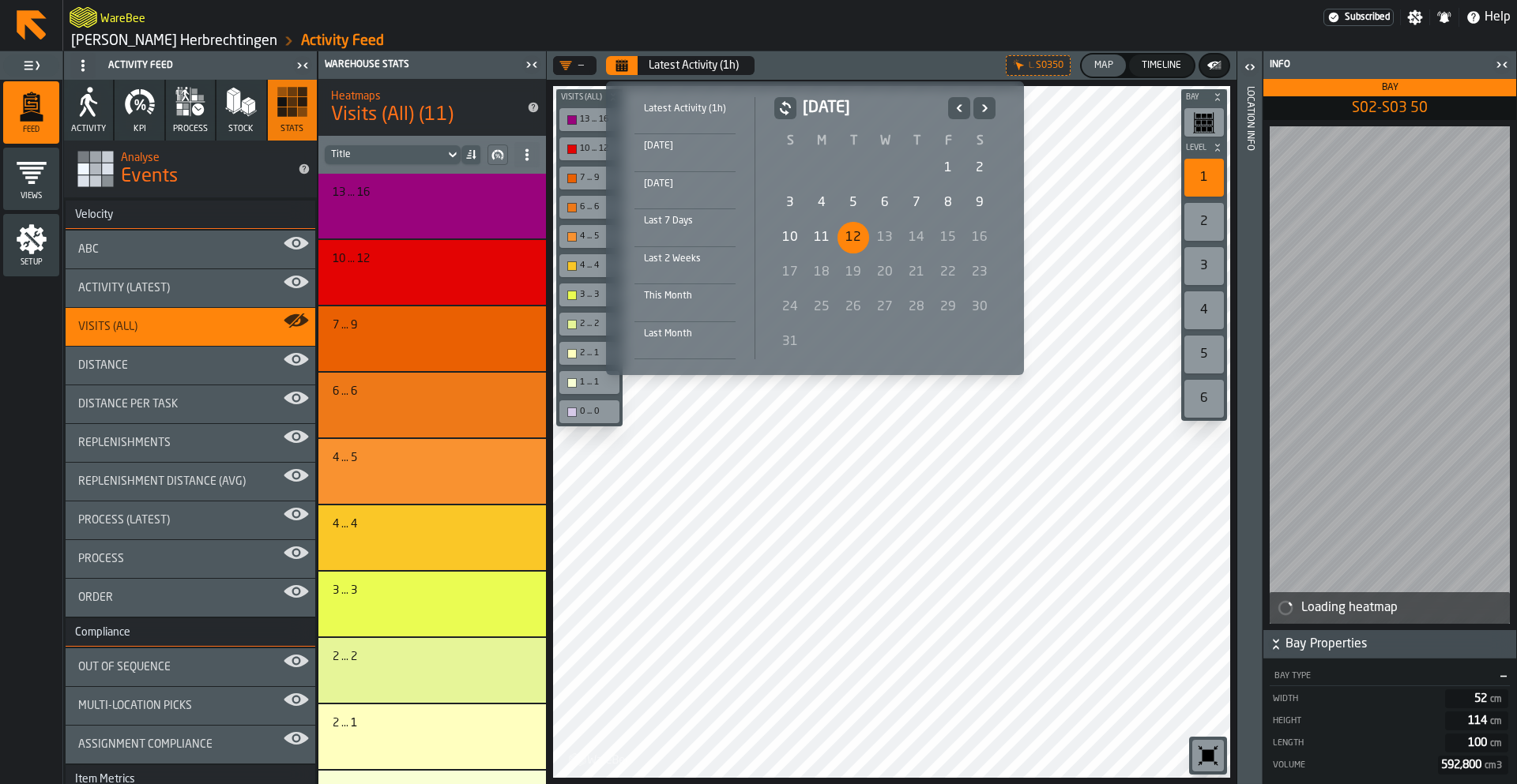
click at [937, 170] on div "1" at bounding box center [948, 167] width 31 height 31
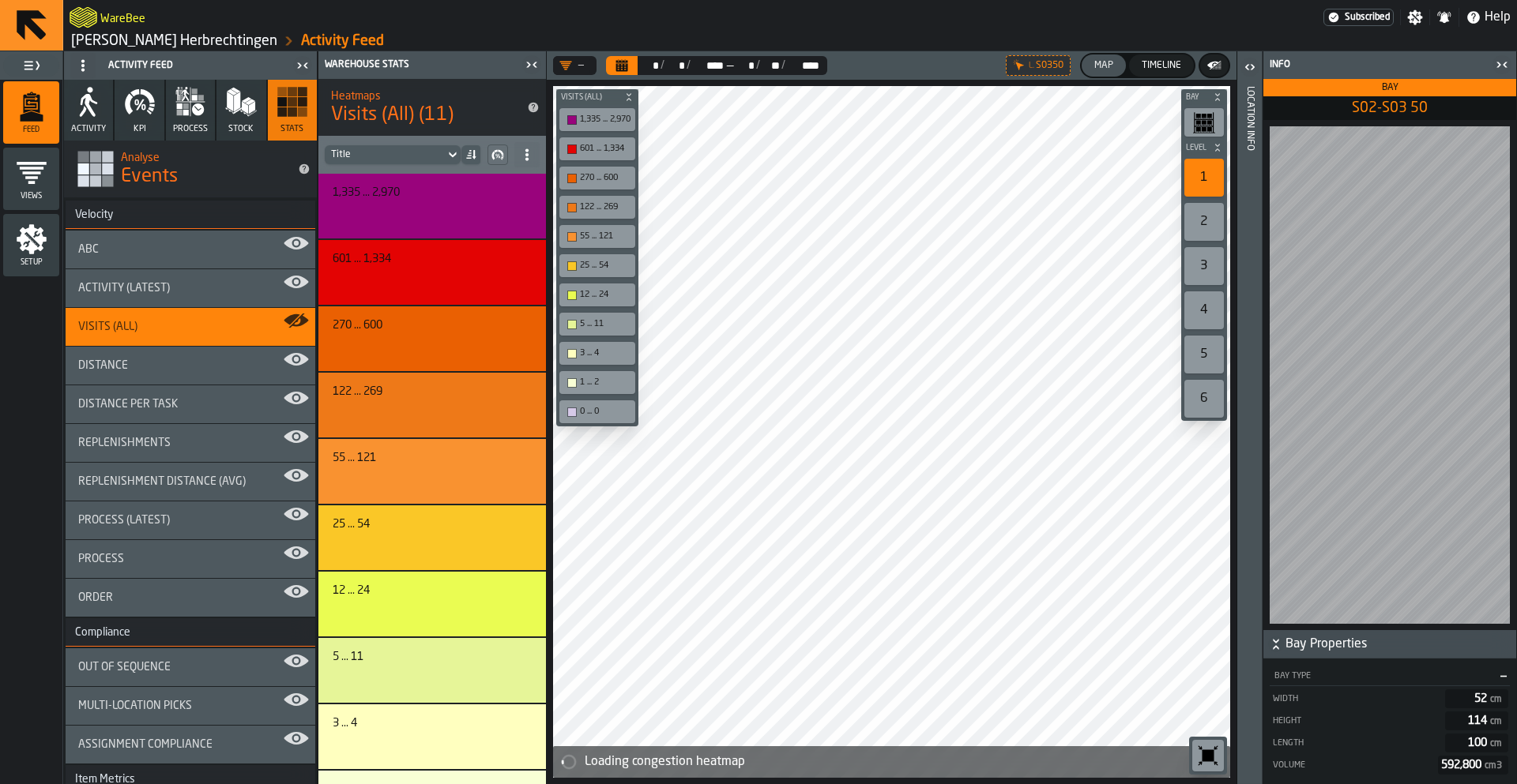
click at [208, 38] on link "[PERSON_NAME] Herbrechtingen" at bounding box center [174, 41] width 206 height 17
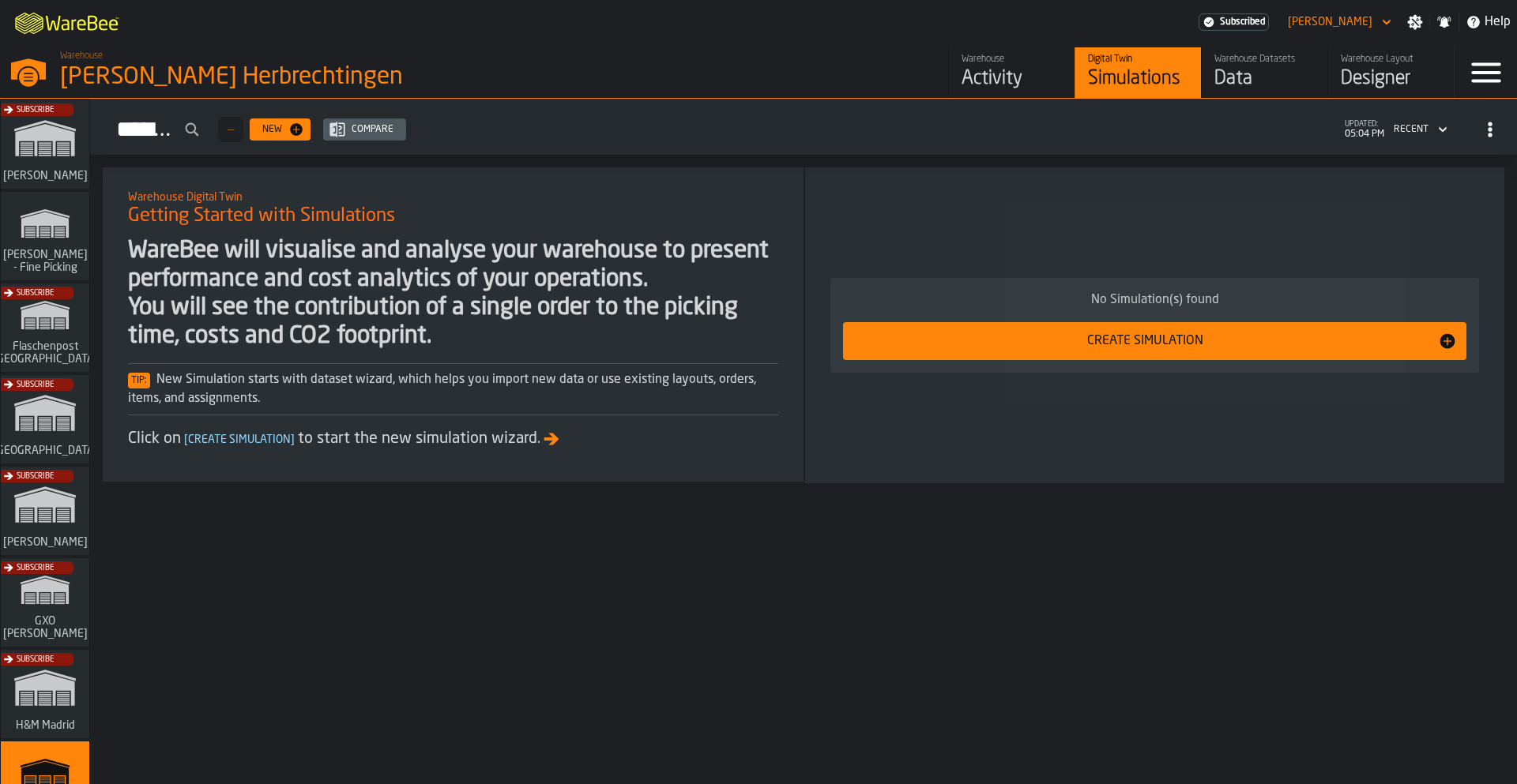
click at [56, 494] on div "Subscribe" at bounding box center [42, 515] width 89 height 92
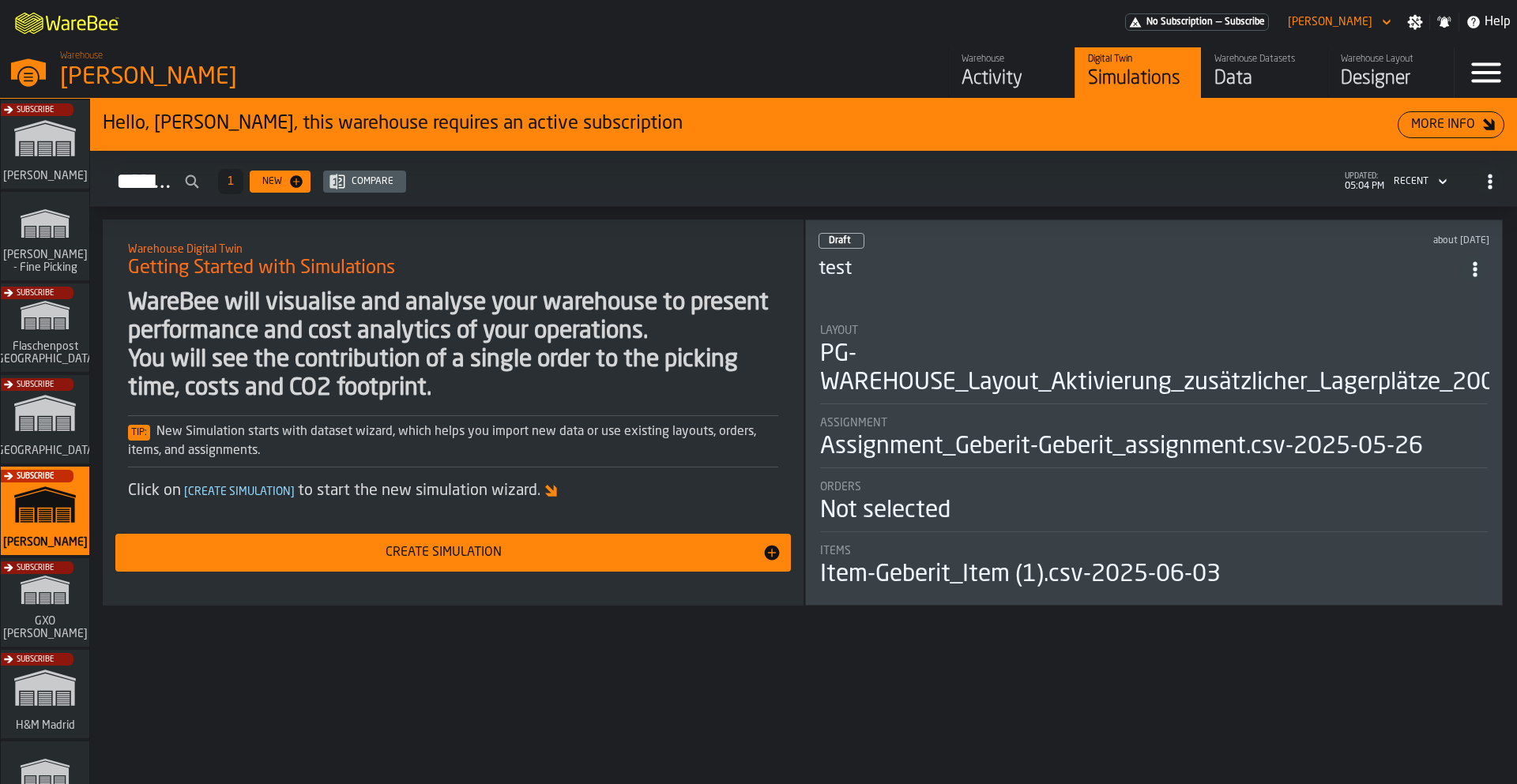
click at [990, 79] on div "Activity" at bounding box center [1011, 78] width 100 height 26
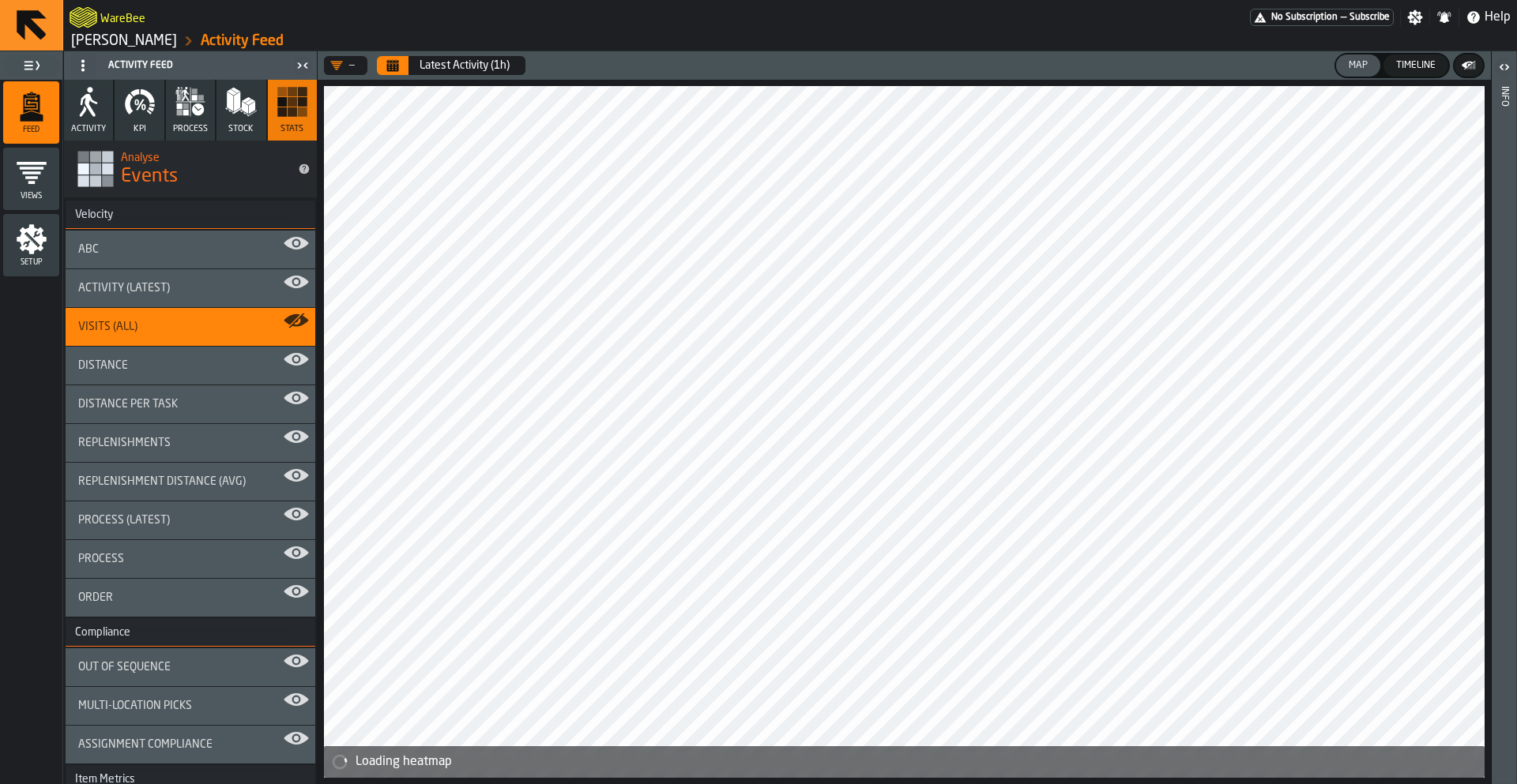
click at [391, 68] on icon "Calendar" at bounding box center [392, 67] width 12 height 8
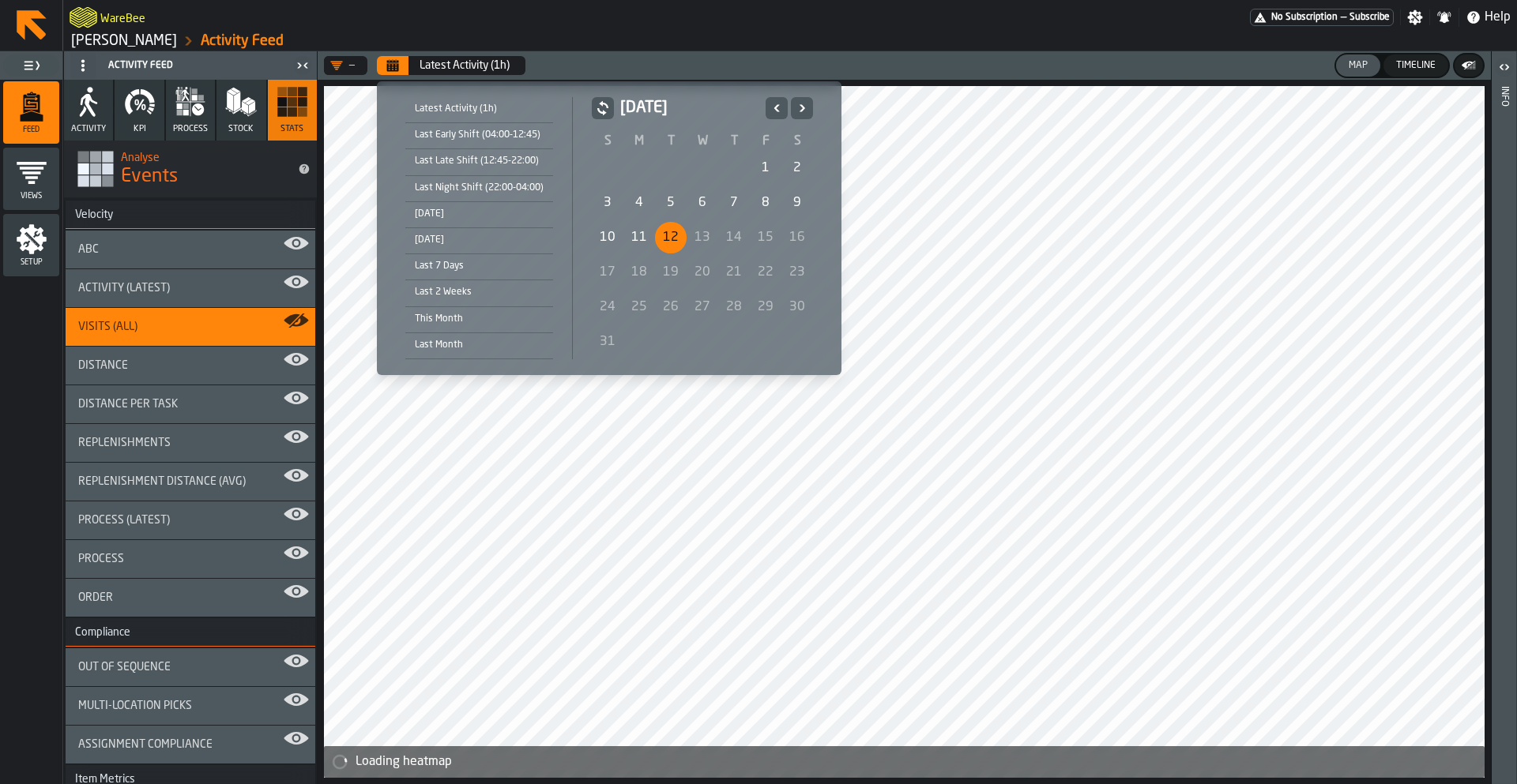
click at [759, 175] on div "1" at bounding box center [765, 167] width 31 height 31
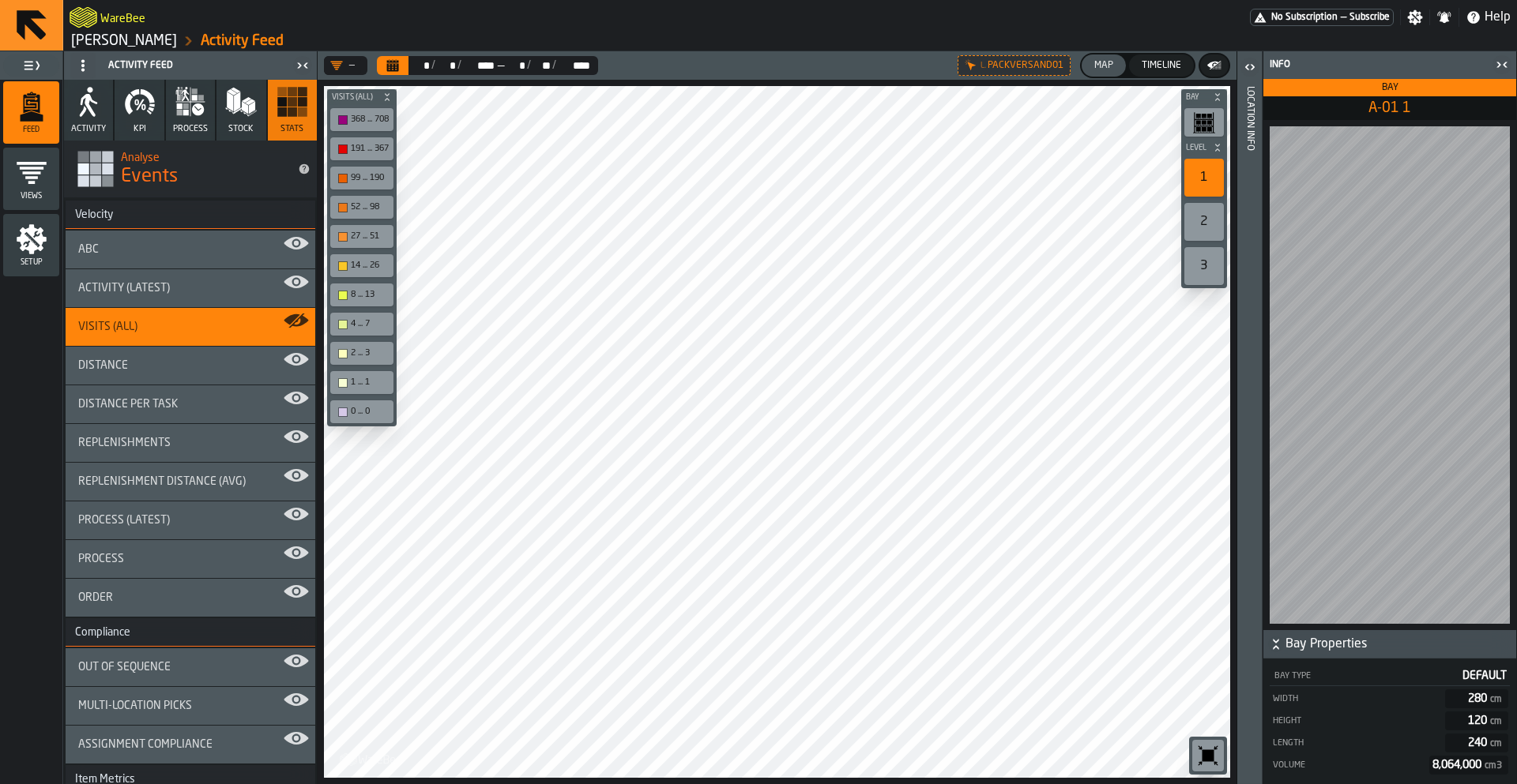
click at [1246, 72] on icon "button-toggle-Open" at bounding box center [1249, 67] width 19 height 19
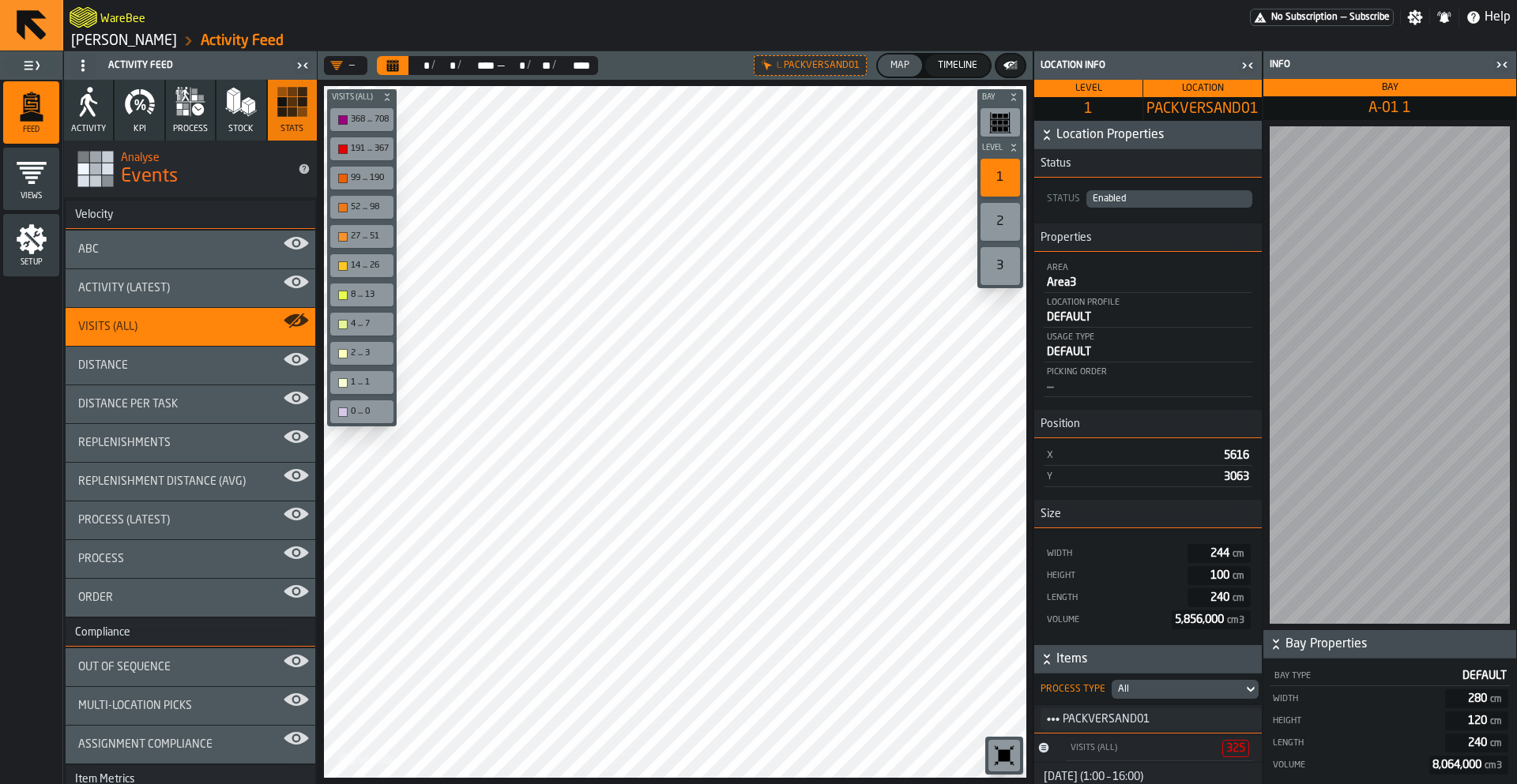
click at [1055, 724] on icon "title-section-[object Object]" at bounding box center [1053, 719] width 12 height 12
drag, startPoint x: 1072, startPoint y: 736, endPoint x: 1082, endPoint y: 757, distance: 23.3
click at [1082, 757] on ul "Events Items Assignment Stats Plan Inventory KPI Metrics" at bounding box center [1090, 761] width 101 height 234
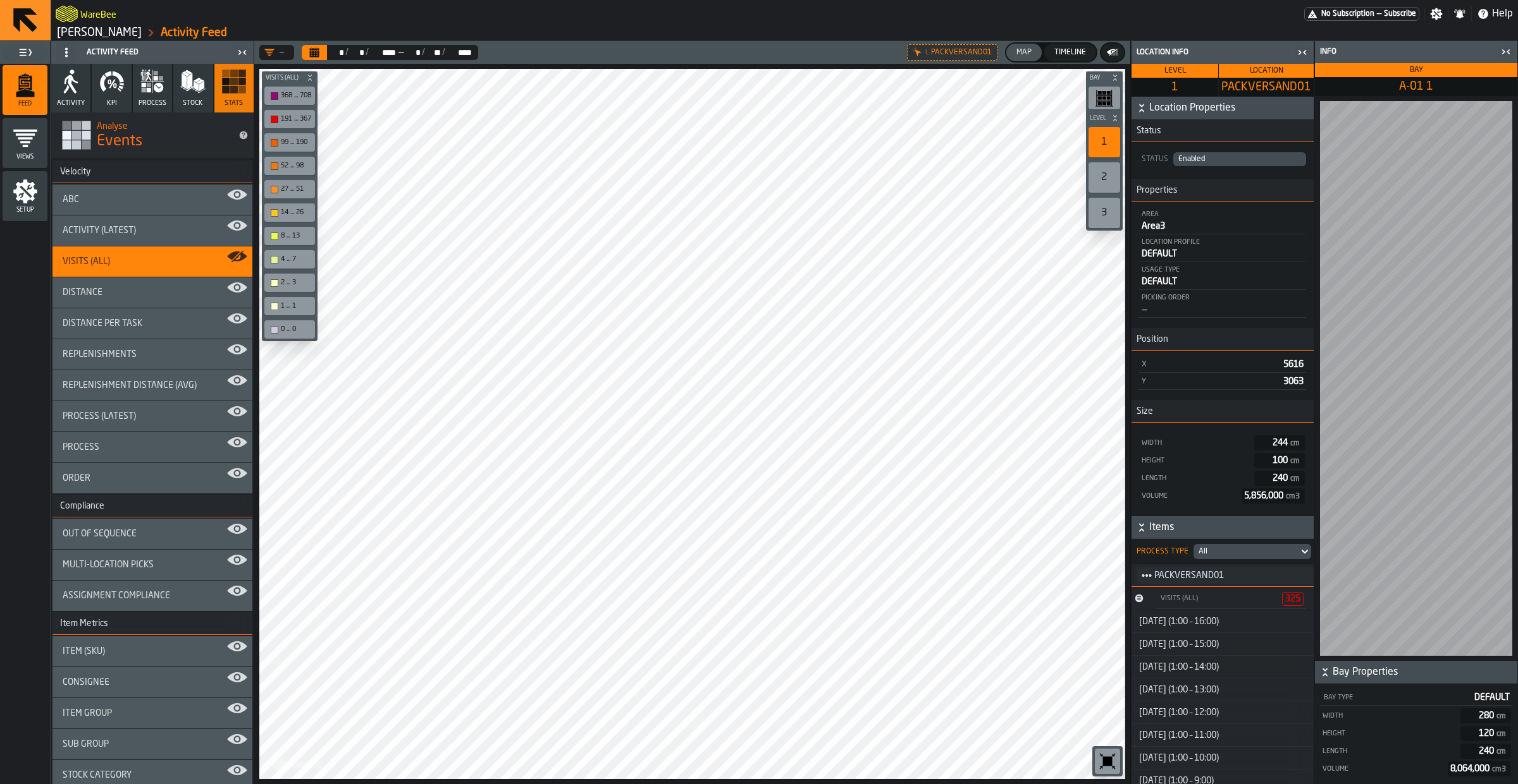
click at [1152, 580] on div "PACKVERSAND01" at bounding box center [1225, 576] width 177 height 15
click at [1146, 577] on circle "title-section-[object Object]" at bounding box center [1146, 575] width 4 height 4
click at [1189, 627] on div "Metrics" at bounding box center [1176, 692] width 66 height 8
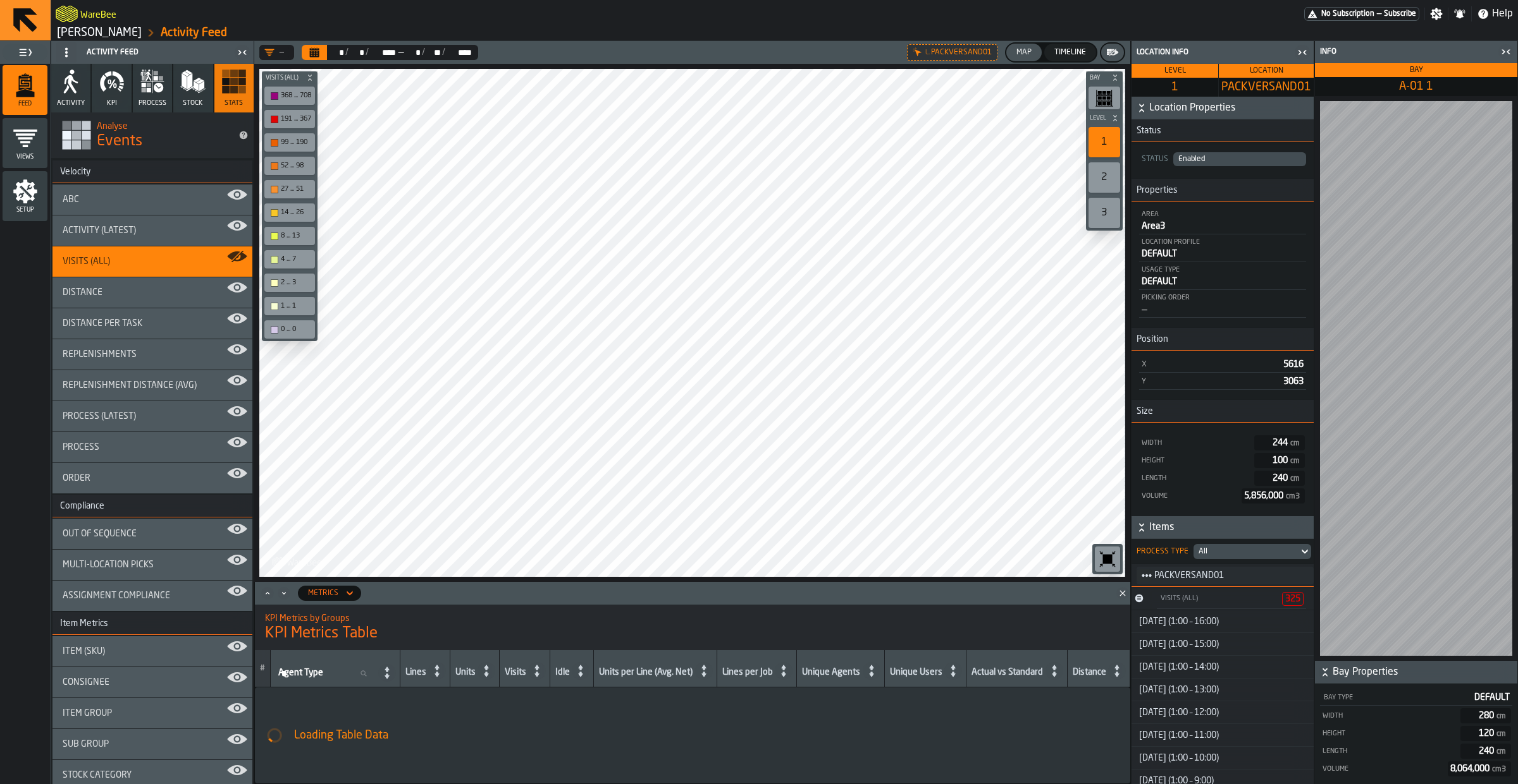
click at [341, 594] on div "Metrics" at bounding box center [323, 593] width 40 height 14
click at [346, 627] on div "Congestions" at bounding box center [338, 675] width 66 height 15
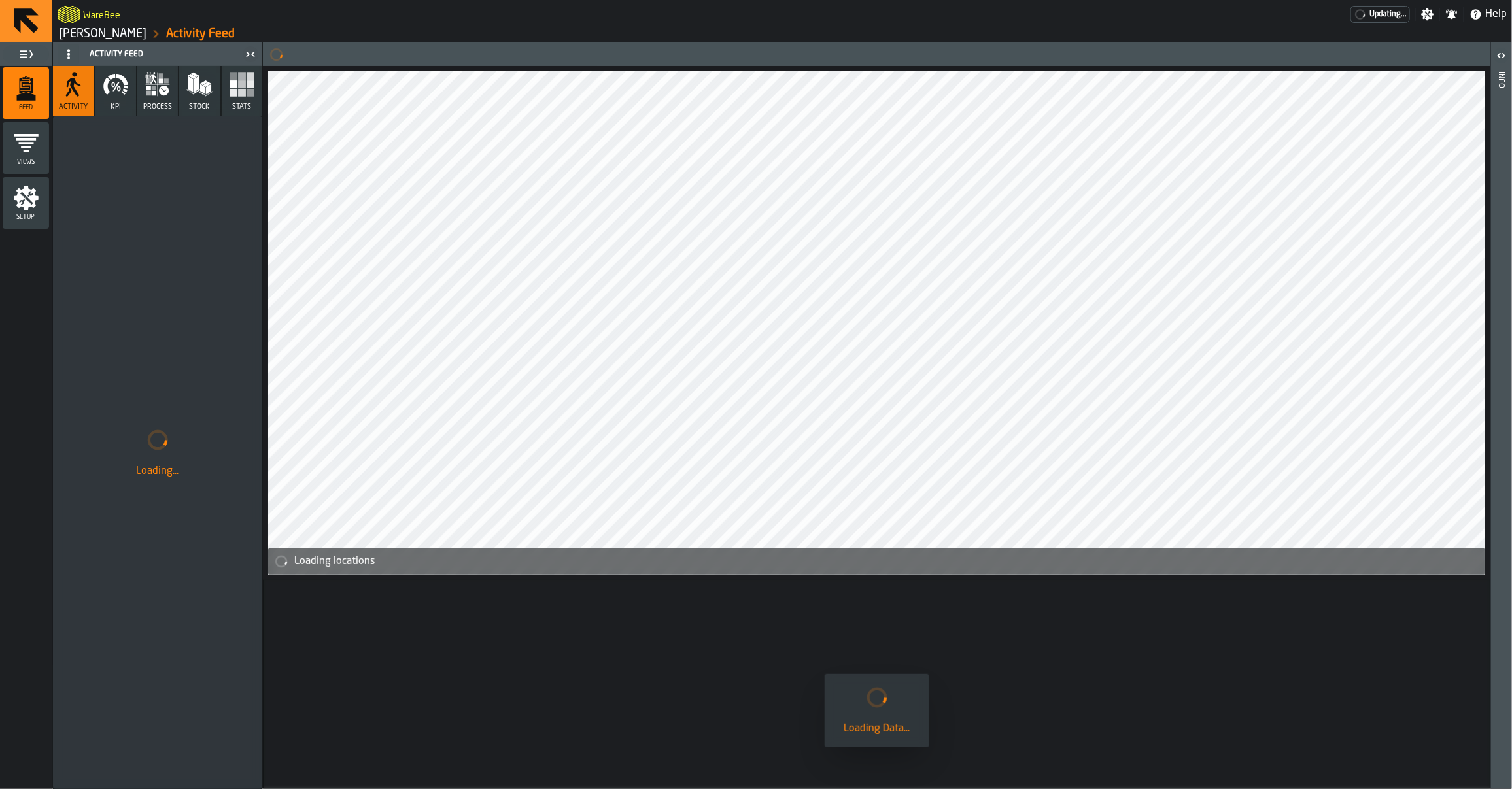
click at [70, 27] on link "[PERSON_NAME]" at bounding box center [103, 34] width 88 height 14
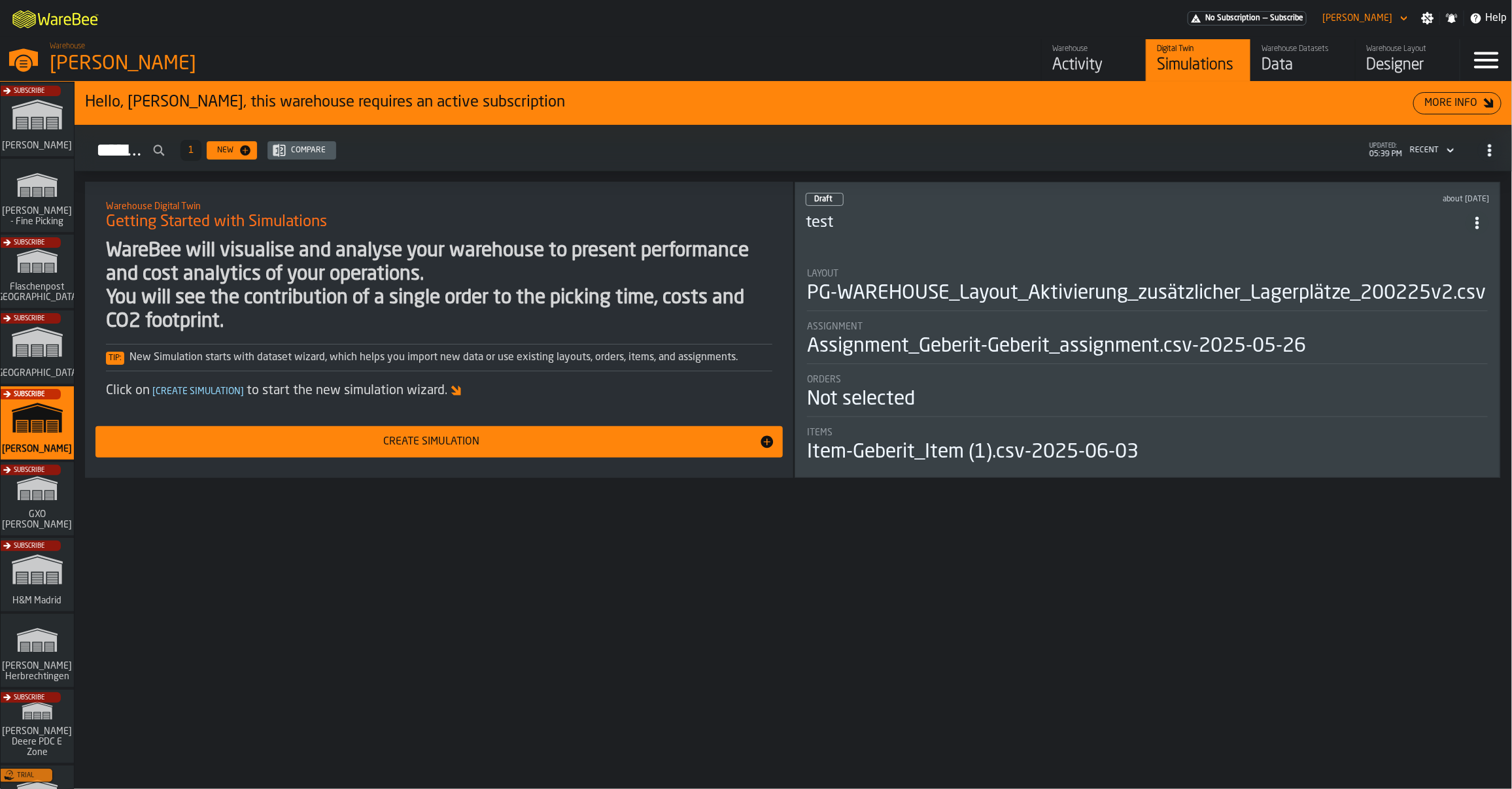
click at [42, 599] on div "Subscribe" at bounding box center [34, 578] width 74 height 76
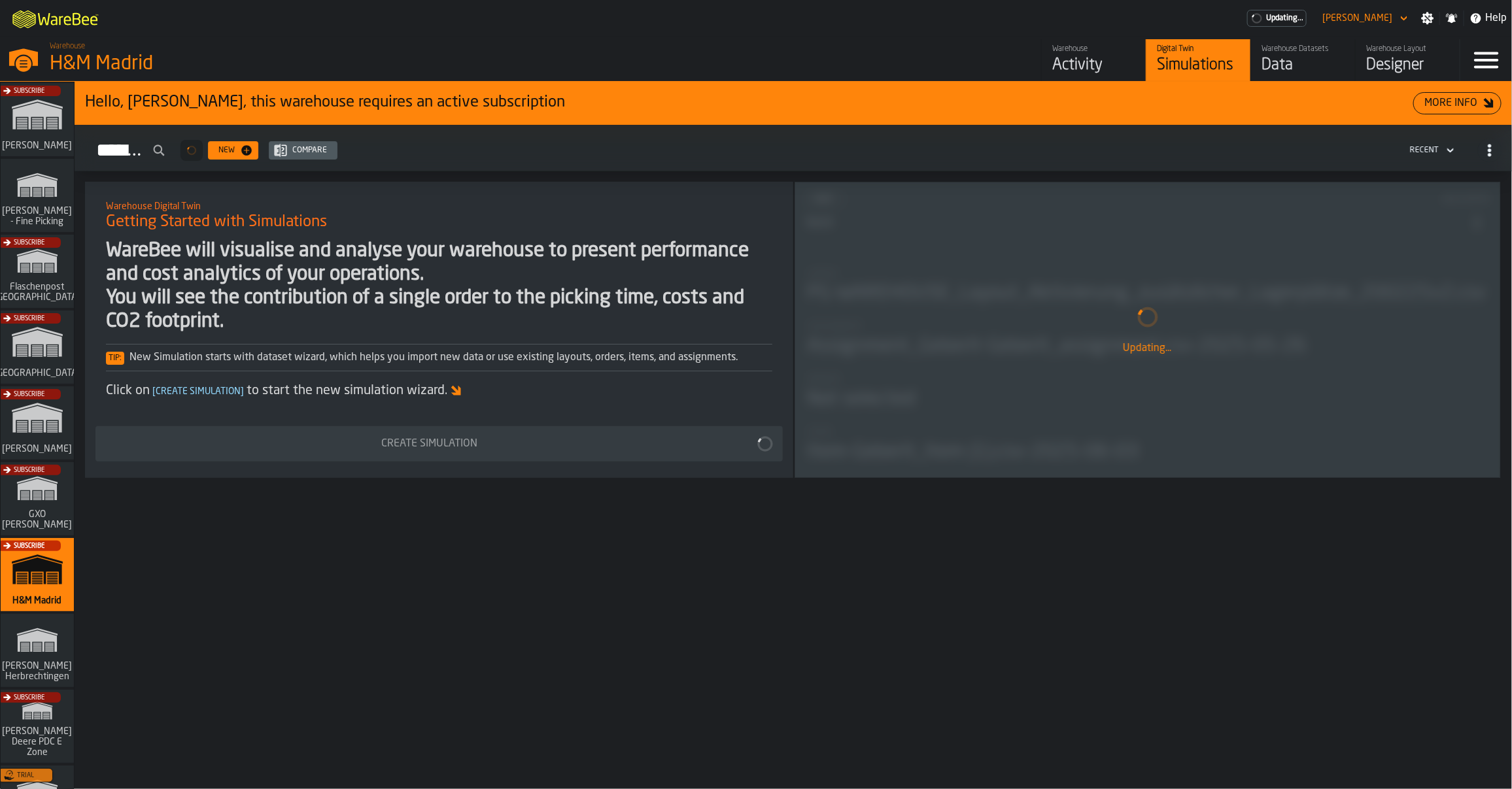
click at [1091, 56] on div "Activity" at bounding box center [1094, 65] width 83 height 21
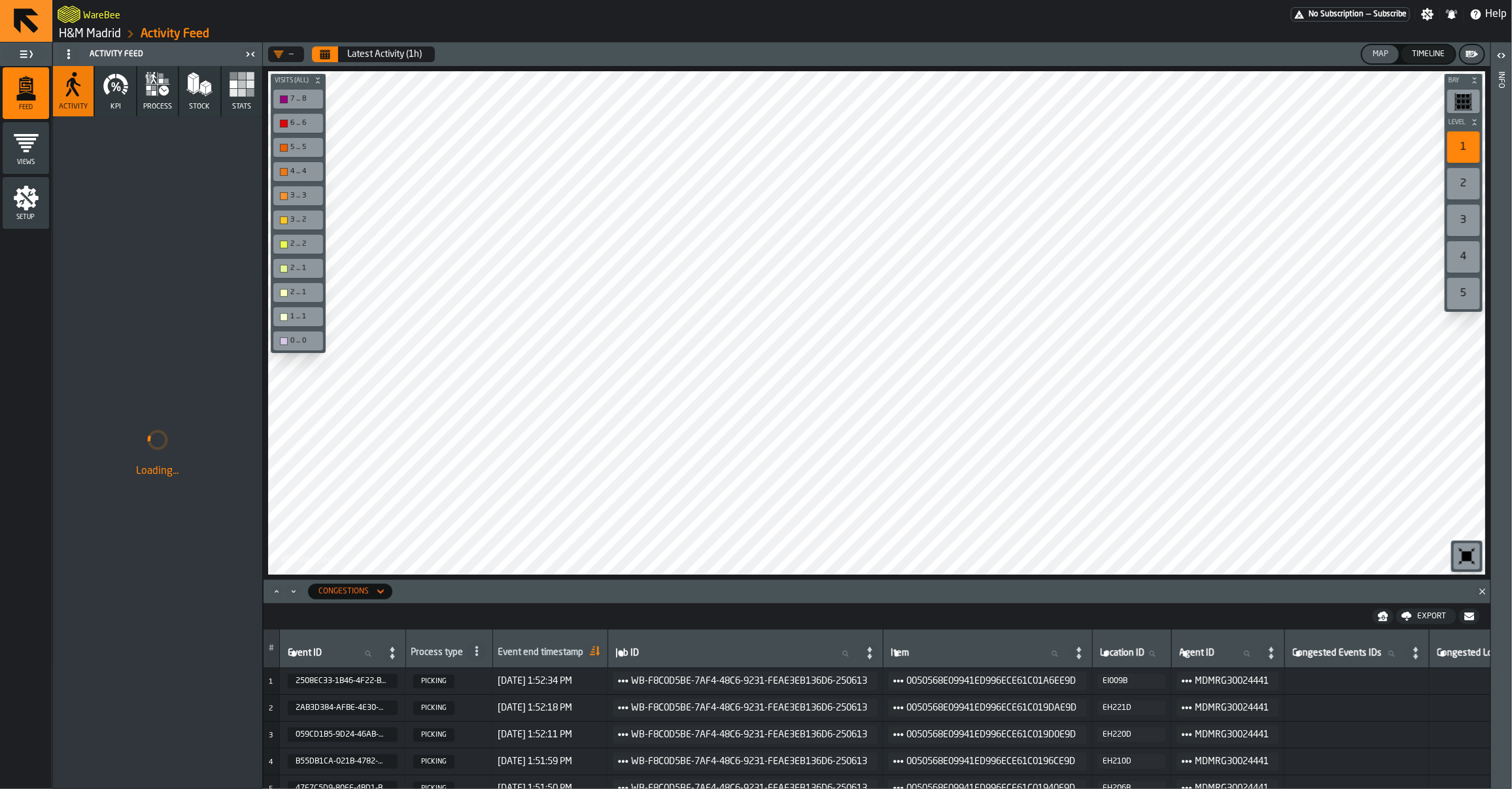
click at [1482, 593] on icon "Close" at bounding box center [1482, 592] width 13 height 13
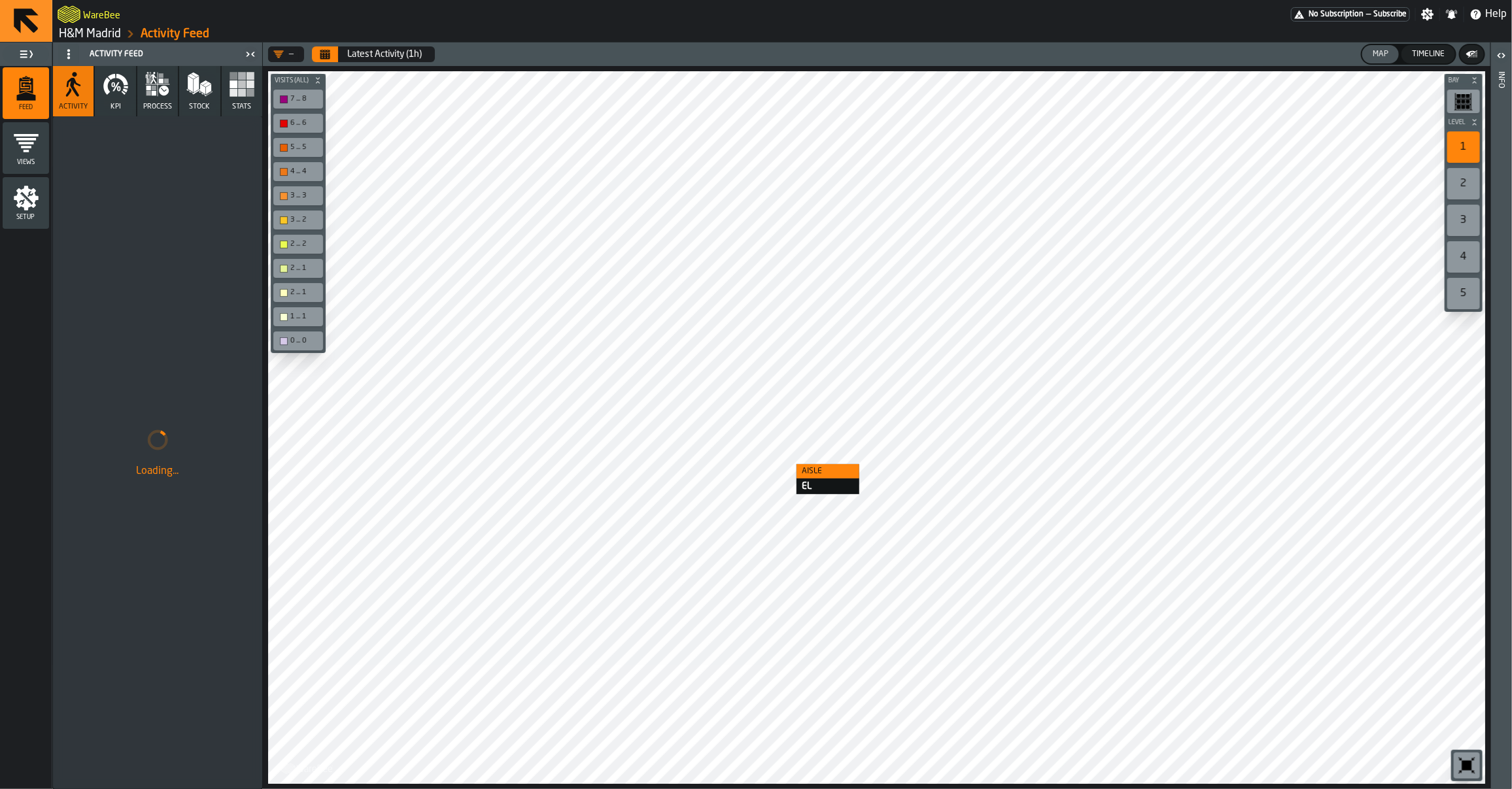
click at [784, 464] on div at bounding box center [876, 427] width 1218 height 713
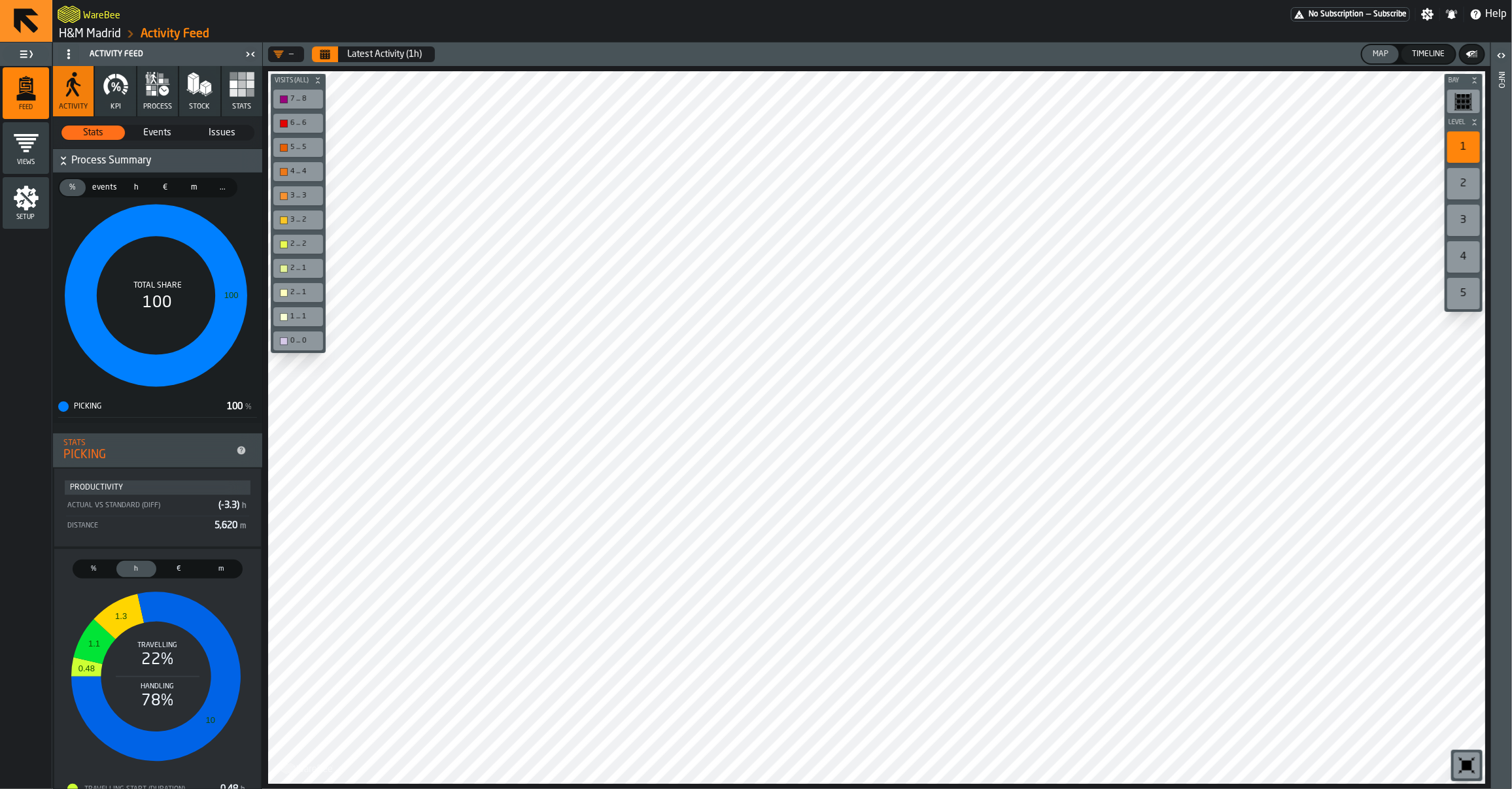
click at [113, 93] on icon "button" at bounding box center [115, 84] width 26 height 26
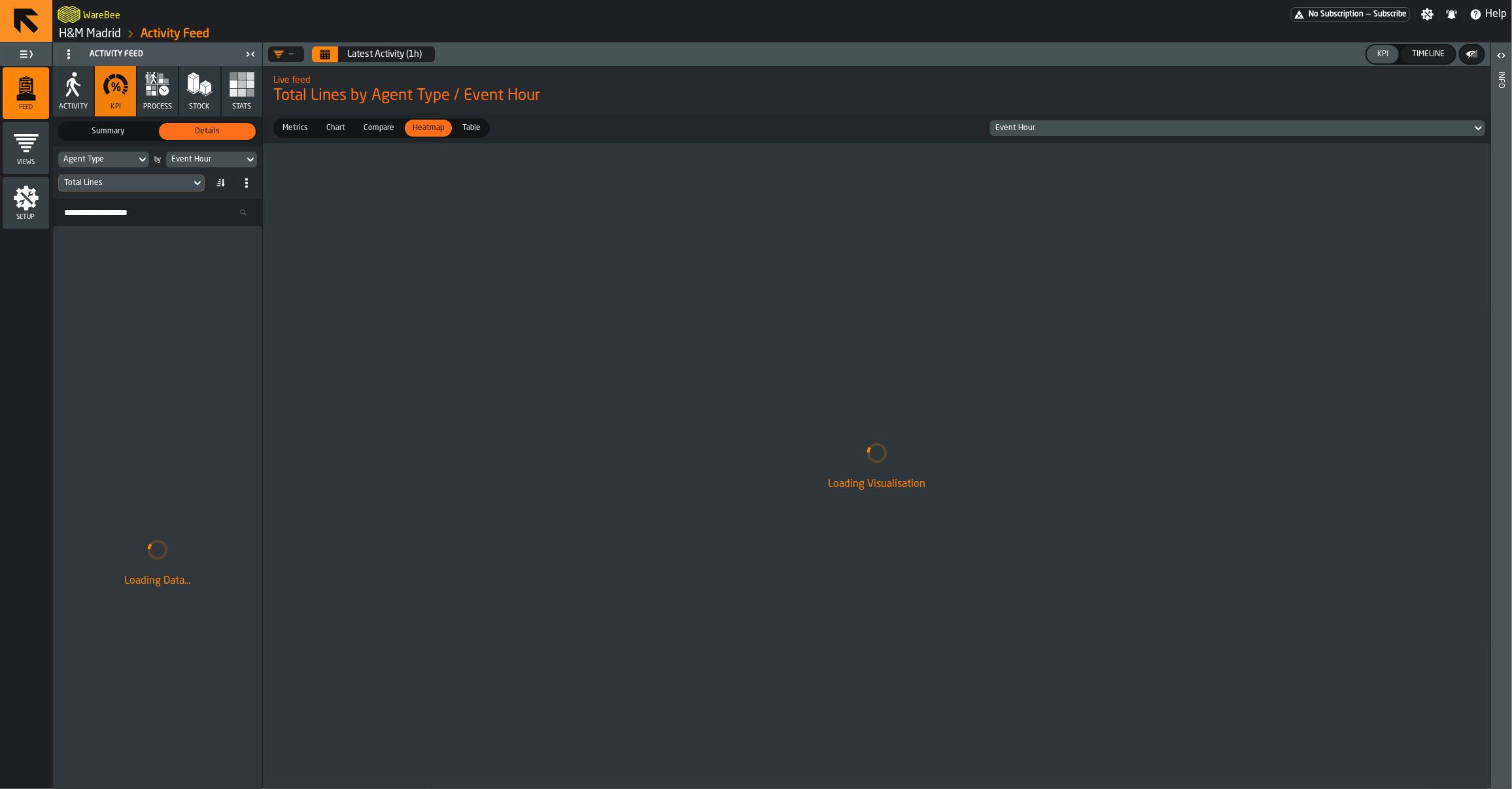
click at [189, 161] on div "Event Hour" at bounding box center [205, 160] width 67 height 9
click at [291, 57] on div "—" at bounding box center [283, 54] width 20 height 10
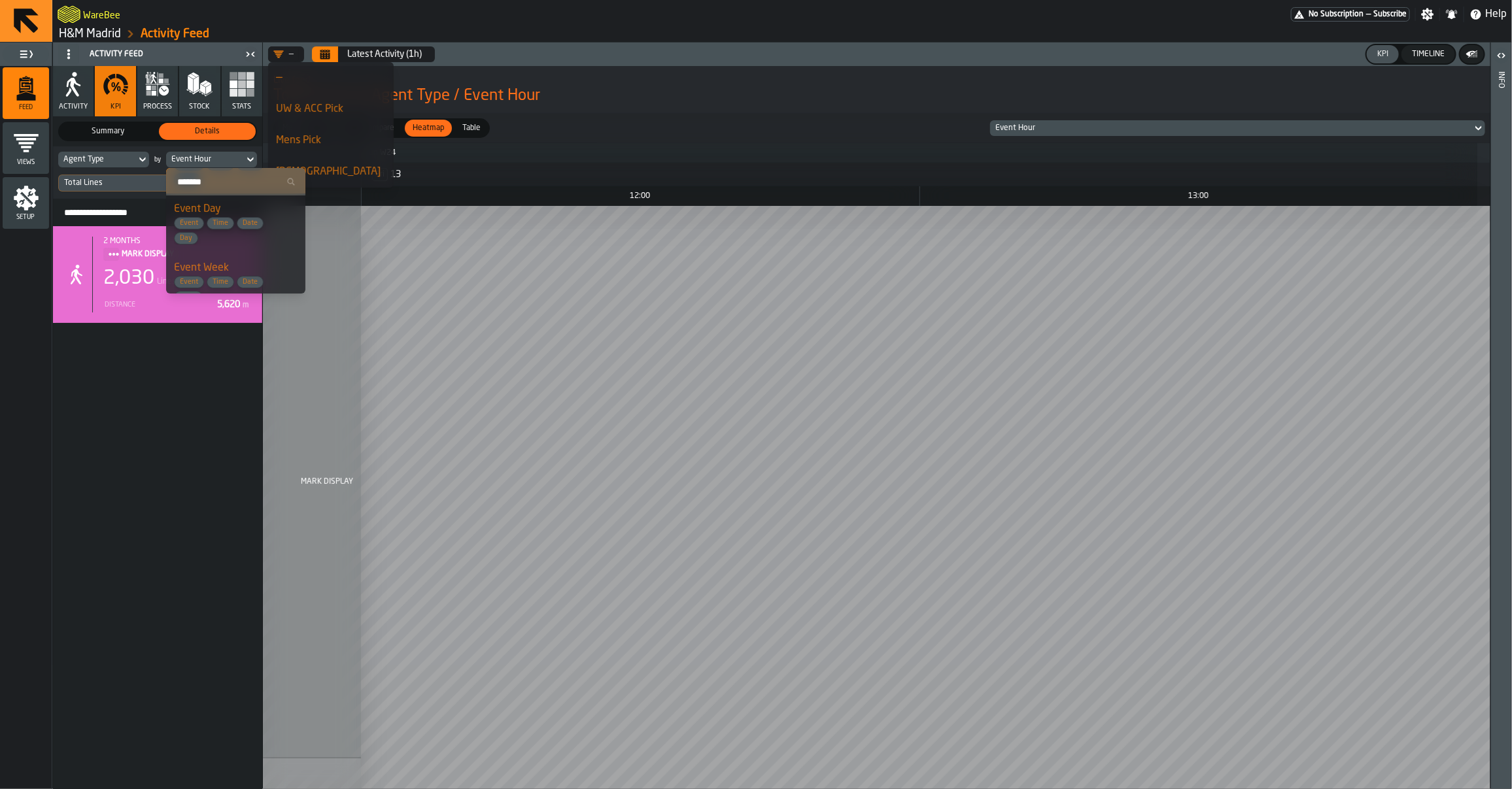
click at [309, 135] on div "Mens Pick" at bounding box center [330, 141] width 110 height 16
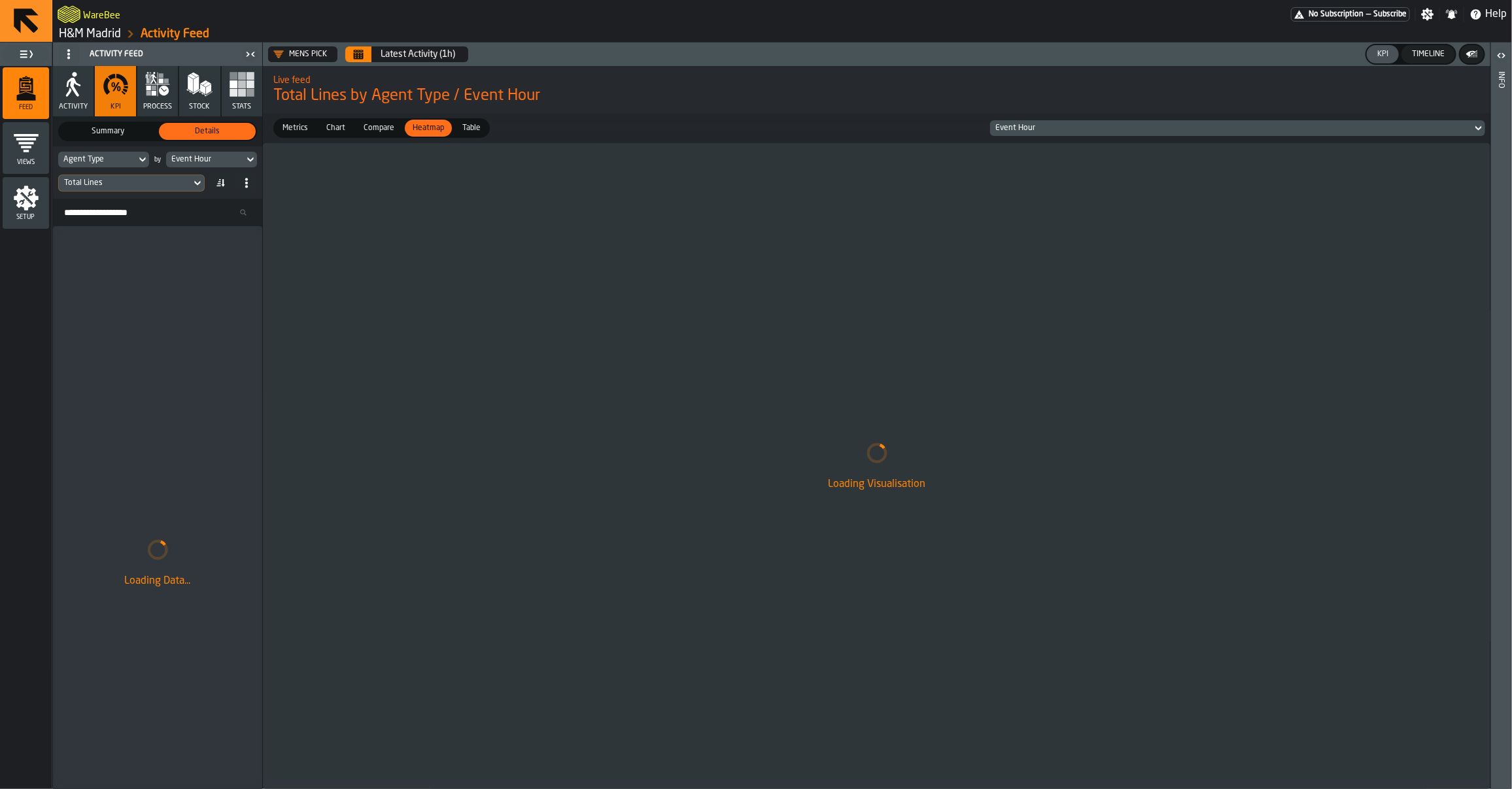
click at [113, 178] on div "Total Lines" at bounding box center [124, 183] width 121 height 9
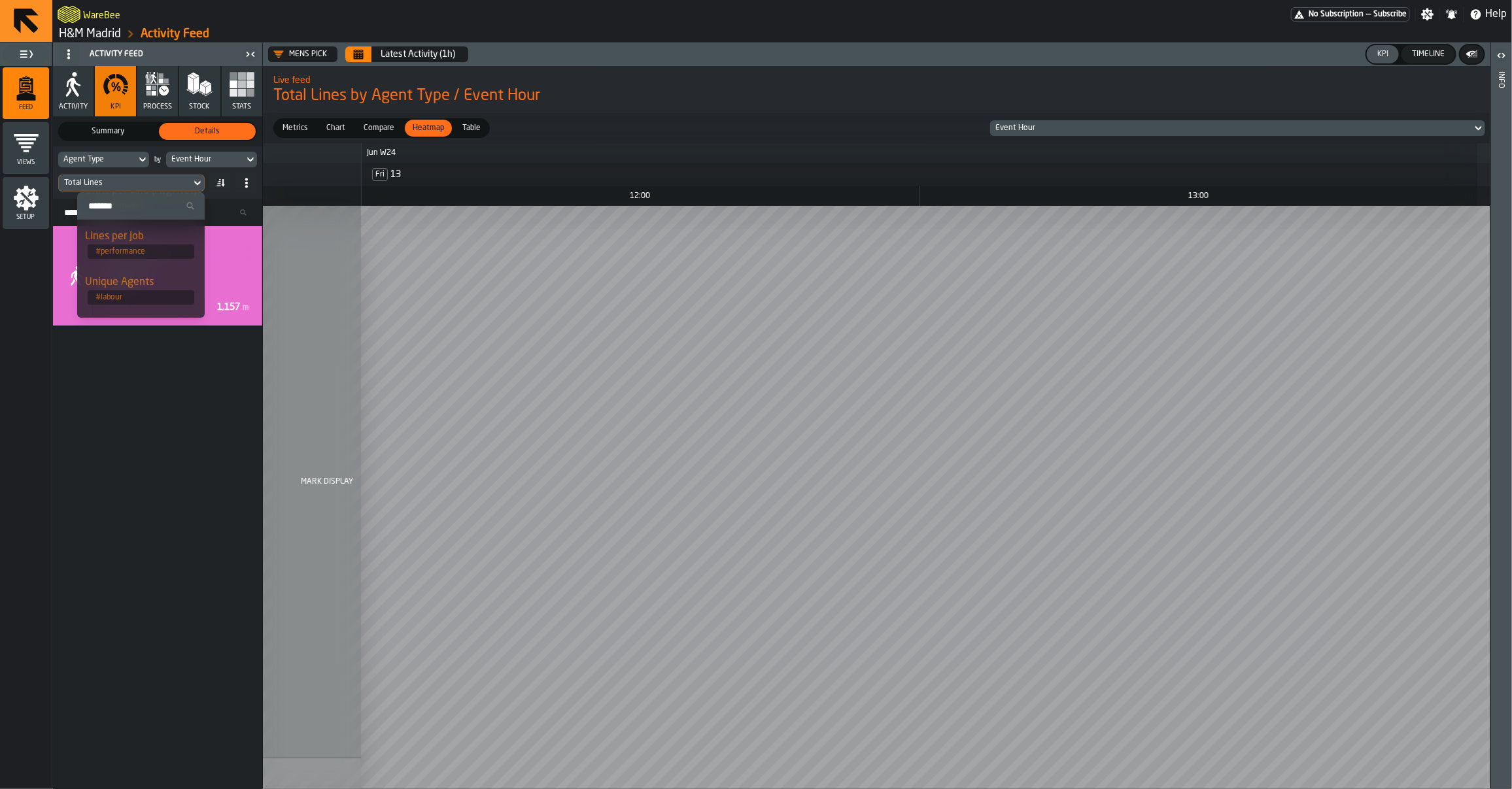
scroll to position [232, 0]
click at [123, 240] on span "# performance" at bounding box center [141, 247] width 106 height 14
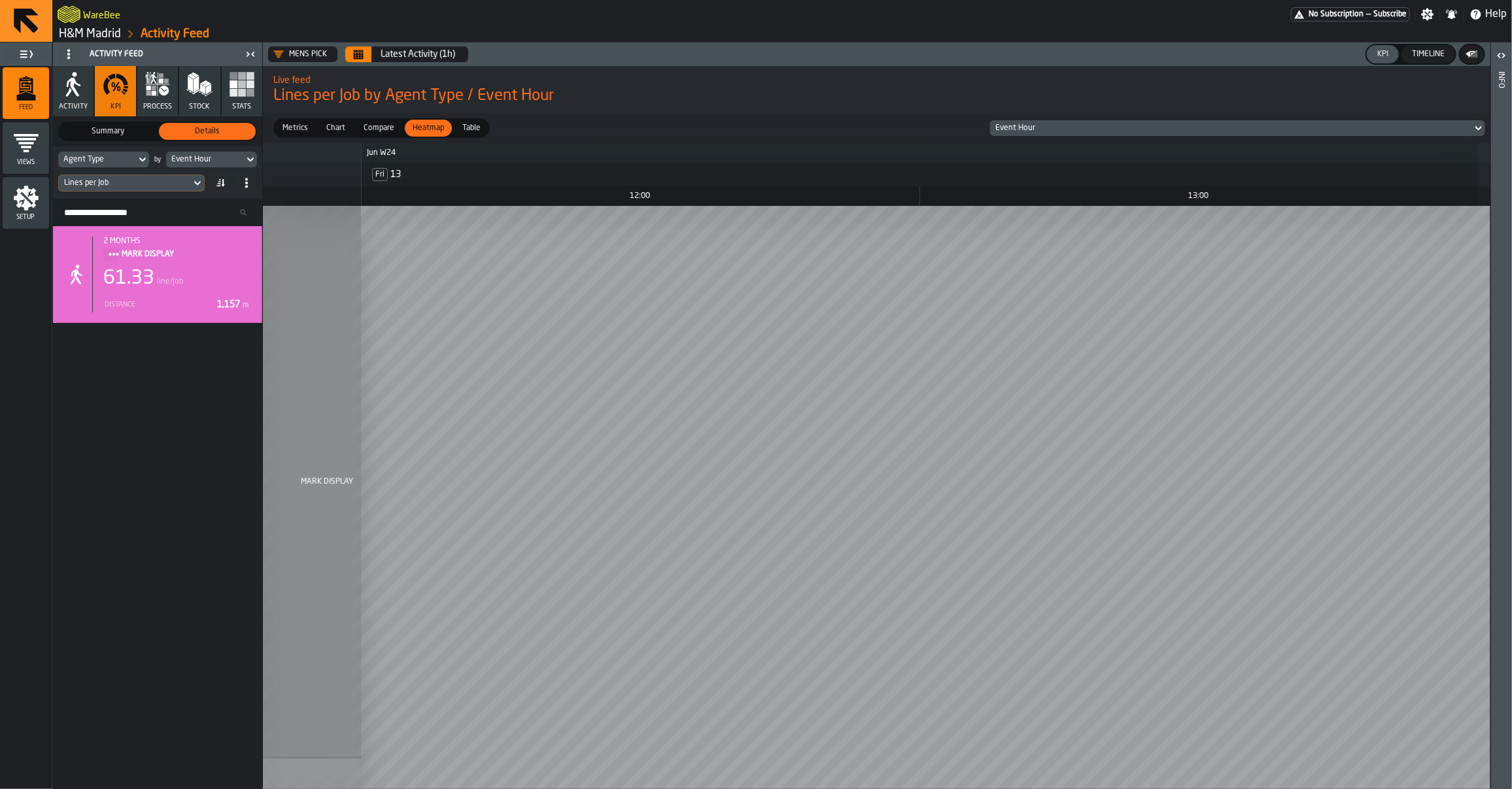
click at [365, 52] on button "Calendar" at bounding box center [358, 54] width 26 height 16
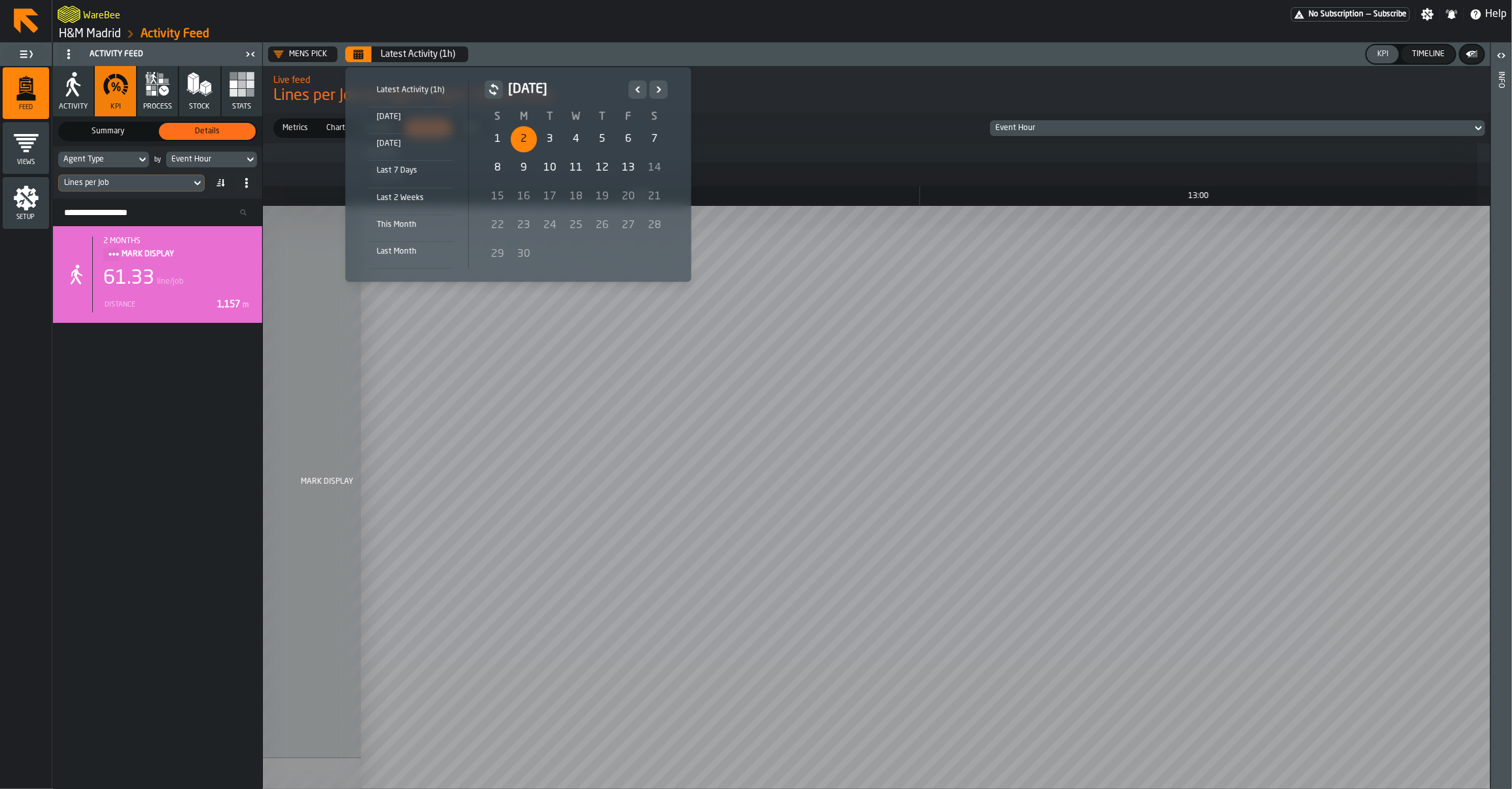
drag, startPoint x: 515, startPoint y: 135, endPoint x: 554, endPoint y: 149, distance: 41.4
click at [517, 135] on div "2" at bounding box center [523, 139] width 26 height 26
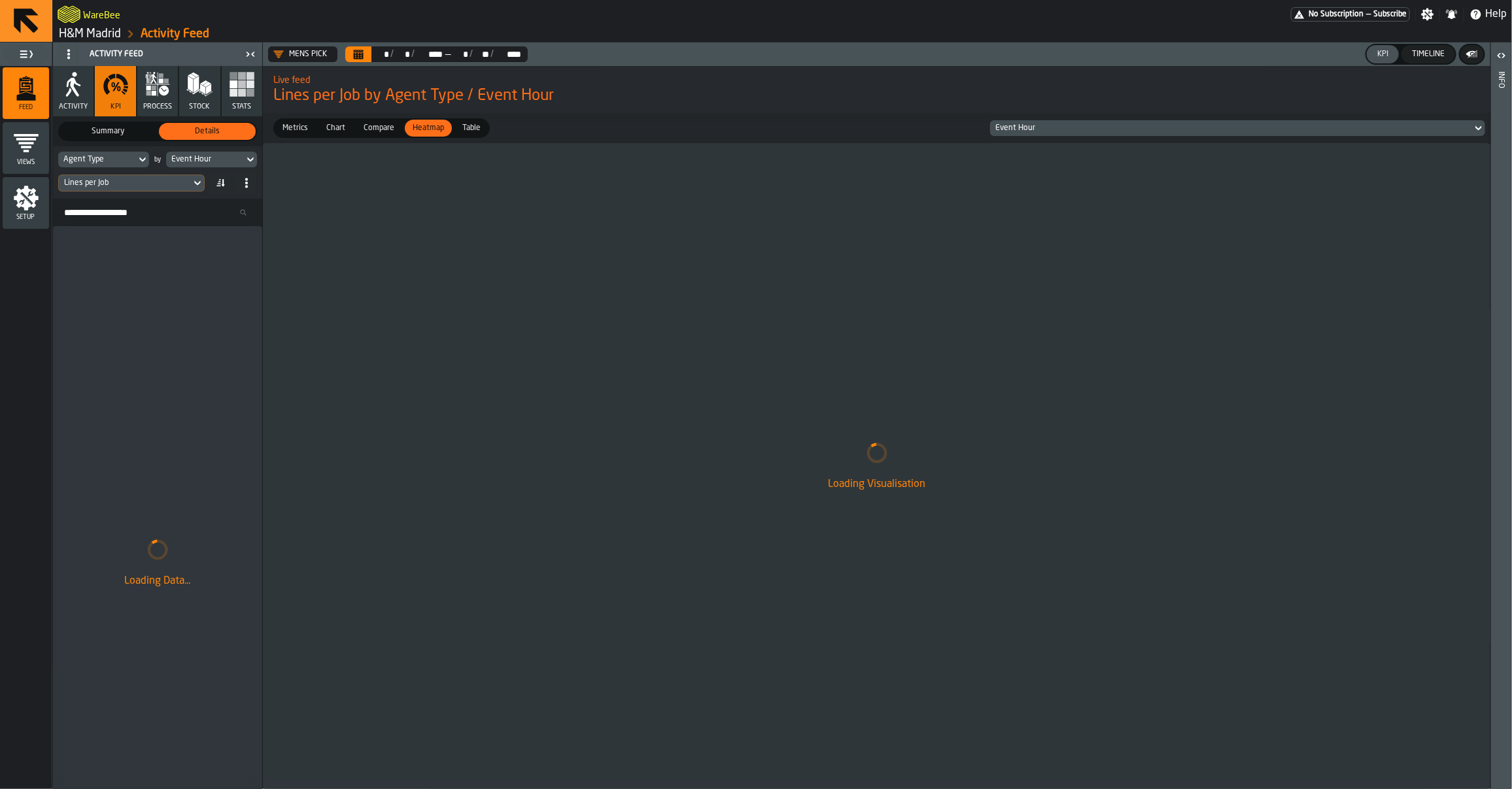
click at [301, 125] on span "Metrics" at bounding box center [295, 128] width 36 height 12
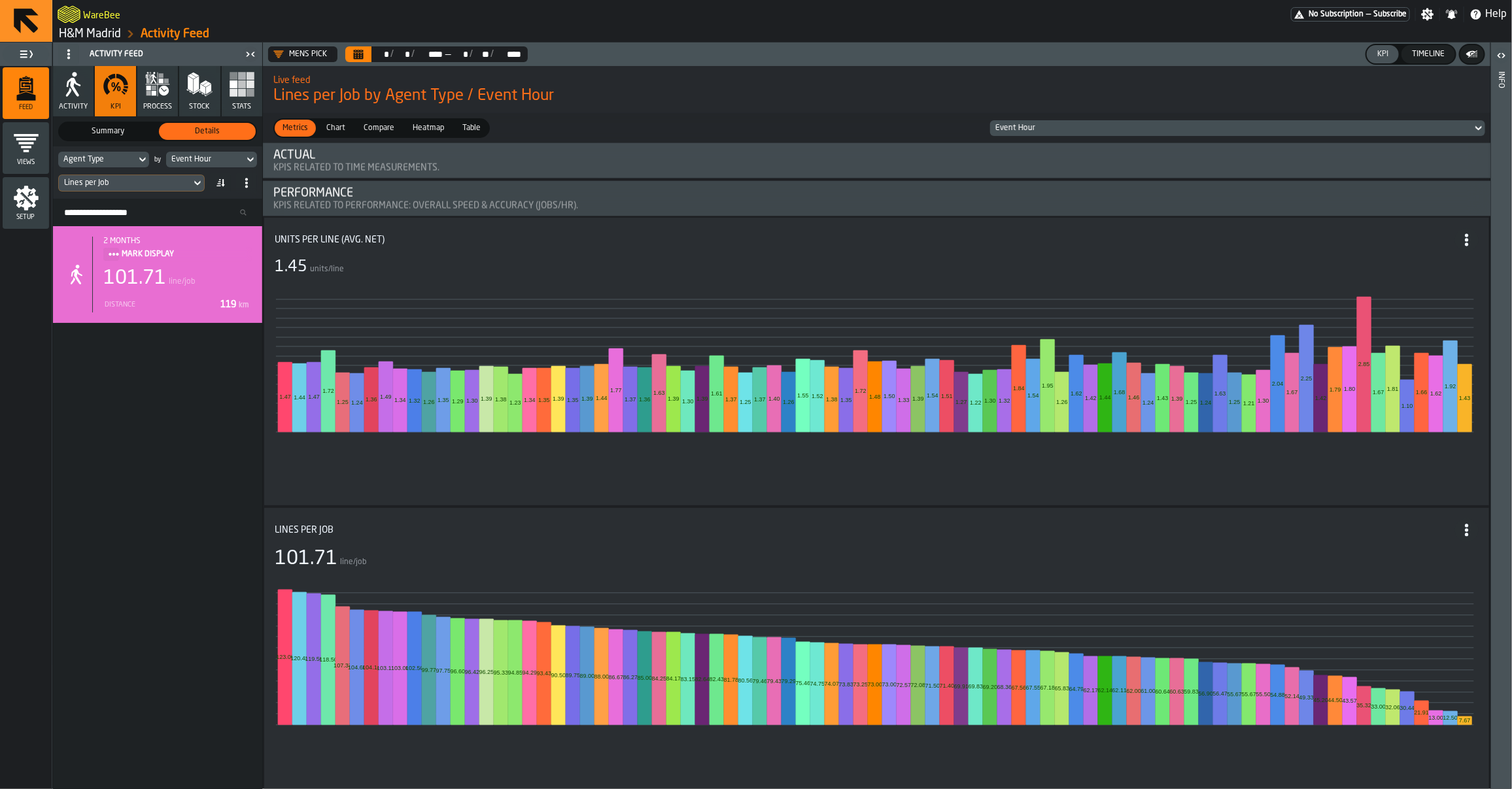
scroll to position [1238, 0]
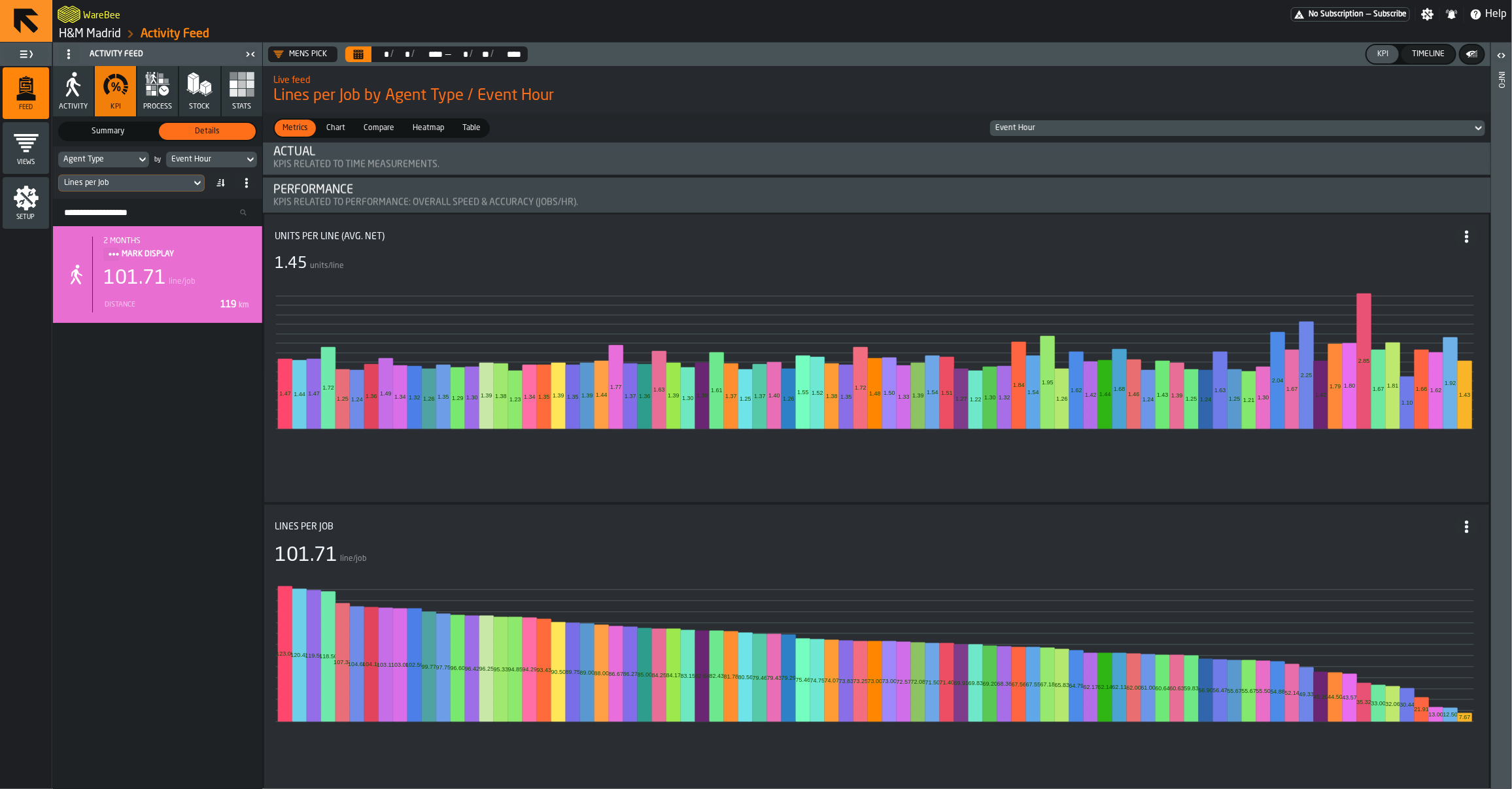
click at [370, 125] on span "Compare" at bounding box center [379, 128] width 41 height 12
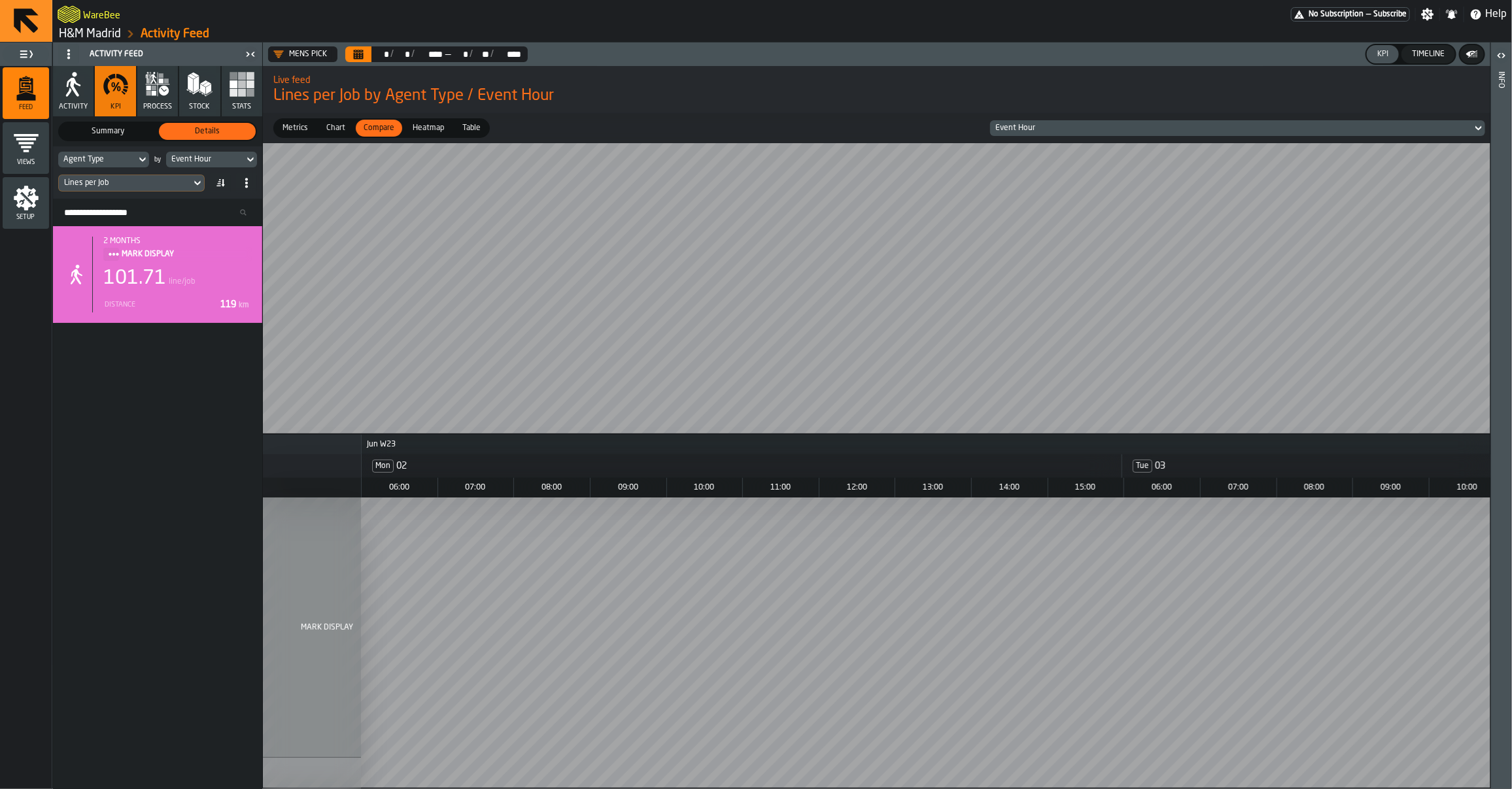
click at [433, 129] on span "Heatmap" at bounding box center [428, 128] width 41 height 12
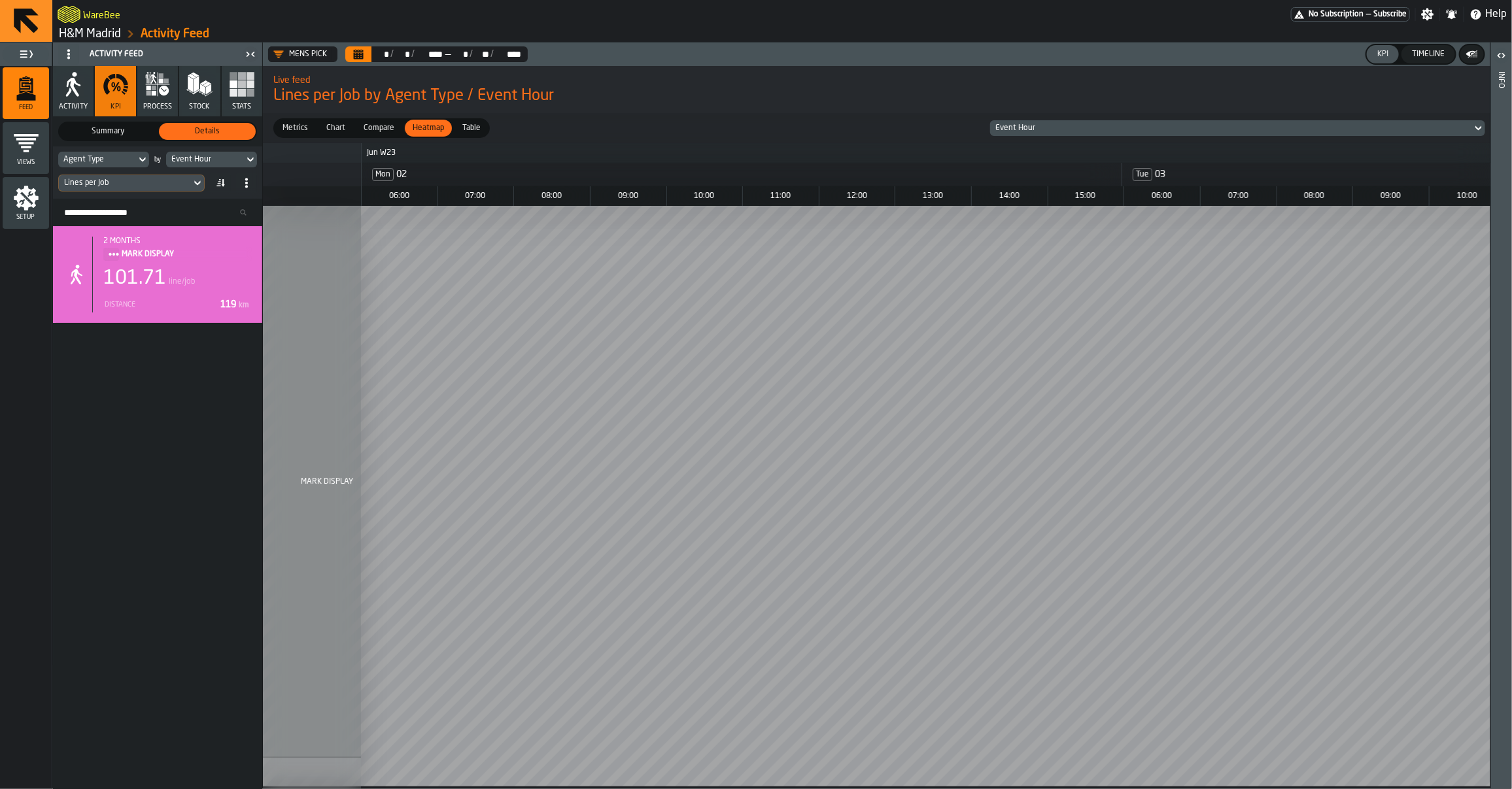
click at [189, 157] on div "Event Hour" at bounding box center [205, 160] width 67 height 9
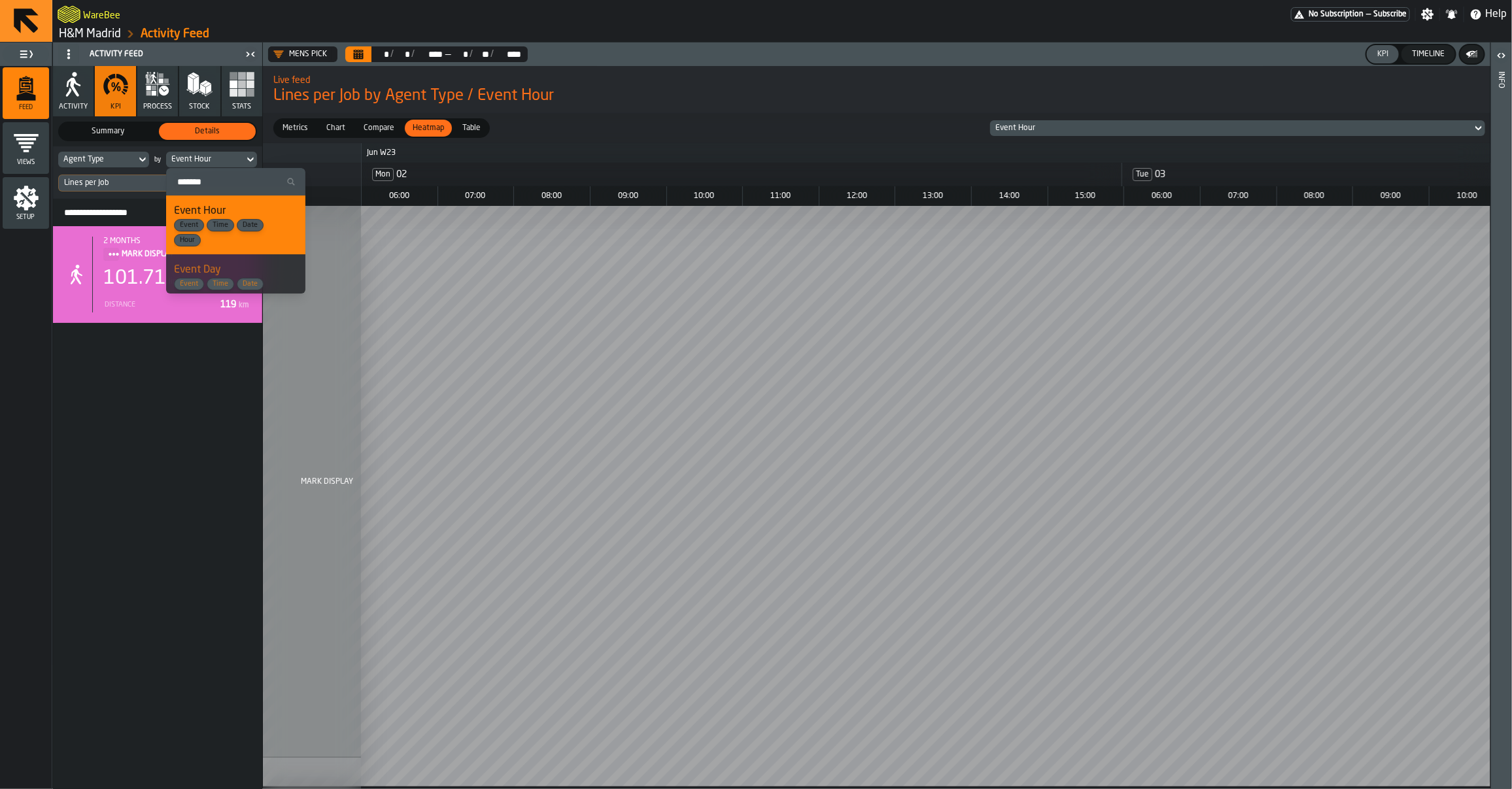
click at [118, 158] on div "Agent Type" at bounding box center [97, 160] width 67 height 9
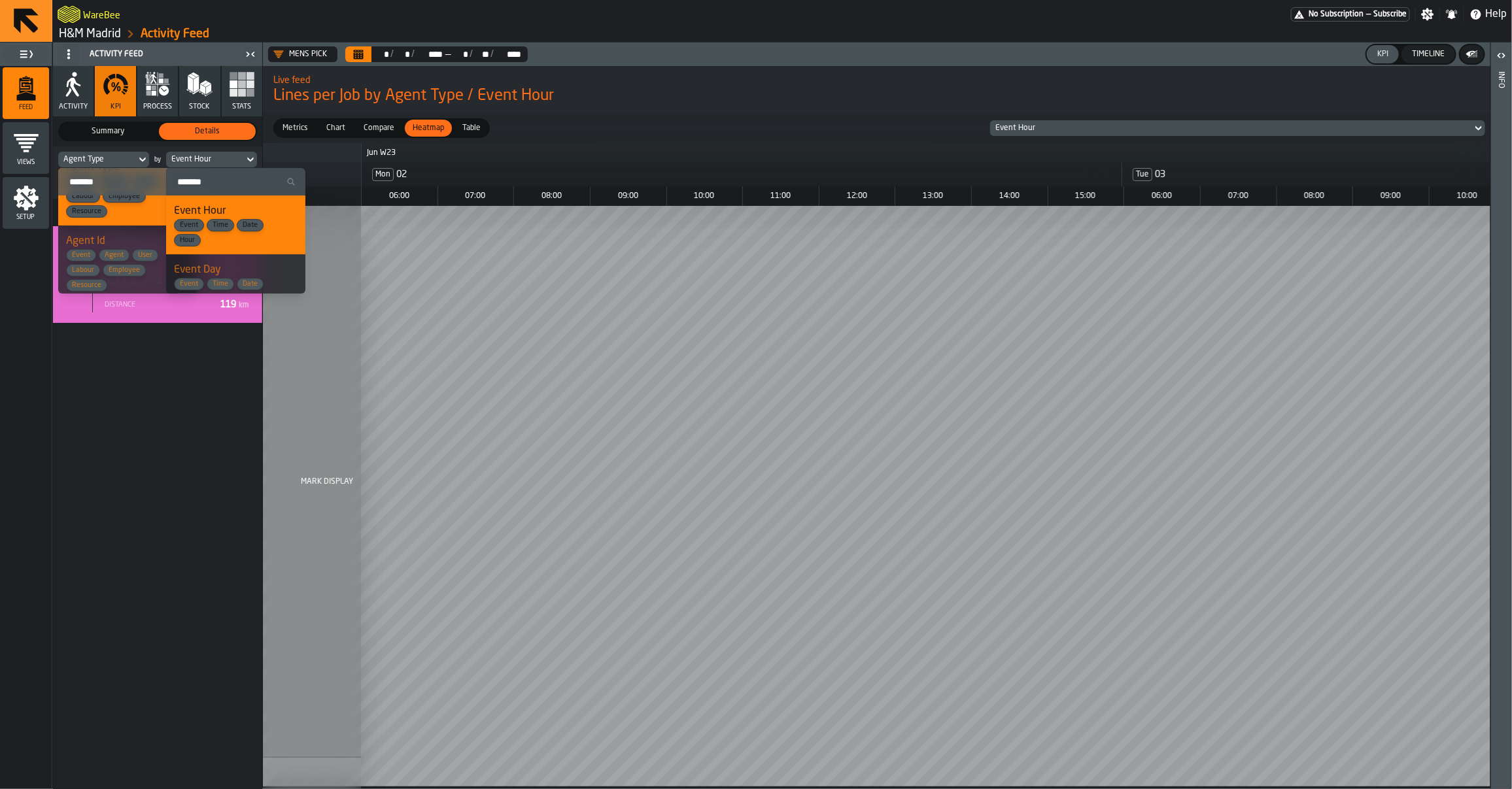
click at [101, 247] on span "Agent Id" at bounding box center [85, 241] width 39 height 10
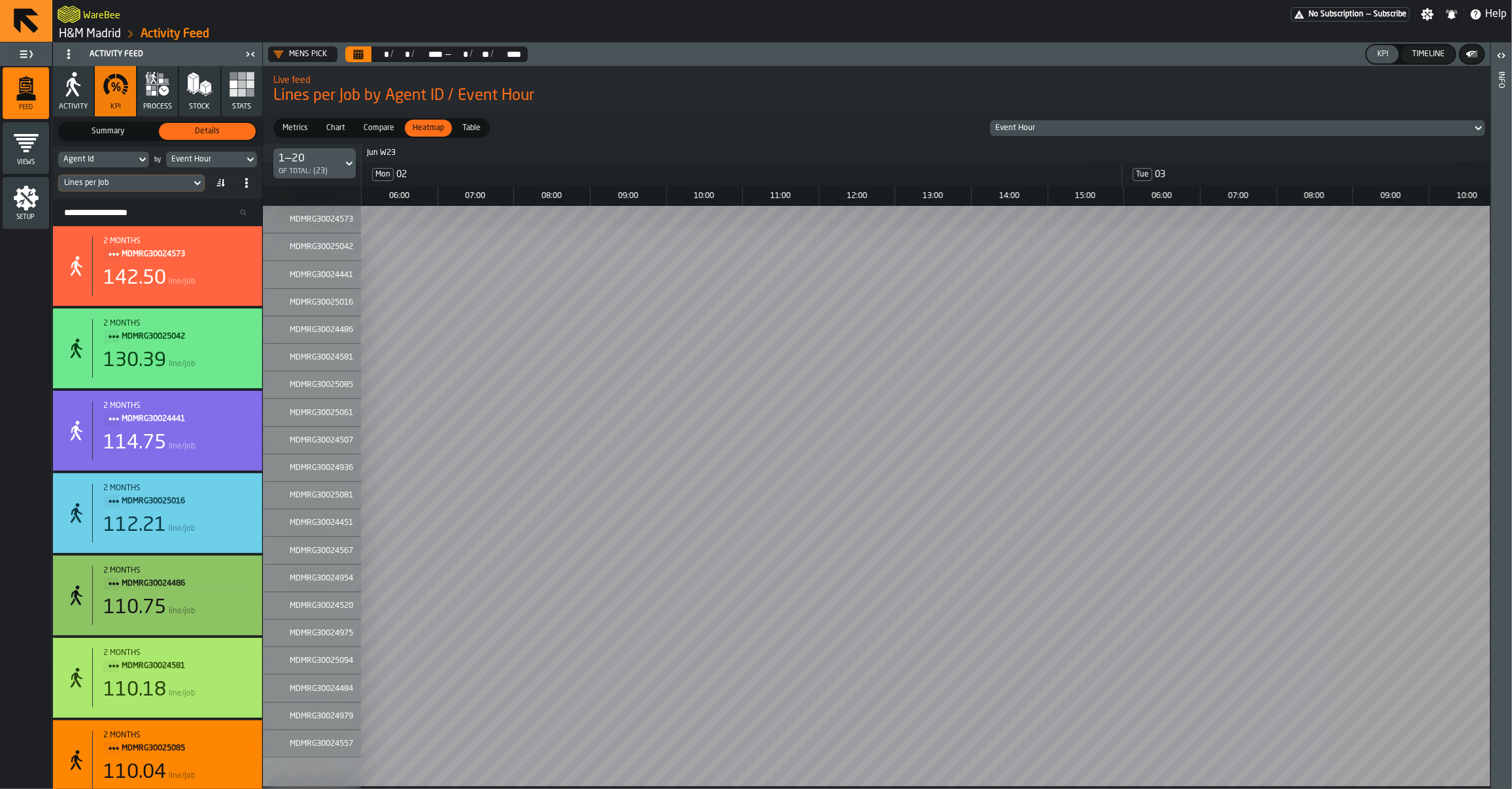
click at [1029, 121] on div "Event Hour" at bounding box center [1238, 128] width 495 height 16
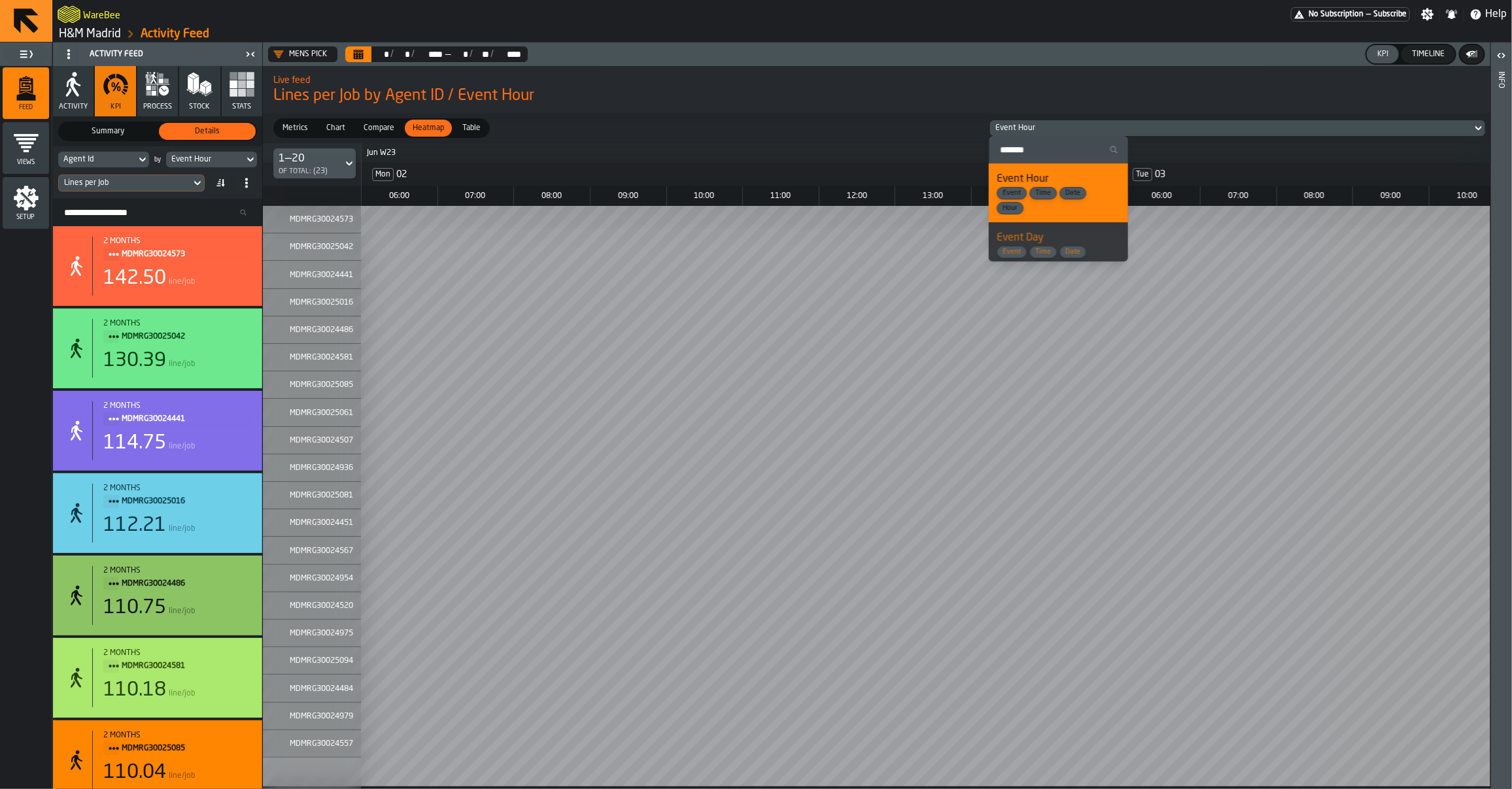
click at [1012, 95] on span "Lines per Job by Agent ID / Event Hour" at bounding box center [876, 95] width 1207 height 21
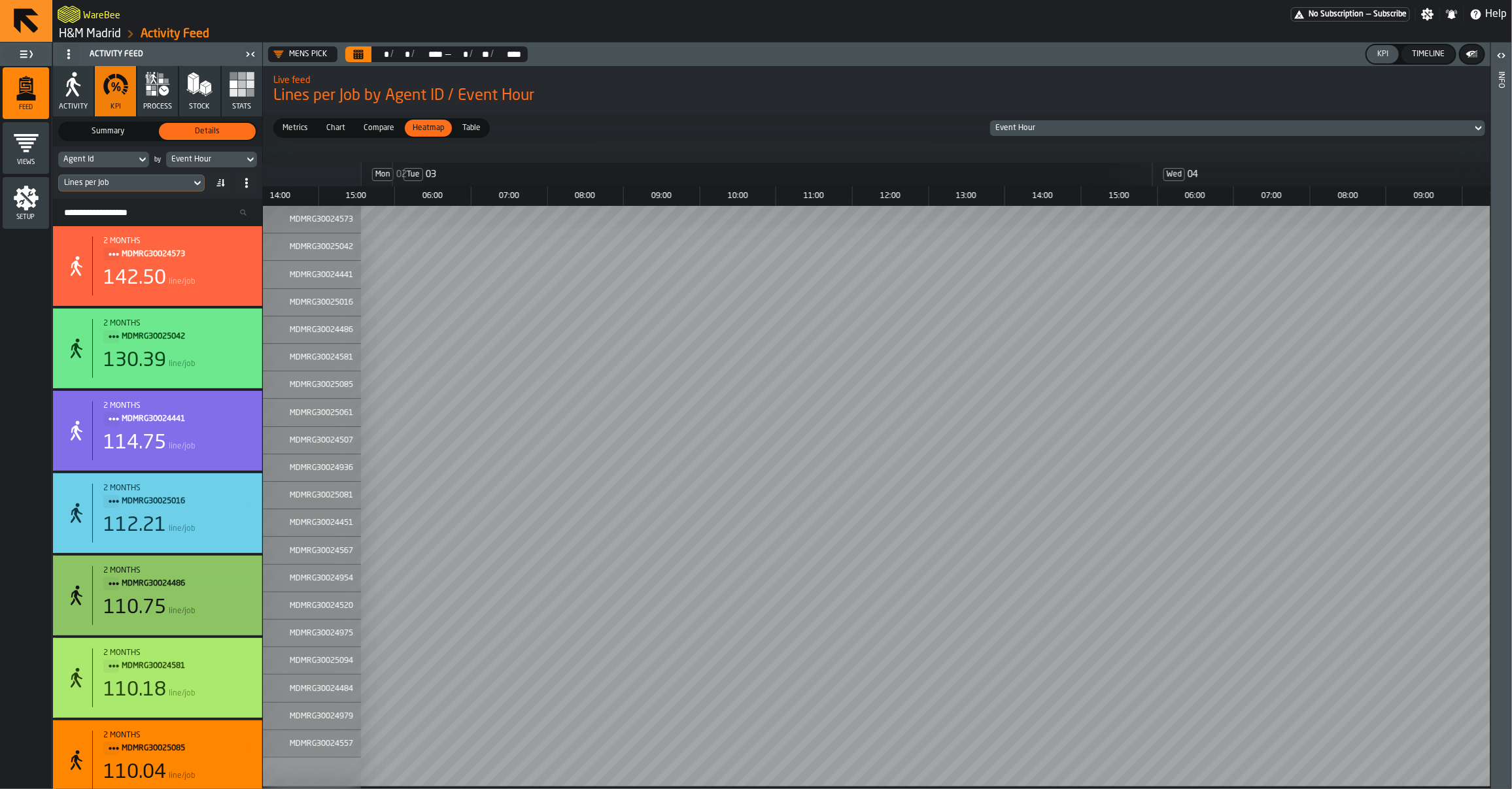
scroll to position [0, 731]
